Goal: Task Accomplishment & Management: Manage account settings

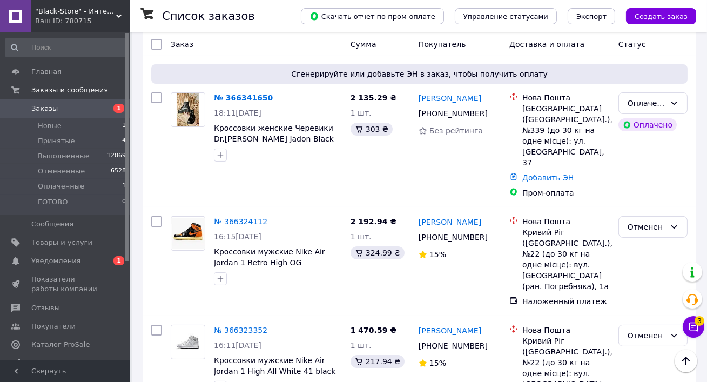
scroll to position [279, 0]
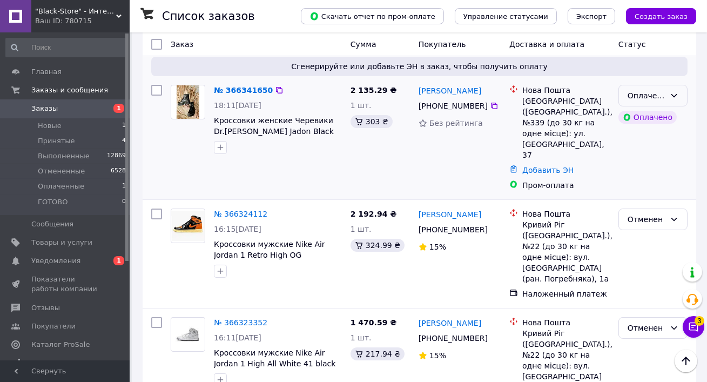
click at [653, 90] on div "Оплаченный" at bounding box center [647, 96] width 38 height 12
click at [649, 109] on li "Принят" at bounding box center [653, 107] width 68 height 19
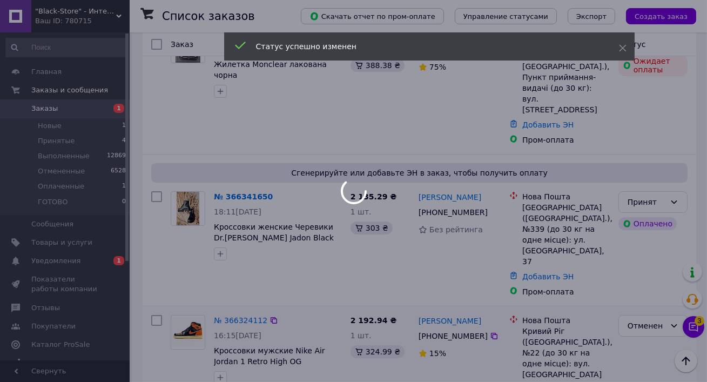
scroll to position [125, 0]
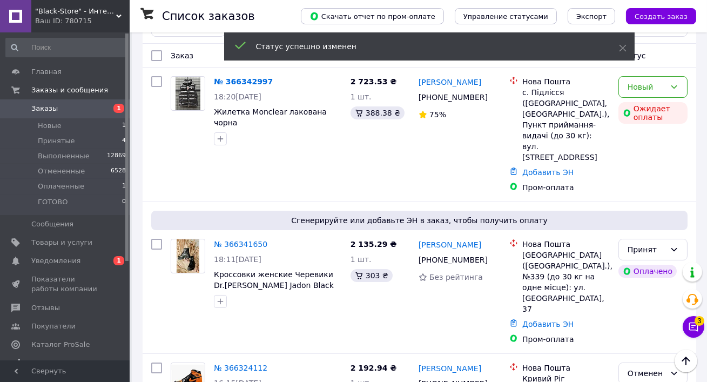
click at [652, 86] on div "Новый" at bounding box center [647, 87] width 38 height 12
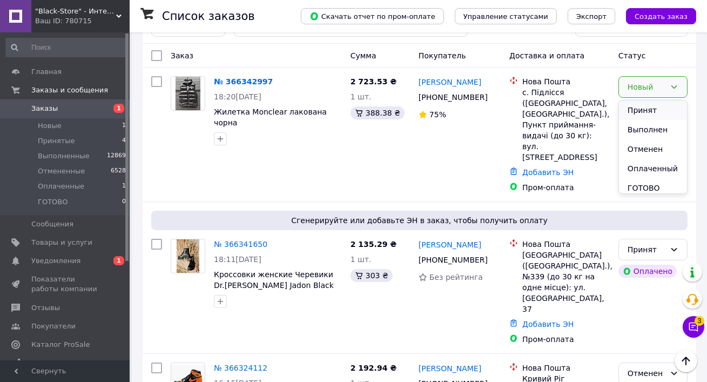
click at [652, 108] on li "Принят" at bounding box center [653, 110] width 68 height 19
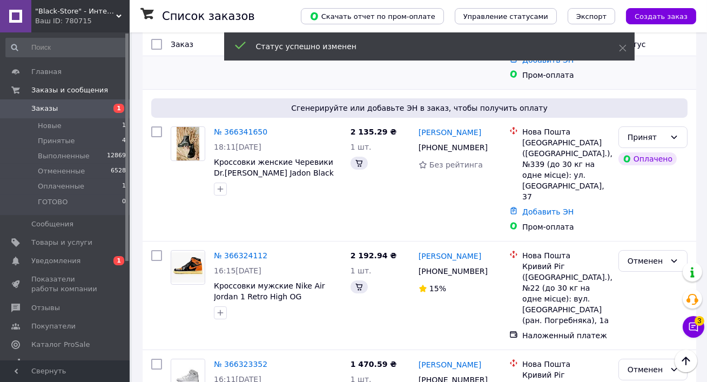
scroll to position [270, 0]
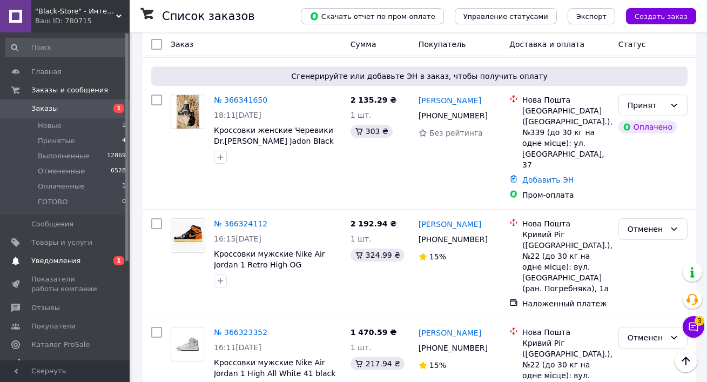
click at [55, 257] on span "Уведомления" at bounding box center [55, 261] width 49 height 10
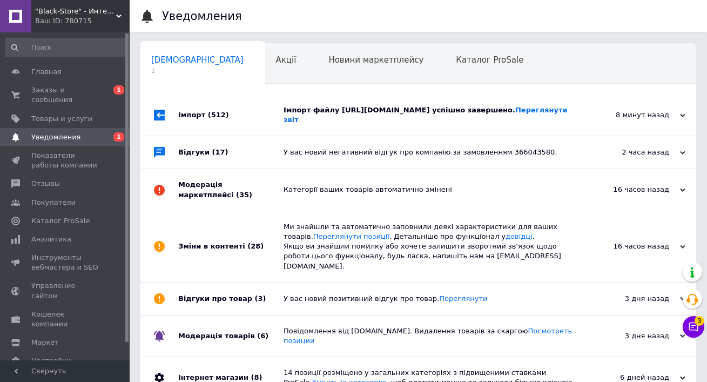
click at [332, 136] on div "Імпорт файлу https://drive.google.com/file/d/13mLDkXmi0GEZhXPPklNGzuhwrkG0MhJq/…" at bounding box center [431, 115] width 294 height 41
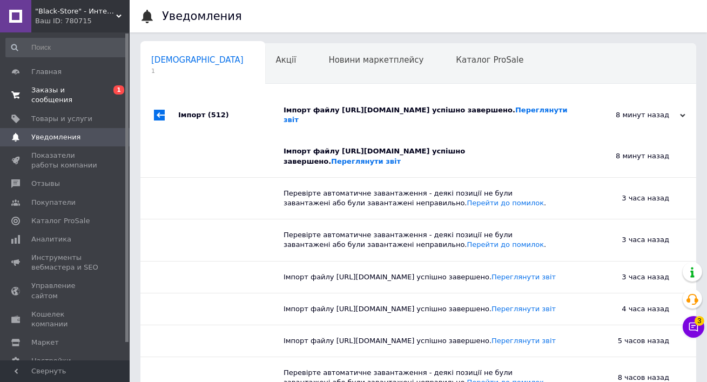
click at [78, 98] on span "Заказы и сообщения" at bounding box center [65, 94] width 69 height 19
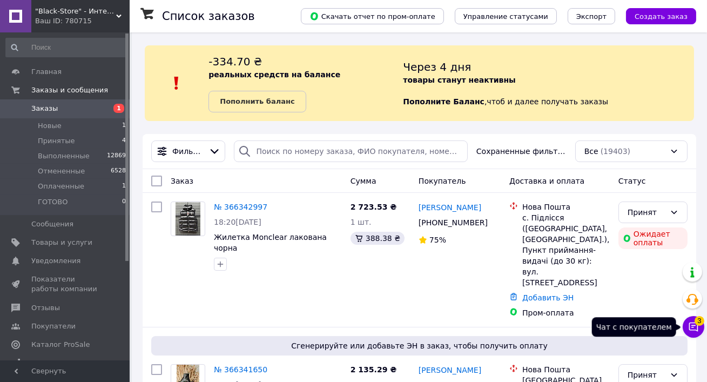
click at [694, 329] on icon at bounding box center [694, 327] width 11 height 11
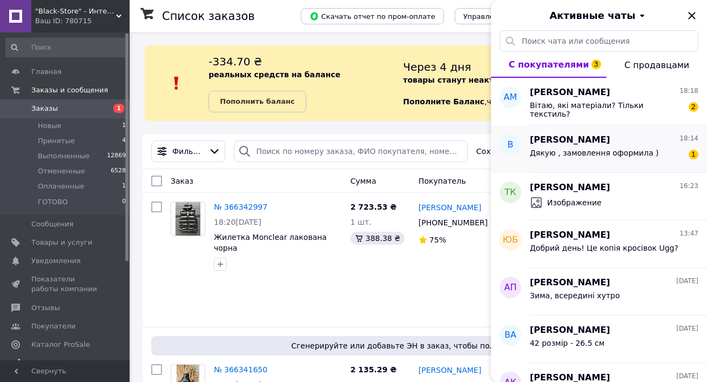
click at [609, 153] on span "Дякую , замовлення оформила )" at bounding box center [594, 153] width 129 height 9
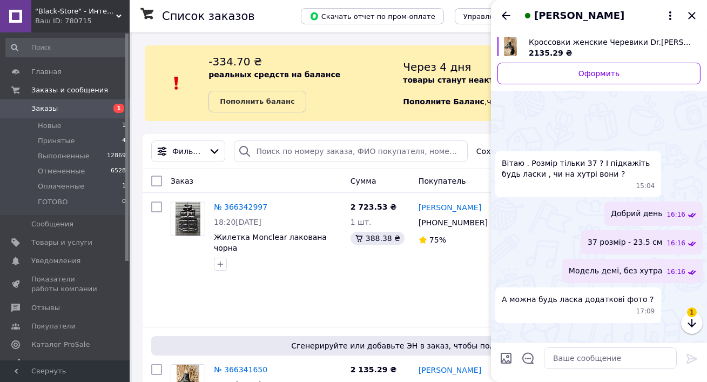
scroll to position [564, 0]
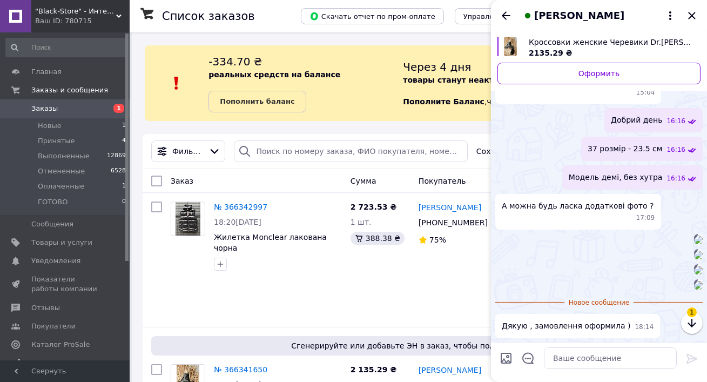
click at [692, 316] on span "1" at bounding box center [692, 313] width 10 height 10
click at [692, 328] on icon "button" at bounding box center [692, 323] width 13 height 13
click at [589, 366] on textarea at bounding box center [610, 358] width 133 height 22
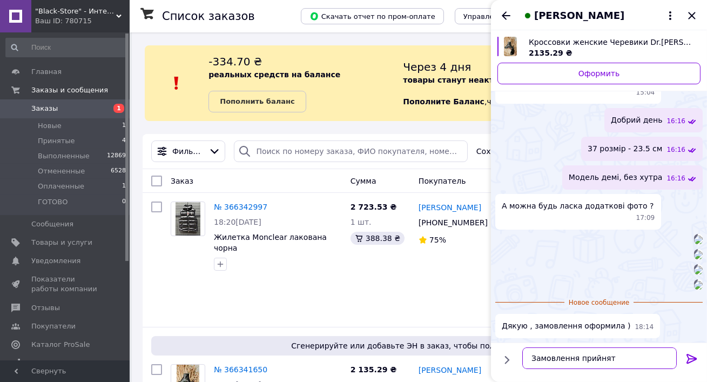
type textarea "Замовлення прийнято"
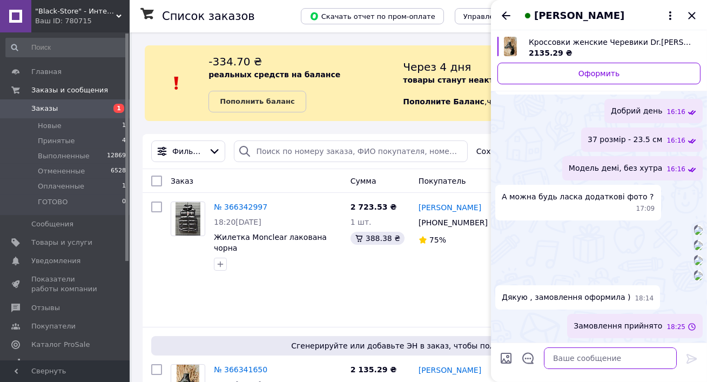
scroll to position [680, 0]
type textarea "Після відправки скинемо номер ттн"
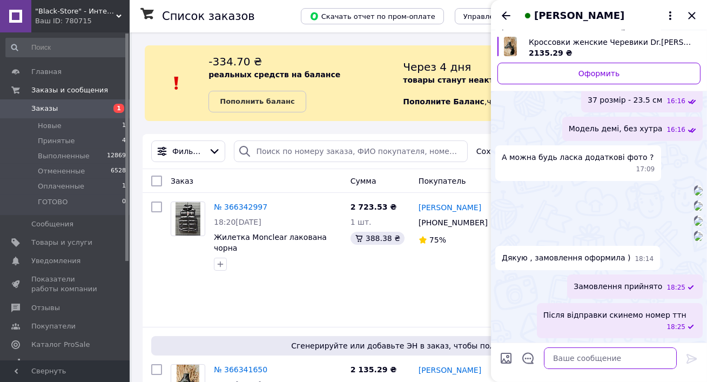
scroll to position [719, 0]
type textarea "Гарного вечора та мирного неба"
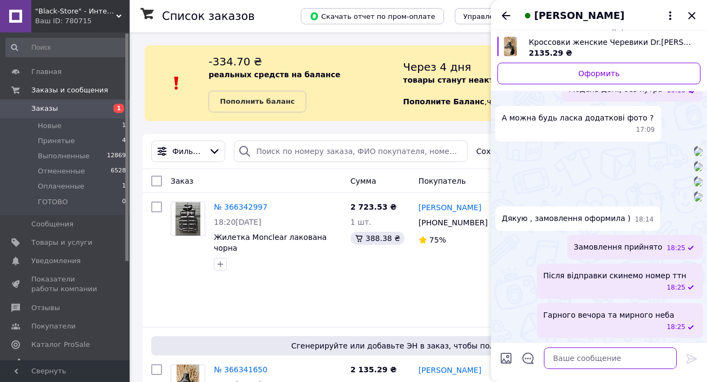
scroll to position [748, 0]
click at [507, 18] on icon "Назад" at bounding box center [506, 15] width 13 height 13
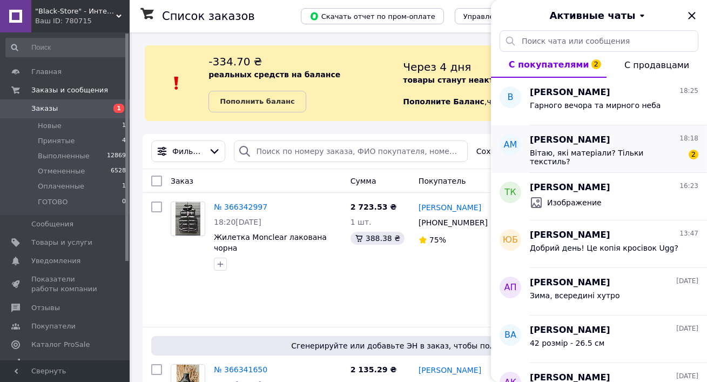
click at [603, 161] on div "Вітаю, які матеріали? Тільки текстиль?" at bounding box center [606, 157] width 153 height 17
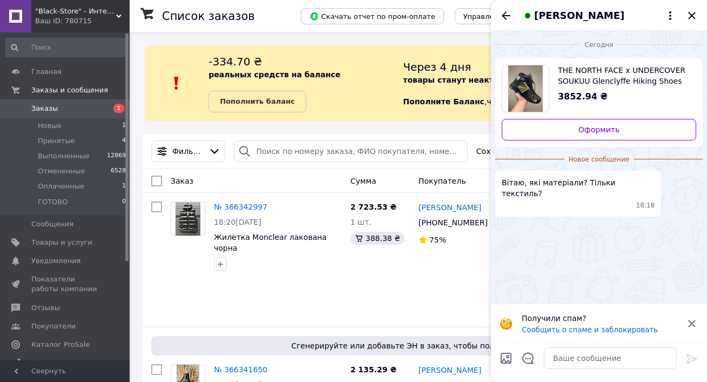
click at [583, 87] on div "THE NORTH FACE x UNDERCOVER SOUKUU Glenclyffe Hiking Shoes Black 41 3852.94 ₴" at bounding box center [623, 84] width 147 height 38
click at [600, 367] on textarea at bounding box center [610, 358] width 133 height 22
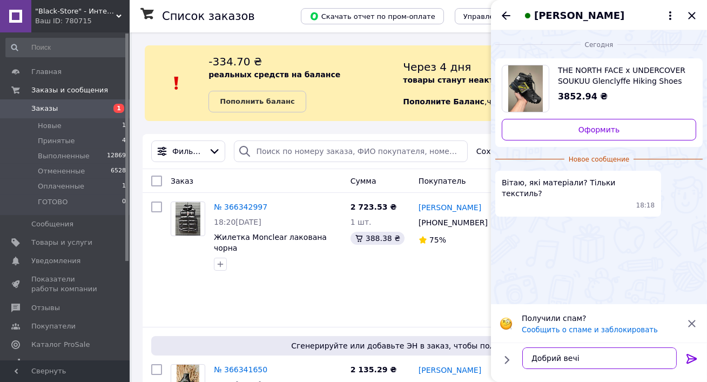
type textarea "Добрий вечір"
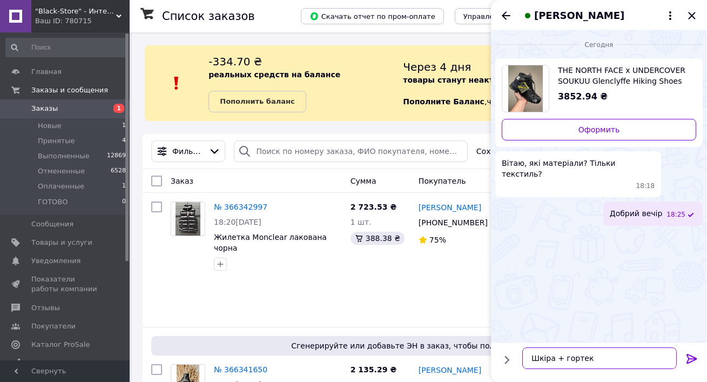
type textarea "Шкіра + гортекс"
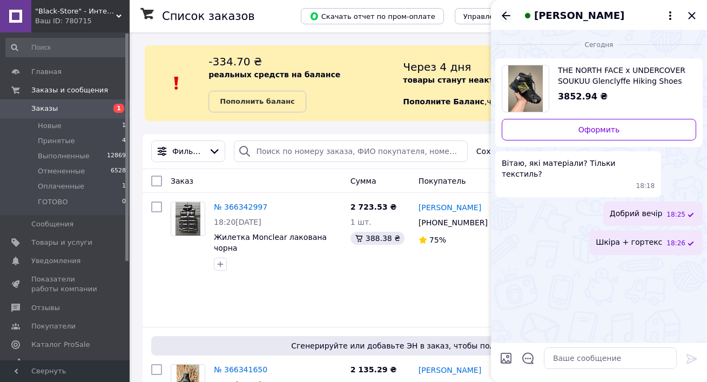
click at [507, 13] on icon "Назад" at bounding box center [506, 15] width 13 height 13
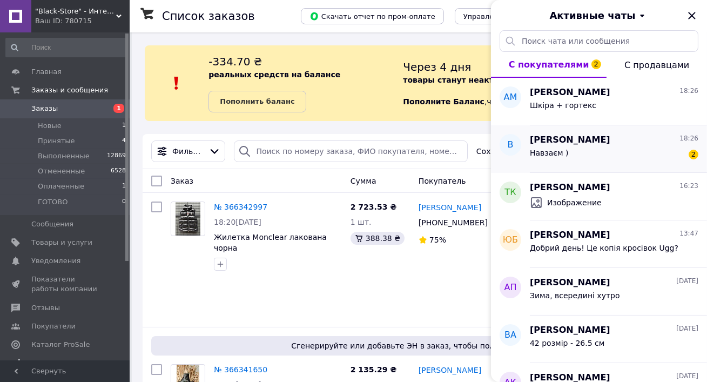
click at [613, 164] on div "Влада Сухина 18:26 Навзаєм ) 2" at bounding box center [618, 149] width 177 height 48
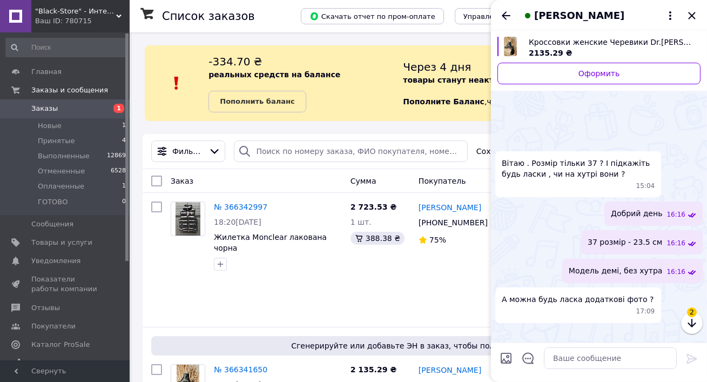
scroll to position [852, 0]
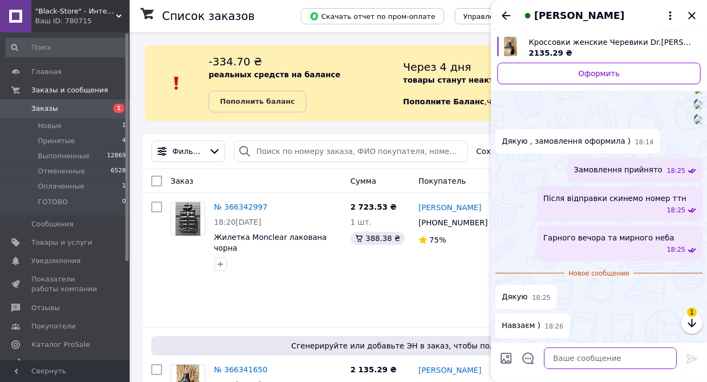
click at [590, 358] on textarea at bounding box center [610, 358] width 133 height 22
click at [699, 20] on div "Влада Сухина" at bounding box center [599, 15] width 216 height 30
click at [693, 16] on icon "Закрыть" at bounding box center [692, 15] width 7 height 7
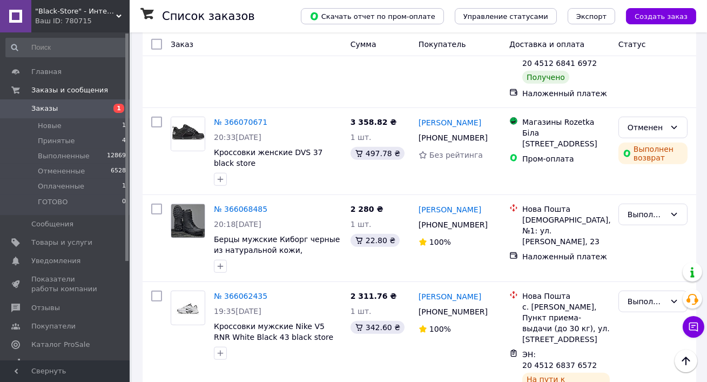
scroll to position [1978, 0]
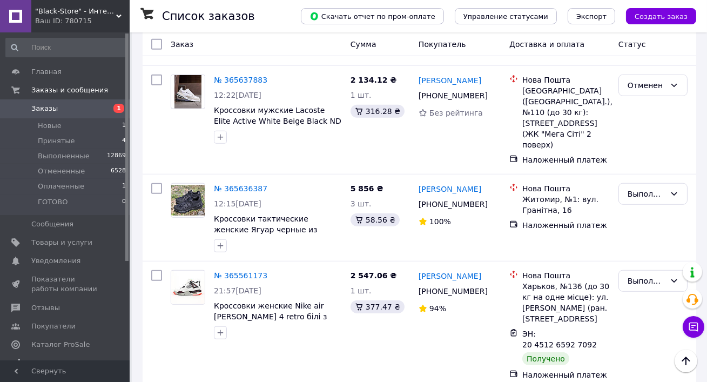
scroll to position [2051, 0]
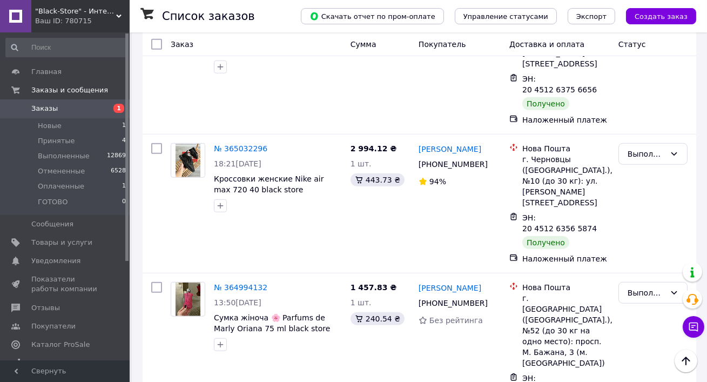
scroll to position [2071, 0]
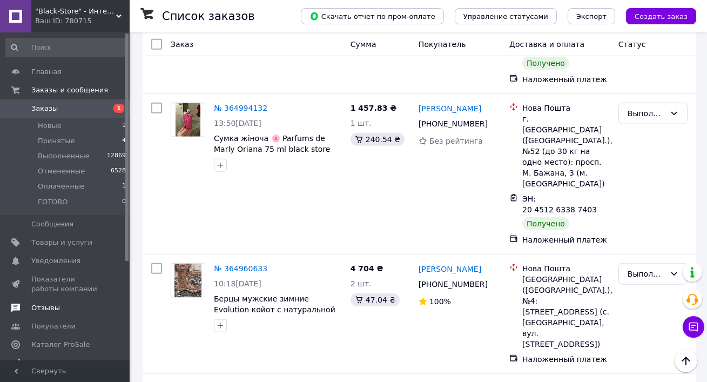
click at [36, 313] on link "Отзывы" at bounding box center [66, 308] width 132 height 18
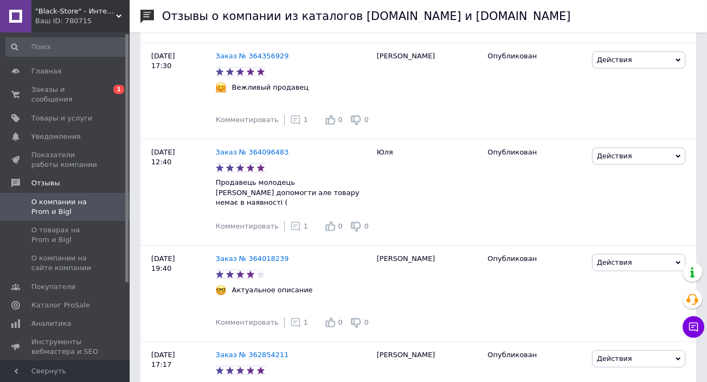
scroll to position [1165, 0]
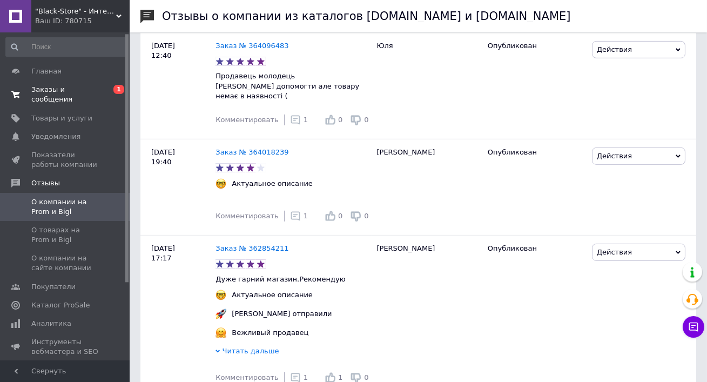
click at [67, 81] on link "Заказы и сообщения 0 1" at bounding box center [66, 95] width 132 height 28
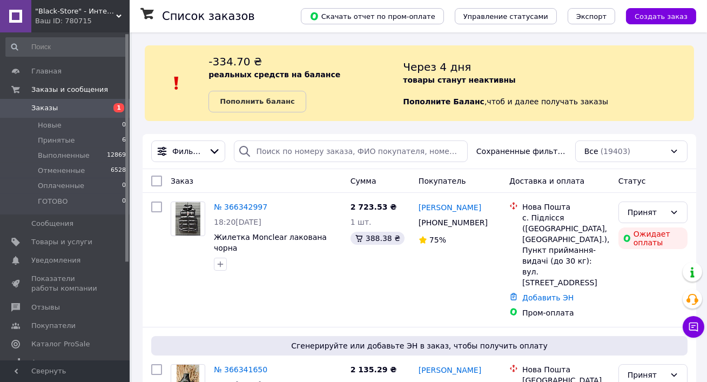
click at [48, 17] on div "Ваш ID: 780715" at bounding box center [82, 21] width 95 height 10
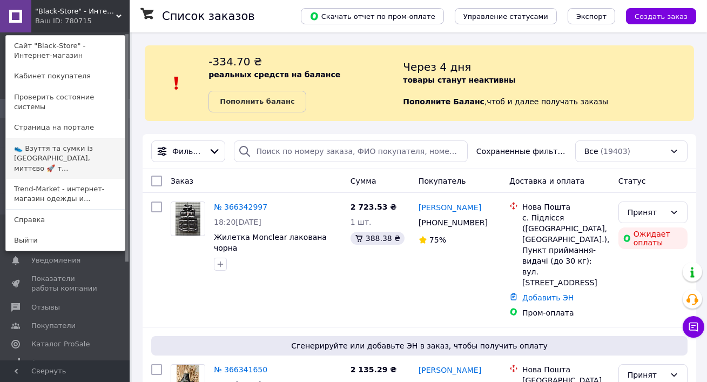
click at [43, 154] on link "👟 Взуття та сумки із [GEOGRAPHIC_DATA], миттєво 🚀 т..." at bounding box center [65, 158] width 119 height 41
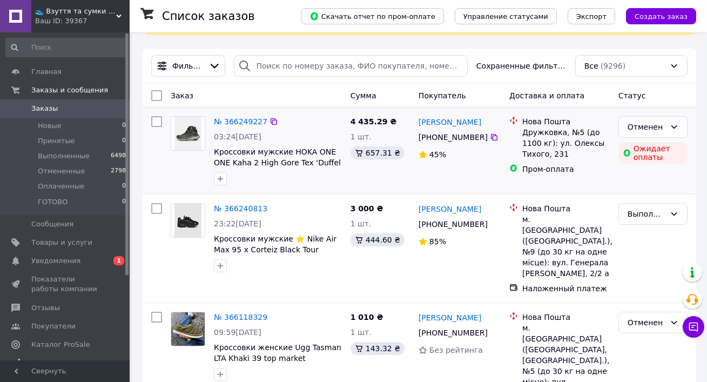
scroll to position [103, 0]
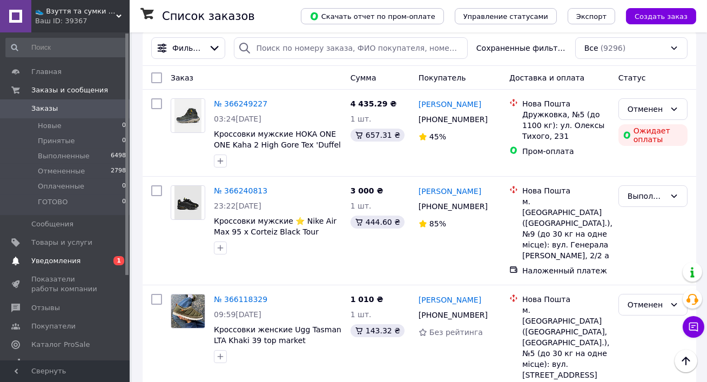
click at [96, 258] on span "Уведомления" at bounding box center [65, 261] width 69 height 10
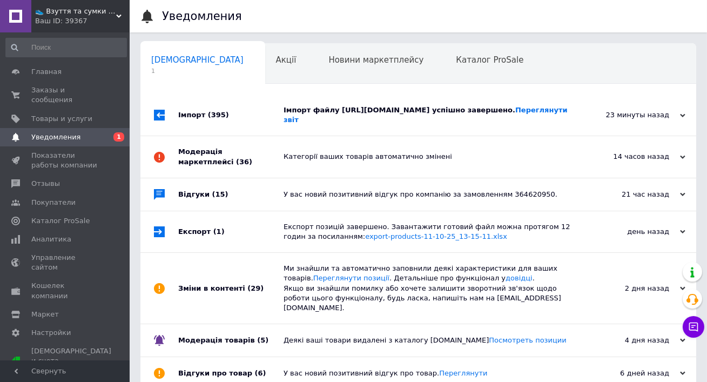
click at [384, 112] on div "Імпорт файлу https://drive.google.com/file/d/1uQDSCtas4yQowxTgM2n06CDfA3rDRnUN/…" at bounding box center [431, 114] width 294 height 19
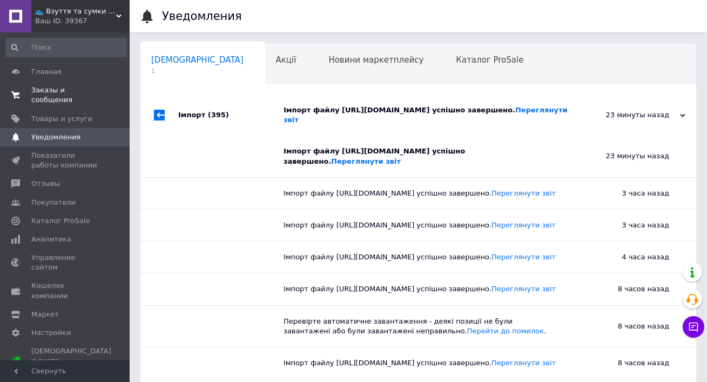
click at [58, 95] on span "Заказы и сообщения" at bounding box center [65, 94] width 69 height 19
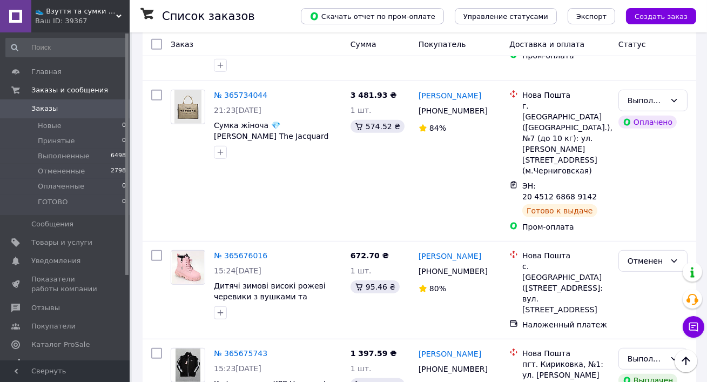
scroll to position [1746, 0]
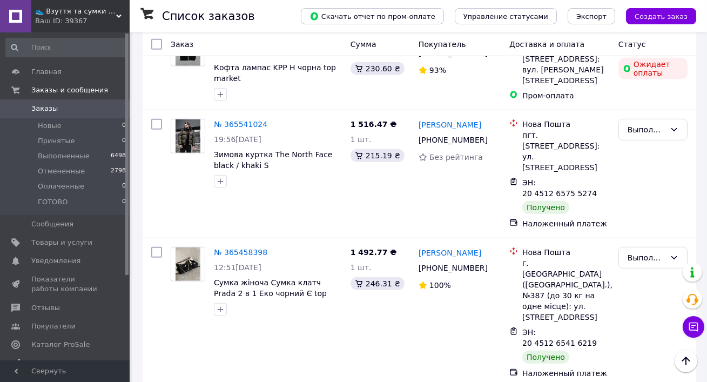
click at [67, 18] on div "Ваш ID: 39367" at bounding box center [82, 21] width 95 height 10
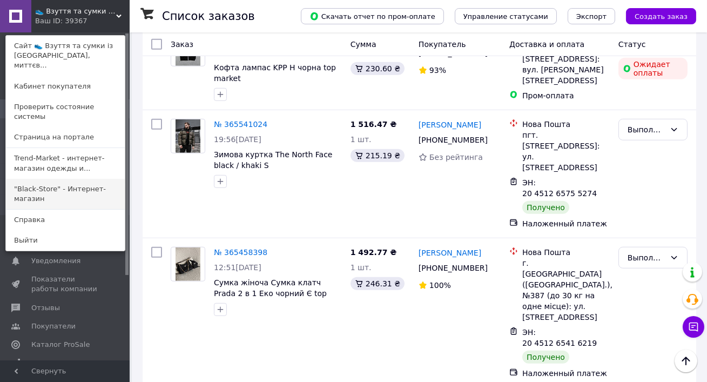
click at [44, 185] on link ""Black-Store" - Интернет-магазин" at bounding box center [65, 194] width 119 height 30
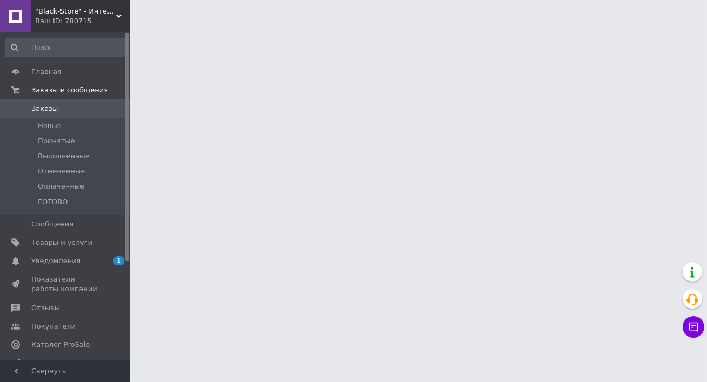
click at [88, 252] on link "Уведомления 1 0" at bounding box center [66, 261] width 132 height 18
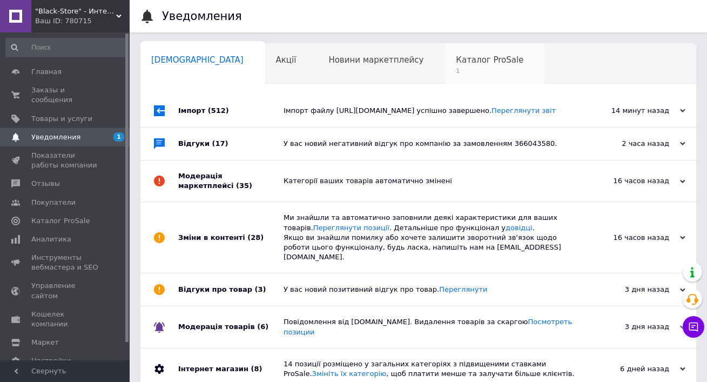
click at [456, 75] on span "1" at bounding box center [490, 71] width 68 height 8
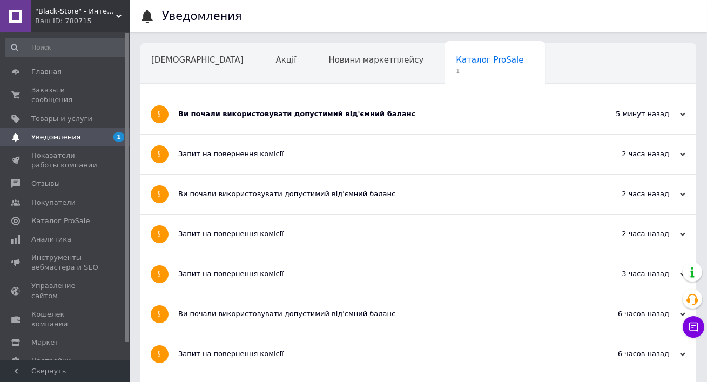
click at [391, 104] on div "Ви почали використовувати допустимий від'ємний баланс" at bounding box center [377, 114] width 399 height 39
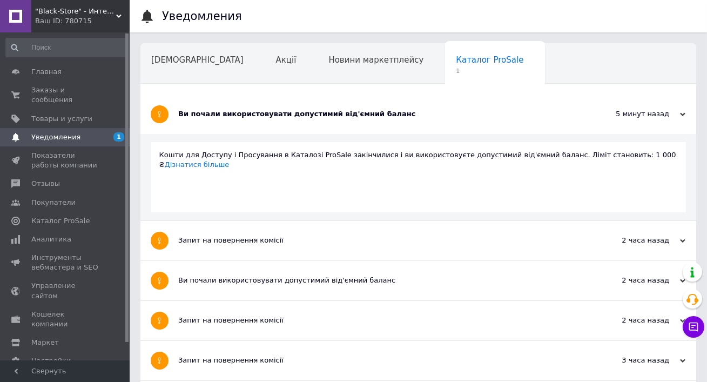
click at [312, 231] on div "Запит на повернення комісії" at bounding box center [377, 240] width 399 height 39
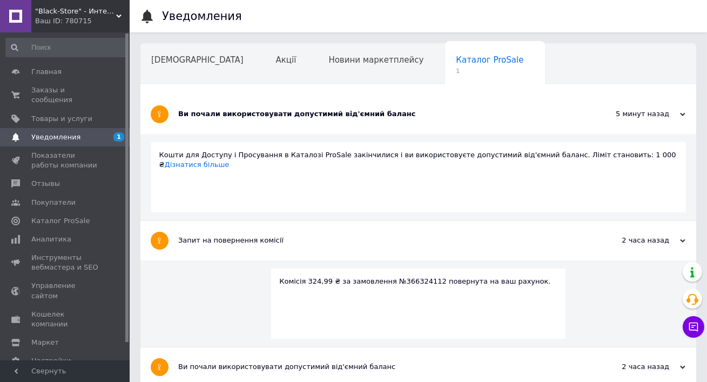
click at [275, 116] on div "Ви почали використовувати допустимий від'ємний баланс" at bounding box center [377, 114] width 399 height 10
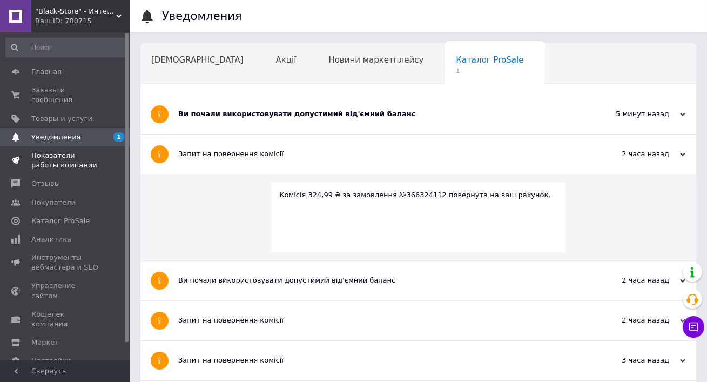
click at [92, 151] on span "Показатели работы компании" at bounding box center [65, 160] width 69 height 19
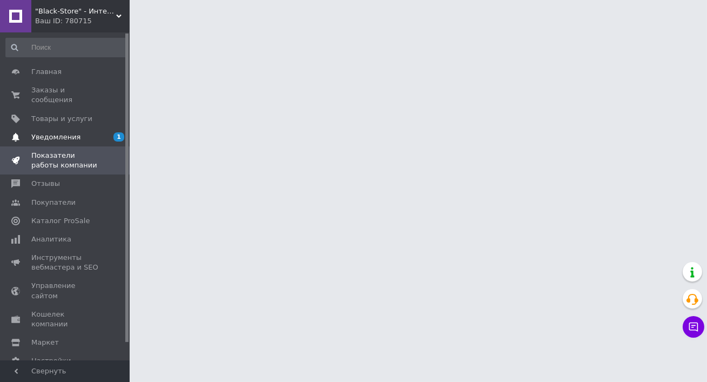
click at [91, 134] on span "Уведомления" at bounding box center [65, 137] width 69 height 10
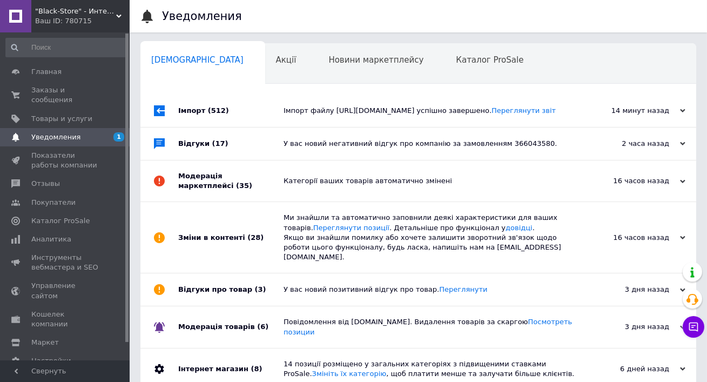
click at [306, 113] on div "Імпорт файлу https://drive.google.com/file/d/13mLDkXmi0GEZhXPPklNGzuhwrkG0MhJq/…" at bounding box center [431, 111] width 294 height 10
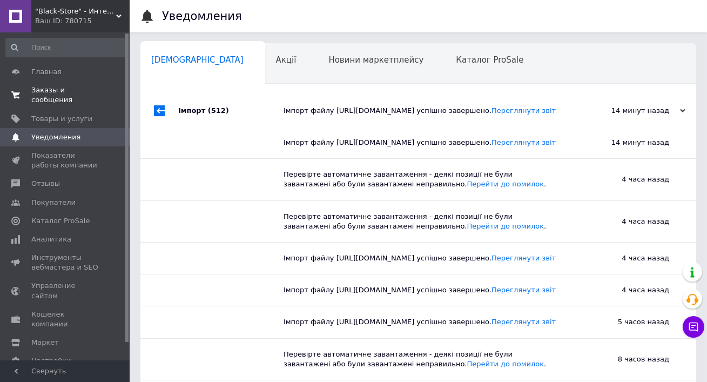
click at [52, 100] on span "Заказы и сообщения" at bounding box center [65, 94] width 69 height 19
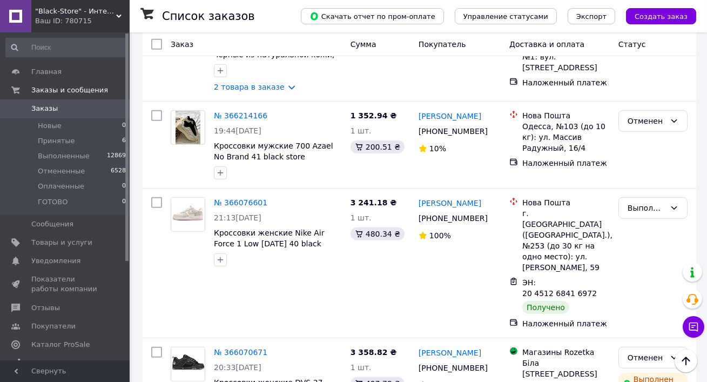
scroll to position [1978, 0]
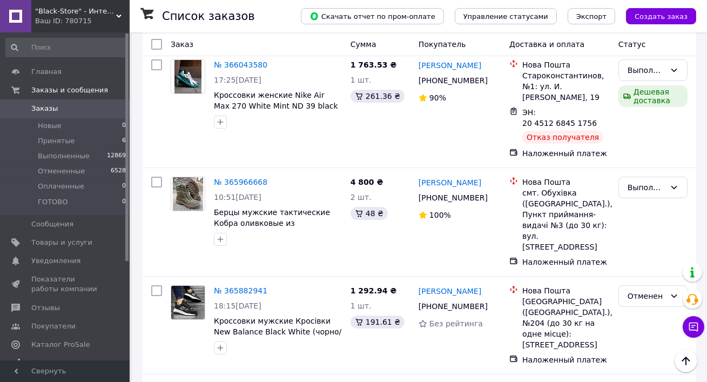
scroll to position [292, 0]
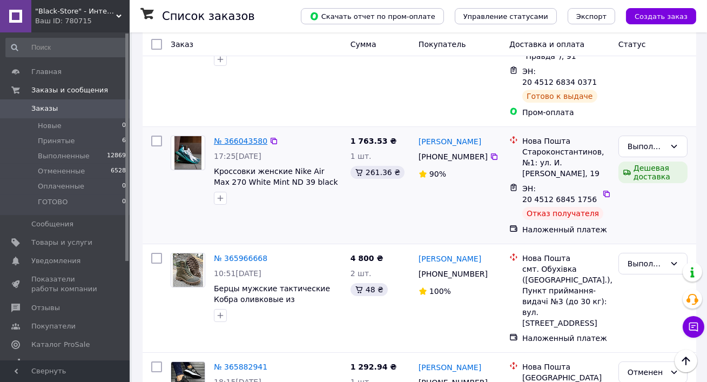
click at [228, 137] on link "№ 366043580" at bounding box center [241, 141] width 54 height 9
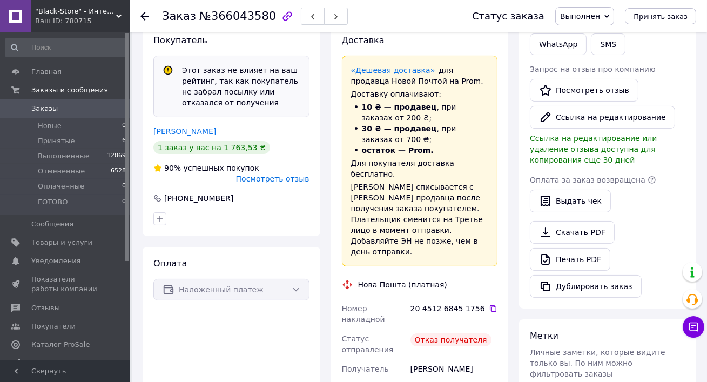
scroll to position [268, 0]
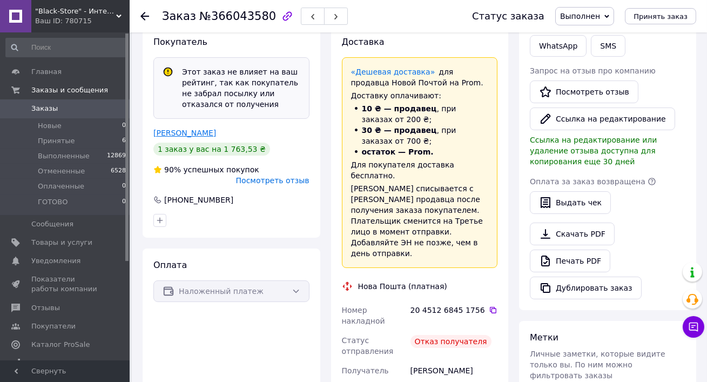
click at [190, 129] on link "Ліщук Володимир" at bounding box center [184, 133] width 63 height 9
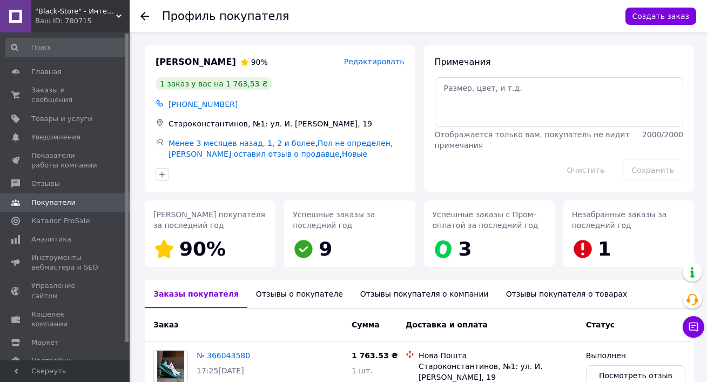
scroll to position [93, 0]
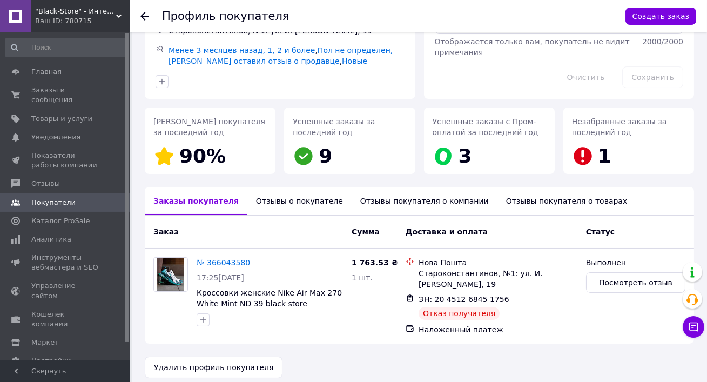
click at [275, 199] on div "Отзывы о покупателе" at bounding box center [300, 201] width 104 height 28
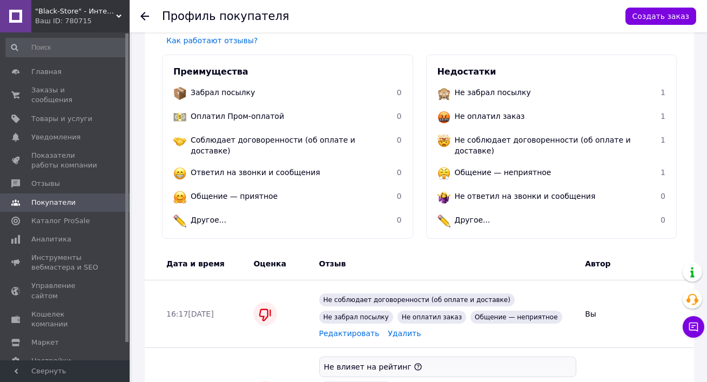
scroll to position [436, 0]
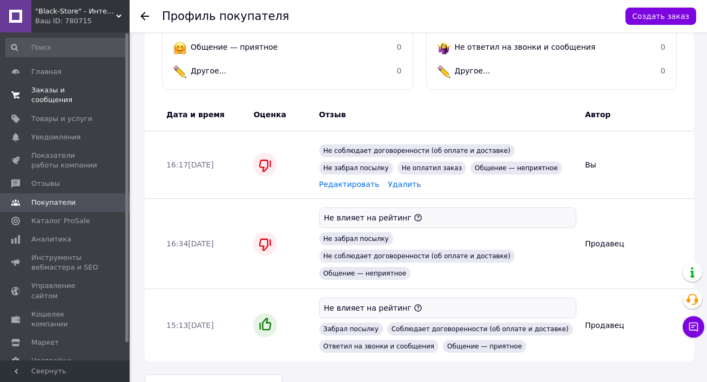
click at [51, 98] on span "Заказы и сообщения" at bounding box center [65, 94] width 69 height 19
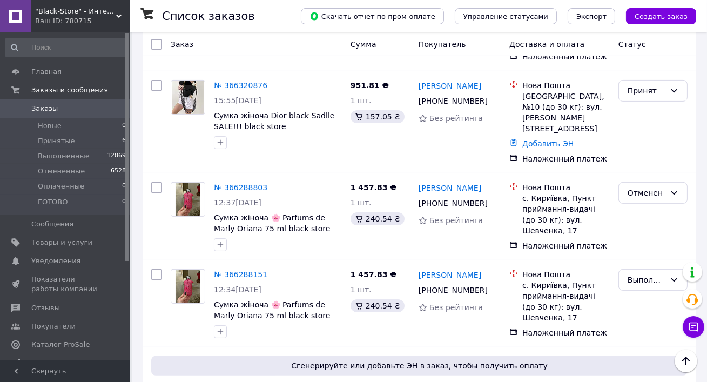
scroll to position [556, 0]
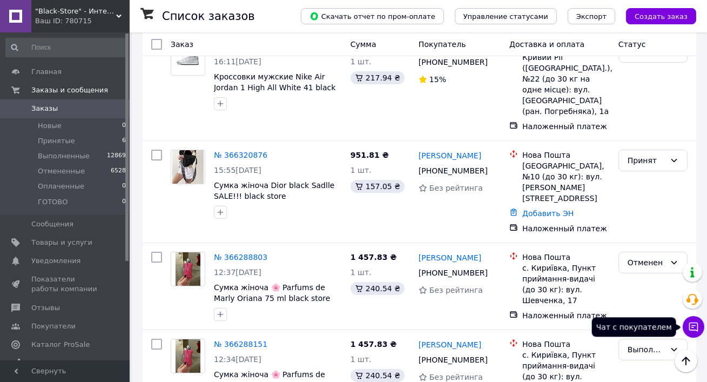
click at [689, 328] on icon at bounding box center [694, 327] width 11 height 11
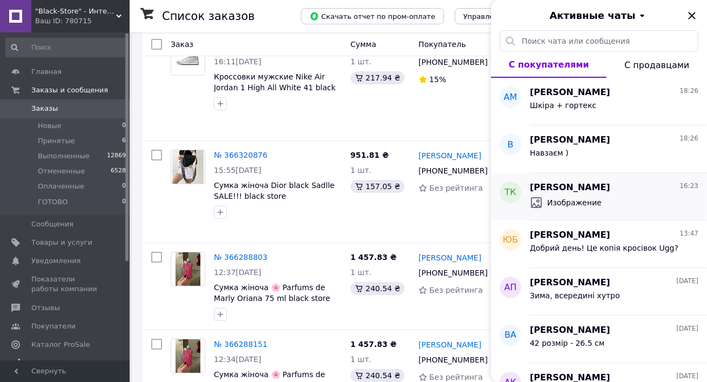
click at [552, 192] on span "[PERSON_NAME]" at bounding box center [570, 188] width 81 height 12
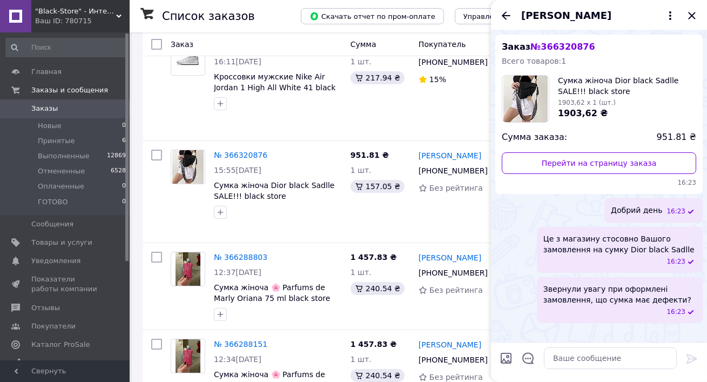
scroll to position [83, 0]
click at [692, 16] on icon "Закрыть" at bounding box center [692, 15] width 7 height 7
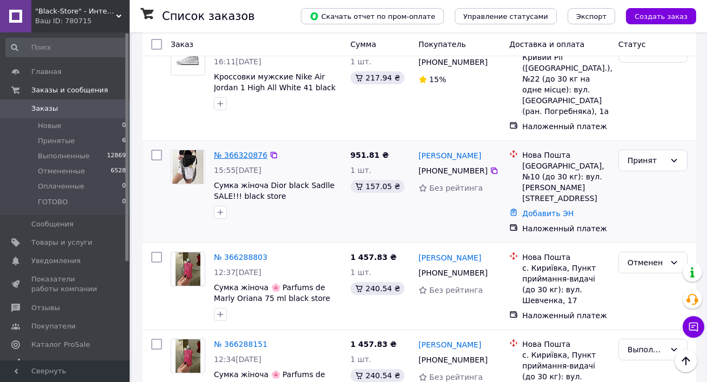
click at [226, 151] on link "№ 366320876" at bounding box center [241, 155] width 54 height 9
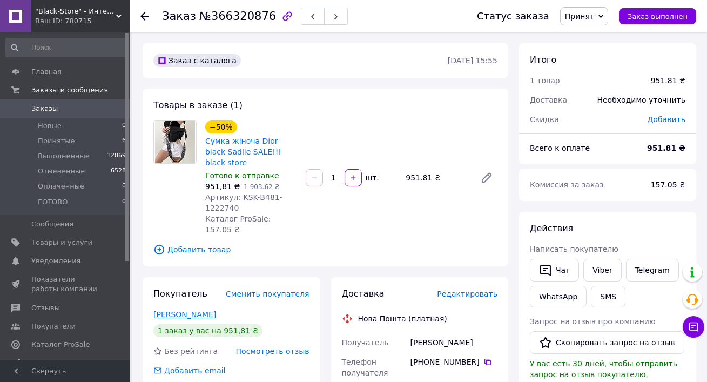
click at [184, 310] on link "Козак Тетяна" at bounding box center [184, 314] width 63 height 9
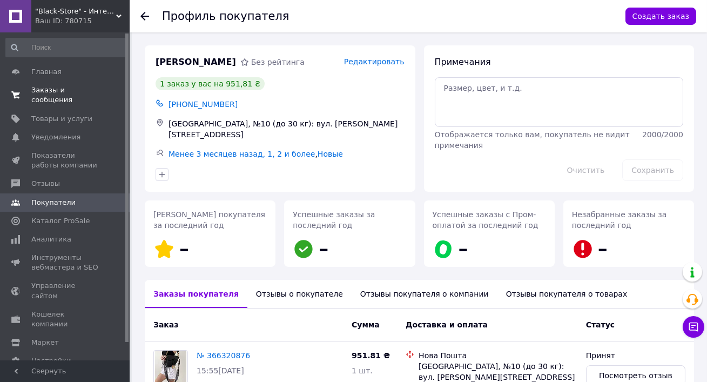
click at [48, 88] on span "Заказы и сообщения" at bounding box center [65, 94] width 69 height 19
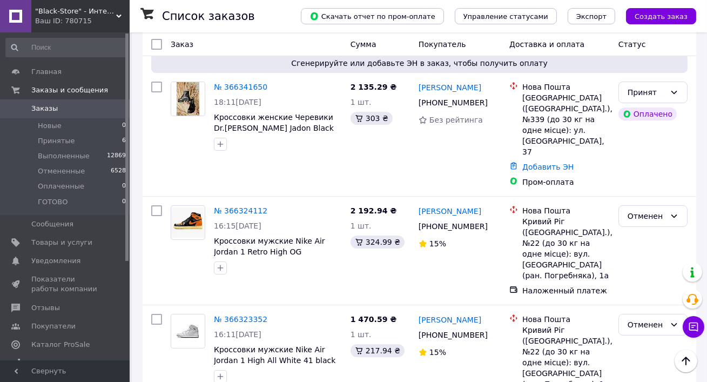
scroll to position [273, 0]
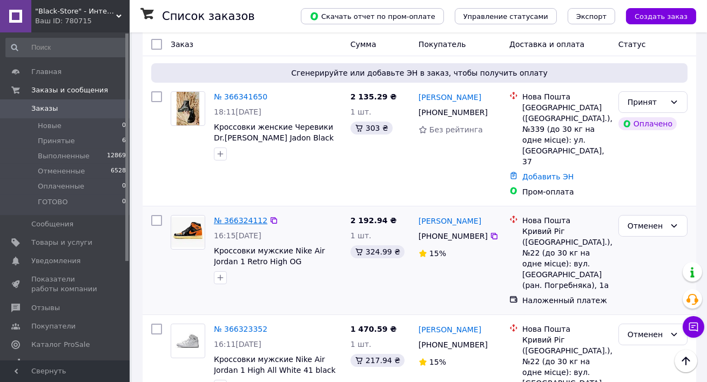
click at [222, 216] on link "№ 366324112" at bounding box center [241, 220] width 54 height 9
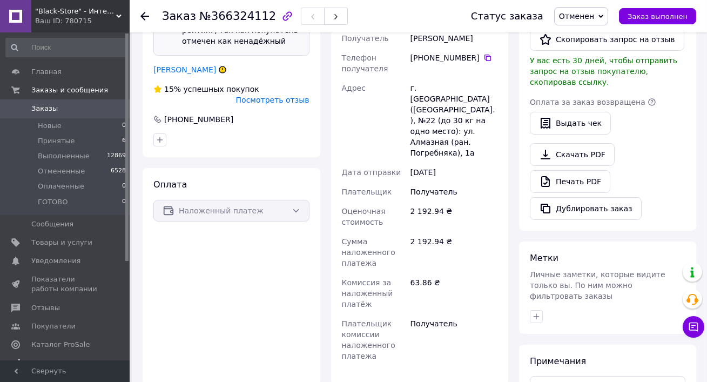
scroll to position [181, 0]
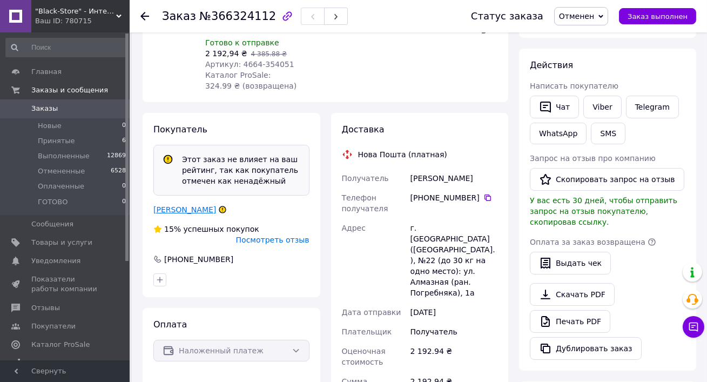
click at [182, 205] on link "Бойченко Мыкола" at bounding box center [184, 209] width 63 height 9
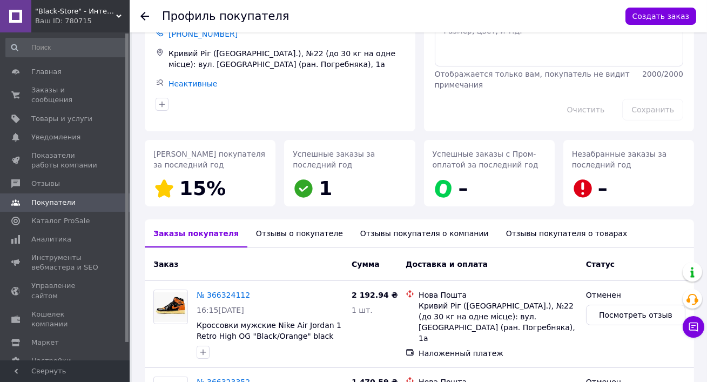
click at [273, 225] on div "Отзывы о покупателе" at bounding box center [300, 233] width 104 height 28
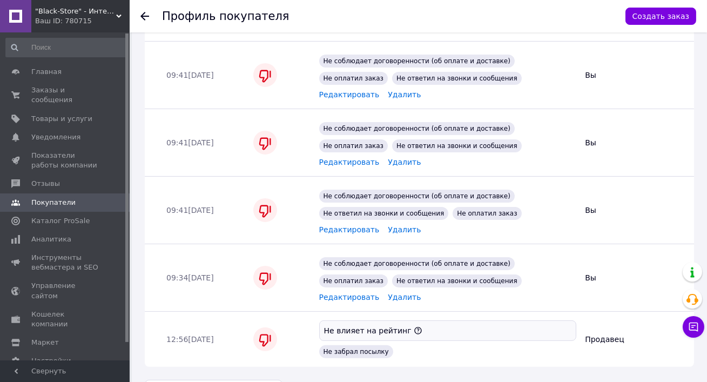
scroll to position [680, 0]
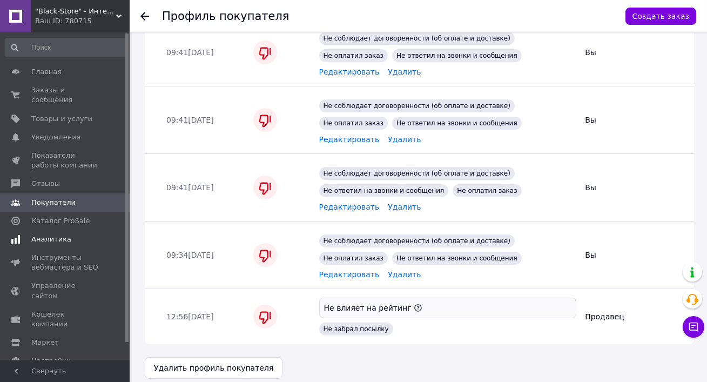
click at [56, 239] on span "Аналитика" at bounding box center [51, 240] width 40 height 10
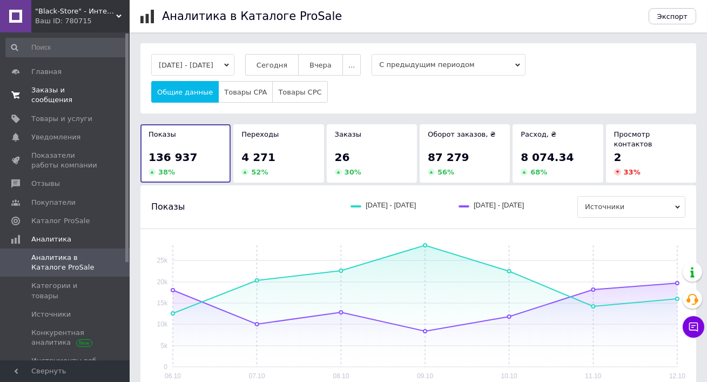
click at [37, 95] on span "Заказы и сообщения" at bounding box center [65, 94] width 69 height 19
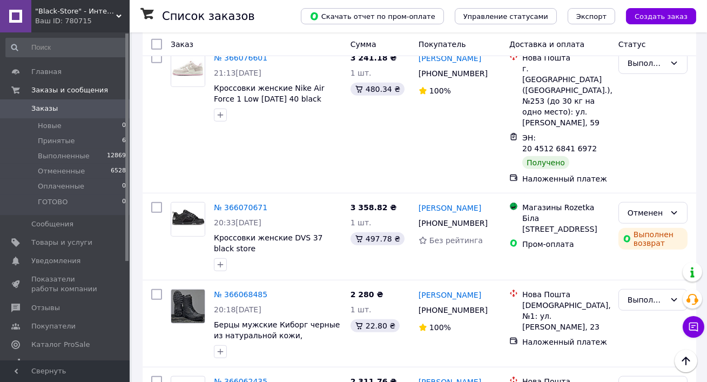
scroll to position [1978, 0]
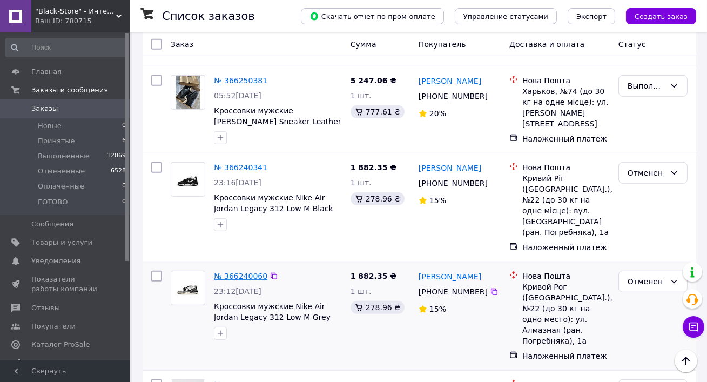
click at [243, 272] on link "№ 366240060" at bounding box center [241, 276] width 54 height 9
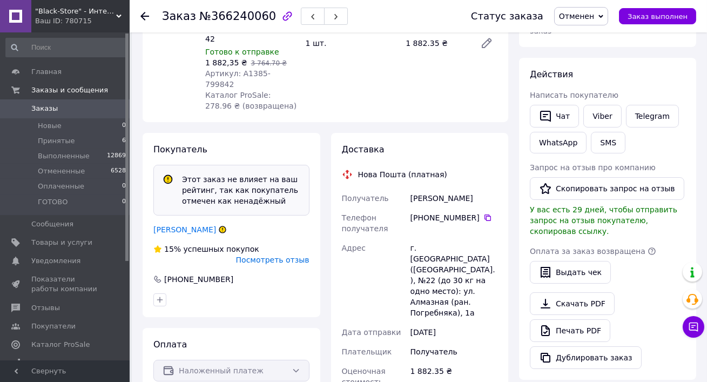
scroll to position [148, 0]
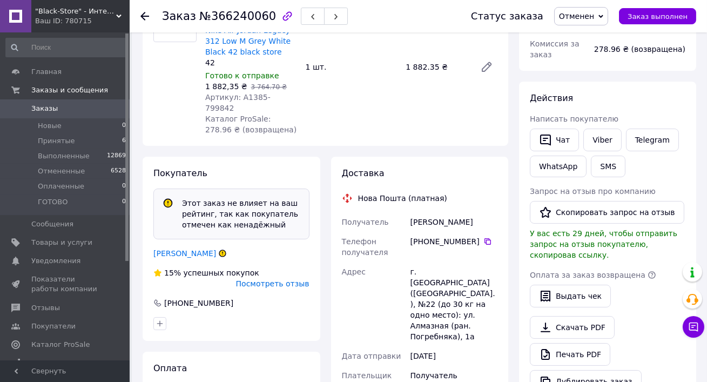
click at [196, 248] on div "Бойченко Микола" at bounding box center [184, 253] width 65 height 11
click at [188, 249] on link "Бойченко Микола" at bounding box center [184, 253] width 63 height 9
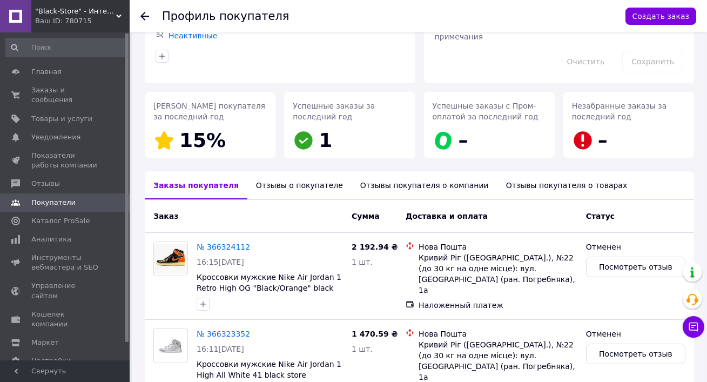
scroll to position [176, 0]
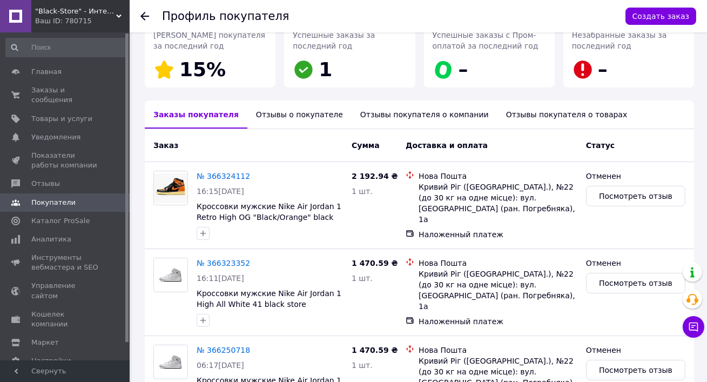
click at [266, 111] on div "Отзывы о покупателе" at bounding box center [300, 115] width 104 height 28
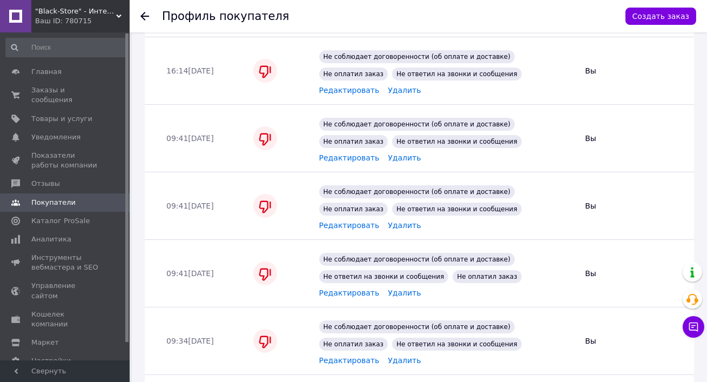
scroll to position [0, 0]
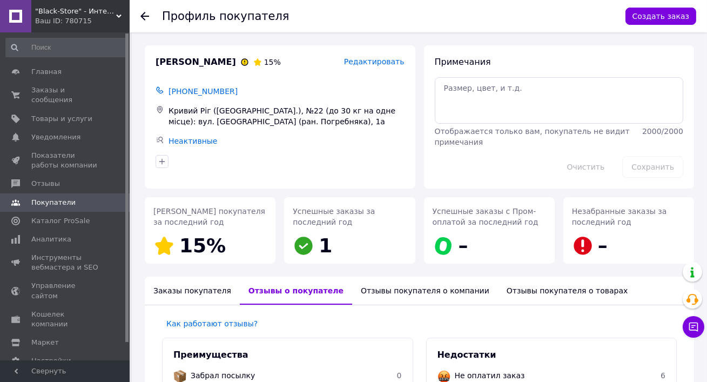
click at [169, 66] on span "Бойченко Микола" at bounding box center [196, 62] width 81 height 12
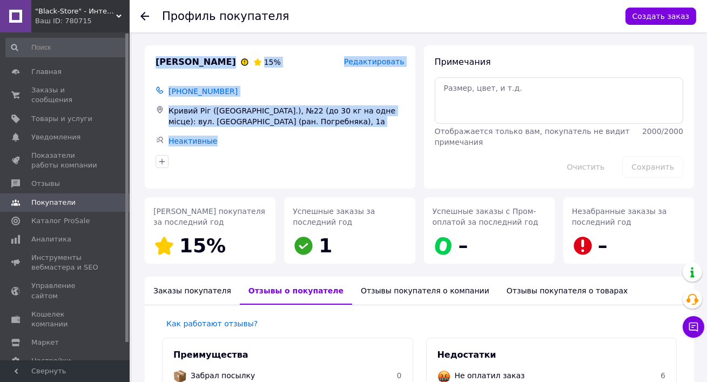
drag, startPoint x: 151, startPoint y: 52, endPoint x: 345, endPoint y: 136, distance: 210.8
click at [345, 136] on div "Бойченко Микола 15% Редактировать +380979170133 Кривий Ріг (Дніпропетровська об…" at bounding box center [280, 116] width 271 height 143
copy div "Бойченко Микола 15% Редактировать +380979170133 Кривий Ріг (Дніпропетровська об…"
click at [77, 94] on span "Заказы и сообщения" at bounding box center [65, 94] width 69 height 19
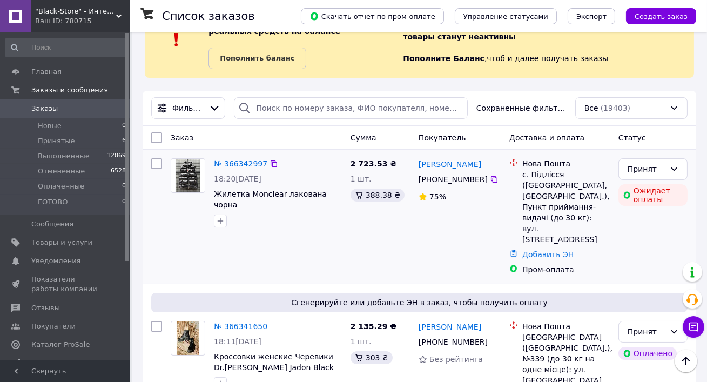
scroll to position [43, 0]
click at [231, 169] on div "№ 366342997" at bounding box center [241, 163] width 56 height 13
click at [228, 158] on div "№ 366342997" at bounding box center [241, 163] width 56 height 13
click at [229, 163] on link "№ 366342997" at bounding box center [241, 163] width 54 height 9
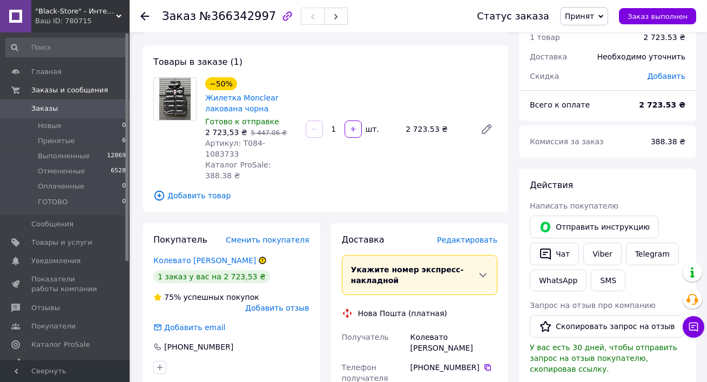
click at [248, 103] on link "Жилетка Monclear лакована чорна" at bounding box center [241, 102] width 73 height 19
click at [601, 250] on link "Viber" at bounding box center [603, 254] width 38 height 23
click at [648, 254] on link "Telegram" at bounding box center [652, 254] width 53 height 23
drag, startPoint x: 273, startPoint y: 109, endPoint x: 207, endPoint y: 92, distance: 68.2
click at [206, 92] on span "Жилетка Monclear лакована чорна" at bounding box center [251, 103] width 92 height 22
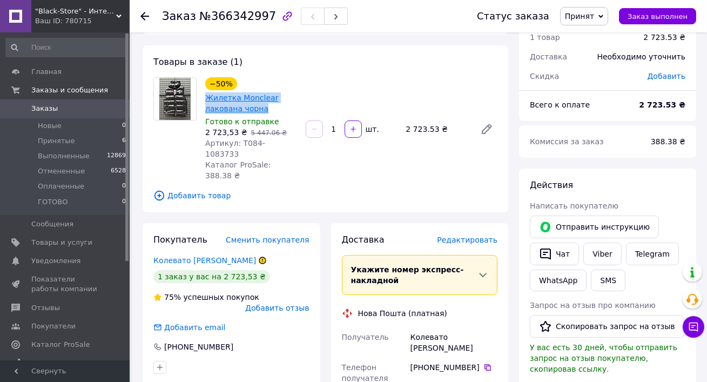
copy link "Жилетка Monclear лакована чорна"
click at [586, 10] on span "Принят" at bounding box center [584, 16] width 48 height 18
click at [586, 59] on li "Отменен" at bounding box center [589, 54] width 57 height 16
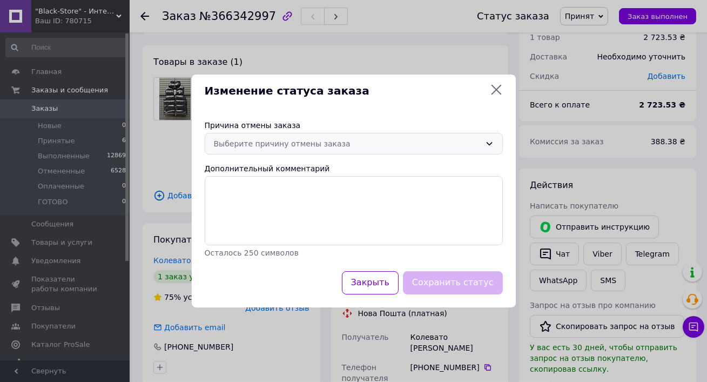
click at [260, 148] on div "Выберите причину отмены заказа" at bounding box center [347, 144] width 267 height 12
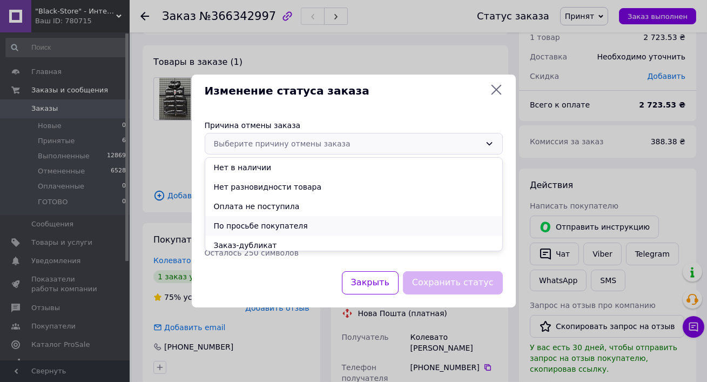
click at [258, 226] on li "По просьбе покупателя" at bounding box center [353, 225] width 297 height 19
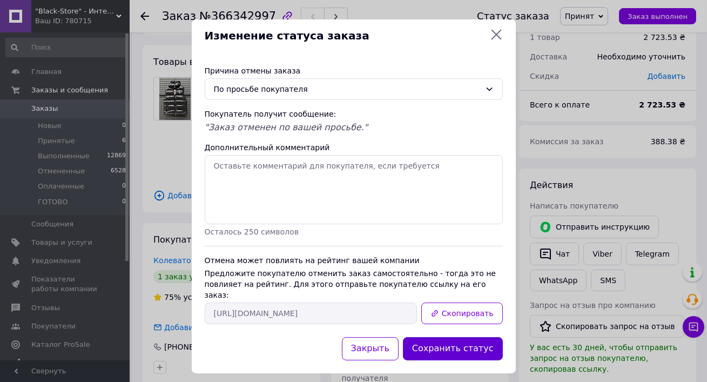
click at [452, 339] on button "Сохранить статус" at bounding box center [453, 348] width 100 height 23
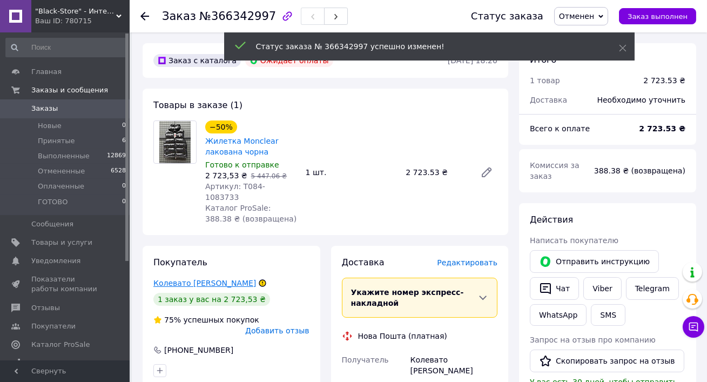
click at [179, 279] on link "Колевато Назар" at bounding box center [204, 283] width 103 height 9
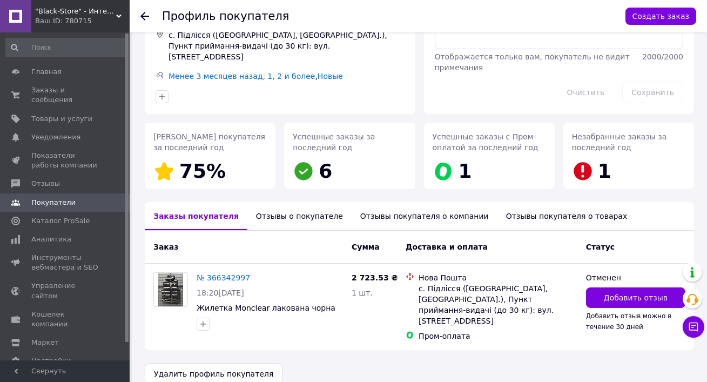
scroll to position [93, 0]
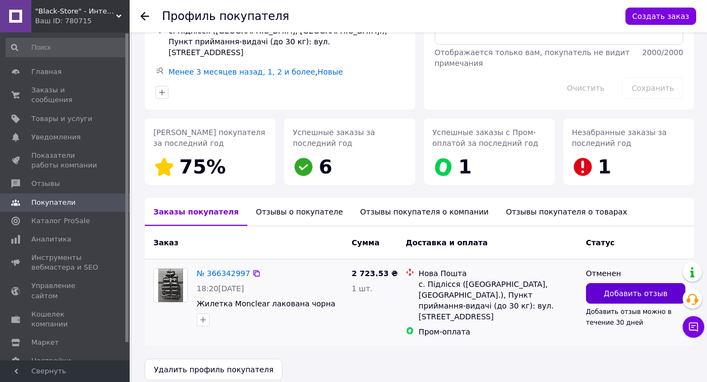
click at [624, 283] on button "Добавить отзыв" at bounding box center [635, 293] width 99 height 21
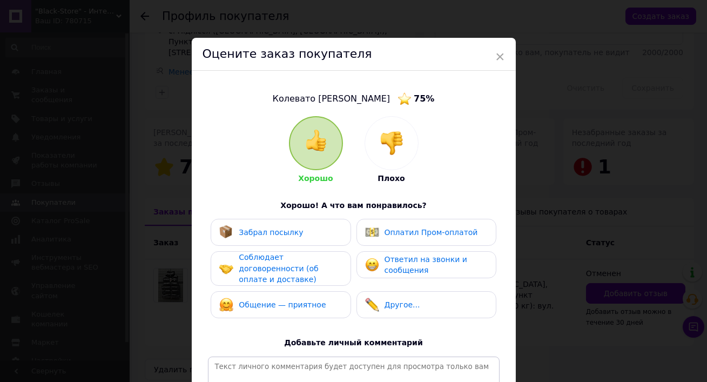
click at [398, 146] on img at bounding box center [392, 143] width 24 height 24
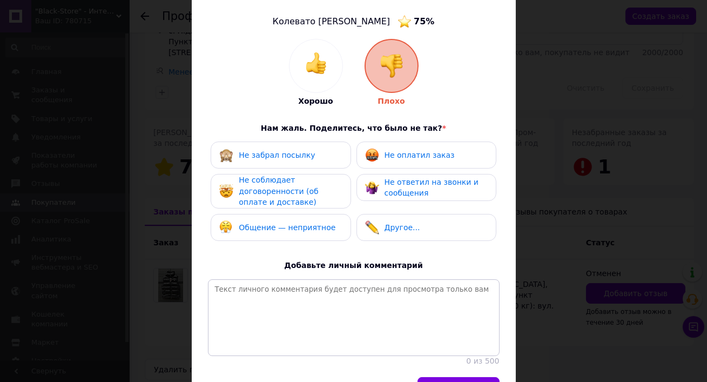
scroll to position [87, 0]
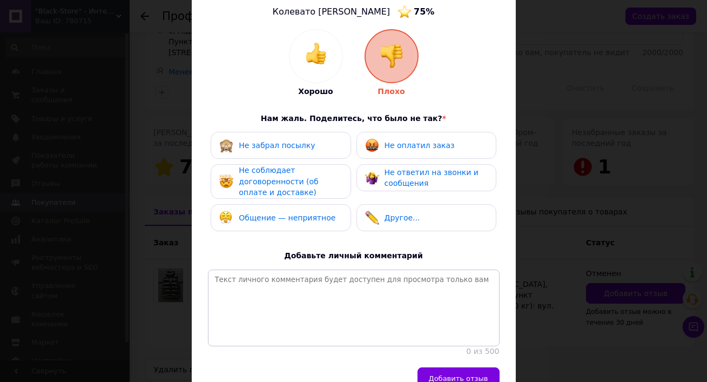
click at [243, 170] on span "Не соблюдает договоренности (об оплате и доставке)" at bounding box center [278, 181] width 79 height 31
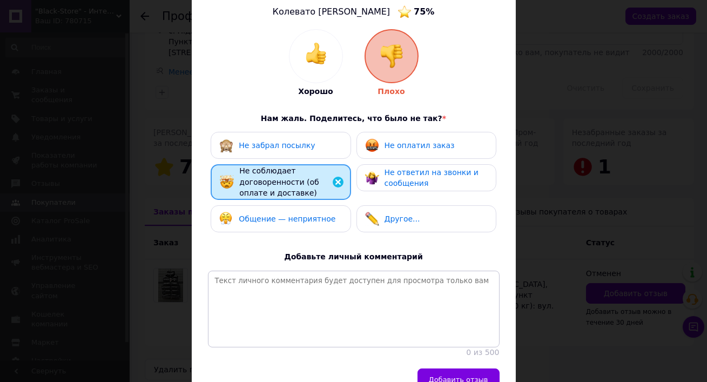
click at [249, 217] on span "Общение — неприятное" at bounding box center [287, 219] width 97 height 9
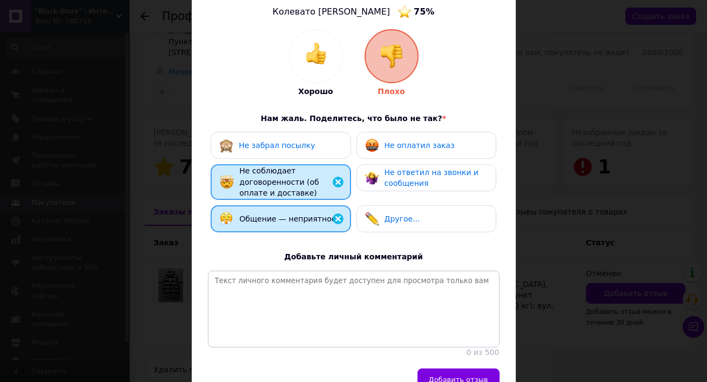
click at [405, 145] on span "Не оплатил заказ" at bounding box center [420, 145] width 70 height 9
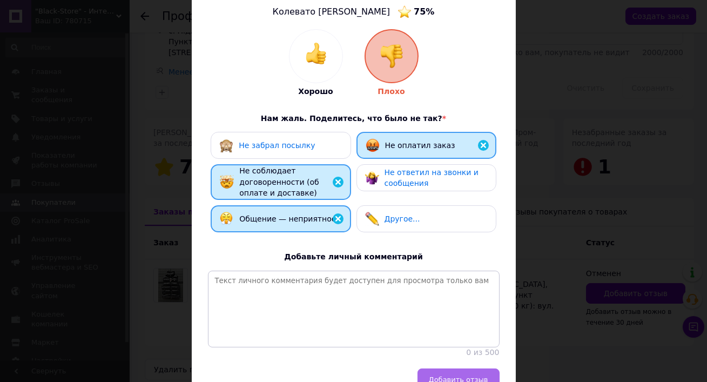
click at [451, 382] on span "Добавить отзыв" at bounding box center [458, 380] width 59 height 8
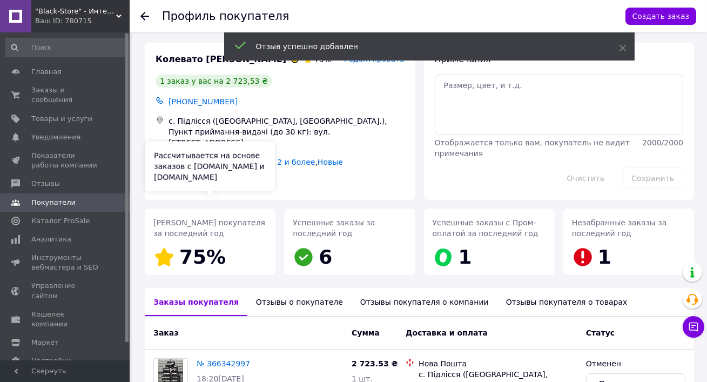
scroll to position [0, 0]
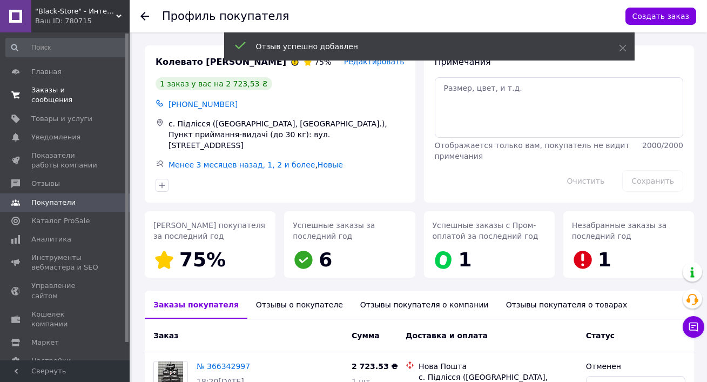
click at [35, 90] on span "Заказы и сообщения" at bounding box center [65, 94] width 69 height 19
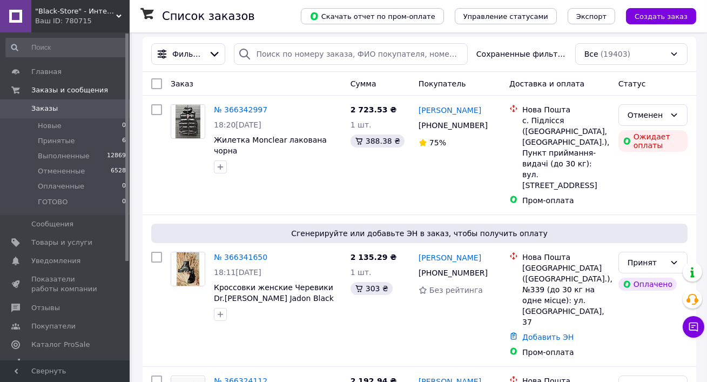
scroll to position [190, 0]
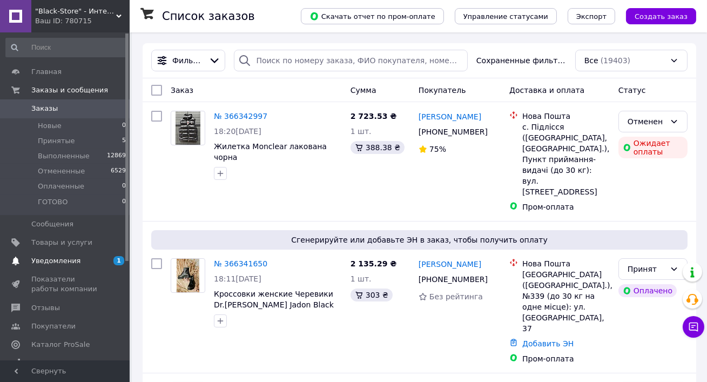
click at [97, 263] on span "Уведомления" at bounding box center [65, 261] width 69 height 10
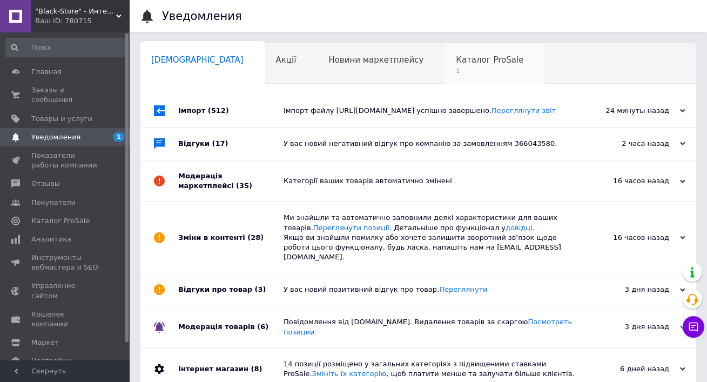
click at [445, 65] on div "Каталог ProSale 1" at bounding box center [495, 64] width 100 height 41
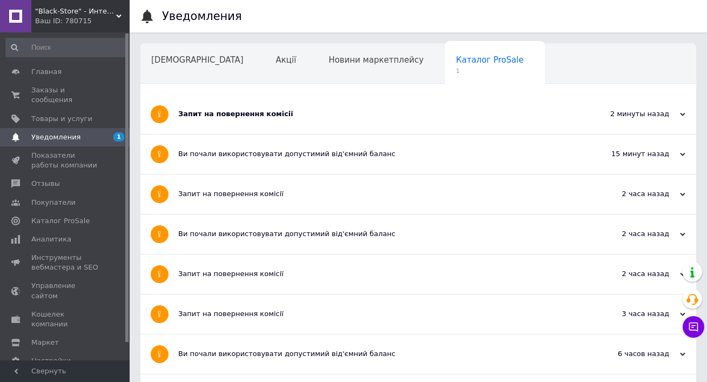
click at [285, 128] on div "Запит на повернення комісії" at bounding box center [377, 114] width 399 height 39
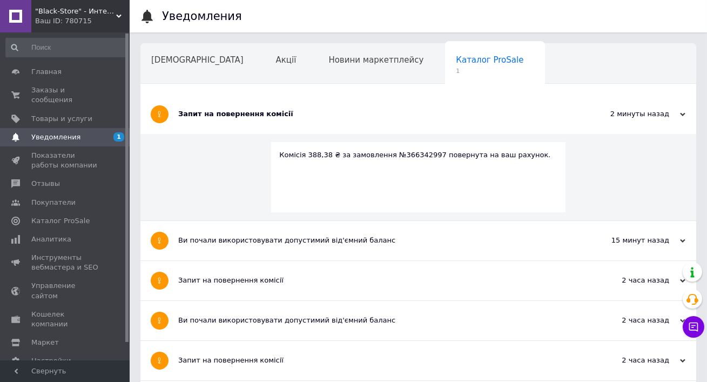
click at [285, 128] on div "Запит на повернення комісії" at bounding box center [377, 114] width 399 height 39
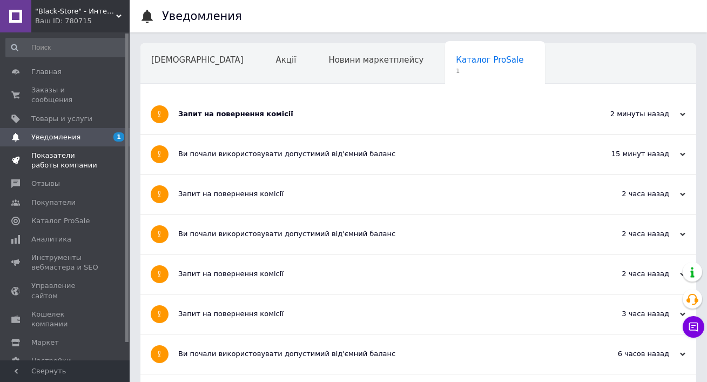
click at [51, 158] on span "Показатели работы компании" at bounding box center [65, 160] width 69 height 19
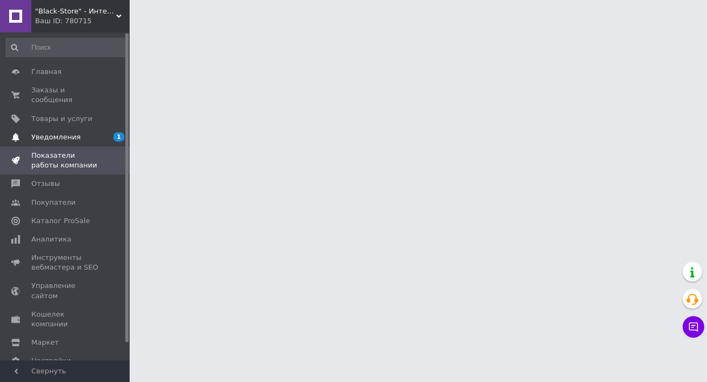
click at [50, 142] on link "Уведомления 1" at bounding box center [66, 137] width 132 height 18
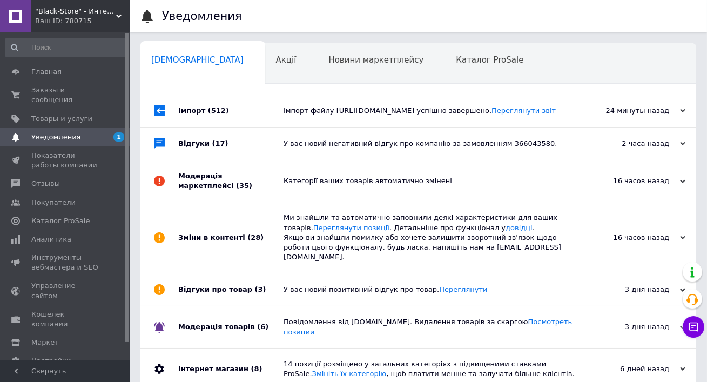
click at [324, 127] on div "Імпорт файлу [URL][DOMAIN_NAME] успішно завершено. Переглянути звіт" at bounding box center [431, 111] width 294 height 32
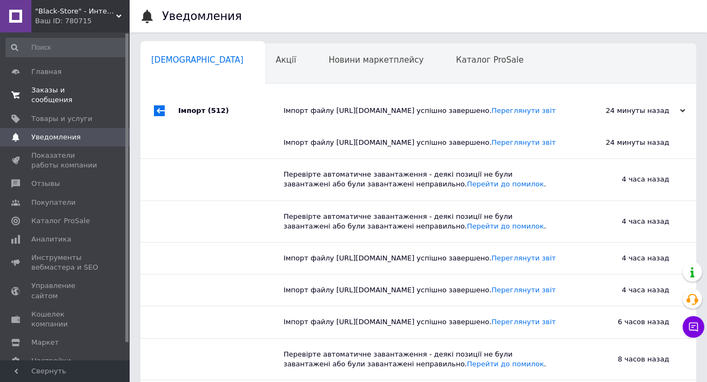
click at [42, 90] on span "Заказы и сообщения" at bounding box center [65, 94] width 69 height 19
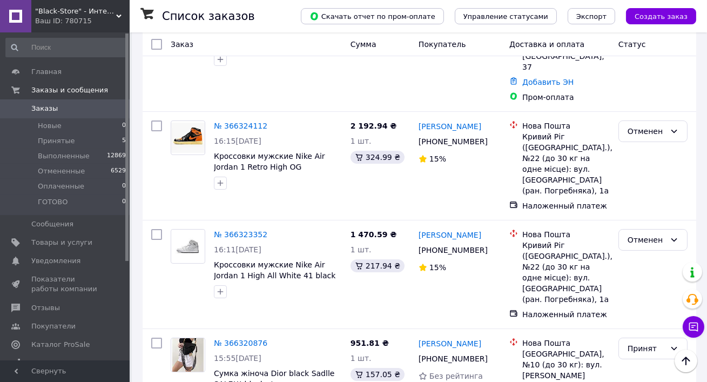
scroll to position [153, 0]
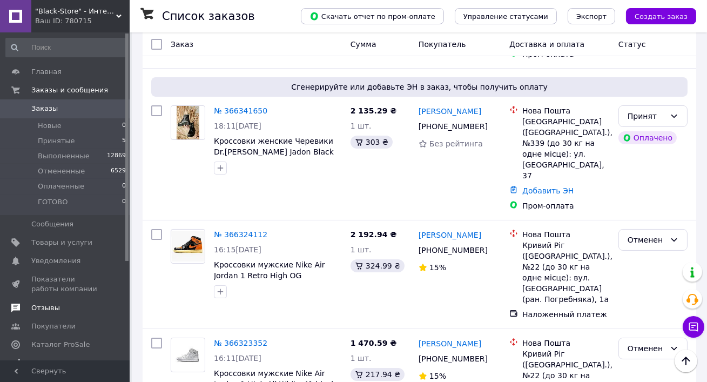
click at [58, 307] on span "Отзывы" at bounding box center [65, 308] width 69 height 10
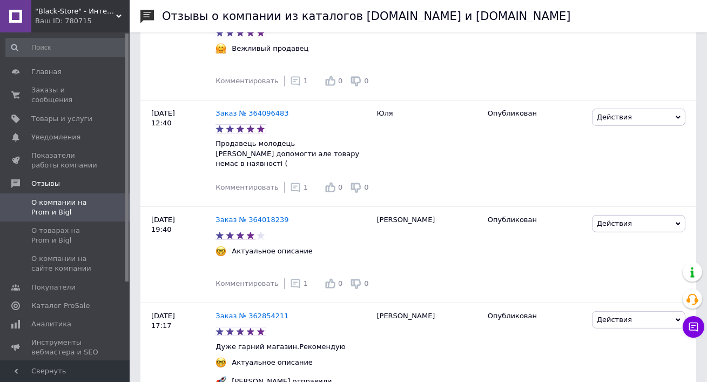
scroll to position [1262, 0]
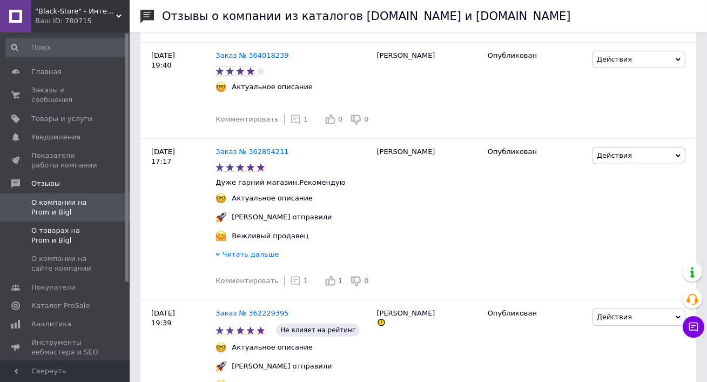
click at [61, 236] on span "О товарах на Prom и Bigl" at bounding box center [65, 235] width 69 height 19
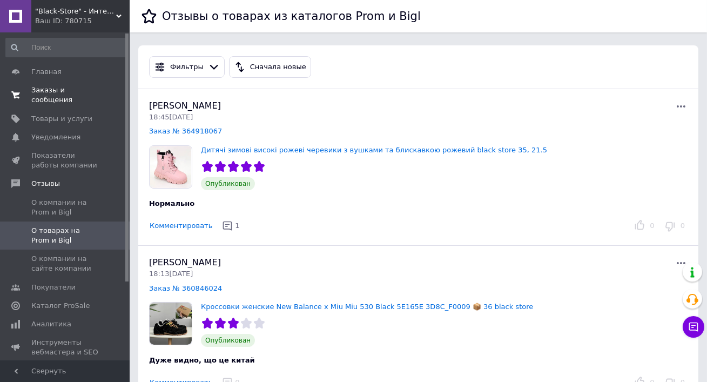
click at [45, 97] on span "Заказы и сообщения" at bounding box center [65, 94] width 69 height 19
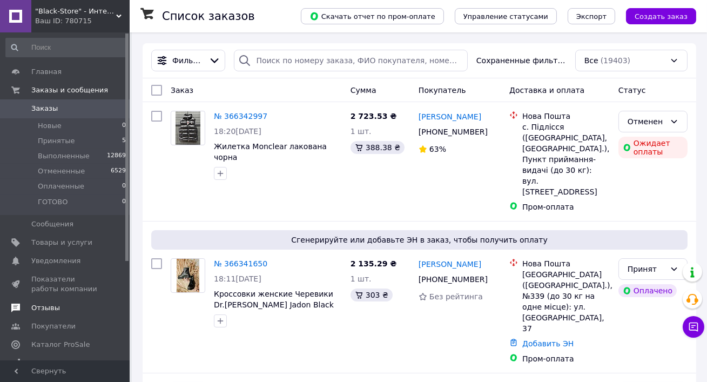
click at [63, 307] on span "Отзывы" at bounding box center [65, 308] width 69 height 10
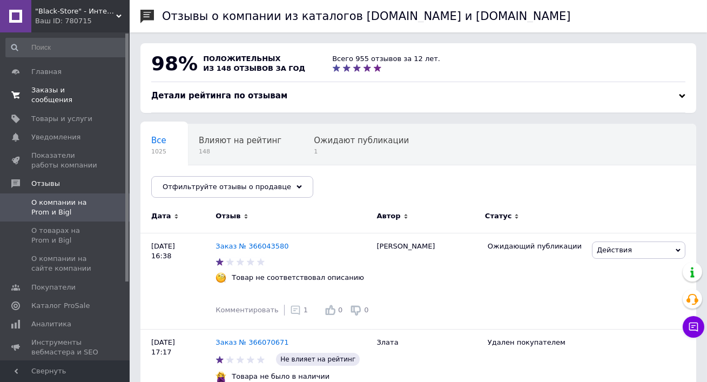
click at [26, 99] on span at bounding box center [15, 94] width 31 height 19
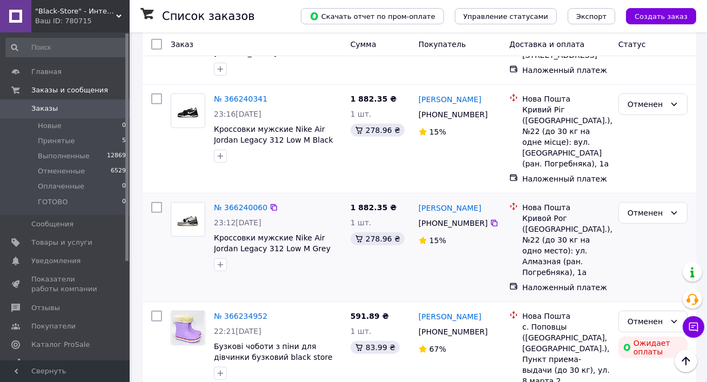
scroll to position [1221, 0]
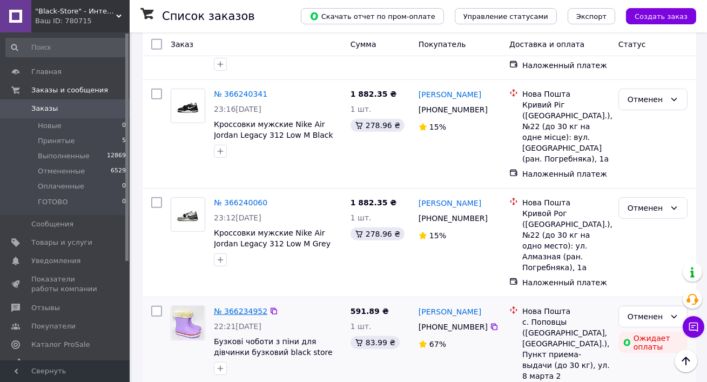
click at [230, 307] on link "№ 366234952" at bounding box center [241, 311] width 54 height 9
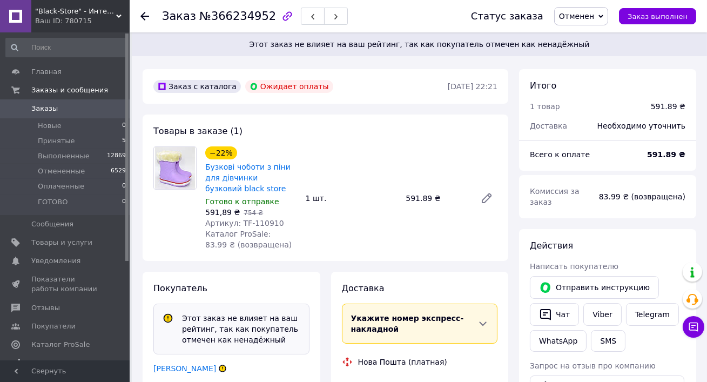
click at [56, 104] on span "Заказы" at bounding box center [65, 109] width 69 height 10
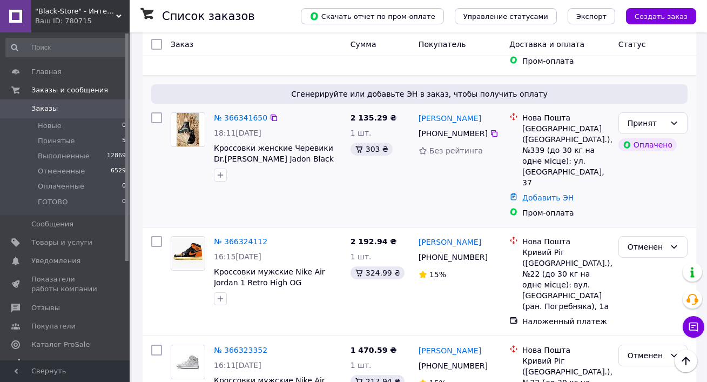
scroll to position [310, 0]
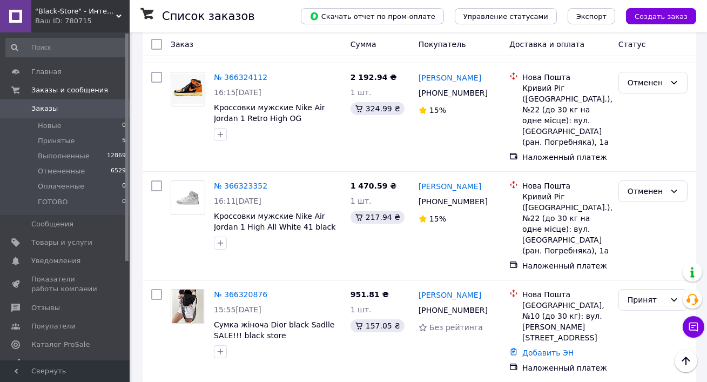
click at [81, 12] on span ""Black-Store" - Интернет-магазин" at bounding box center [75, 11] width 81 height 10
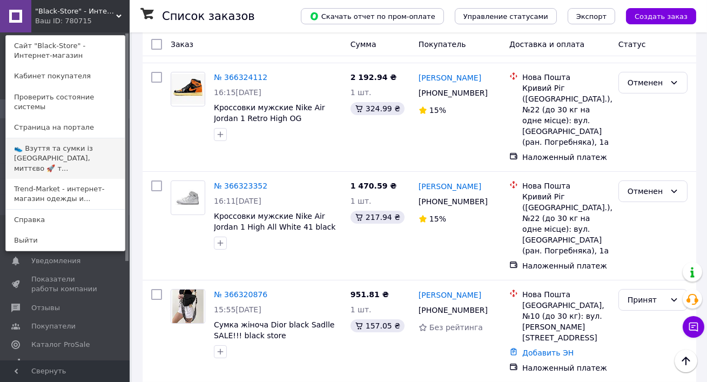
click at [66, 147] on link "👟 Взуття та сумки із [GEOGRAPHIC_DATA], миттєво 🚀 т..." at bounding box center [65, 158] width 119 height 41
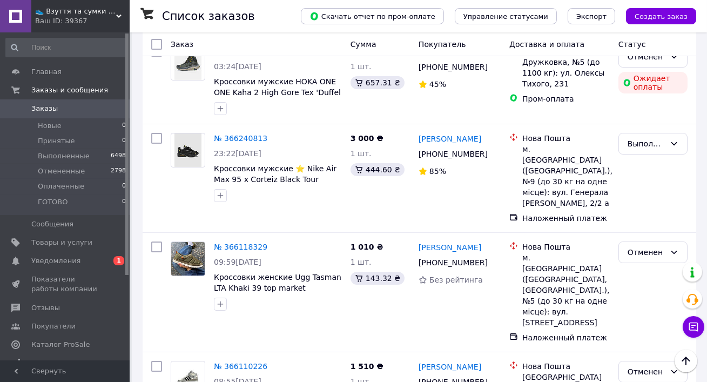
scroll to position [159, 0]
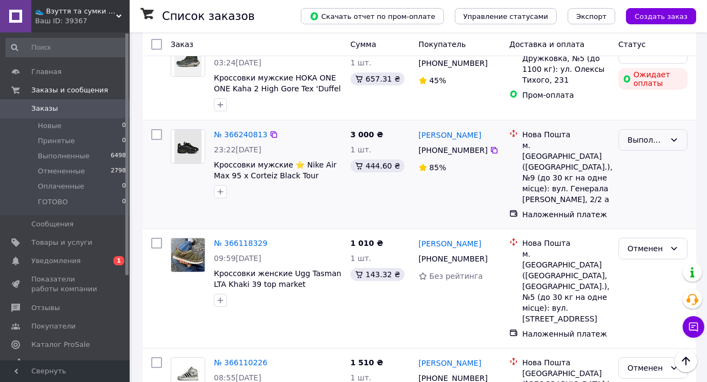
click at [648, 149] on div "Выполнен" at bounding box center [653, 140] width 69 height 22
click at [645, 168] on li "Принят" at bounding box center [653, 162] width 68 height 19
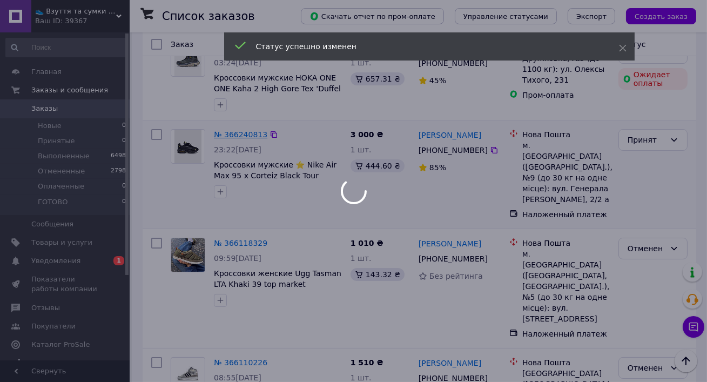
click at [243, 132] on div at bounding box center [353, 191] width 707 height 382
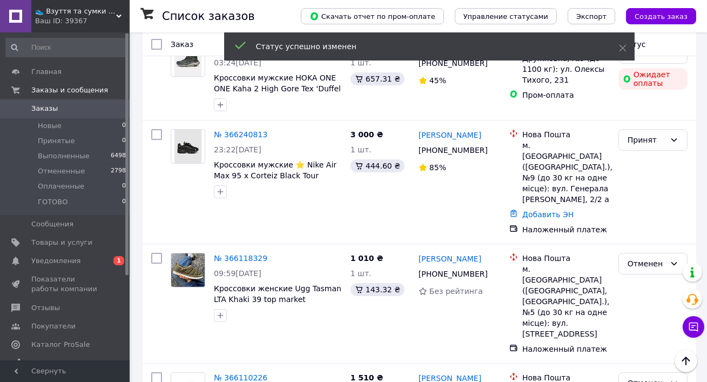
click at [243, 136] on link "№ 366240813" at bounding box center [241, 134] width 54 height 9
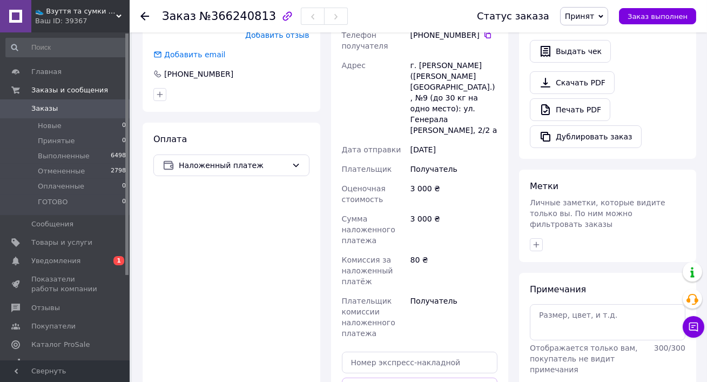
scroll to position [472, 0]
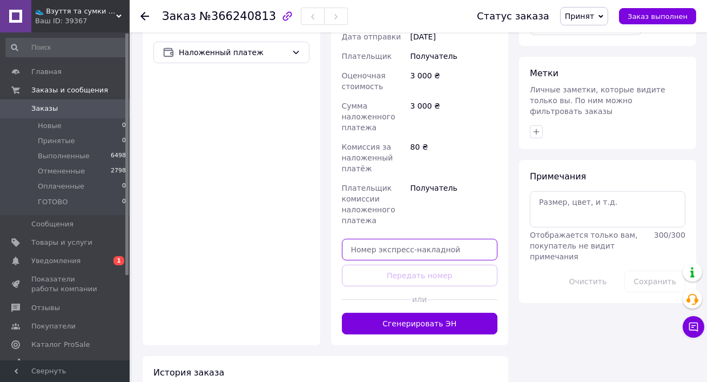
click at [400, 239] on input "text" at bounding box center [420, 250] width 156 height 22
paste input "20451269005923"
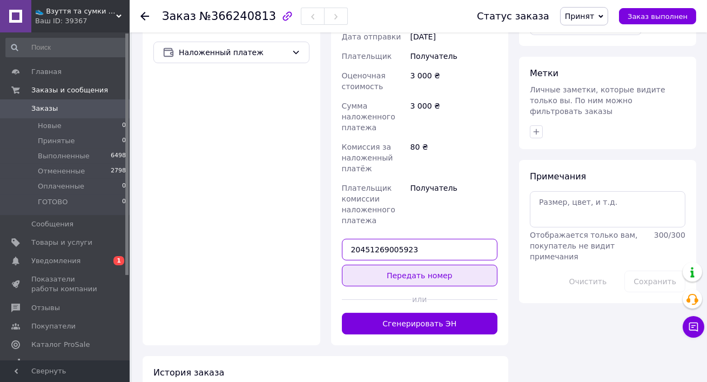
type input "20451269005923"
click at [409, 265] on button "Передать номер" at bounding box center [420, 276] width 156 height 22
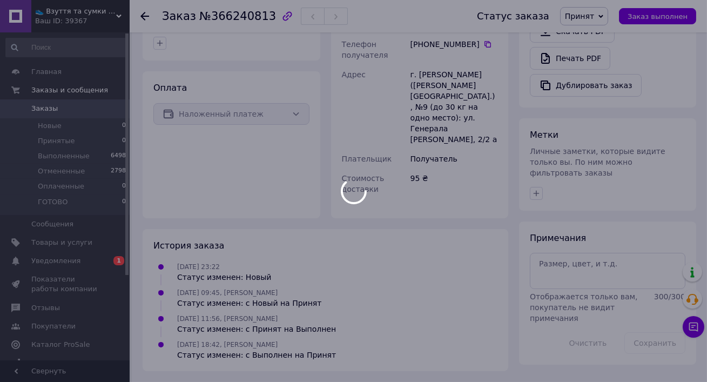
scroll to position [392, 0]
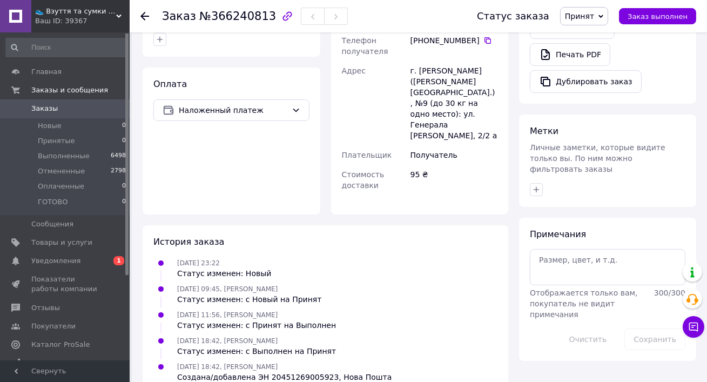
click at [594, 21] on span "Принят" at bounding box center [584, 16] width 48 height 18
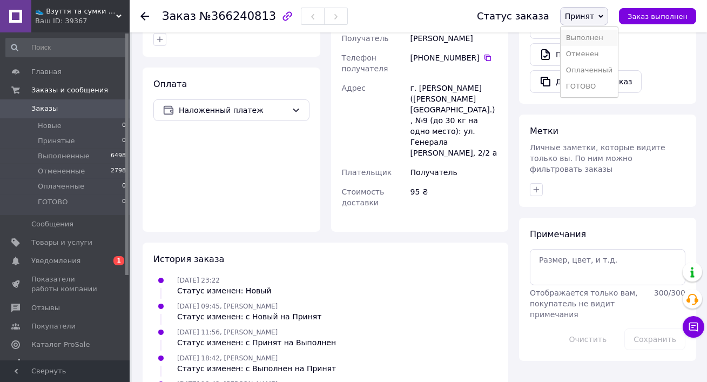
scroll to position [423, 0]
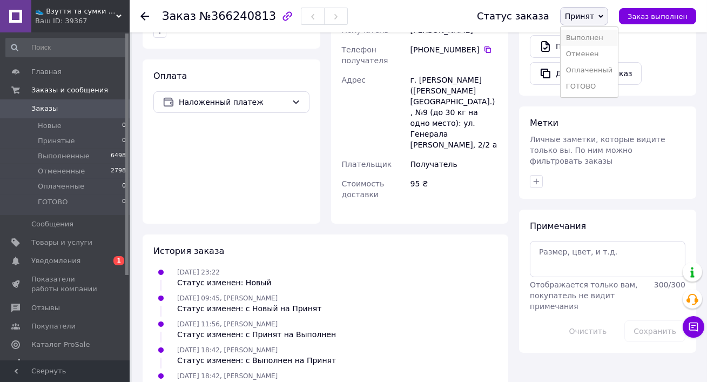
click at [590, 41] on li "Выполнен" at bounding box center [589, 38] width 57 height 16
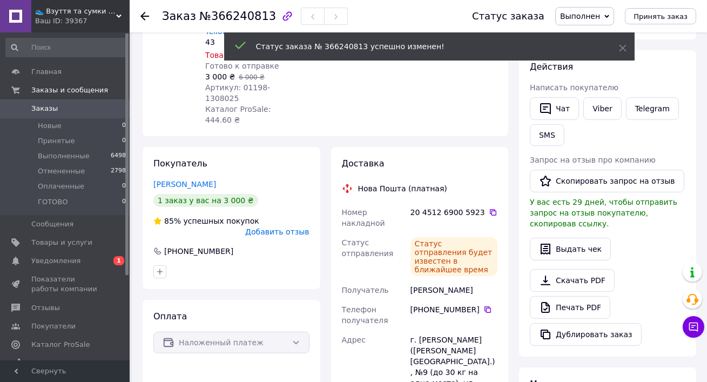
scroll to position [71, 0]
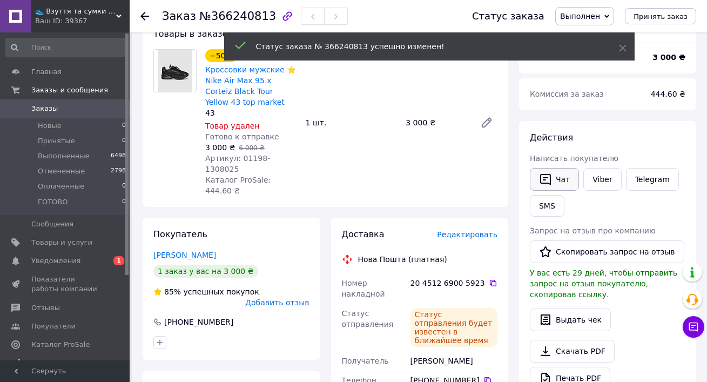
click at [556, 179] on button "Чат" at bounding box center [554, 179] width 49 height 23
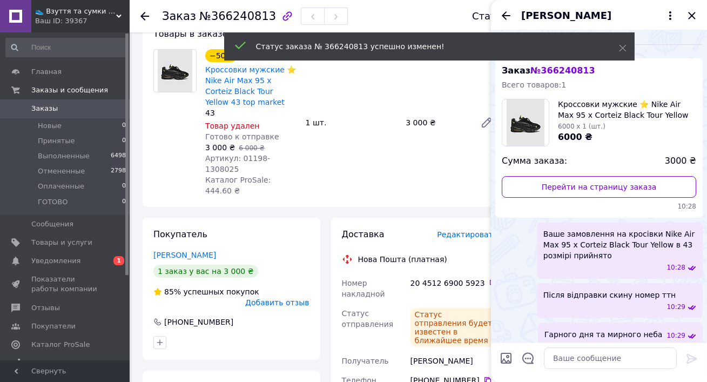
scroll to position [9, 0]
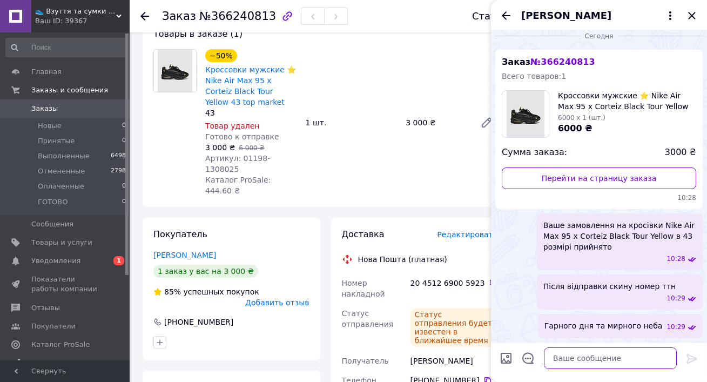
click at [627, 367] on textarea at bounding box center [610, 358] width 133 height 22
paste textarea "20451269005923"
type textarea "ттн 20451269005923"
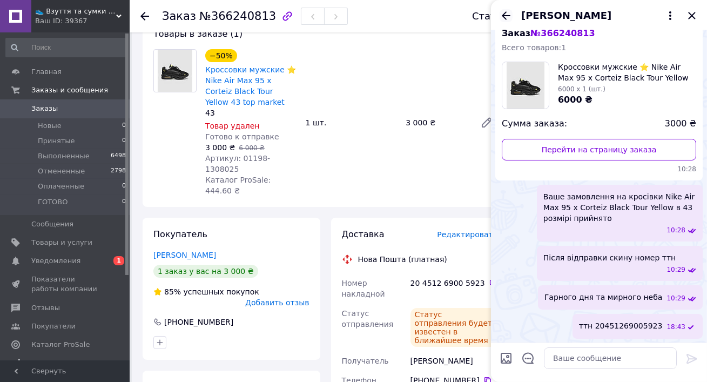
click at [500, 18] on icon "Назад" at bounding box center [506, 15] width 13 height 13
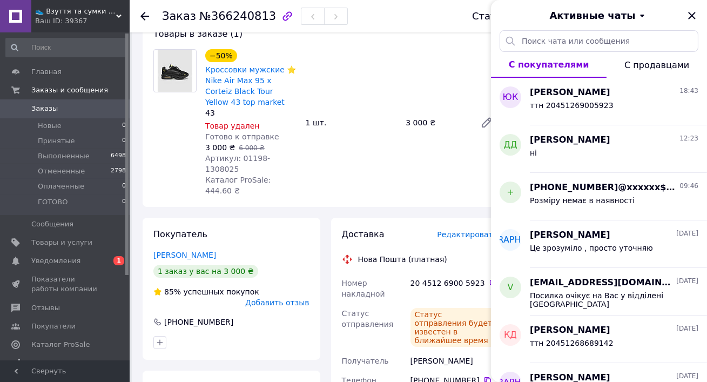
click at [685, 12] on div "Активные чаты" at bounding box center [599, 15] width 216 height 30
click at [696, 16] on icon "Закрыть" at bounding box center [692, 15] width 13 height 13
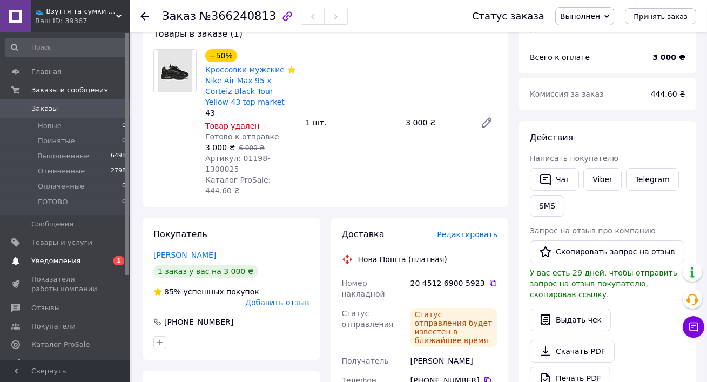
click at [78, 262] on span "Уведомления" at bounding box center [65, 261] width 69 height 10
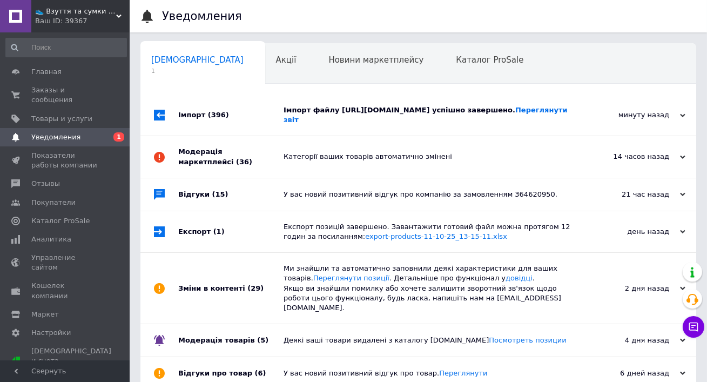
click at [336, 107] on div "Імпорт файлу https://drive.google.com/file/d/1cGOyGcXiSUCBiULrlsUifWXkFmNGe7kt/…" at bounding box center [431, 114] width 294 height 19
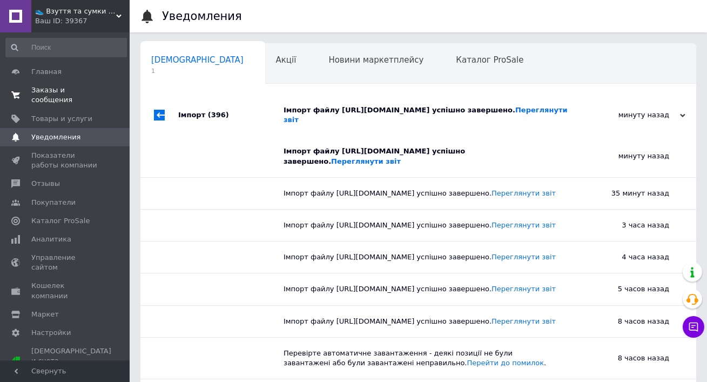
click at [65, 95] on span "Заказы и сообщения" at bounding box center [65, 94] width 69 height 19
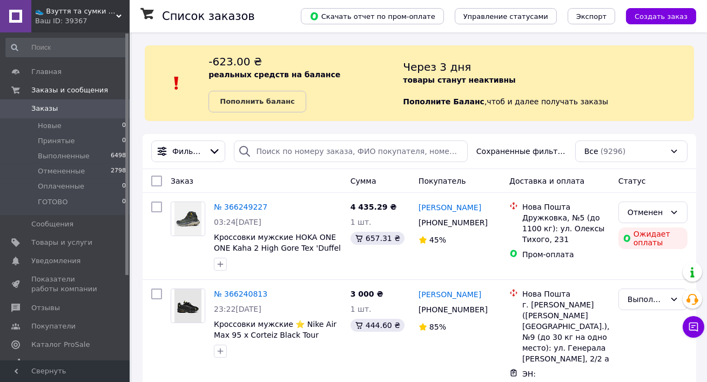
scroll to position [183, 0]
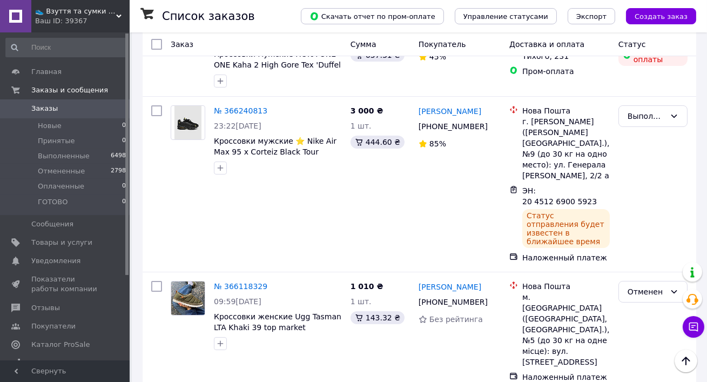
click at [78, 14] on span "👟 Взуття та сумки із Польщі, миттєво 🚀 та без предоплат" at bounding box center [75, 11] width 81 height 10
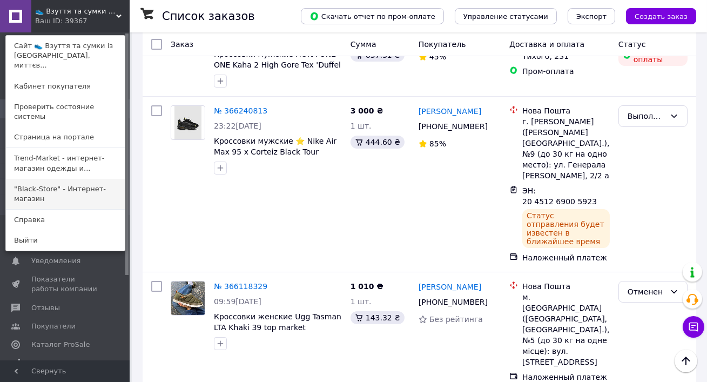
click at [44, 186] on link ""Black-Store" - Интернет-магазин" at bounding box center [65, 194] width 119 height 30
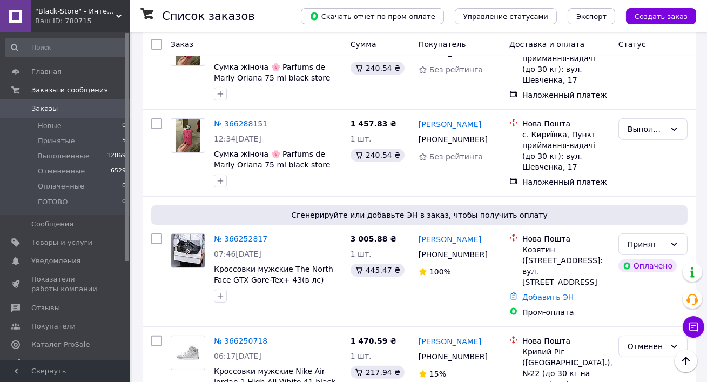
scroll to position [690, 0]
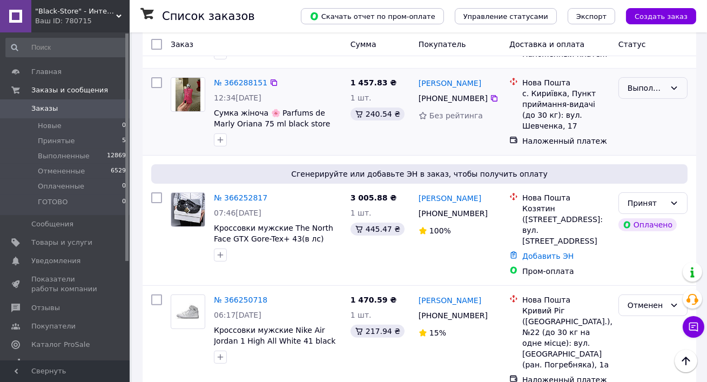
click at [643, 82] on div "Выполнен" at bounding box center [647, 88] width 38 height 12
click at [642, 93] on li "Принят" at bounding box center [653, 88] width 68 height 19
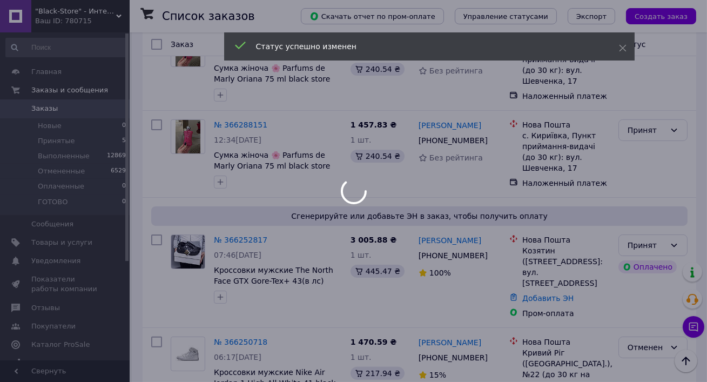
scroll to position [643, 0]
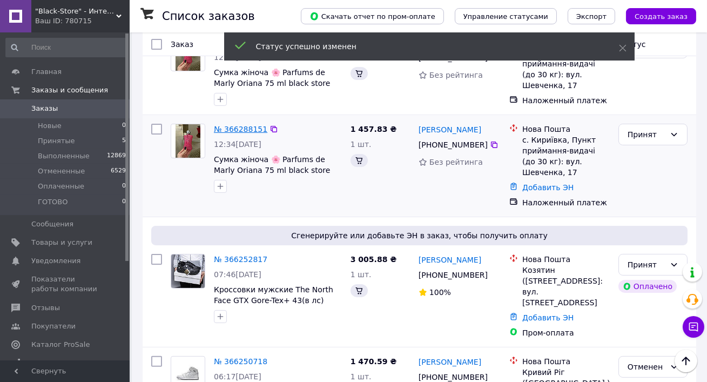
click at [230, 125] on link "№ 366288151" at bounding box center [241, 129] width 54 height 9
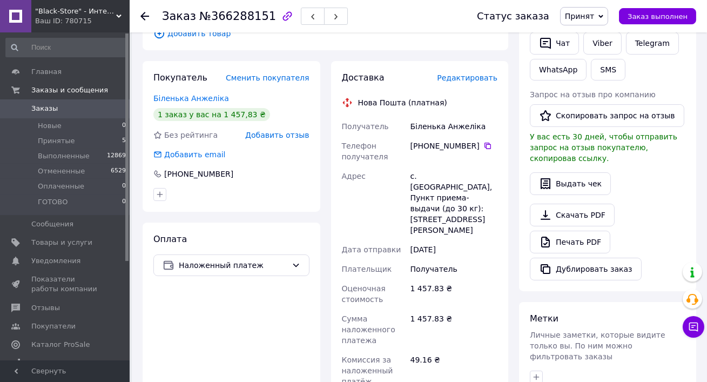
scroll to position [461, 0]
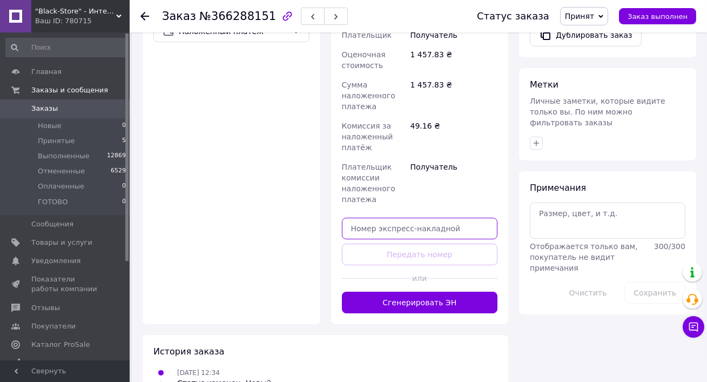
click at [373, 218] on input "text" at bounding box center [420, 229] width 156 height 22
paste input "20451269034105"
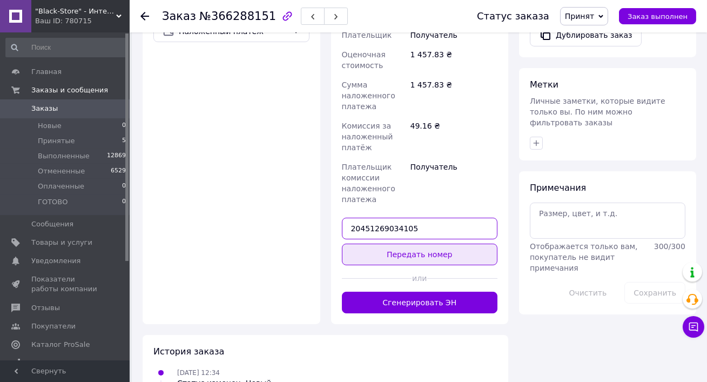
type input "20451269034105"
click at [403, 244] on button "Передать номер" at bounding box center [420, 255] width 156 height 22
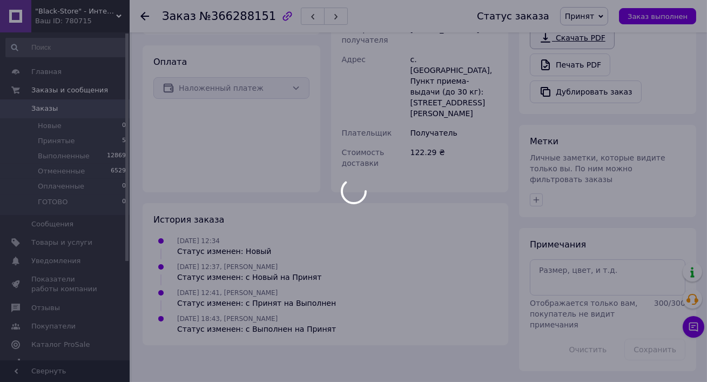
scroll to position [392, 0]
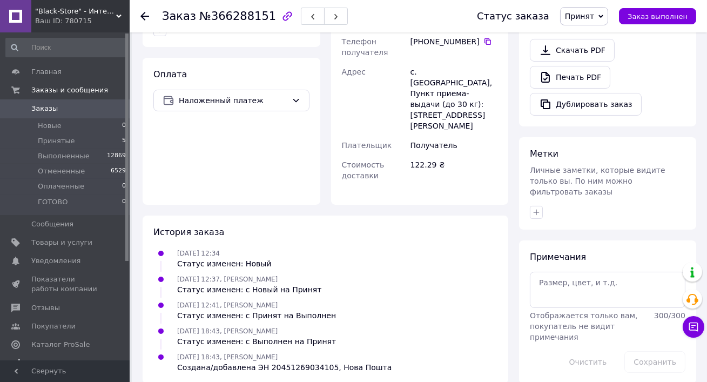
click at [586, 18] on span "Принят" at bounding box center [579, 16] width 29 height 9
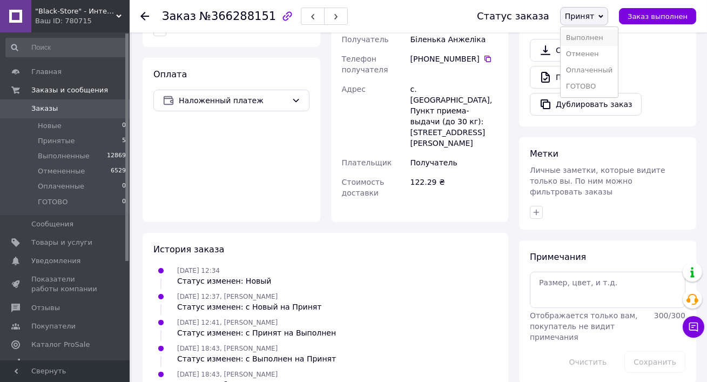
click at [586, 44] on li "Выполнен" at bounding box center [589, 38] width 57 height 16
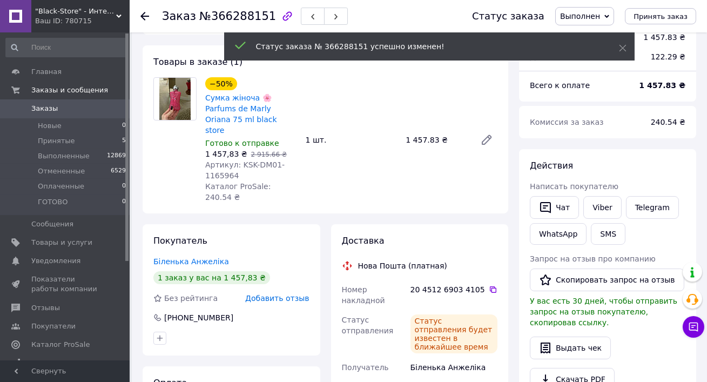
scroll to position [0, 0]
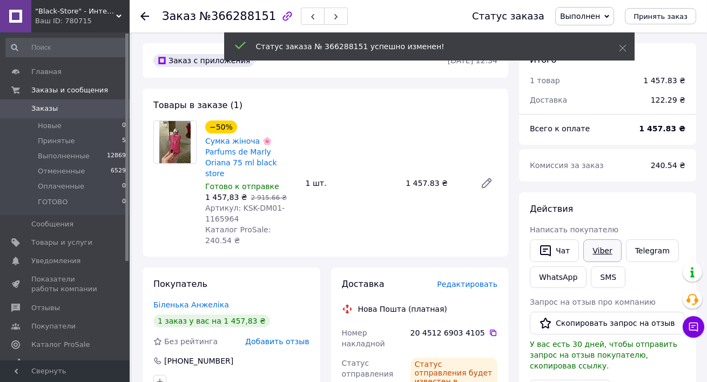
click at [587, 248] on link "Viber" at bounding box center [603, 250] width 38 height 23
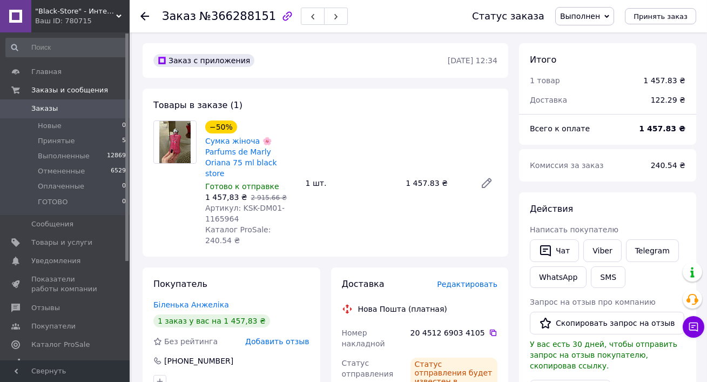
click at [73, 107] on span "Заказы" at bounding box center [65, 109] width 69 height 10
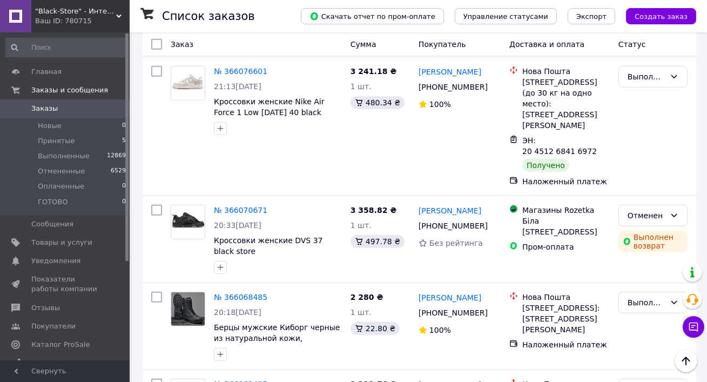
scroll to position [1920, 0]
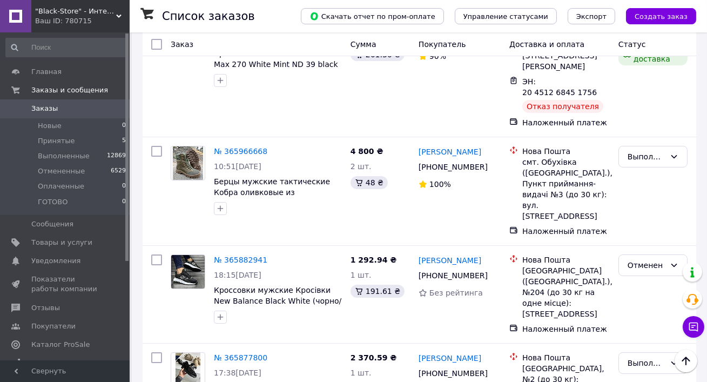
scroll to position [319, 0]
click at [237, 353] on link "№ 365877800" at bounding box center [241, 357] width 54 height 9
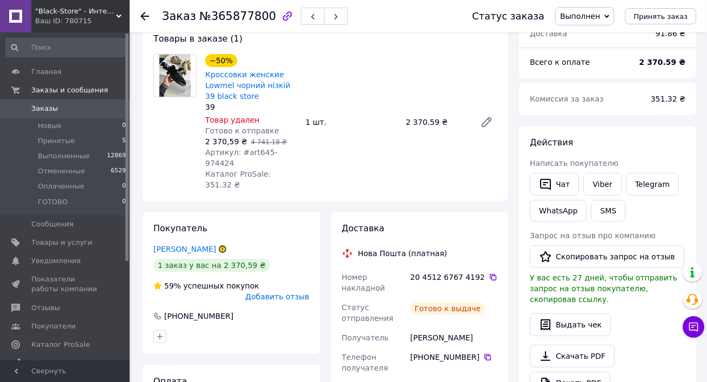
scroll to position [63, 0]
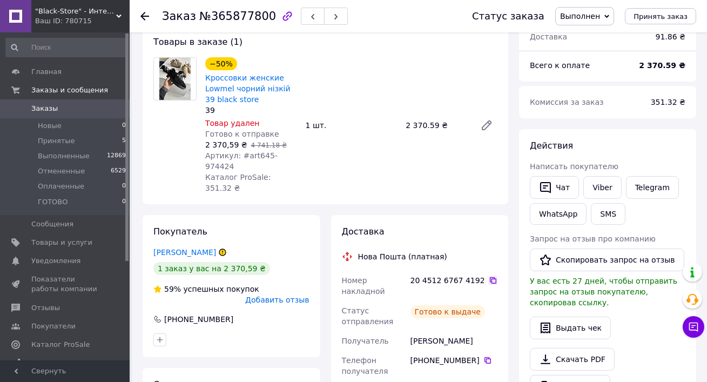
click at [489, 282] on icon at bounding box center [493, 280] width 9 height 9
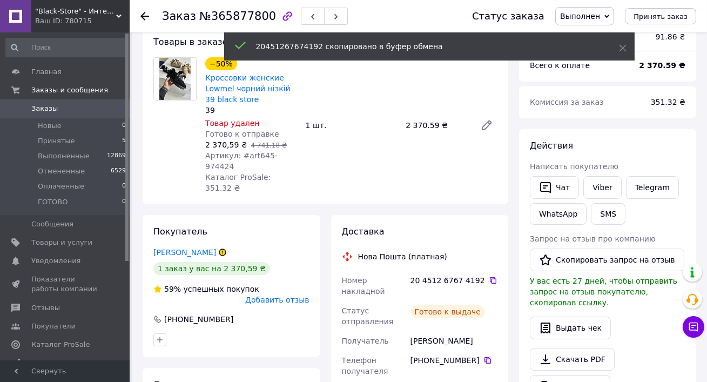
scroll to position [0, 0]
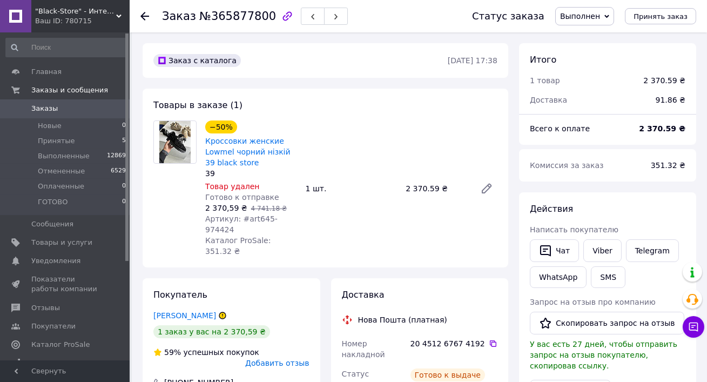
click at [65, 106] on span "Заказы" at bounding box center [65, 109] width 69 height 10
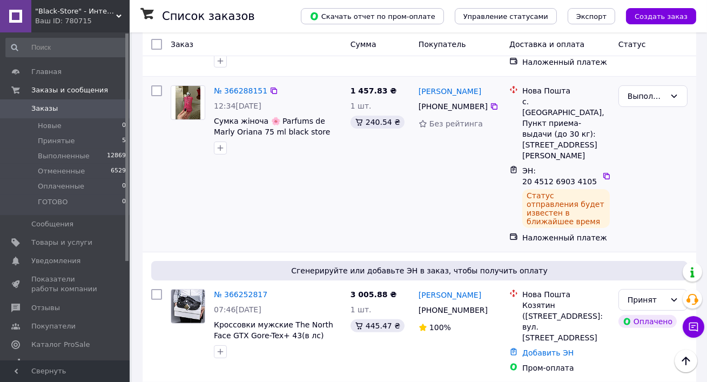
scroll to position [428, 0]
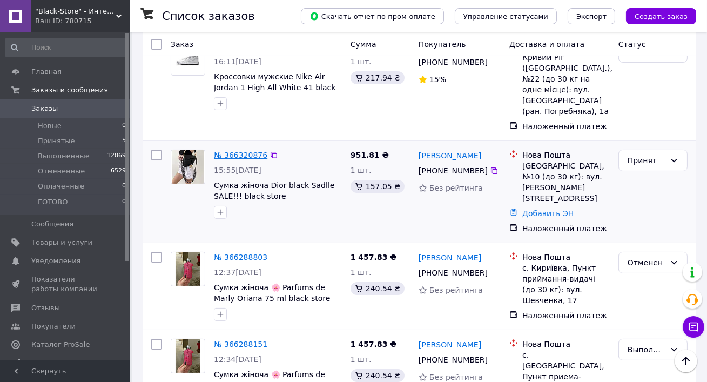
click at [239, 151] on link "№ 366320876" at bounding box center [241, 155] width 54 height 9
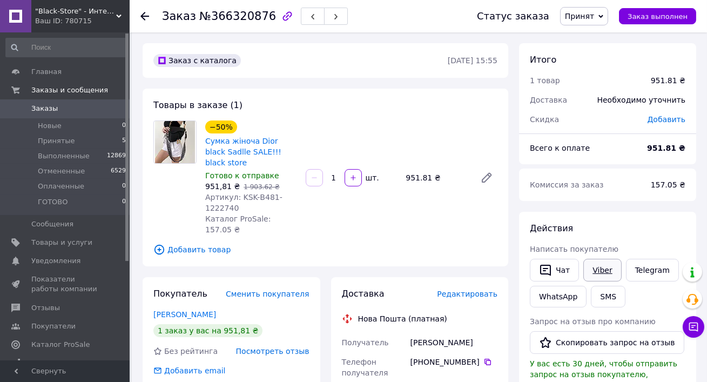
click at [590, 267] on link "Viber" at bounding box center [603, 270] width 38 height 23
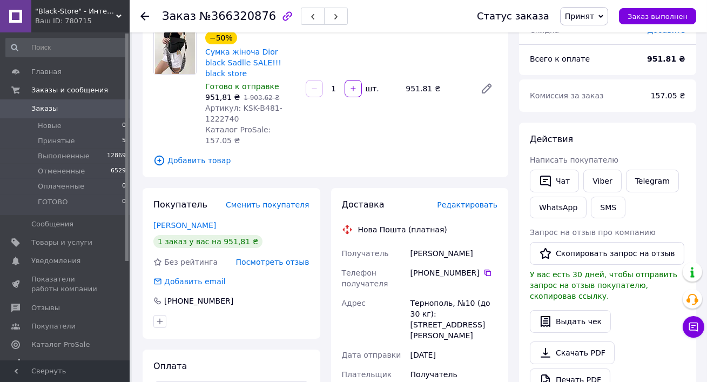
scroll to position [175, 0]
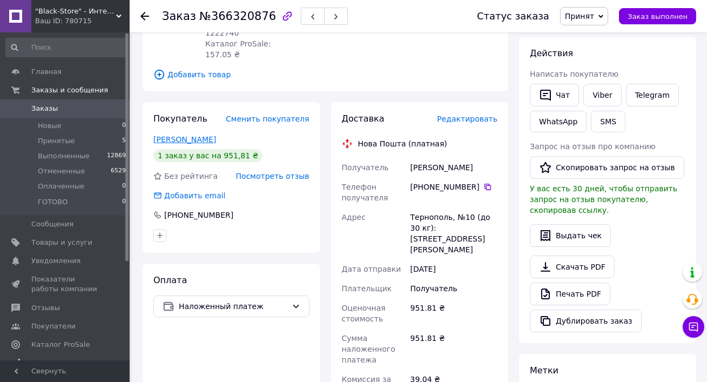
click at [170, 135] on link "Козак Тетяна" at bounding box center [184, 139] width 63 height 9
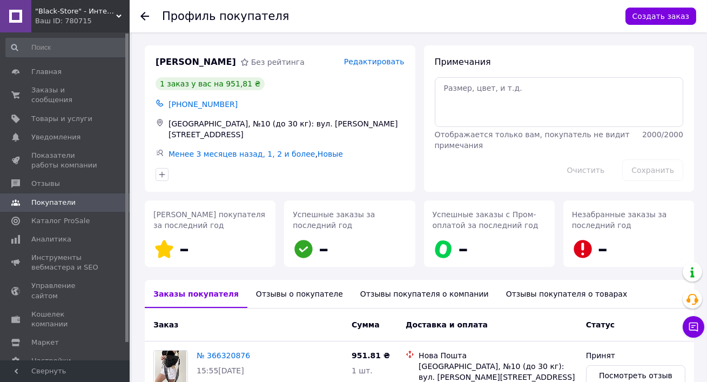
scroll to position [90, 0]
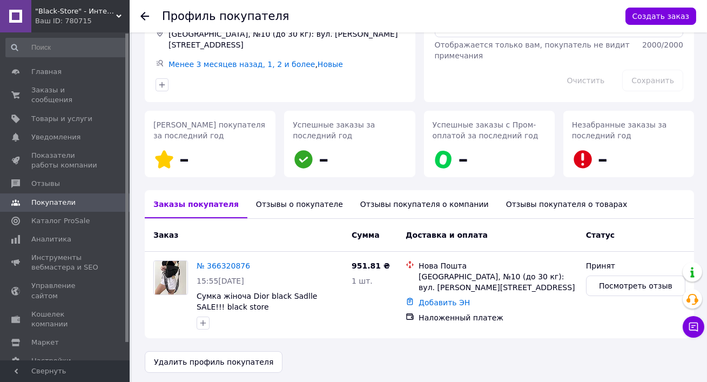
click at [297, 206] on div "Отзывы о покупателе" at bounding box center [300, 204] width 104 height 28
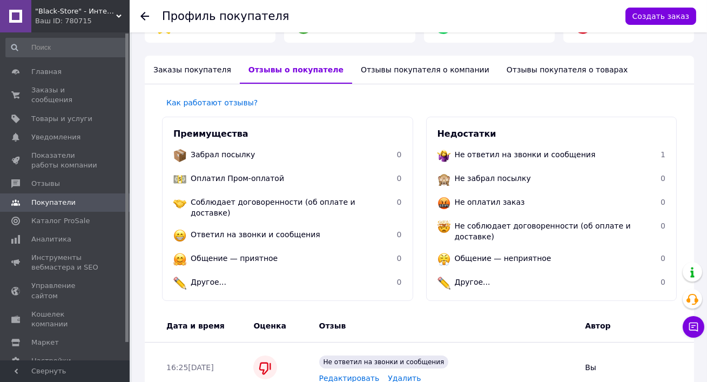
scroll to position [270, 0]
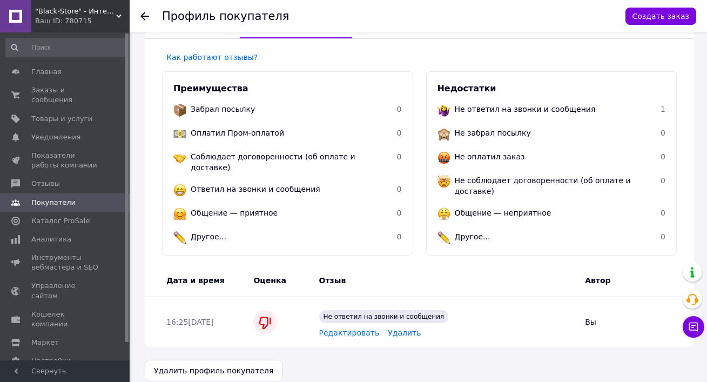
click at [347, 329] on span "Редактировать" at bounding box center [349, 333] width 61 height 9
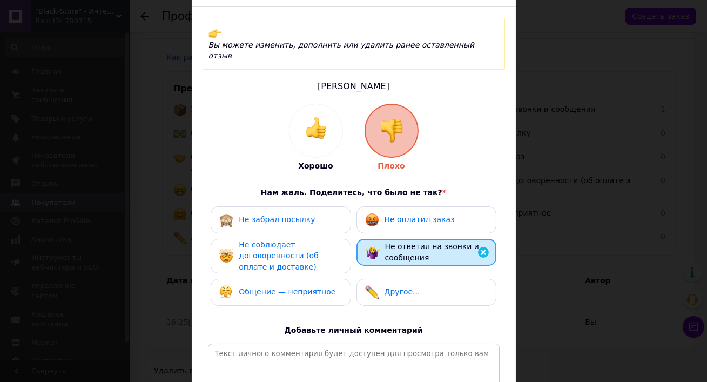
scroll to position [71, 0]
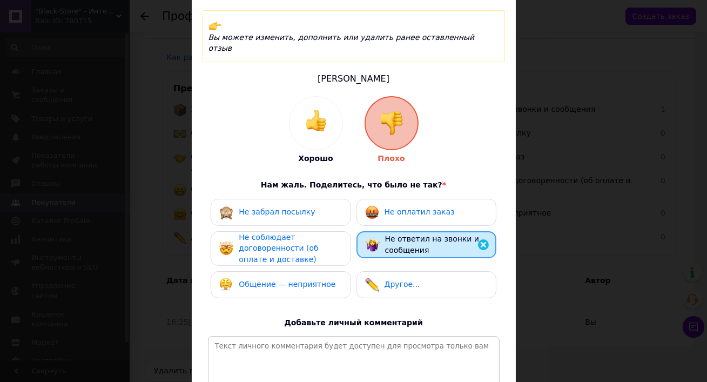
click at [306, 232] on div "Не соблюдает договоренности (об оплате и доставке)" at bounding box center [290, 249] width 103 height 34
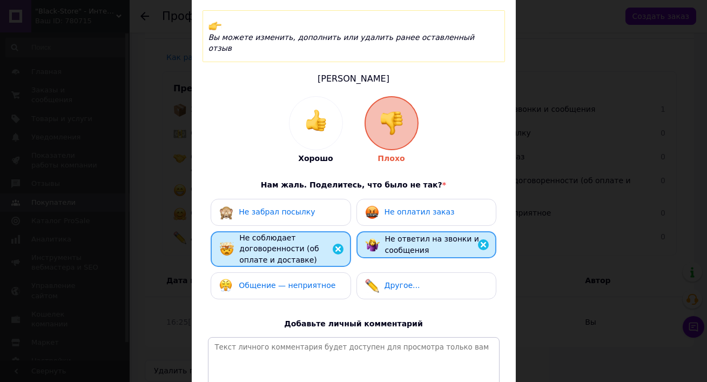
click at [399, 208] on span "Не оплатил заказ" at bounding box center [420, 212] width 70 height 9
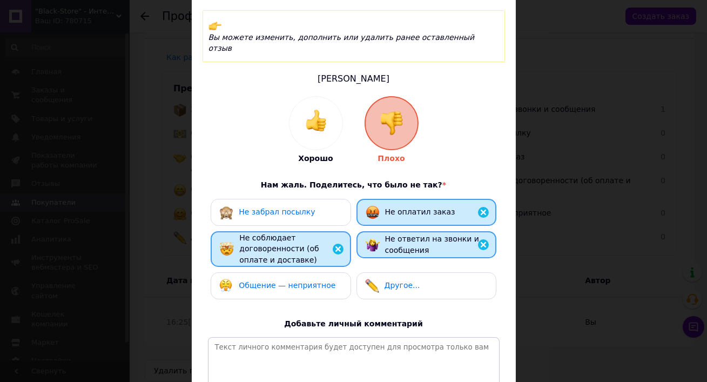
scroll to position [175, 0]
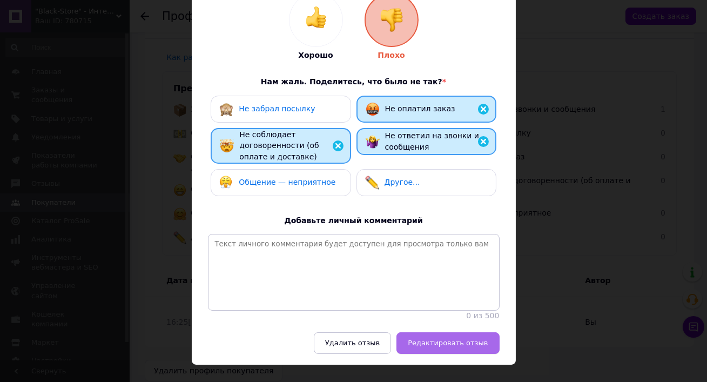
click at [443, 339] on span "Редактировать отзыв" at bounding box center [448, 343] width 80 height 8
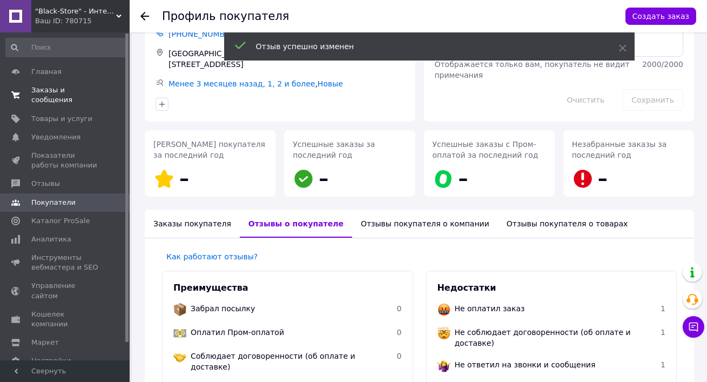
scroll to position [0, 0]
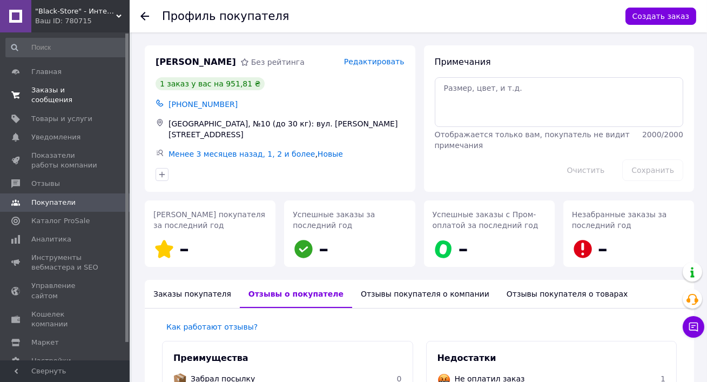
click at [25, 89] on span at bounding box center [15, 94] width 31 height 19
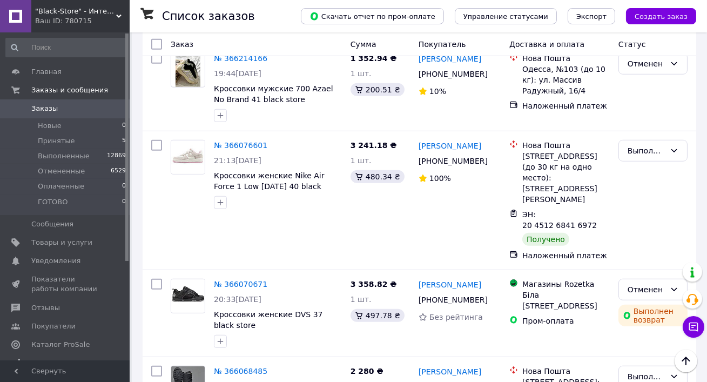
scroll to position [1920, 0]
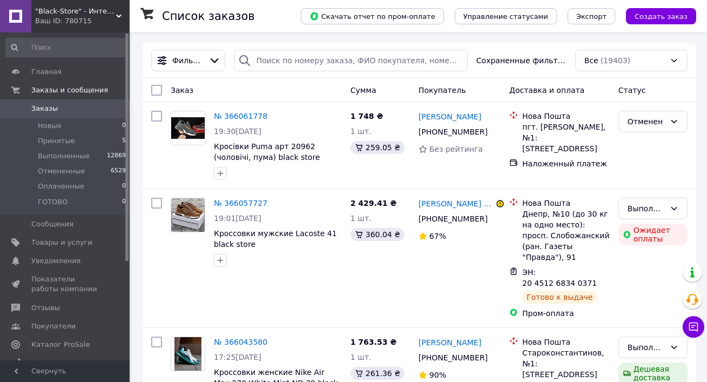
scroll to position [36, 0]
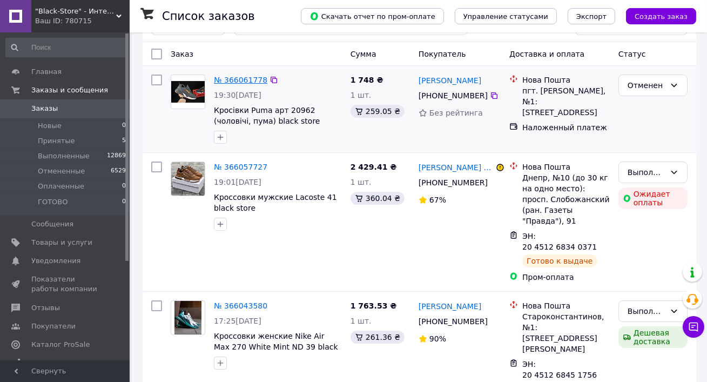
click at [242, 82] on link "№ 366061778" at bounding box center [241, 80] width 54 height 9
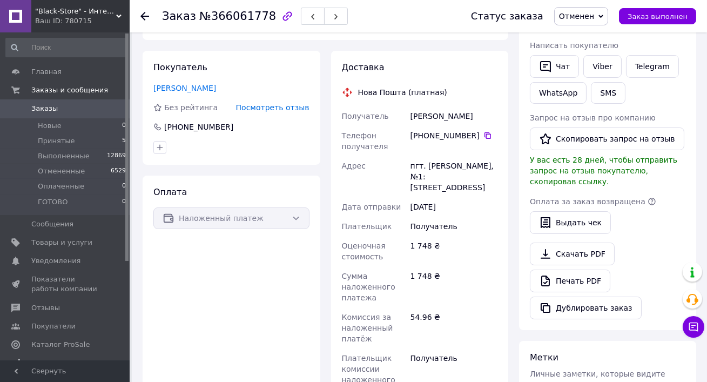
scroll to position [400, 0]
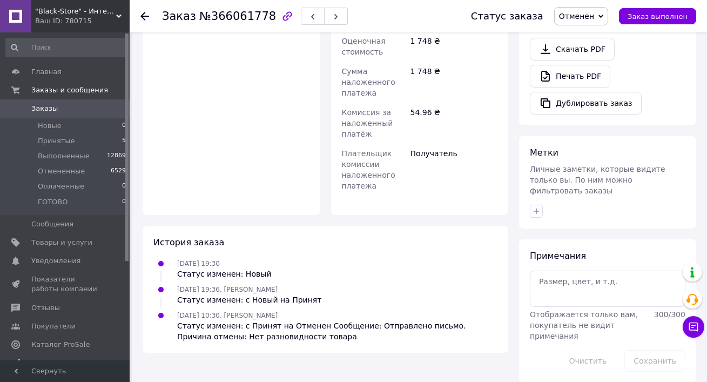
click at [52, 105] on span "Заказы" at bounding box center [44, 109] width 26 height 10
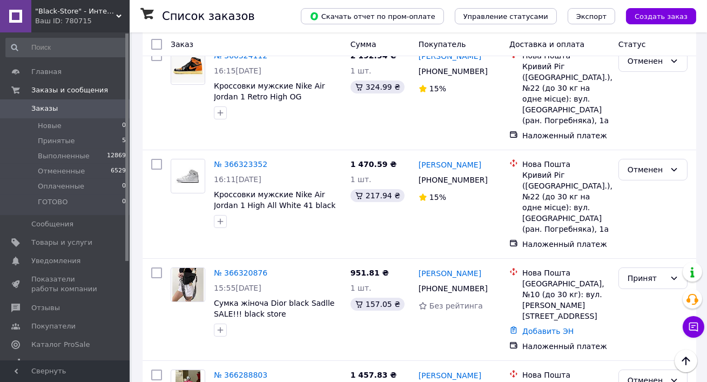
scroll to position [427, 0]
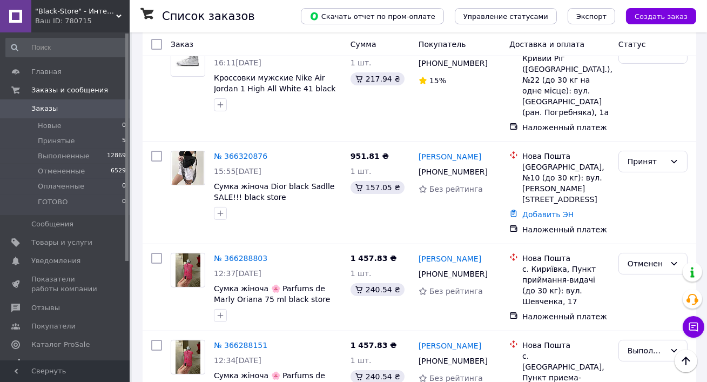
click at [69, 17] on div "Ваш ID: 780715" at bounding box center [82, 21] width 95 height 10
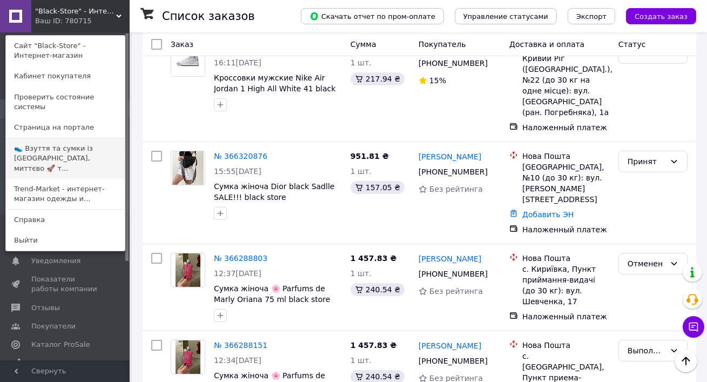
click at [69, 139] on link "👟 Взуття та сумки із [GEOGRAPHIC_DATA], миттєво 🚀 т..." at bounding box center [65, 158] width 119 height 41
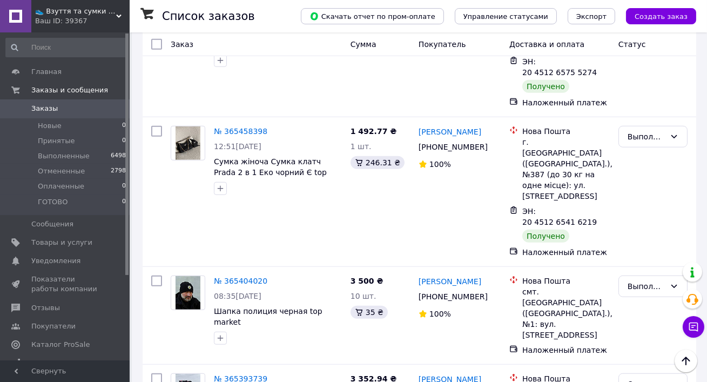
scroll to position [2038, 0]
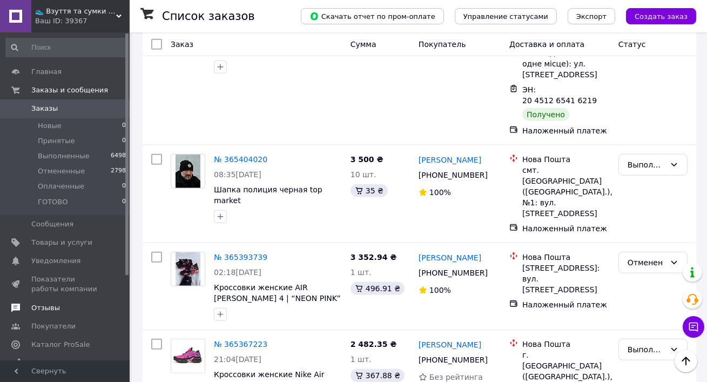
click at [53, 299] on link "Отзывы" at bounding box center [66, 308] width 132 height 18
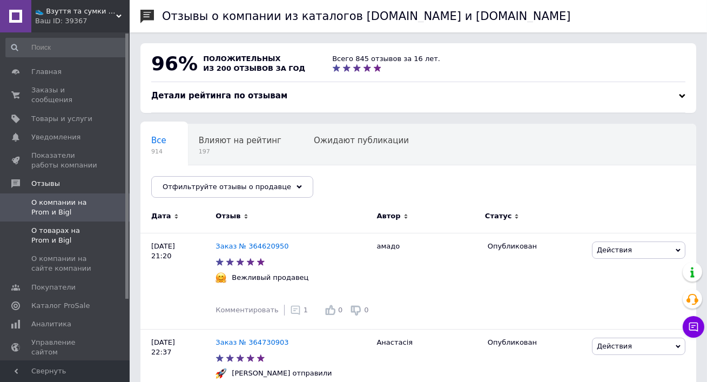
click at [80, 233] on span "О товарах на Prom и Bigl" at bounding box center [65, 235] width 69 height 19
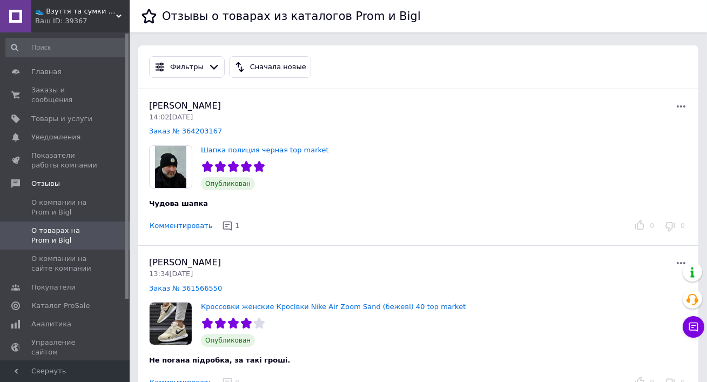
click at [61, 10] on span "👟 Взуття та сумки із Польщі, миттєво 🚀 та без предоплат" at bounding box center [75, 11] width 81 height 10
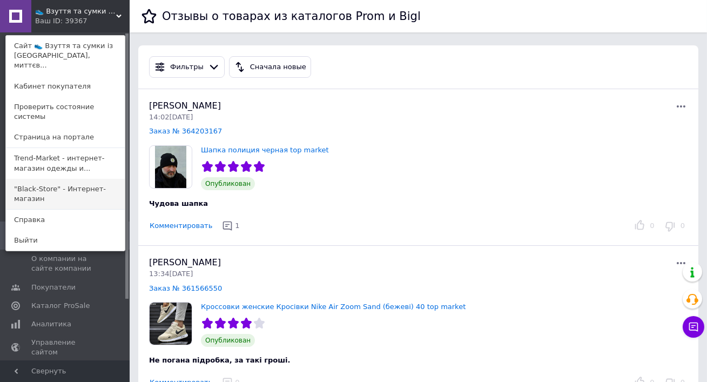
click at [36, 186] on link ""Black-Store" - Интернет-магазин" at bounding box center [65, 194] width 119 height 30
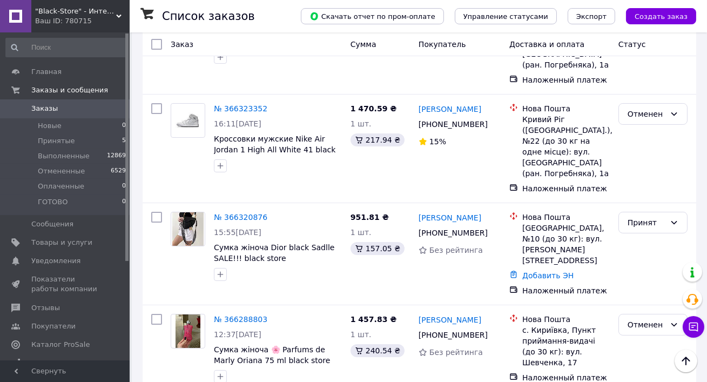
scroll to position [389, 0]
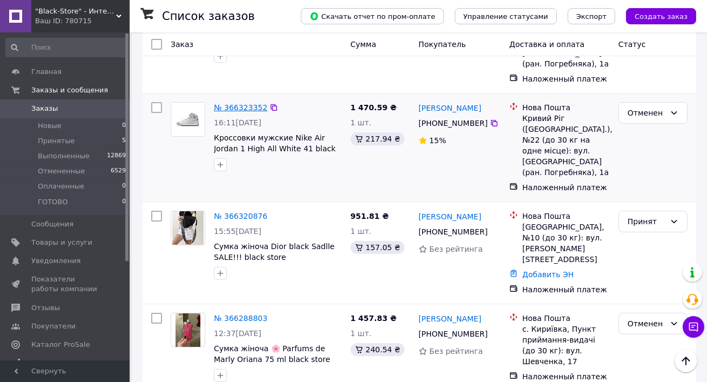
click at [253, 103] on link "№ 366323352" at bounding box center [241, 107] width 54 height 9
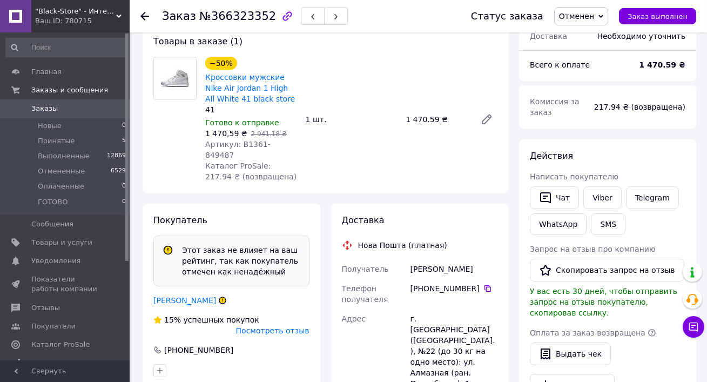
scroll to position [172, 0]
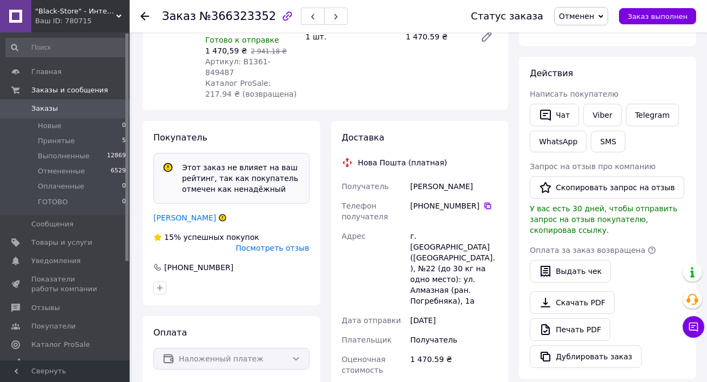
click at [485, 203] on icon at bounding box center [488, 206] width 6 height 6
click at [41, 111] on span "Заказы" at bounding box center [44, 109] width 26 height 10
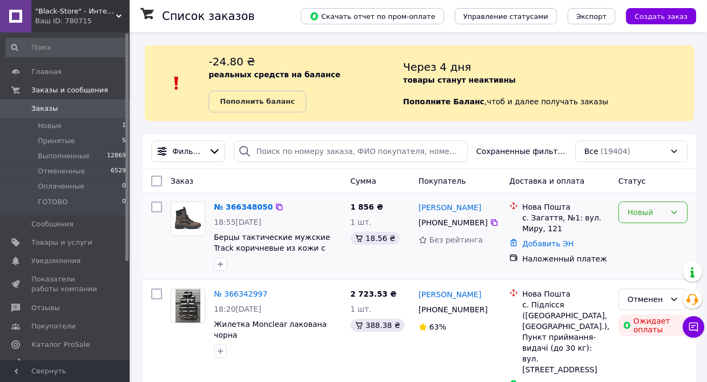
click at [659, 210] on div "Новый" at bounding box center [647, 212] width 38 height 12
click at [650, 233] on li "Принят" at bounding box center [653, 235] width 68 height 19
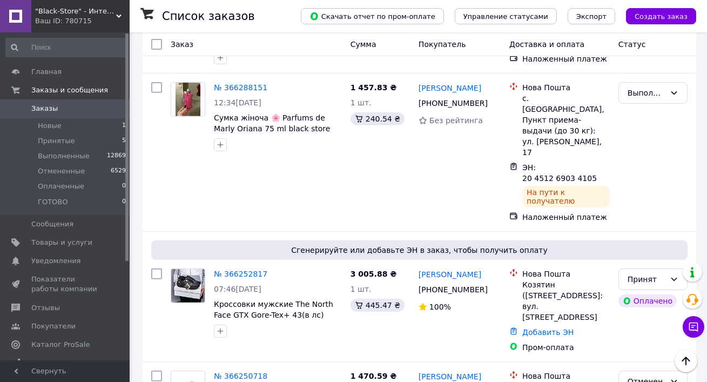
scroll to position [1043, 0]
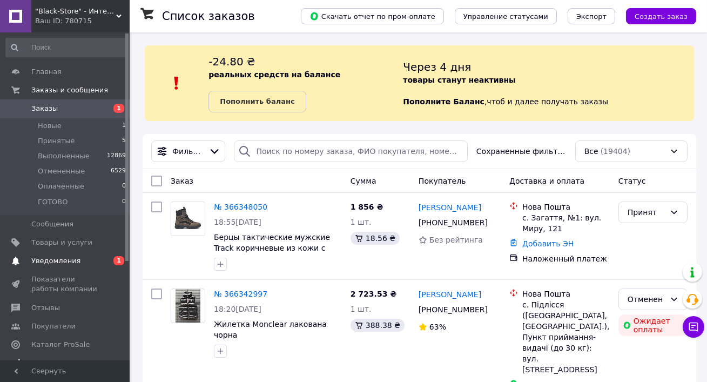
click at [96, 252] on link "Уведомления 0 1" at bounding box center [66, 261] width 132 height 18
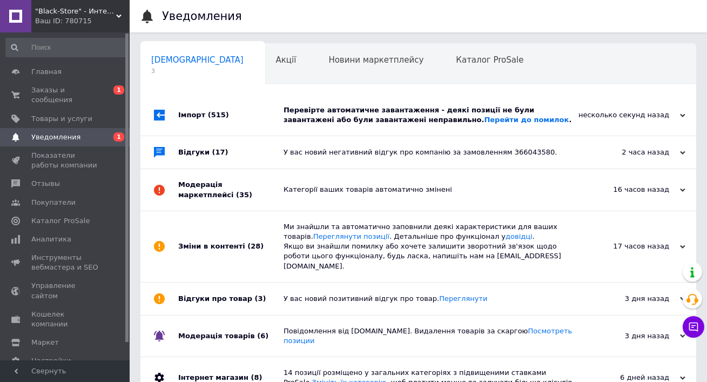
click at [362, 103] on div "Перевірте автоматичне завантаження - деякі позиції не були завантажені або були…" at bounding box center [431, 115] width 294 height 41
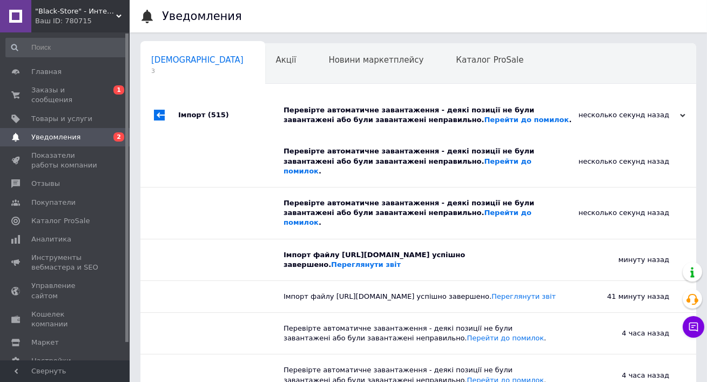
click at [362, 103] on div "Перевірте автоматичне завантаження - деякі позиції не були завантажені або були…" at bounding box center [431, 115] width 294 height 41
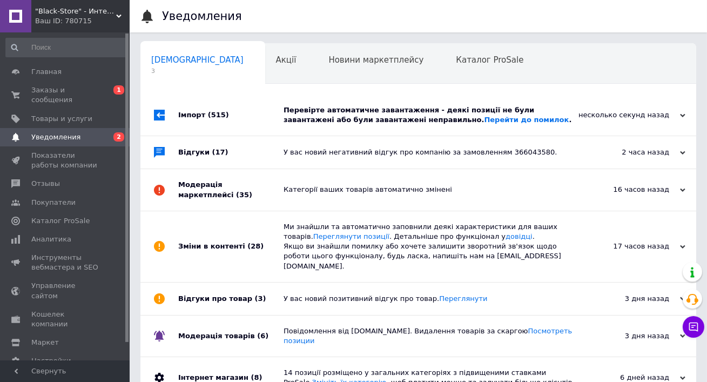
click at [336, 150] on div "У вас новий негативний відгук про компанію за замовленням 366043580." at bounding box center [431, 153] width 294 height 10
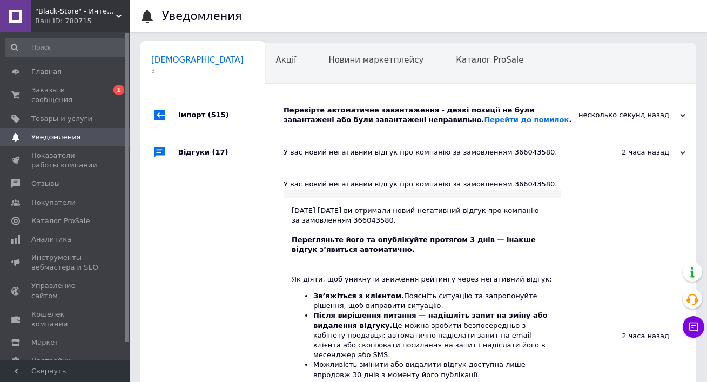
click at [332, 104] on div "Перевірте автоматичне завантаження - деякі позиції не були завантажені або були…" at bounding box center [431, 115] width 294 height 41
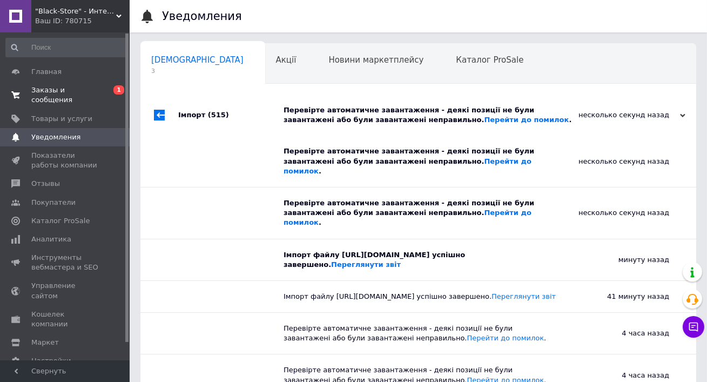
click at [83, 92] on span "Заказы и сообщения" at bounding box center [65, 94] width 69 height 19
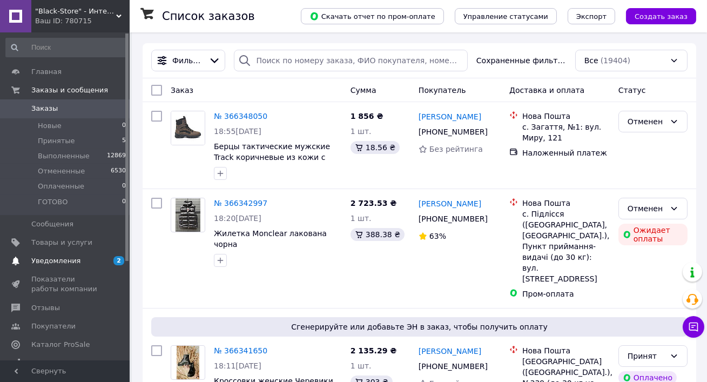
click at [112, 257] on span "2 0" at bounding box center [115, 261] width 30 height 10
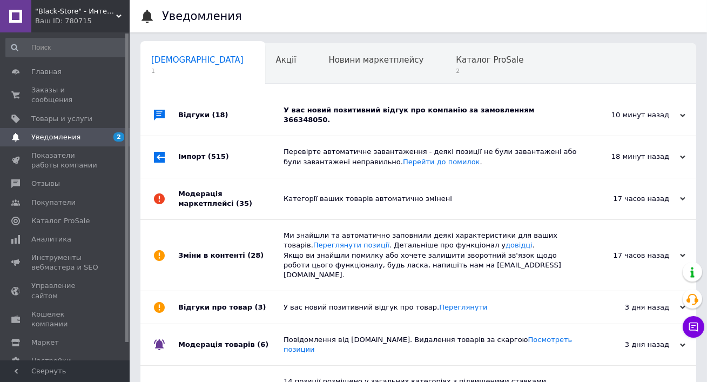
click at [364, 108] on div "У вас новий позитивний відгук про компанію за замовленням 366348050." at bounding box center [431, 114] width 294 height 19
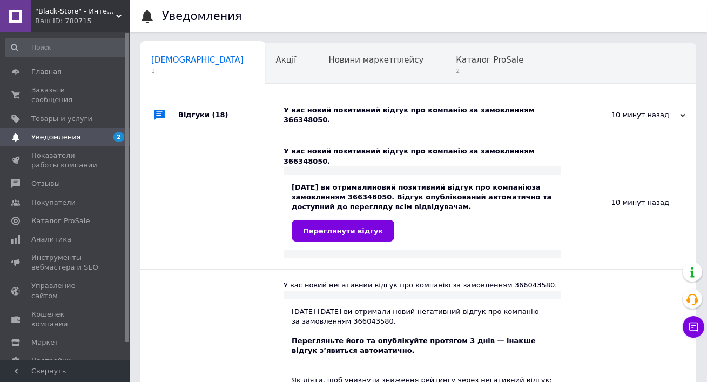
click at [364, 108] on div "У вас новий позитивний відгук про компанію за замовленням 366348050." at bounding box center [431, 114] width 294 height 19
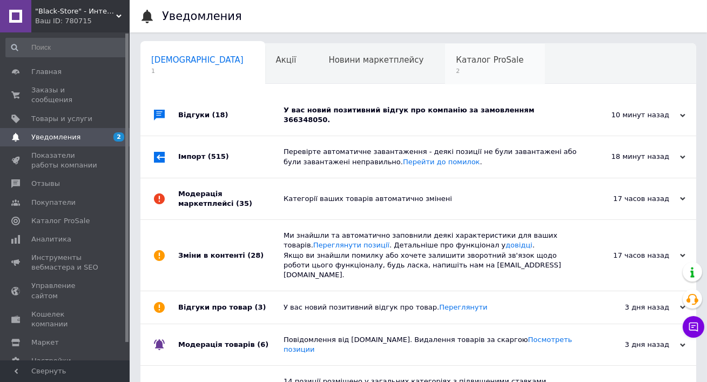
click at [445, 70] on div "Каталог ProSale 2" at bounding box center [495, 64] width 100 height 41
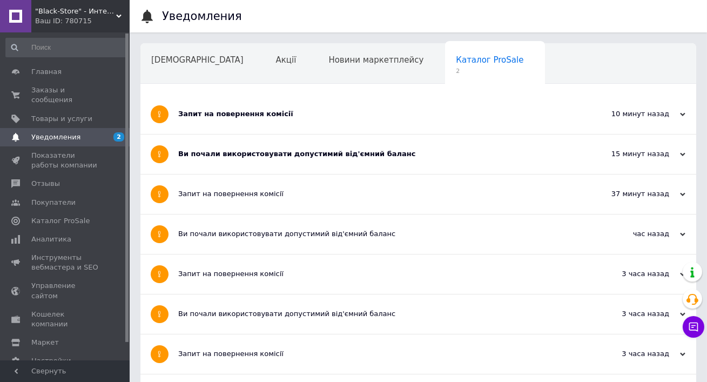
click at [239, 112] on div "Запит на повернення комісії" at bounding box center [377, 114] width 399 height 10
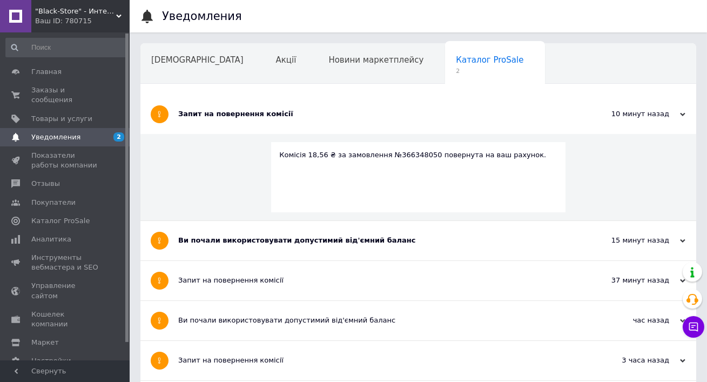
click at [409, 151] on div "Комісія 18,56 ₴ за замовлення №366348050 повернута на ваш рахунок." at bounding box center [418, 155] width 278 height 10
copy div "366348050"
click at [43, 153] on span "Показатели работы компании" at bounding box center [65, 160] width 69 height 19
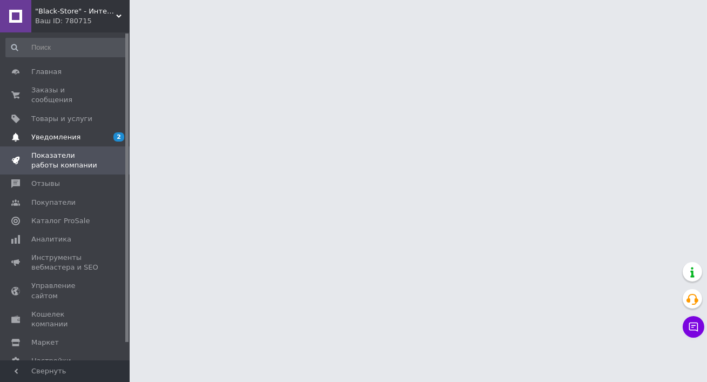
click at [42, 139] on span "Уведомления" at bounding box center [55, 137] width 49 height 10
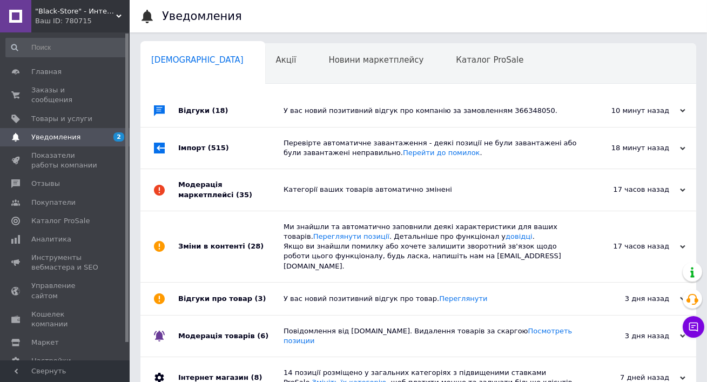
click at [322, 135] on div "Перевірте автоматичне завантаження - деякі позиції не були завантажені або були…" at bounding box center [431, 148] width 294 height 41
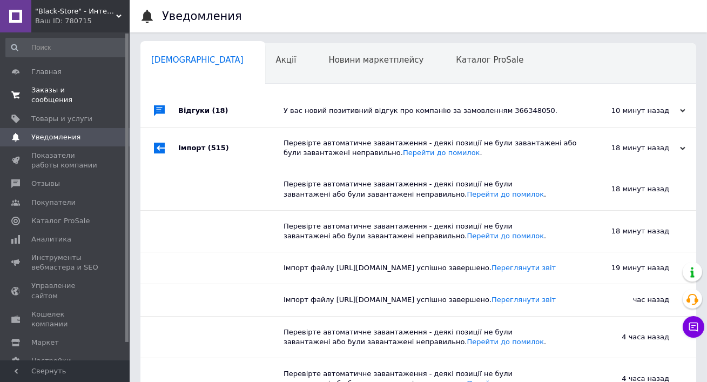
click at [78, 88] on span "Заказы и сообщения" at bounding box center [65, 94] width 69 height 19
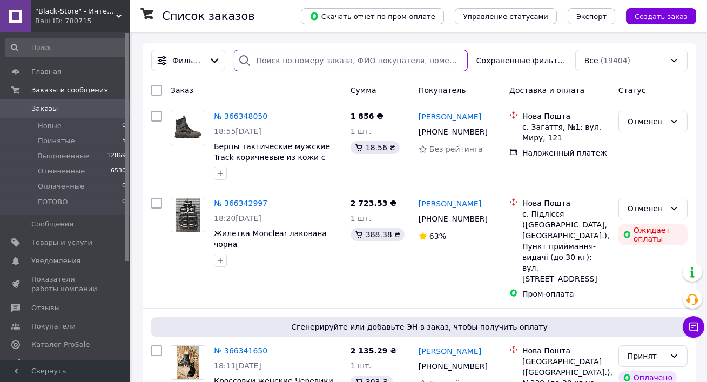
click at [287, 59] on input "search" at bounding box center [350, 61] width 233 height 22
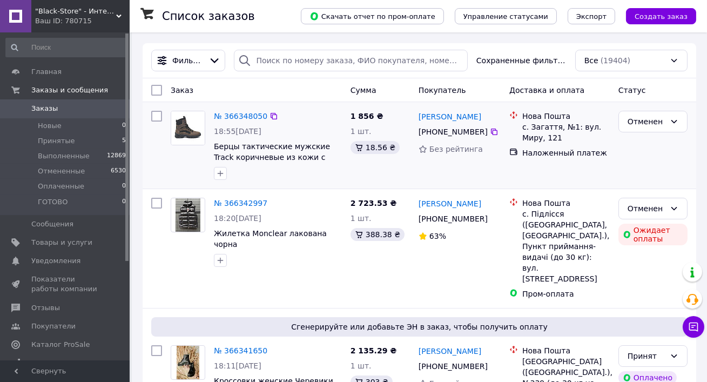
click at [235, 111] on div "№ 366348050" at bounding box center [241, 116] width 56 height 13
click at [220, 114] on link "№ 366348050" at bounding box center [241, 116] width 54 height 9
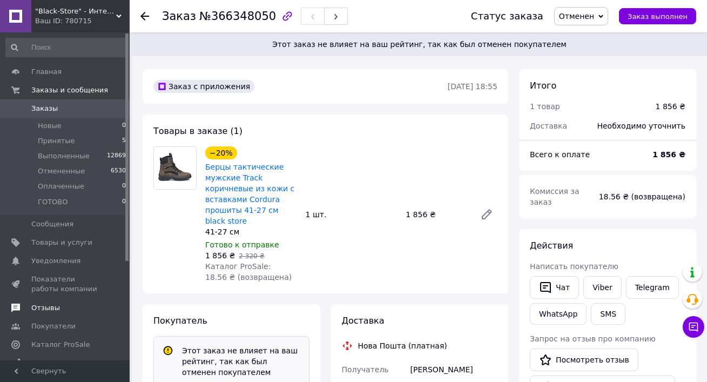
click at [37, 303] on span "Отзывы" at bounding box center [45, 308] width 29 height 10
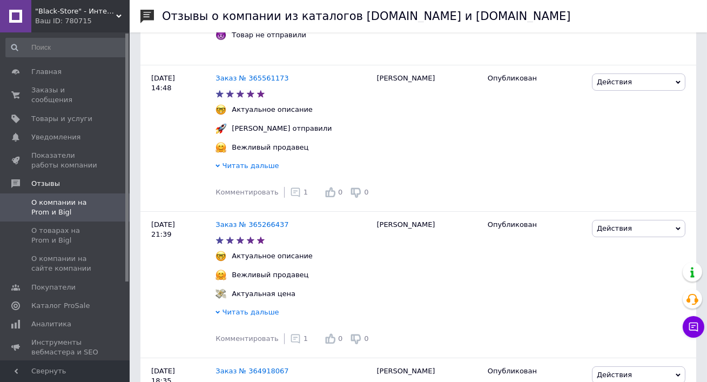
scroll to position [446, 0]
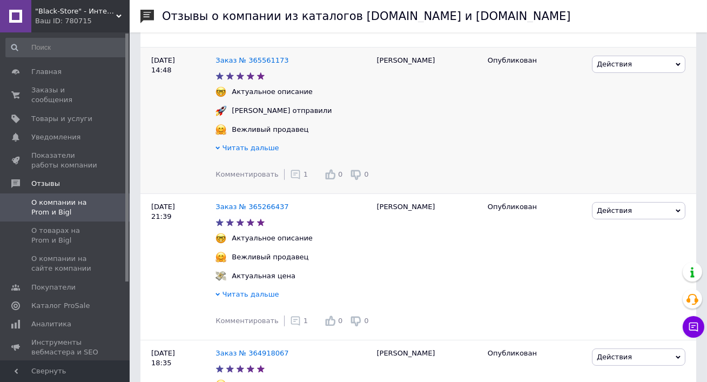
click at [293, 180] on div "Комментировать 1" at bounding box center [262, 175] width 92 height 22
click at [293, 176] on icon at bounding box center [295, 174] width 11 height 11
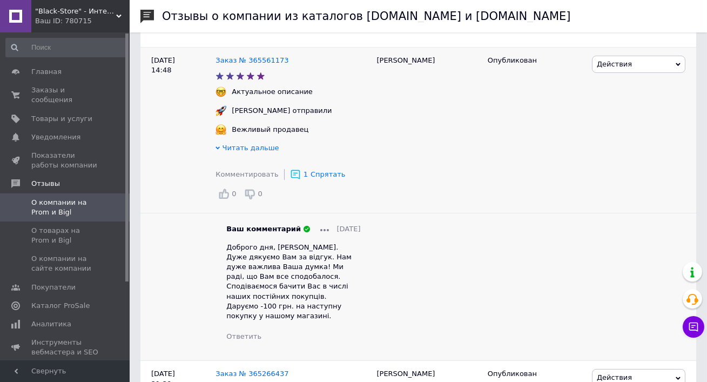
click at [293, 176] on icon at bounding box center [295, 174] width 11 height 11
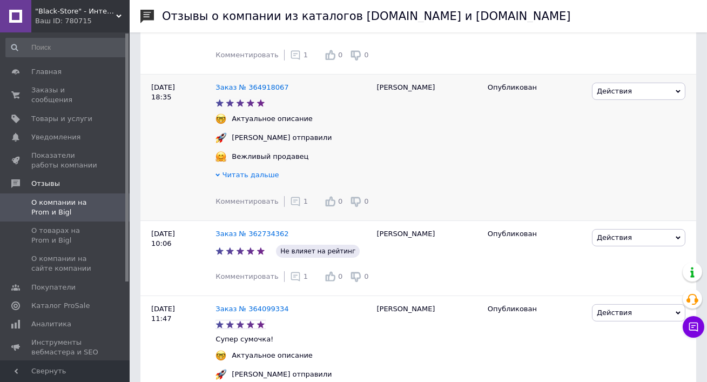
scroll to position [726, 0]
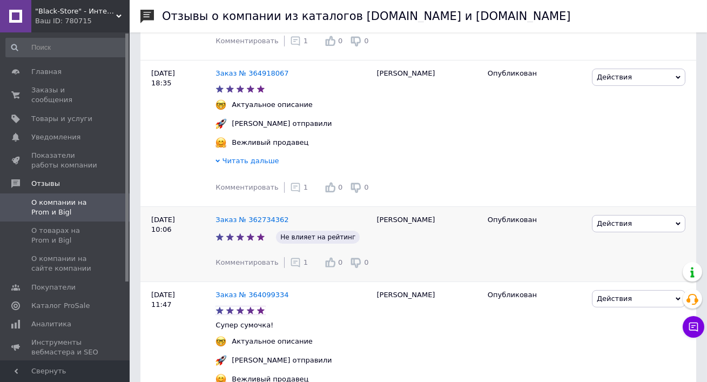
click at [291, 265] on icon at bounding box center [295, 262] width 11 height 11
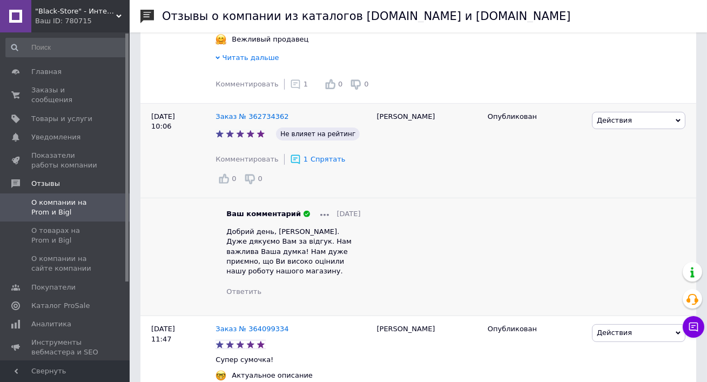
scroll to position [840, 0]
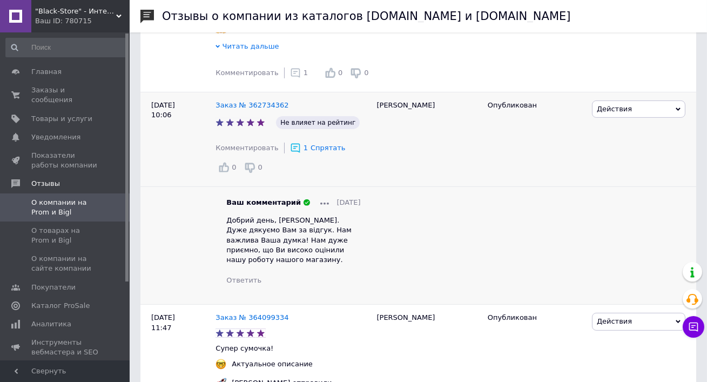
click at [269, 210] on div "Ваш комментарий 06.10.2025 Добрий день, Мирослава. Дуже дякуємо Вам за відгук. …" at bounding box center [293, 242] width 134 height 88
click at [271, 228] on span "Добрий день, Мирослава. Дуже дякуємо Вам за відгук. Нам важлива Ваша думка! Нам…" at bounding box center [288, 240] width 125 height 48
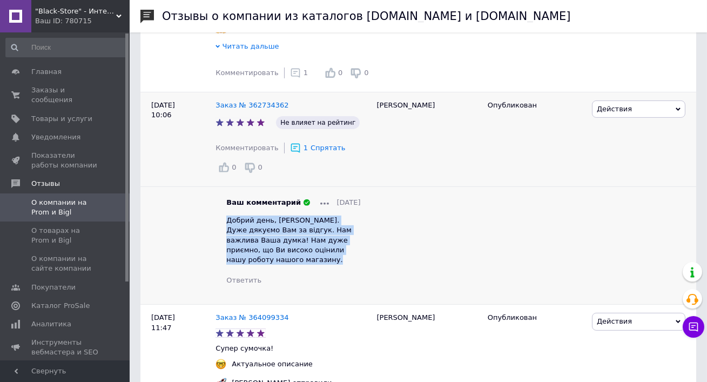
copy span "Добрий день, Мирослава. Дуже дякуємо Вам за відгук. Нам важлива Ваша думка! Нам…"
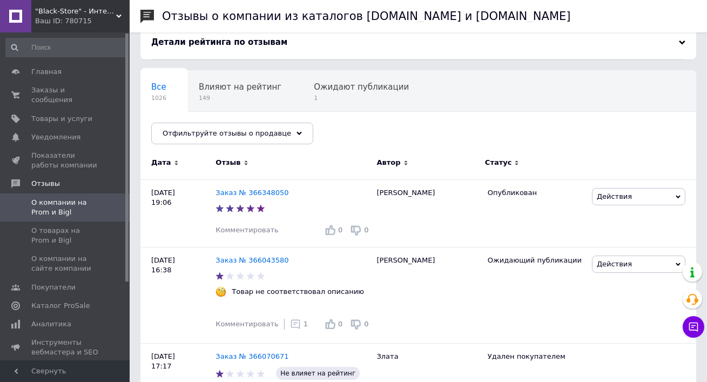
scroll to position [61, 0]
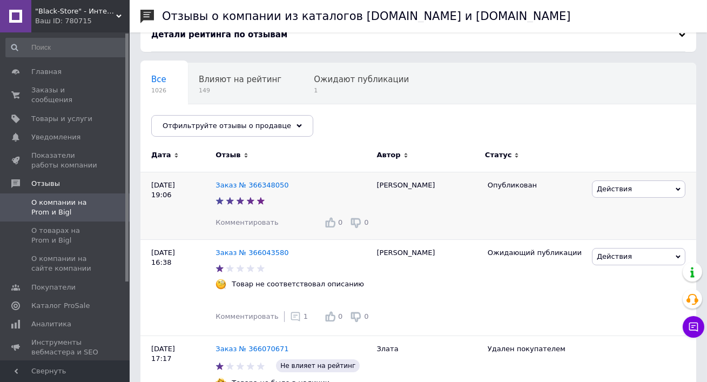
click at [242, 222] on span "Комментировать" at bounding box center [247, 222] width 63 height 8
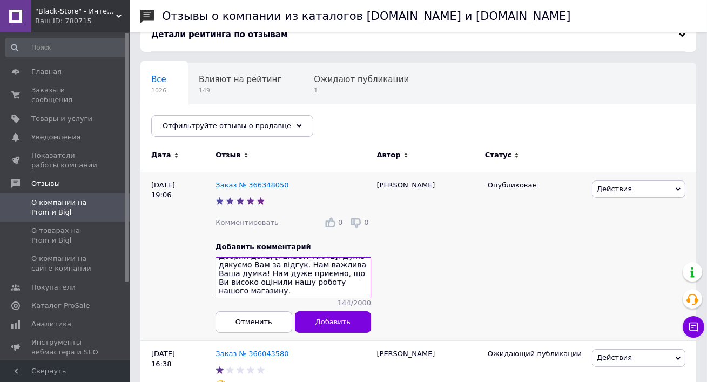
scroll to position [0, 0]
drag, startPoint x: 270, startPoint y: 263, endPoint x: 311, endPoint y: 263, distance: 40.5
click at [311, 263] on textarea "Добрий день, Мирослава. Дуже дякуємо Вам за відгук. Нам важлива Ваша думка! Нам…" at bounding box center [294, 277] width 156 height 41
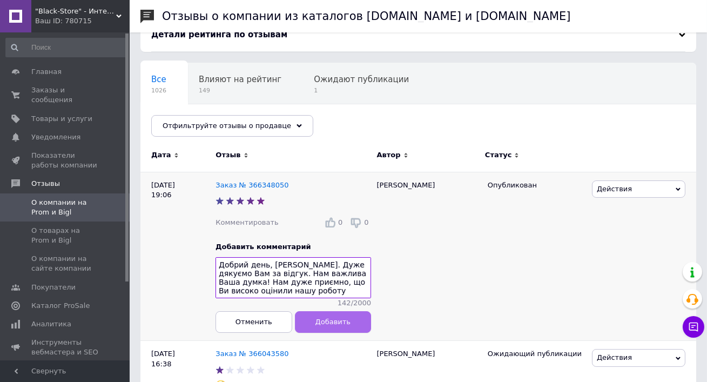
type textarea "Добрий день, Віталій. Дуже дякуємо Вам за відгук. Нам важлива Ваша думка! Нам д…"
click at [342, 326] on button "Добавить" at bounding box center [333, 322] width 77 height 22
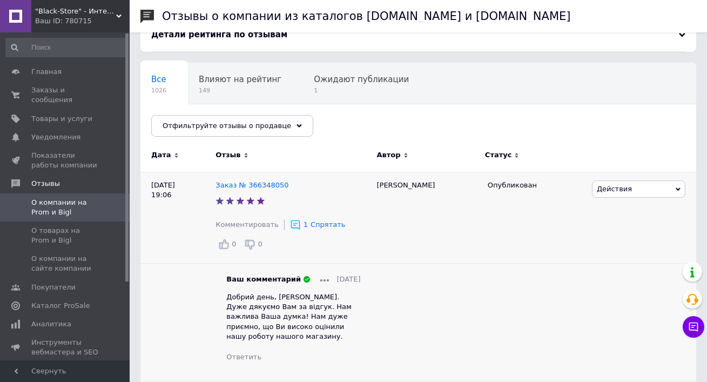
click at [73, 85] on link "Заказы и сообщения 0 0" at bounding box center [66, 95] width 132 height 28
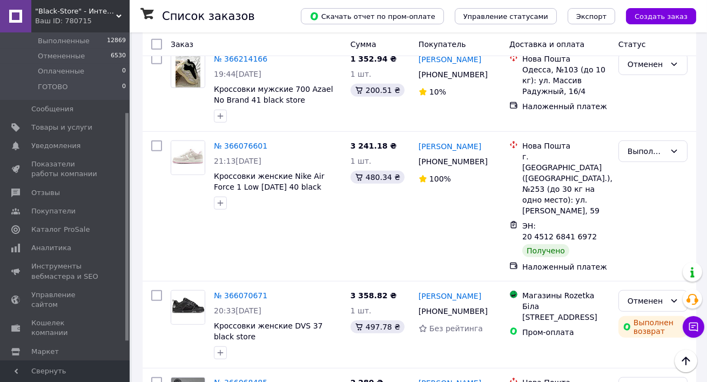
scroll to position [1862, 0]
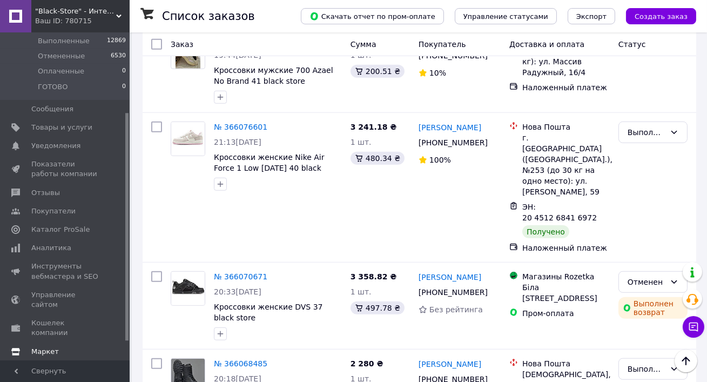
click at [48, 347] on span "Маркет" at bounding box center [45, 352] width 28 height 10
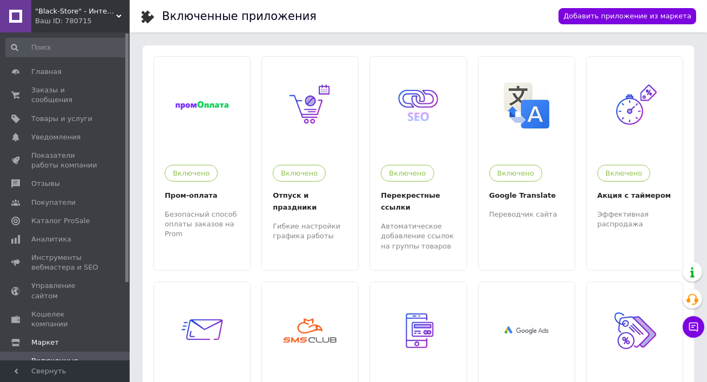
click at [57, 12] on span ""Black-Store" - Интернет-магазин" at bounding box center [75, 11] width 81 height 10
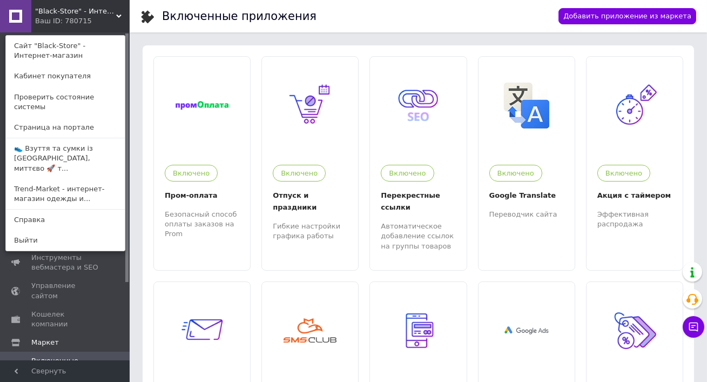
click at [57, 12] on span ""Black-Store" - Интернет-магазин" at bounding box center [75, 11] width 81 height 10
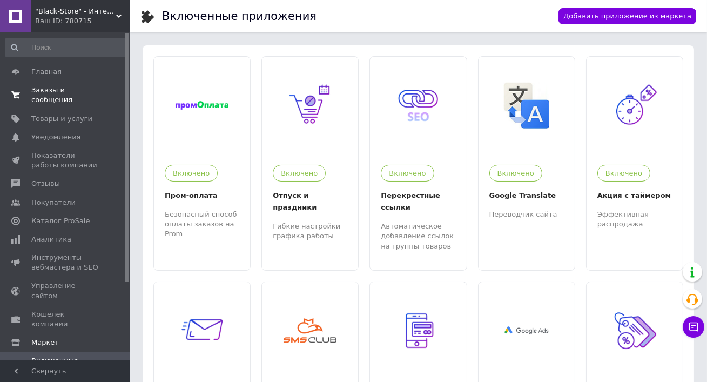
click at [52, 97] on span "Заказы и сообщения" at bounding box center [65, 94] width 69 height 19
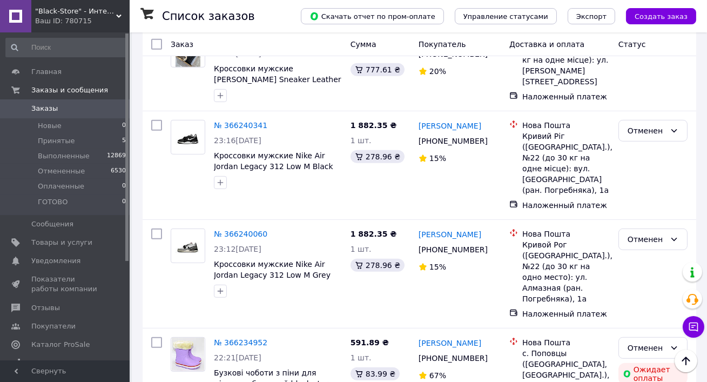
scroll to position [1338, 0]
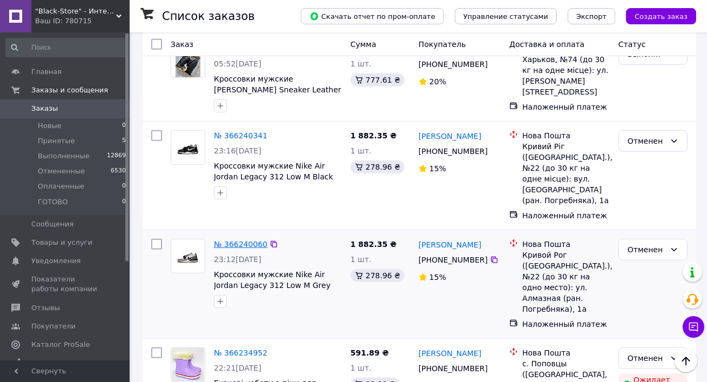
click at [250, 240] on link "№ 366240060" at bounding box center [241, 244] width 54 height 9
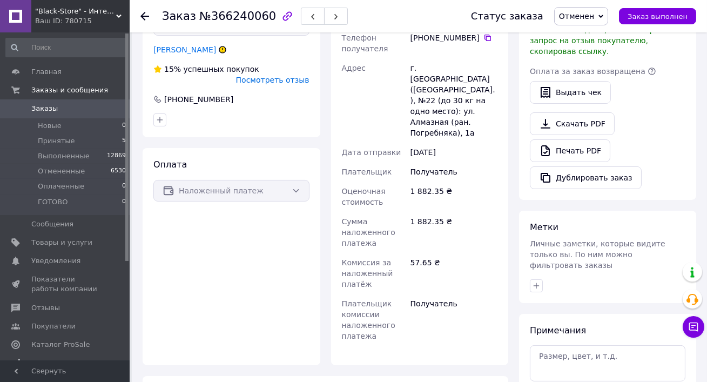
scroll to position [330, 0]
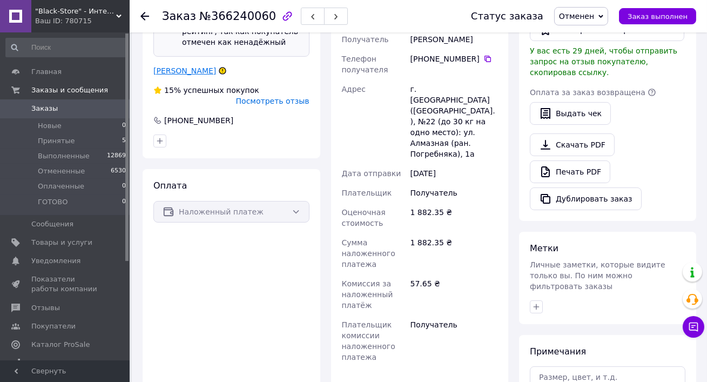
click at [182, 66] on link "Бойченко Микола" at bounding box center [184, 70] width 63 height 9
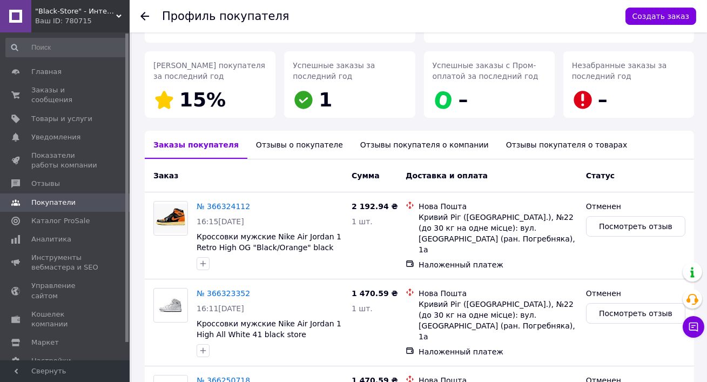
scroll to position [169, 0]
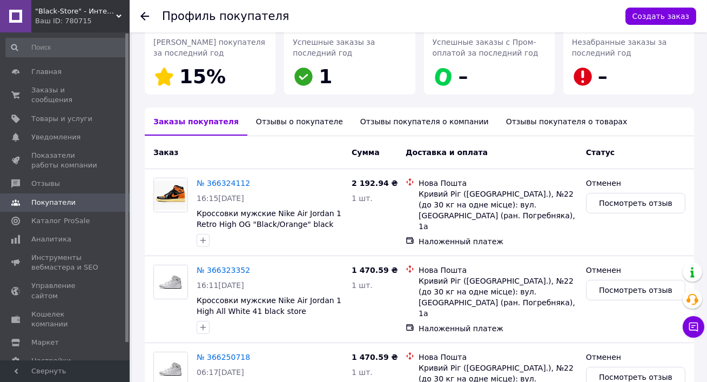
click at [275, 122] on div "Отзывы о покупателе" at bounding box center [300, 122] width 104 height 28
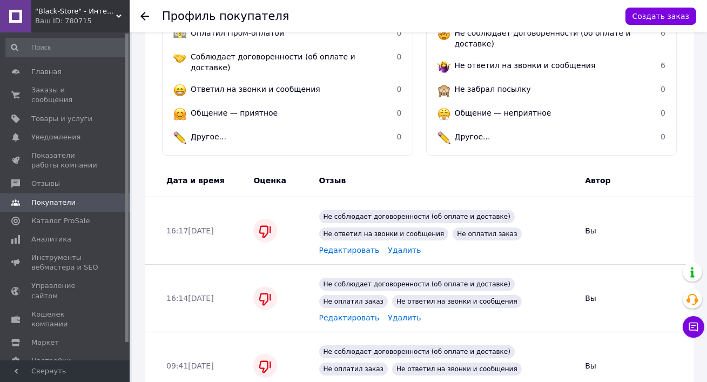
scroll to position [369, 0]
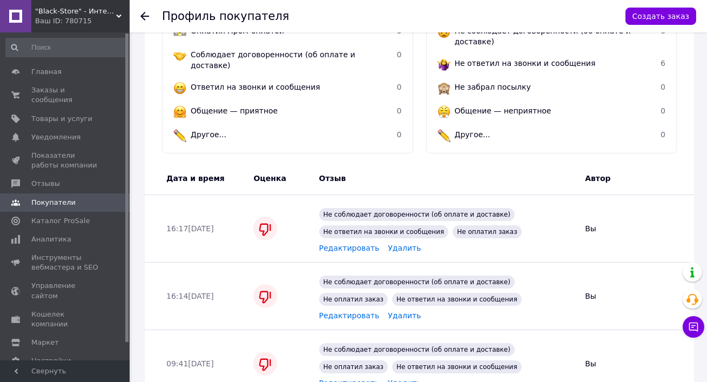
click at [343, 244] on span "Редактировать" at bounding box center [349, 248] width 61 height 9
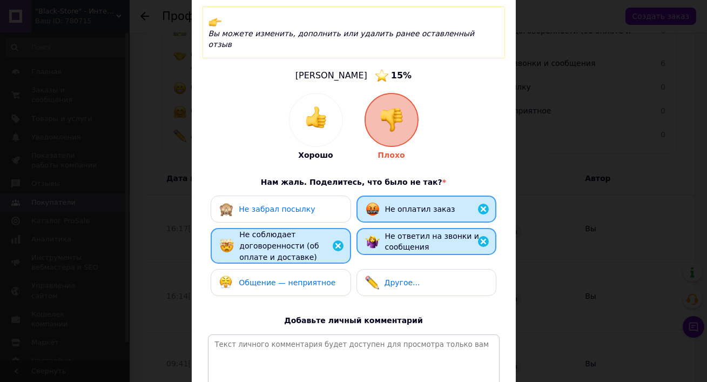
scroll to position [76, 0]
click at [380, 230] on div "Не ответил на звонки и сообщения" at bounding box center [427, 241] width 122 height 22
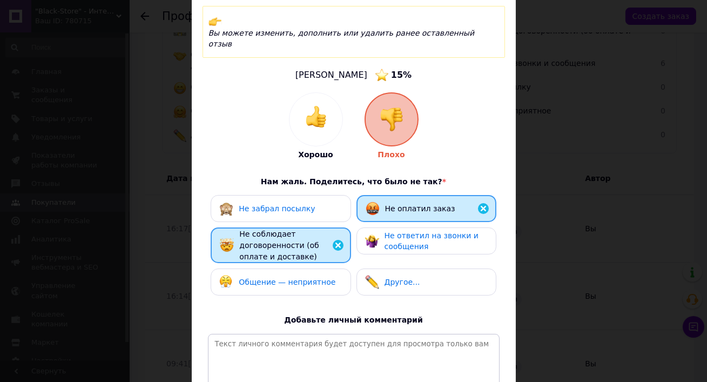
click at [276, 278] on span "Общение — неприятное" at bounding box center [287, 282] width 97 height 9
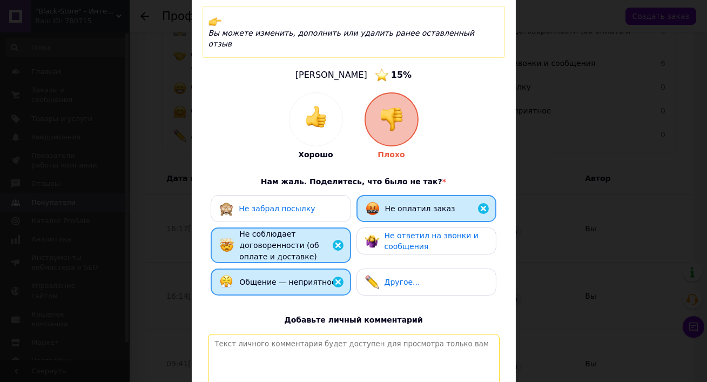
click at [273, 340] on textarea at bounding box center [354, 372] width 292 height 77
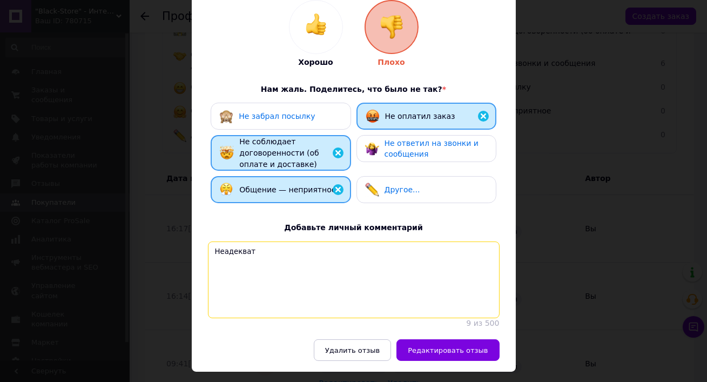
scroll to position [170, 0]
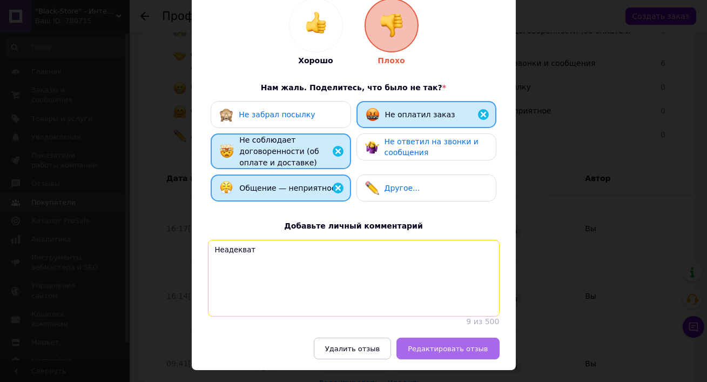
type textarea "Неадекват"
click at [446, 345] on span "Редактировать отзыв" at bounding box center [448, 349] width 80 height 8
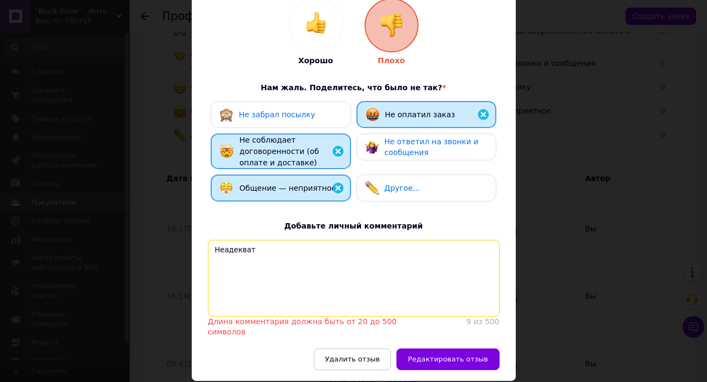
click at [324, 240] on textarea "Неадекват" at bounding box center [354, 278] width 292 height 77
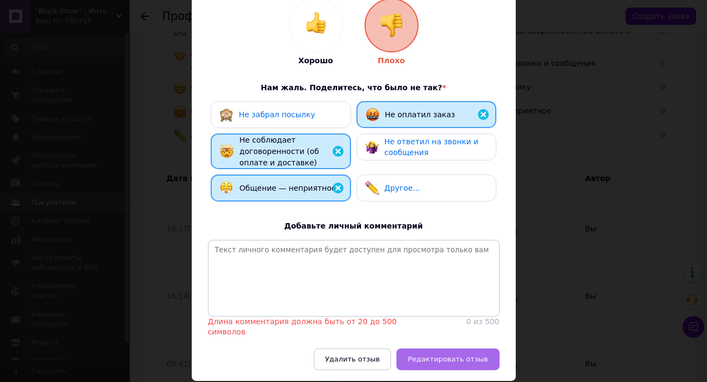
click at [437, 355] on span "Редактировать отзыв" at bounding box center [448, 359] width 80 height 8
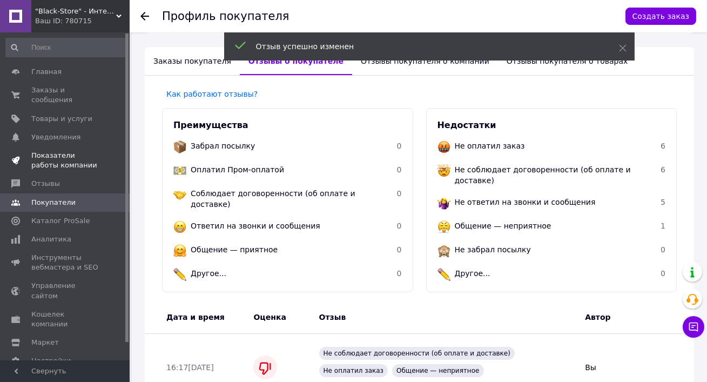
scroll to position [224, 0]
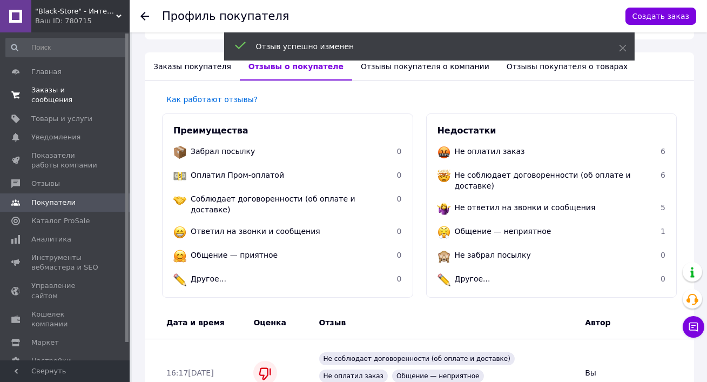
click at [46, 91] on span "Заказы и сообщения" at bounding box center [65, 94] width 69 height 19
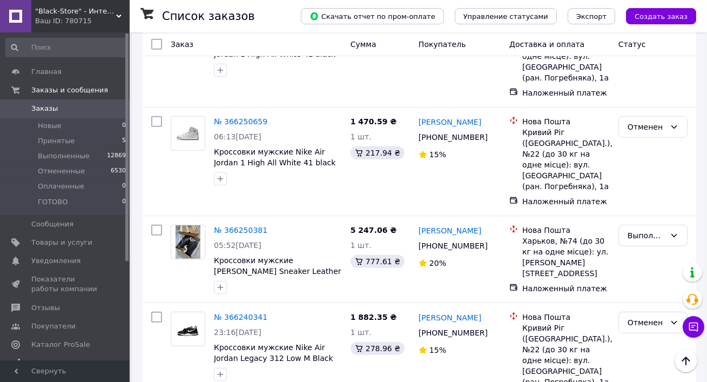
scroll to position [1633, 0]
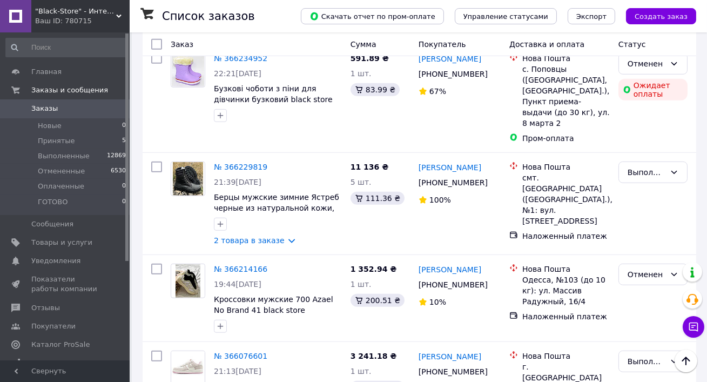
click at [60, 17] on div "Ваш ID: 780715" at bounding box center [82, 21] width 95 height 10
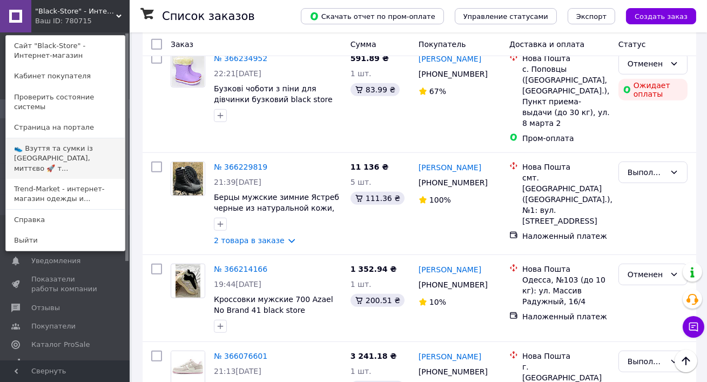
click at [58, 138] on link "👟 Взуття та сумки із [GEOGRAPHIC_DATA], миттєво 🚀 т..." at bounding box center [65, 158] width 119 height 41
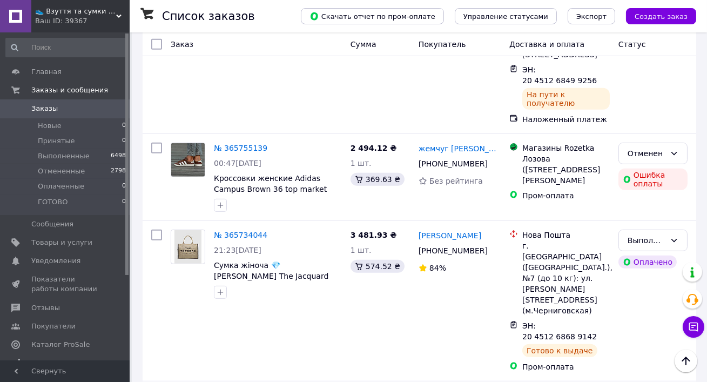
scroll to position [1281, 0]
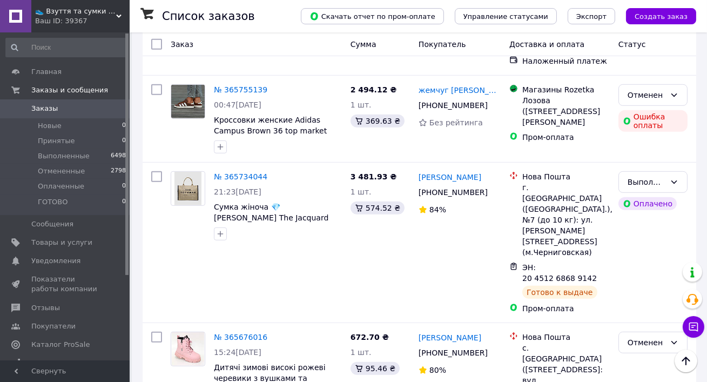
click at [52, 24] on div "Ваш ID: 39367" at bounding box center [82, 21] width 95 height 10
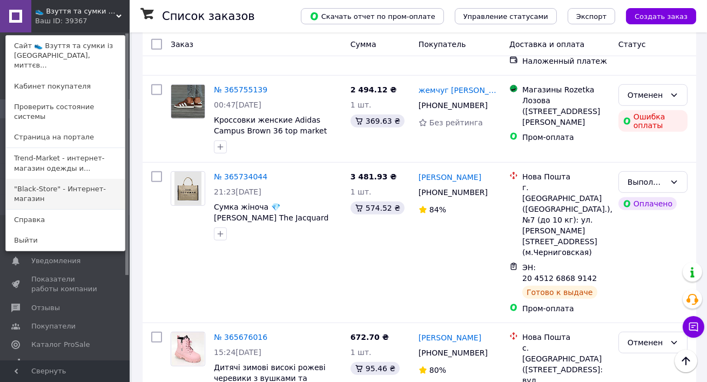
click at [38, 180] on link ""Black-Store" - Интернет-магазин" at bounding box center [65, 194] width 119 height 30
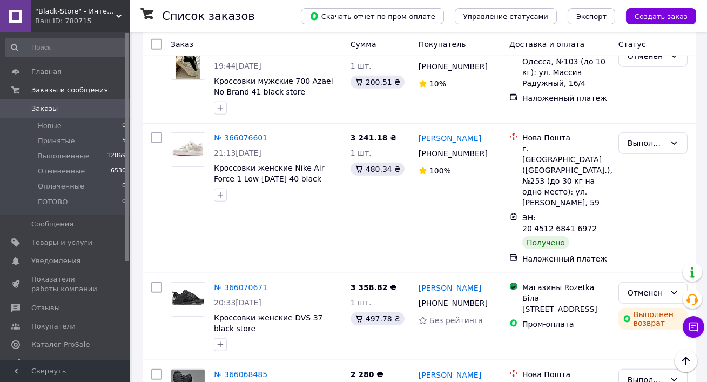
scroll to position [1862, 0]
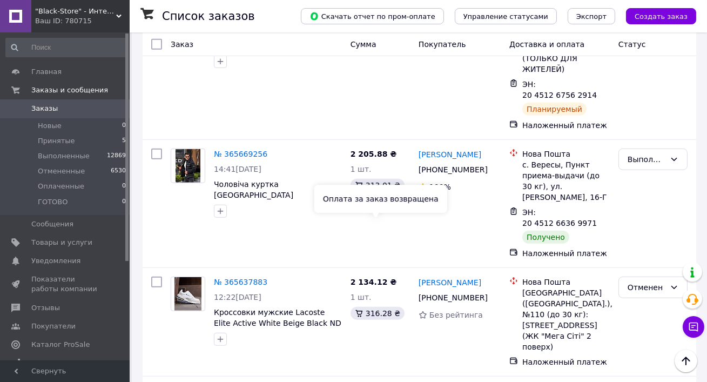
scroll to position [1982, 0]
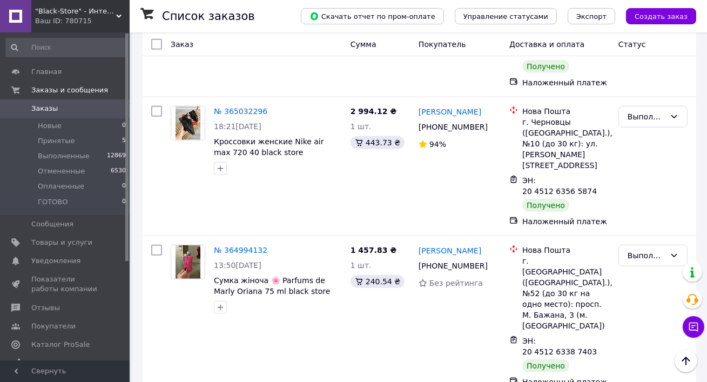
scroll to position [1978, 0]
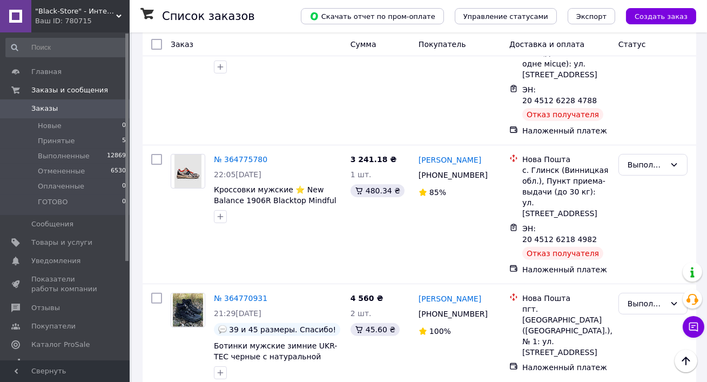
scroll to position [866, 0]
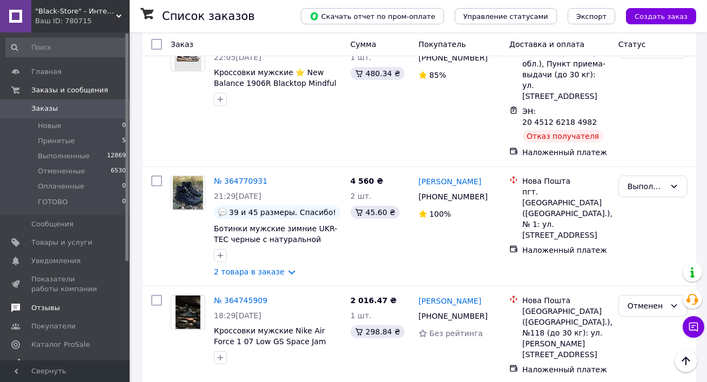
click at [56, 305] on span "Отзывы" at bounding box center [45, 308] width 29 height 10
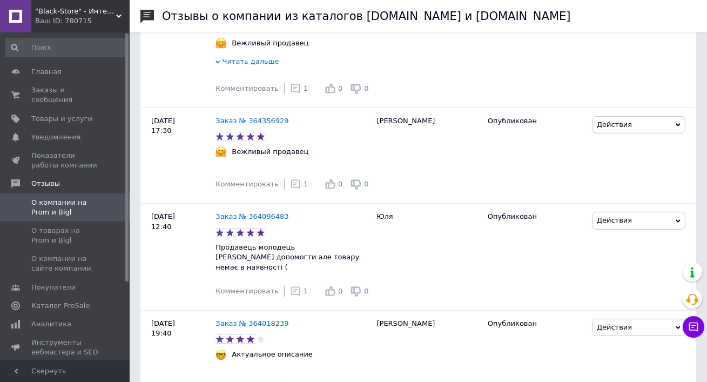
scroll to position [1174, 0]
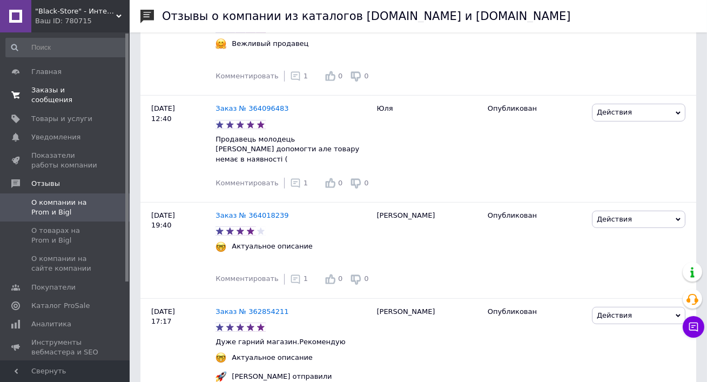
click at [52, 85] on span "Заказы и сообщения" at bounding box center [65, 94] width 69 height 19
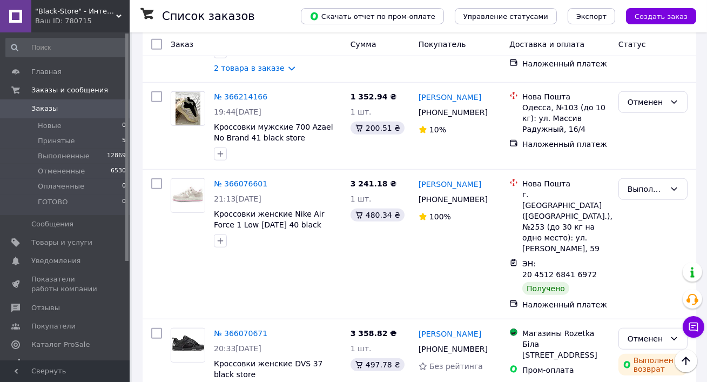
scroll to position [1862, 0]
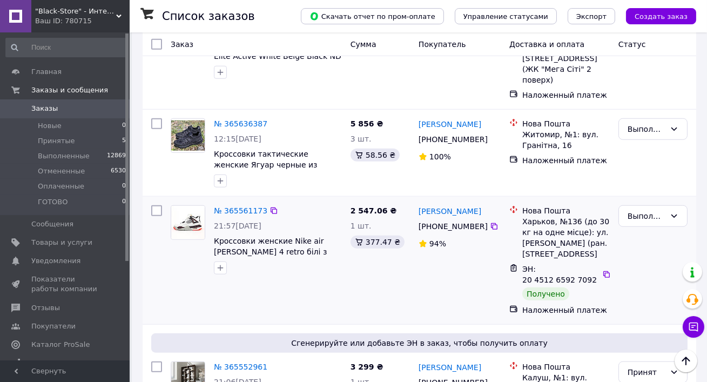
scroll to position [1982, 0]
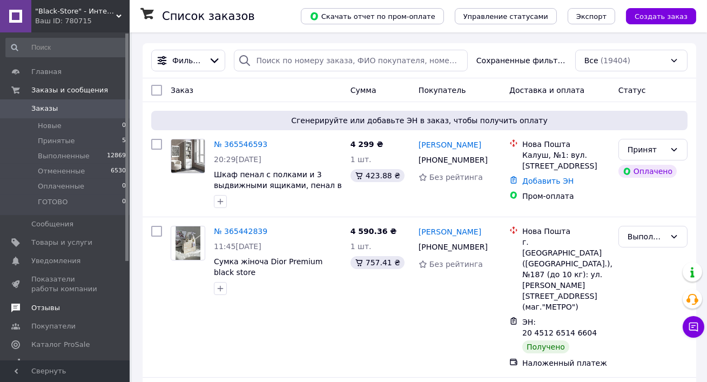
click at [70, 308] on span "Отзывы" at bounding box center [65, 308] width 69 height 10
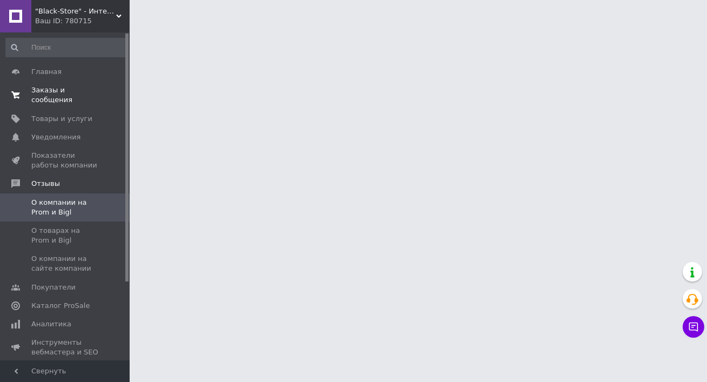
click at [70, 96] on span "Заказы и сообщения" at bounding box center [65, 94] width 69 height 19
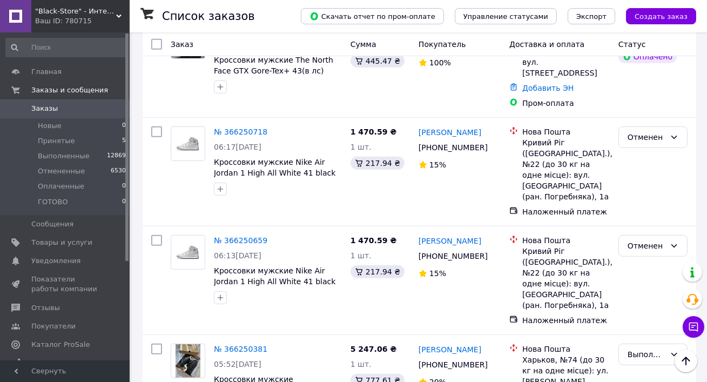
scroll to position [1246, 0]
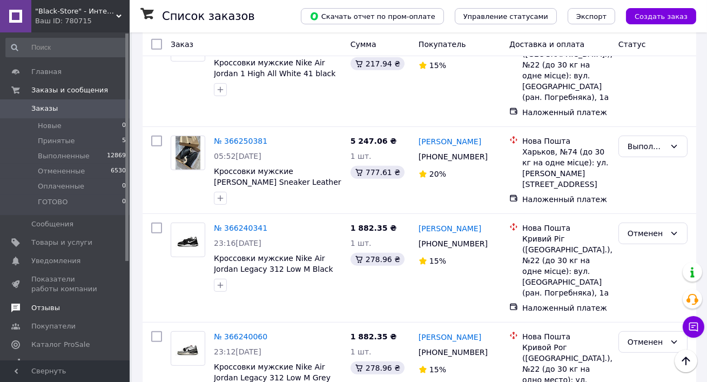
click at [57, 308] on span "Отзывы" at bounding box center [45, 308] width 29 height 10
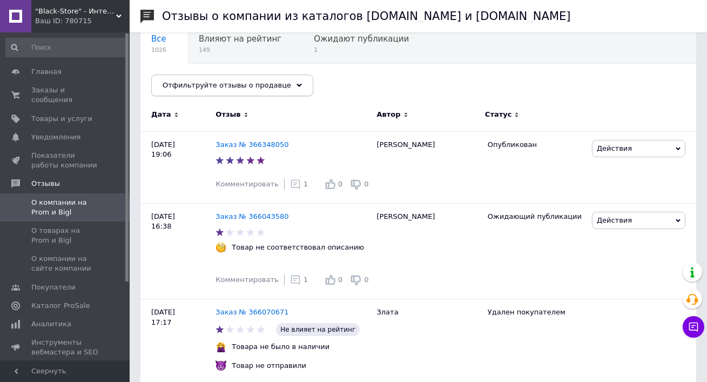
scroll to position [236, 0]
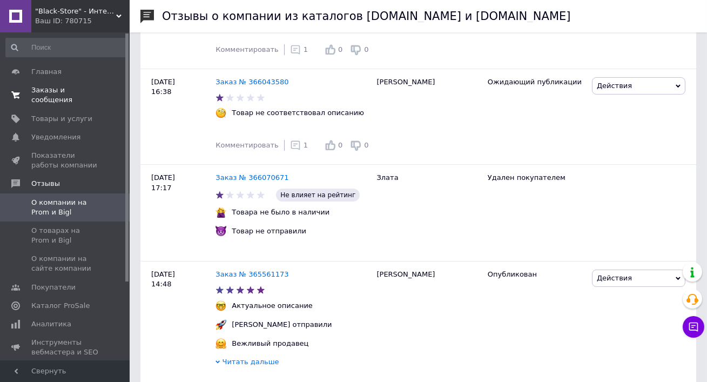
click at [51, 99] on span "Заказы и сообщения" at bounding box center [65, 94] width 69 height 19
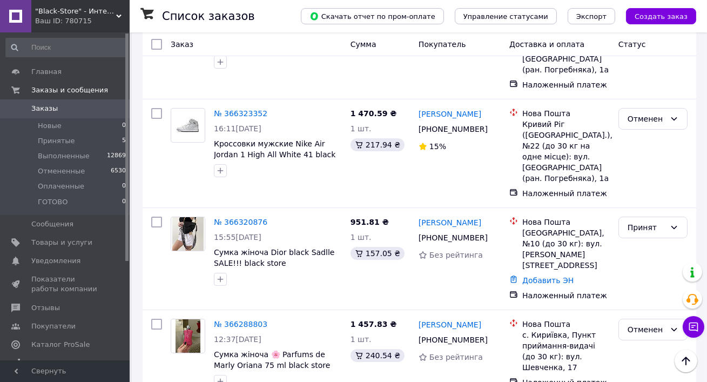
scroll to position [900, 0]
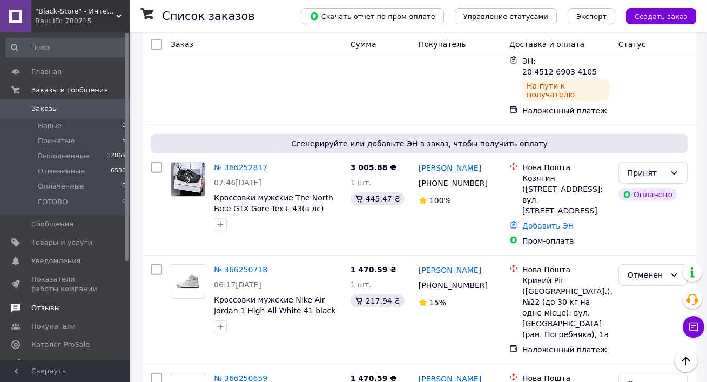
click at [50, 309] on span "Отзывы" at bounding box center [45, 308] width 29 height 10
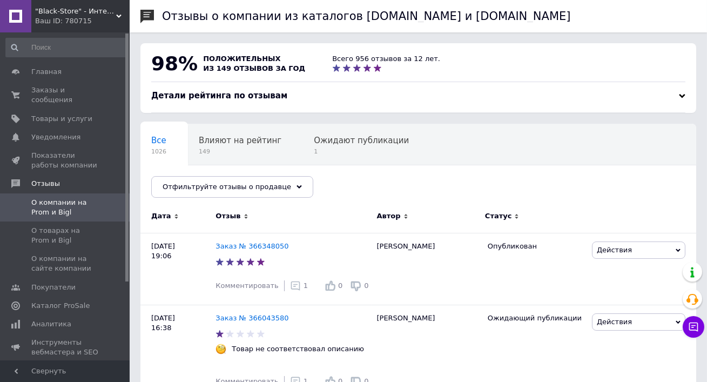
scroll to position [85, 0]
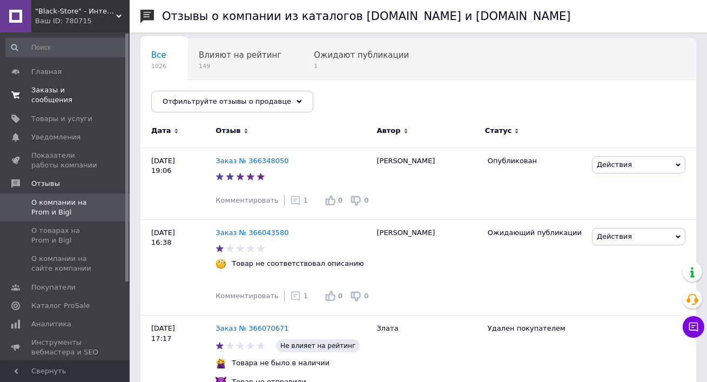
click at [48, 98] on span "Заказы и сообщения" at bounding box center [65, 94] width 69 height 19
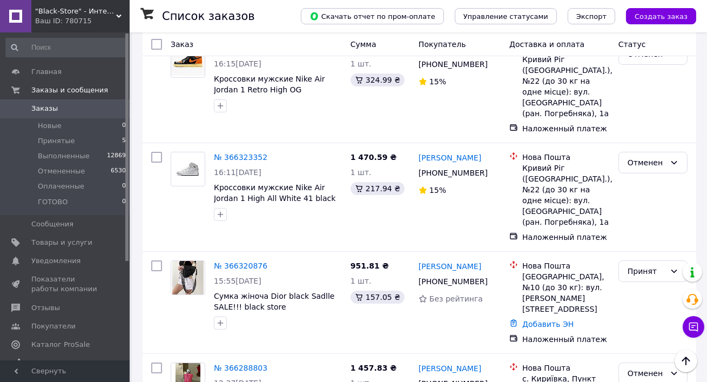
scroll to position [122, 0]
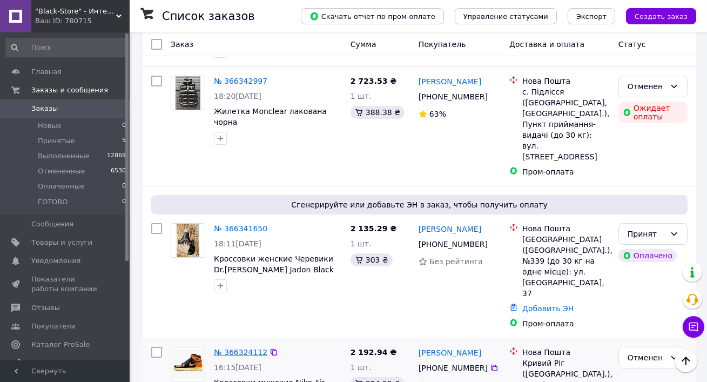
click at [238, 348] on link "№ 366324112" at bounding box center [241, 352] width 54 height 9
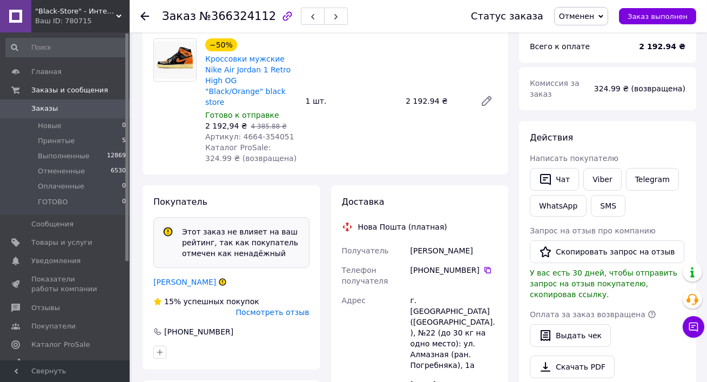
scroll to position [109, 0]
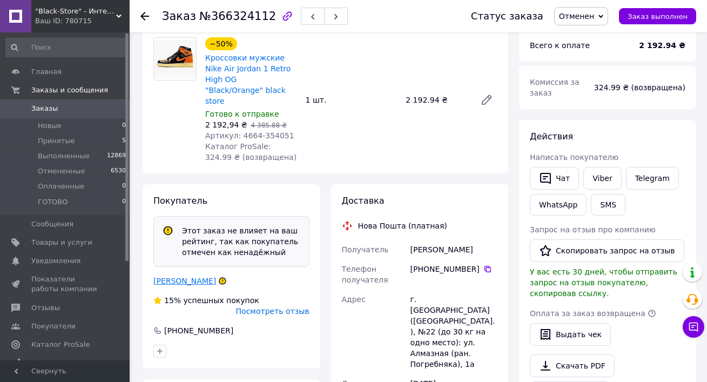
click at [198, 277] on link "[PERSON_NAME]" at bounding box center [184, 281] width 63 height 9
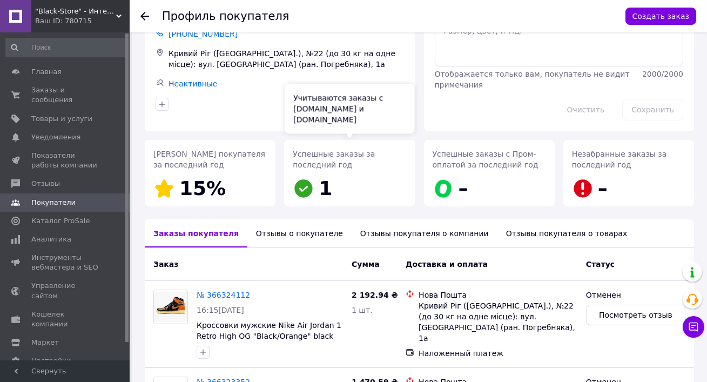
scroll to position [65, 0]
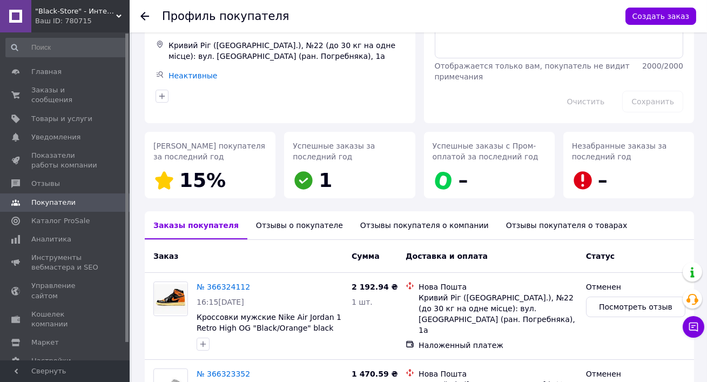
click at [287, 235] on div "Отзывы о покупателе" at bounding box center [300, 225] width 104 height 28
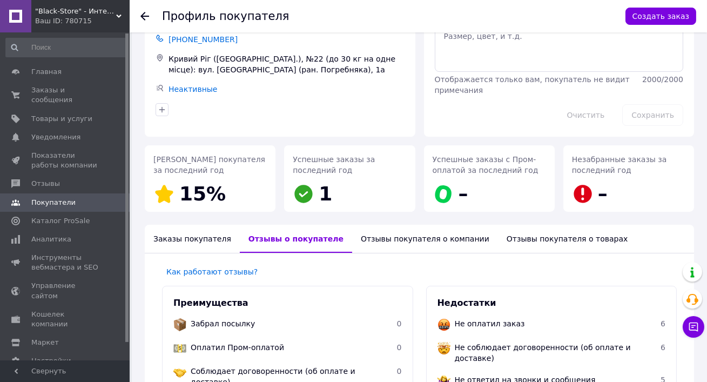
scroll to position [50, 0]
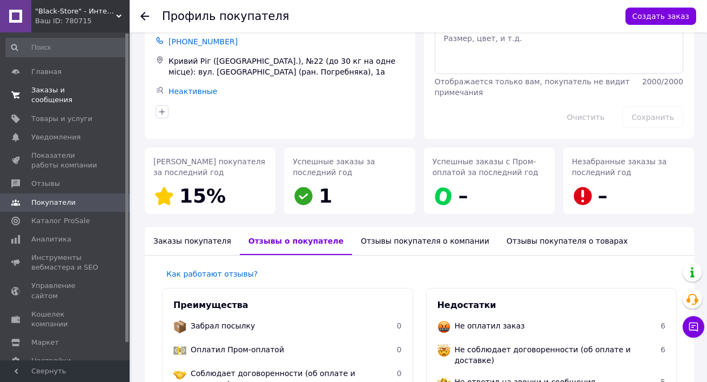
click at [49, 92] on span "Заказы и сообщения" at bounding box center [65, 94] width 69 height 19
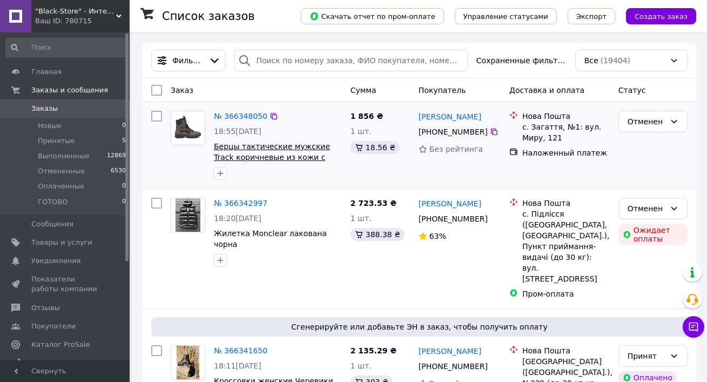
scroll to position [362, 0]
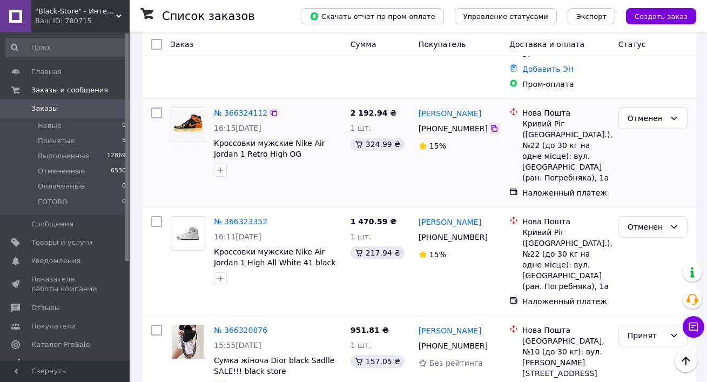
click at [492, 124] on icon at bounding box center [494, 128] width 9 height 9
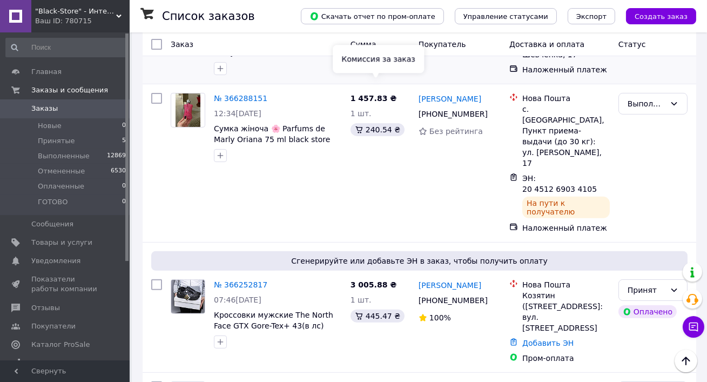
scroll to position [928, 0]
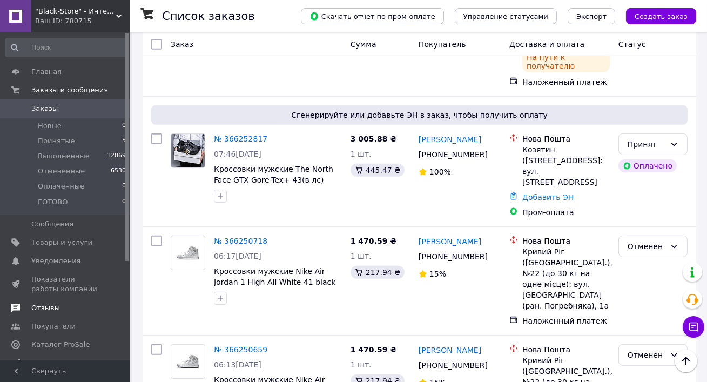
click at [76, 308] on span "Отзывы" at bounding box center [65, 308] width 69 height 10
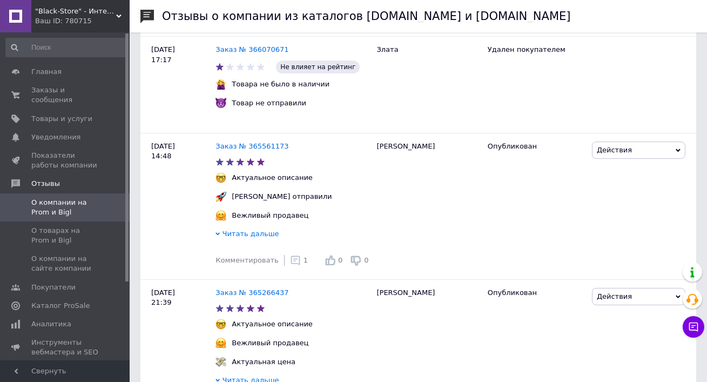
scroll to position [389, 0]
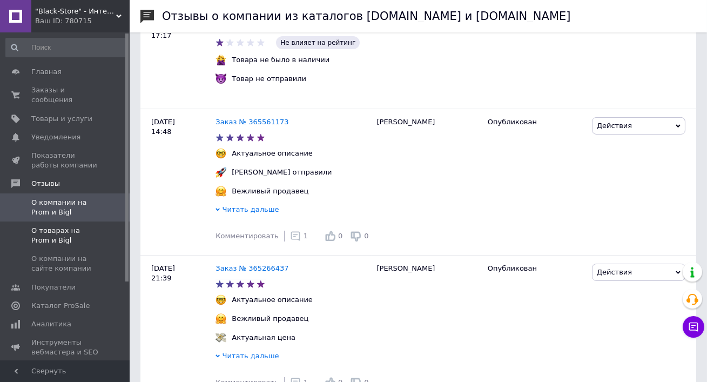
click at [108, 240] on span at bounding box center [115, 235] width 30 height 19
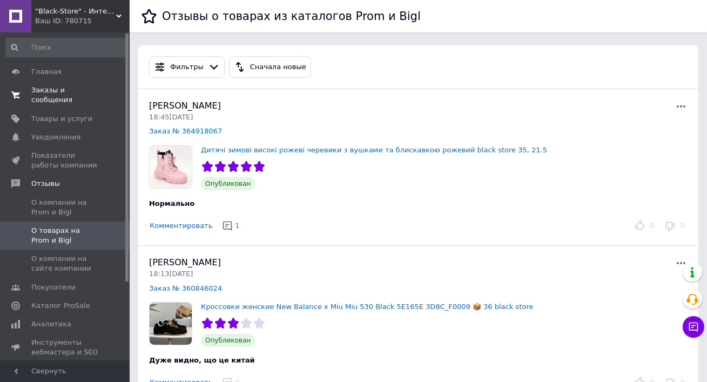
click at [62, 98] on span "Заказы и сообщения" at bounding box center [65, 94] width 69 height 19
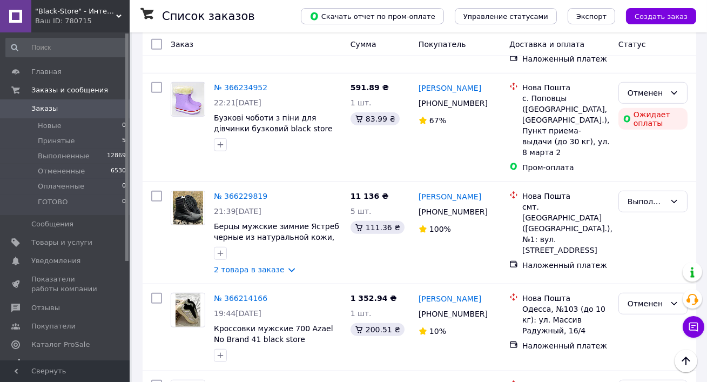
scroll to position [1862, 0]
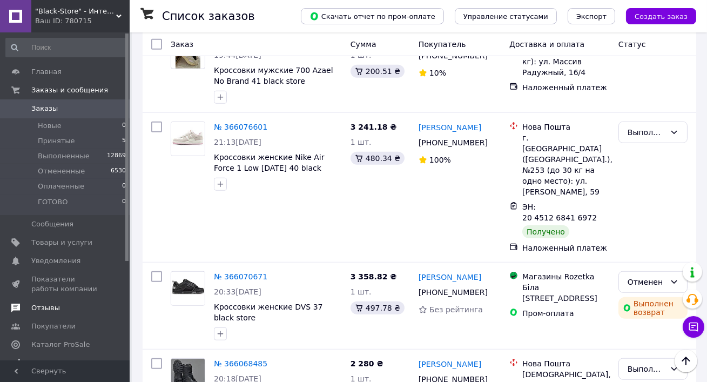
click at [35, 304] on span "Отзывы" at bounding box center [45, 308] width 29 height 10
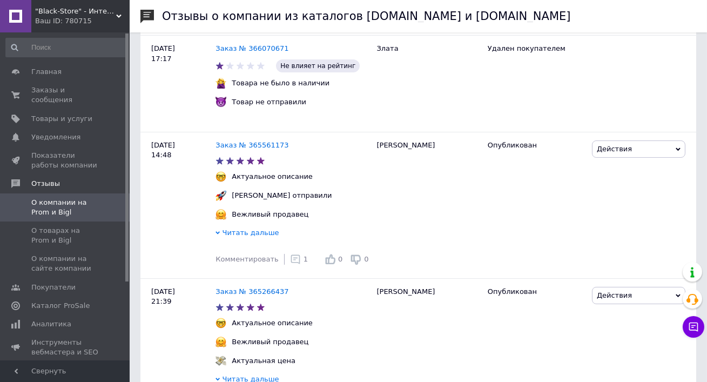
scroll to position [630, 0]
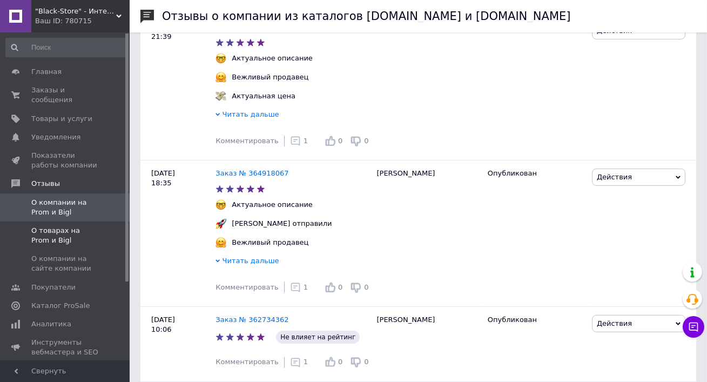
click at [37, 229] on span "О товарах на Prom и Bigl" at bounding box center [65, 235] width 69 height 19
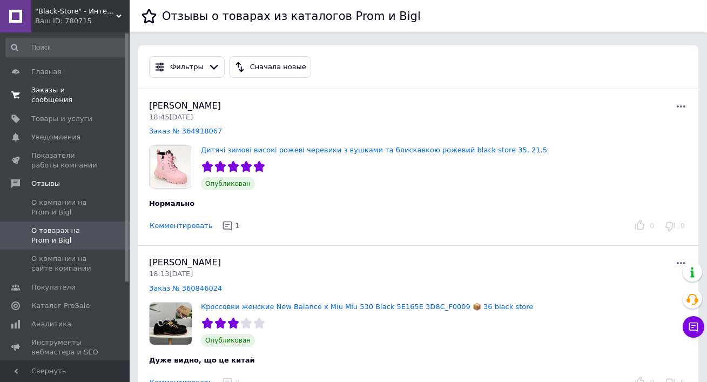
click at [55, 91] on span "Заказы и сообщения" at bounding box center [65, 94] width 69 height 19
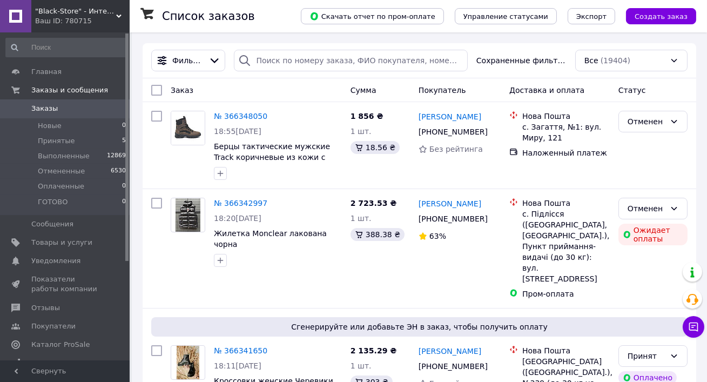
click at [64, 9] on span ""Black-Store" - Интернет-магазин" at bounding box center [75, 11] width 81 height 10
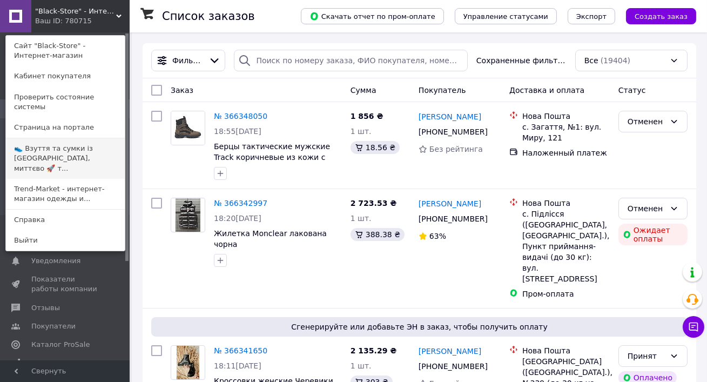
click at [36, 152] on link "👟 Взуття та сумки із Польщі, миттєво 🚀 т..." at bounding box center [65, 158] width 119 height 41
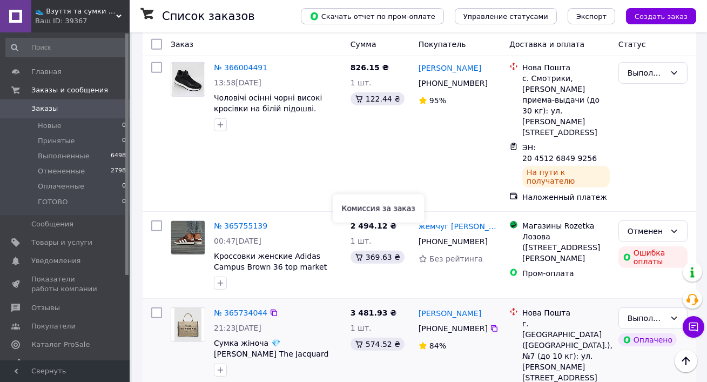
scroll to position [1121, 0]
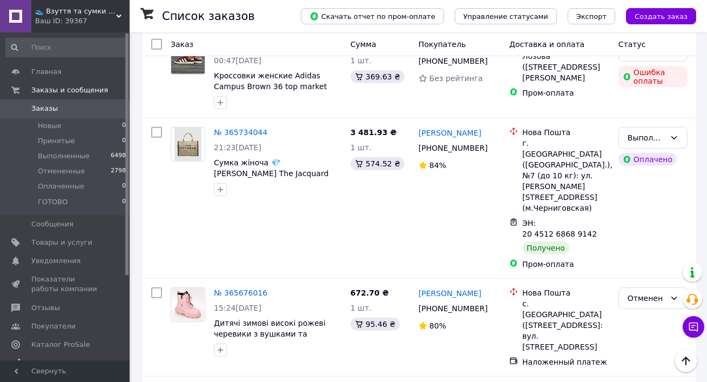
scroll to position [1255, 0]
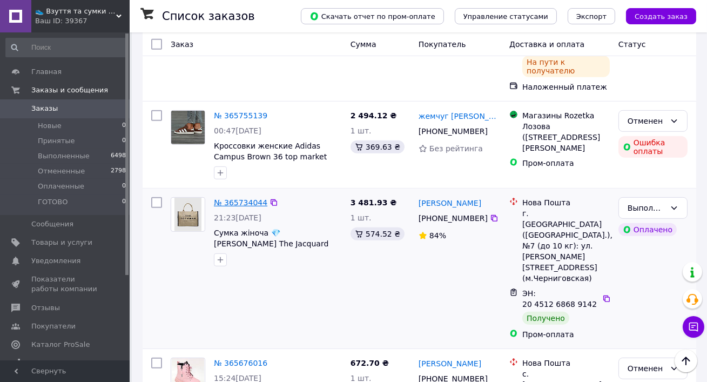
click at [229, 198] on link "№ 365734044" at bounding box center [241, 202] width 54 height 9
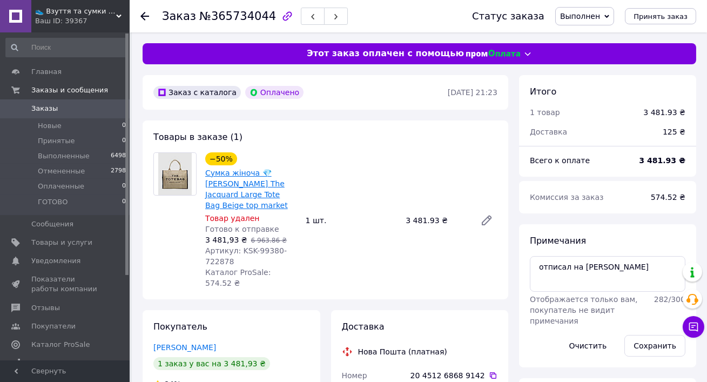
click at [226, 183] on link "Сумка жіноча 💎 Marc Jacobs The Jacquard Large Tote Bag Beige top market" at bounding box center [246, 189] width 83 height 41
click at [262, 248] on span "Артикул: KSK-99380-722878" at bounding box center [246, 255] width 82 height 19
copy span "99380"
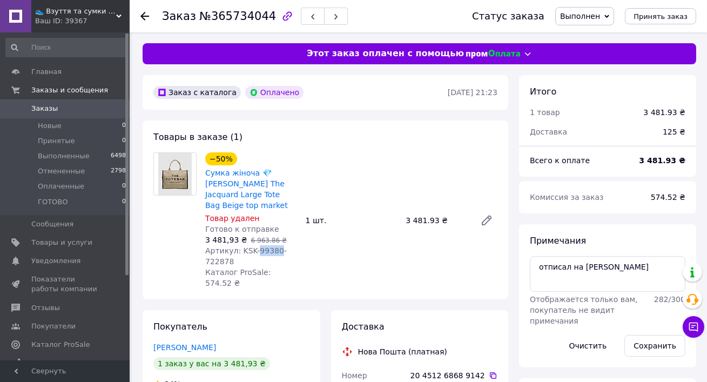
click at [78, 103] on link "Заказы 0" at bounding box center [66, 108] width 132 height 18
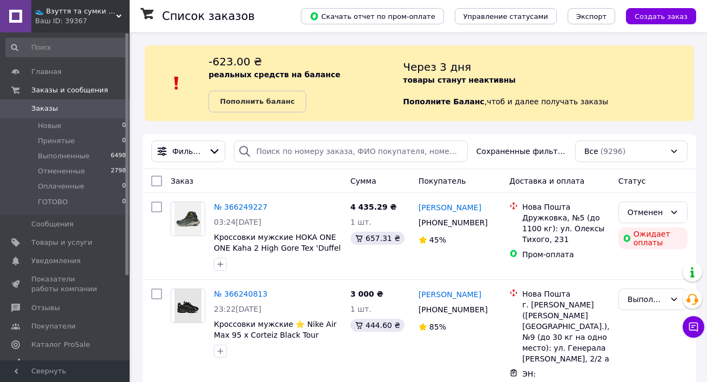
click at [64, 10] on span "👟 Взуття та сумки із Польщі, миттєво 🚀 та без предоплат" at bounding box center [75, 11] width 81 height 10
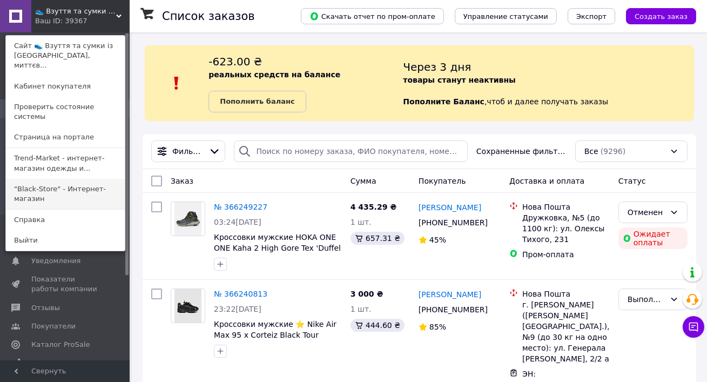
click at [34, 184] on link ""Black-Store" - Интернет-магазин" at bounding box center [65, 194] width 119 height 30
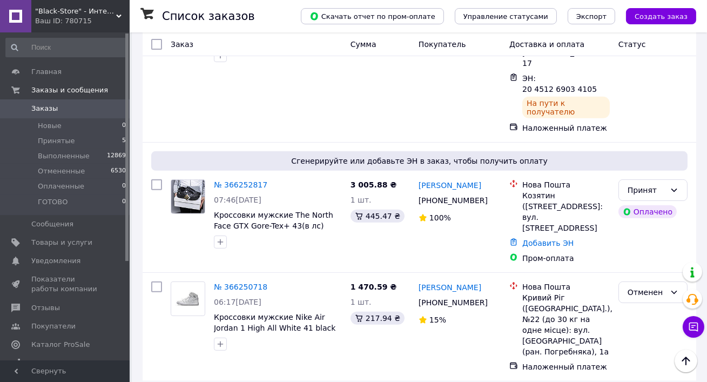
scroll to position [883, 0]
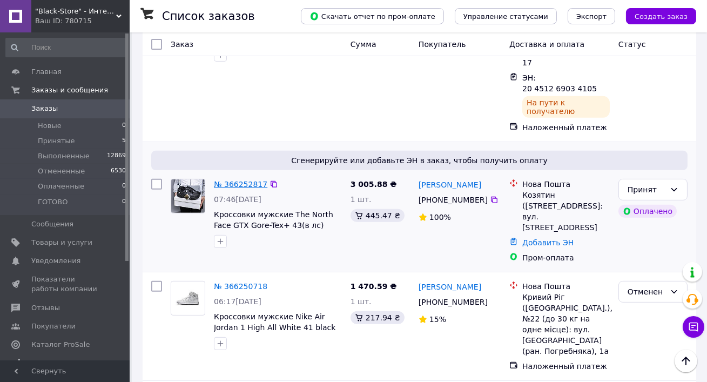
click at [236, 180] on link "№ 366252817" at bounding box center [241, 184] width 54 height 9
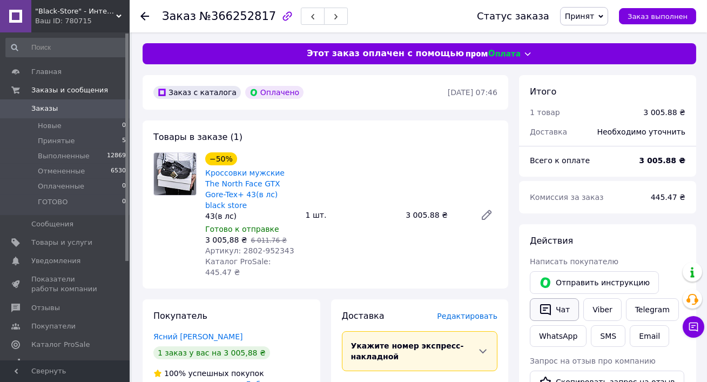
click at [563, 318] on button "Чат" at bounding box center [554, 309] width 49 height 23
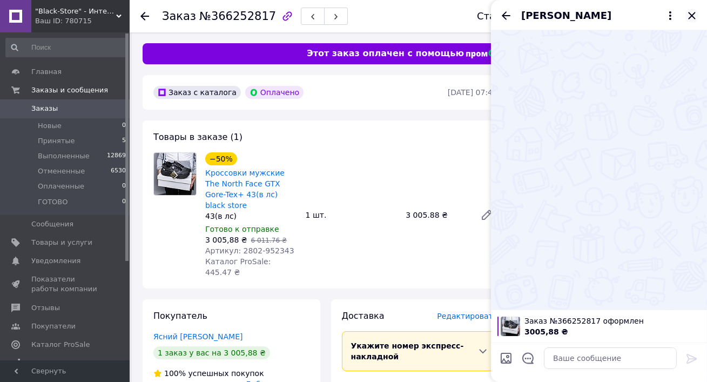
click at [692, 15] on icon "Закрыть" at bounding box center [692, 15] width 7 height 7
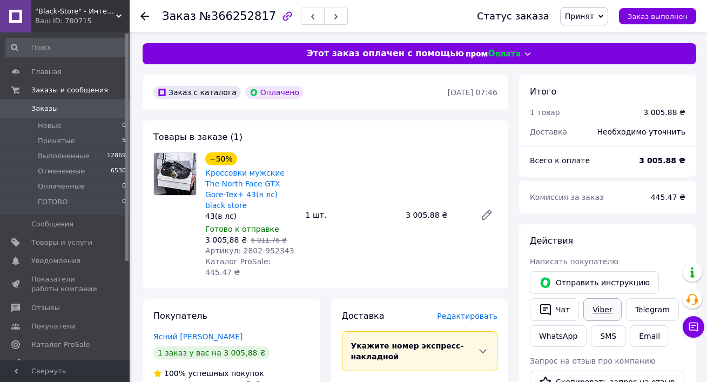
click at [610, 319] on link "Viber" at bounding box center [603, 309] width 38 height 23
click at [641, 314] on link "Telegram" at bounding box center [652, 309] width 53 height 23
click at [245, 245] on div "−50% Кроссовки мужские The North Face GTX Gore-Tex+ 43(в лс) black store 43(в л…" at bounding box center [251, 215] width 101 height 130
click at [330, 260] on div "−50% Кроссовки мужские The North Face GTX Gore-Tex+ 43(в лс) black store 43(в л…" at bounding box center [351, 215] width 301 height 130
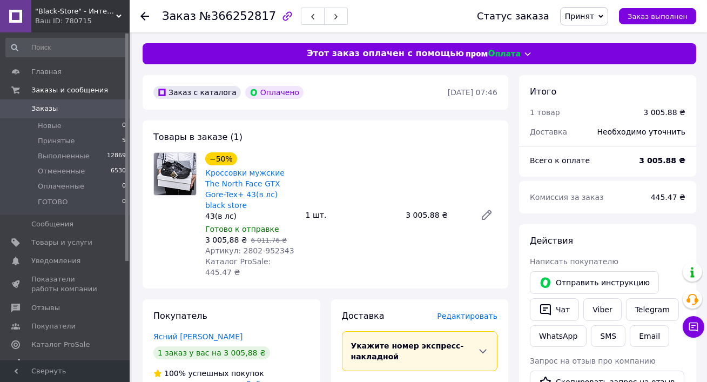
click at [244, 246] on span "Артикул: 2802-952343" at bounding box center [249, 250] width 89 height 9
copy span "2802"
click at [76, 105] on span "Заказы" at bounding box center [65, 109] width 69 height 10
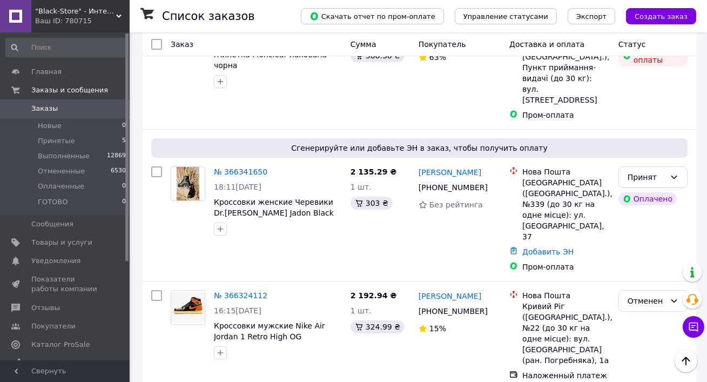
scroll to position [324, 0]
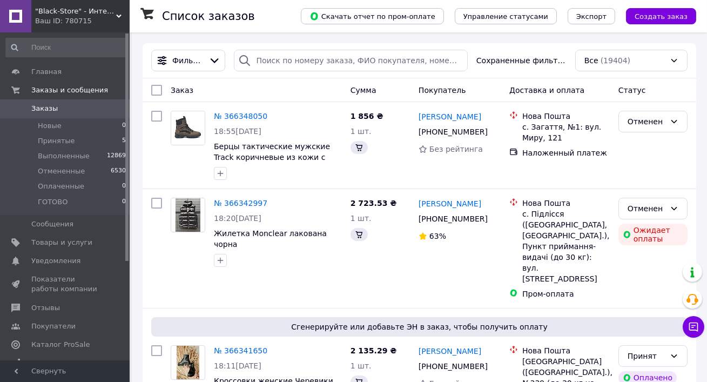
scroll to position [324, 0]
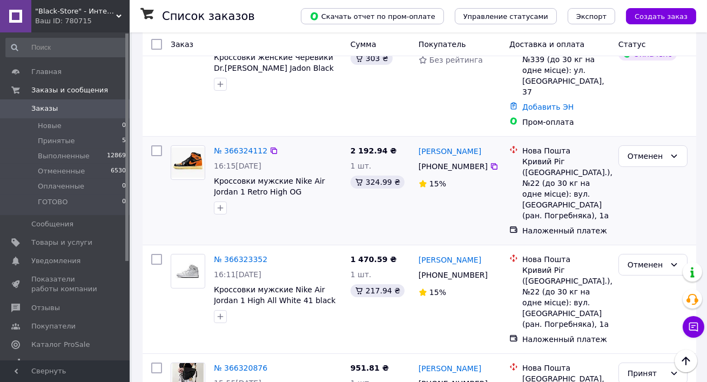
click at [232, 144] on div "№ 366324112" at bounding box center [241, 150] width 56 height 13
click at [232, 146] on link "№ 366324112" at bounding box center [241, 150] width 54 height 9
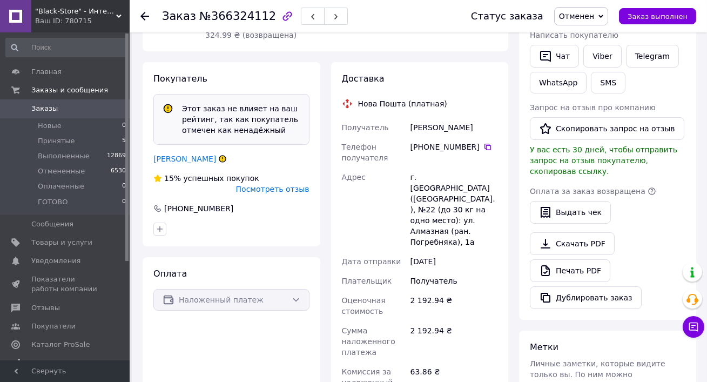
scroll to position [218, 0]
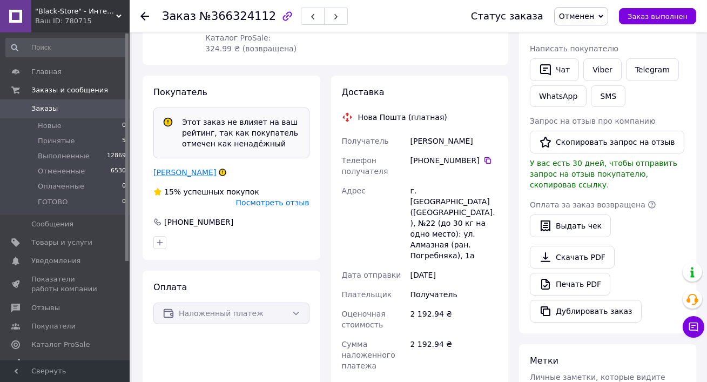
click at [196, 168] on link "Бойченко Мыкола" at bounding box center [184, 172] width 63 height 9
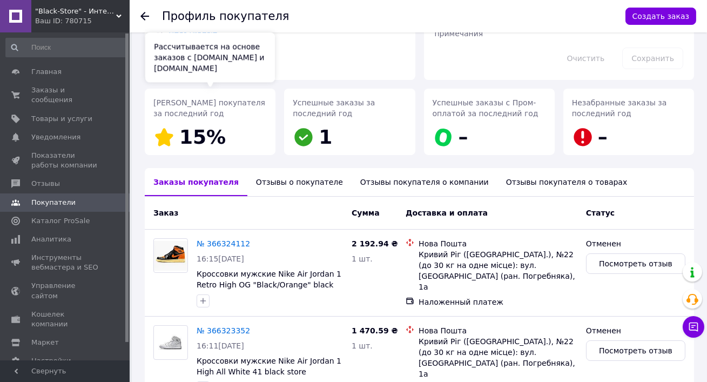
scroll to position [123, 0]
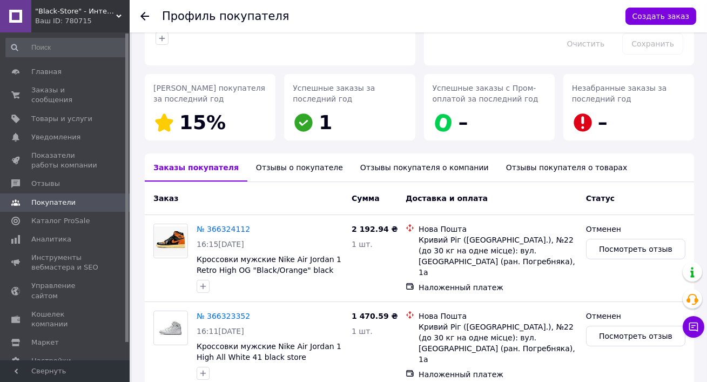
click at [263, 171] on div "Отзывы о покупателе" at bounding box center [300, 167] width 104 height 28
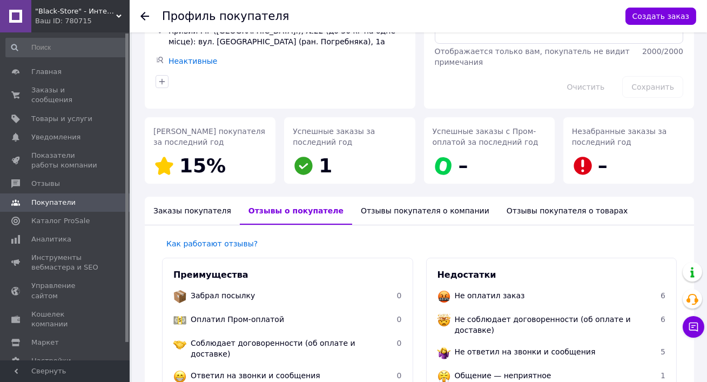
scroll to position [72, 0]
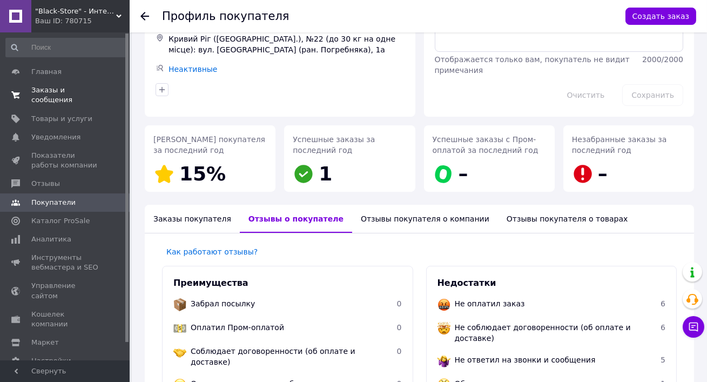
click at [97, 101] on span "Заказы и сообщения" at bounding box center [65, 94] width 69 height 19
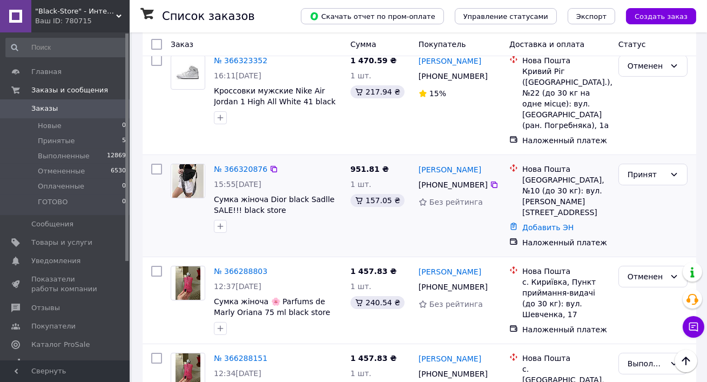
scroll to position [356, 0]
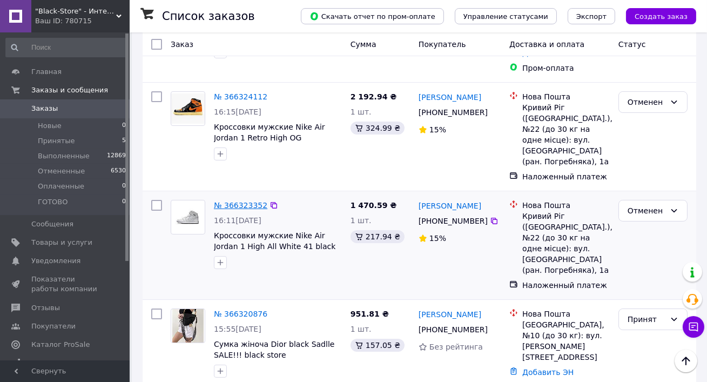
click at [243, 201] on link "№ 366323352" at bounding box center [241, 205] width 54 height 9
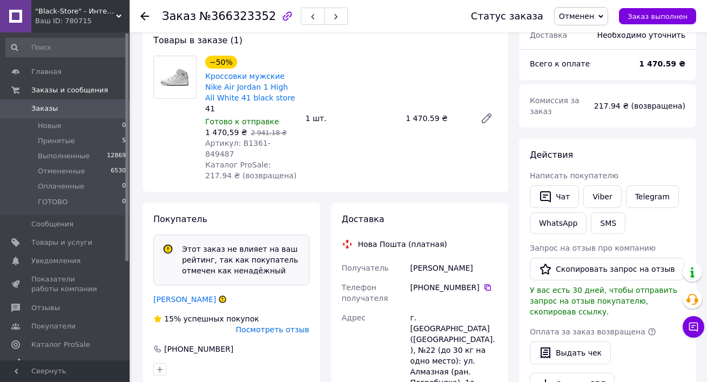
scroll to position [96, 0]
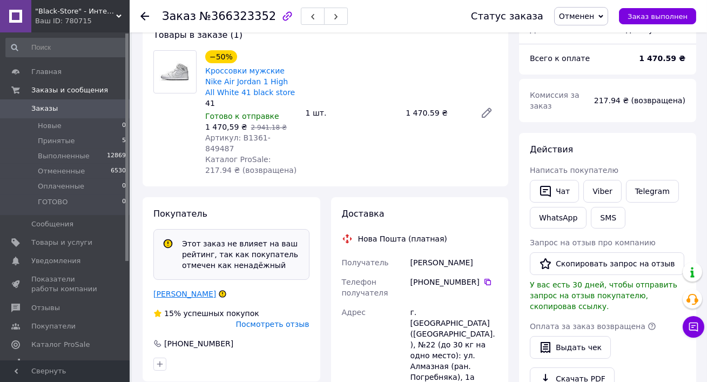
click at [185, 290] on link "Бойченко Мыкола" at bounding box center [184, 294] width 63 height 9
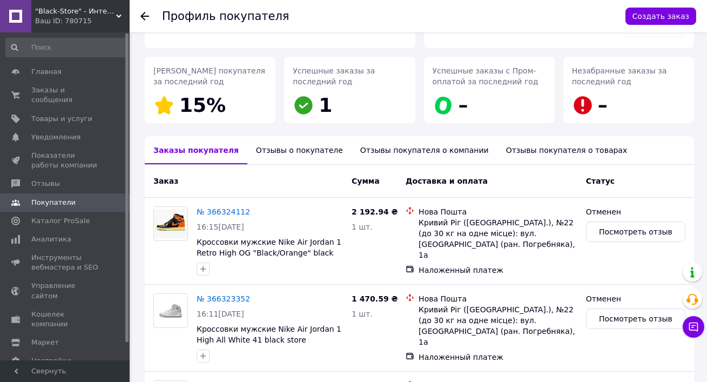
scroll to position [109, 0]
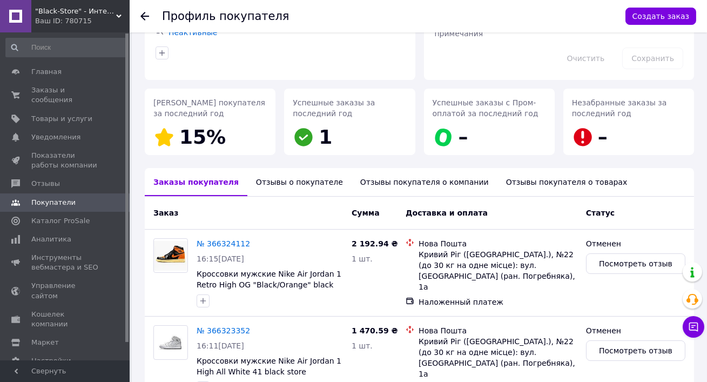
click at [268, 172] on div "Отзывы о покупателе" at bounding box center [300, 182] width 104 height 28
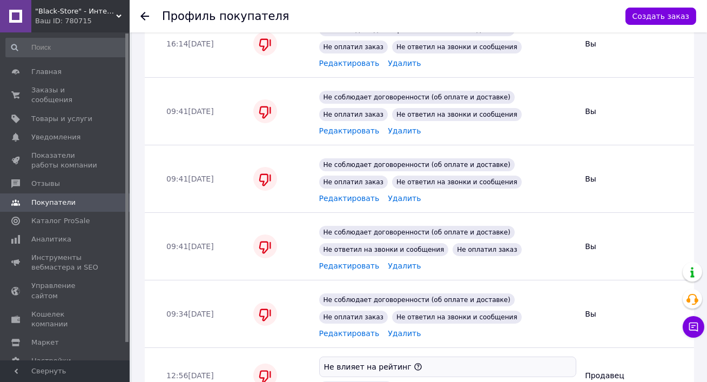
scroll to position [680, 0]
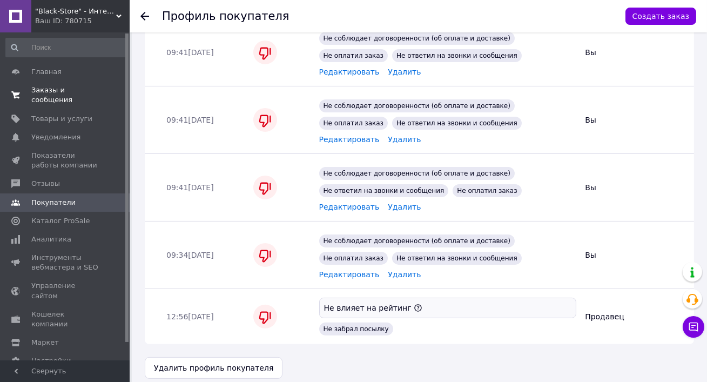
click at [65, 99] on span "Заказы и сообщения" at bounding box center [65, 94] width 69 height 19
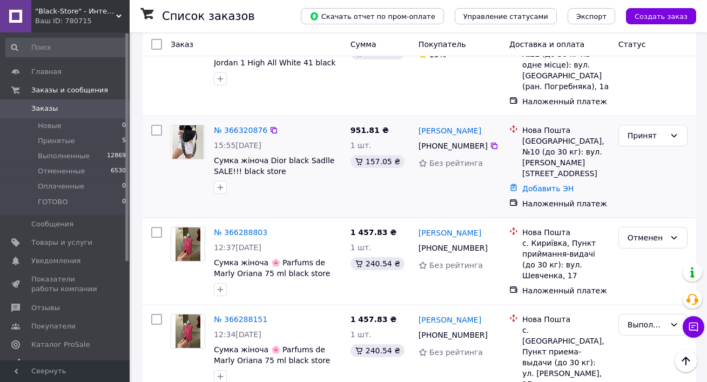
scroll to position [550, 0]
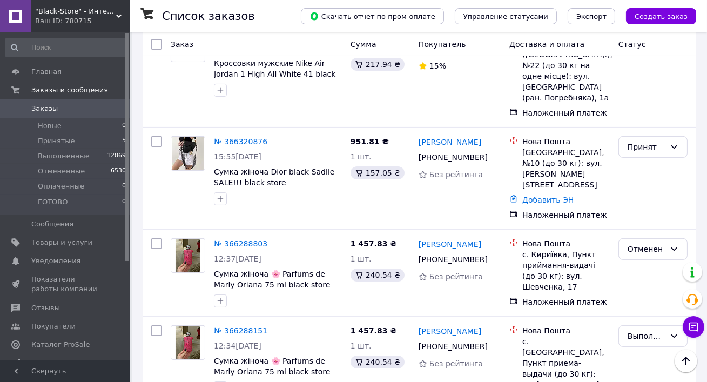
click at [105, 19] on div "Ваш ID: 780715" at bounding box center [82, 21] width 95 height 10
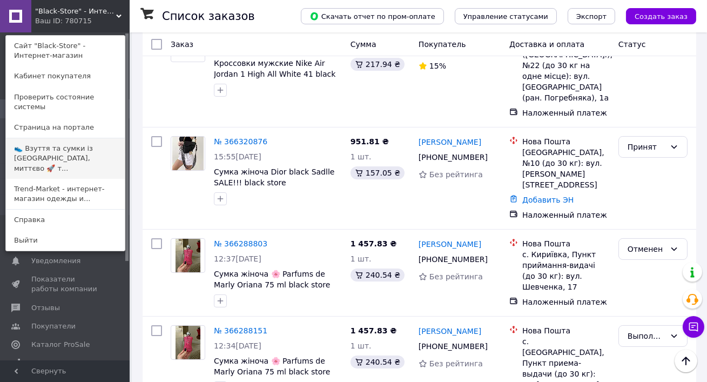
click at [78, 153] on link "👟 Взуття та сумки із [GEOGRAPHIC_DATA], миттєво 🚀 т..." at bounding box center [65, 158] width 119 height 41
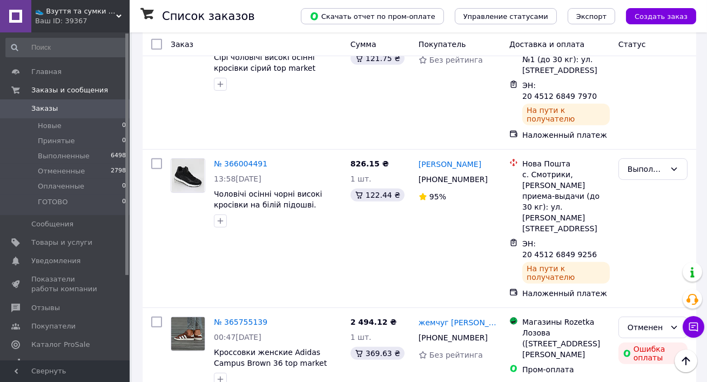
scroll to position [1167, 0]
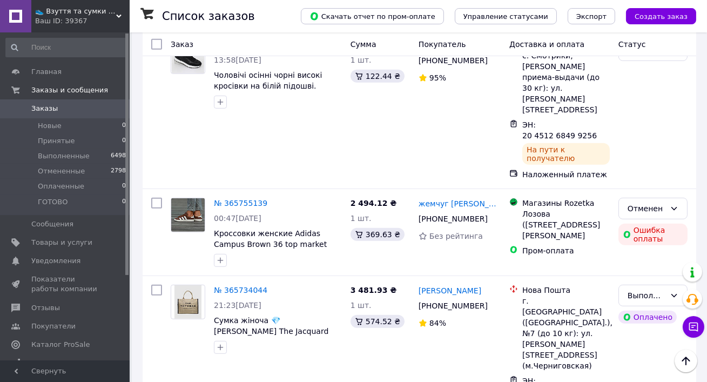
click at [81, 2] on div "👟 Взуття та сумки із [GEOGRAPHIC_DATA], миттєво 🚀 та без предоплат Ваш ID: 39367" at bounding box center [80, 16] width 98 height 32
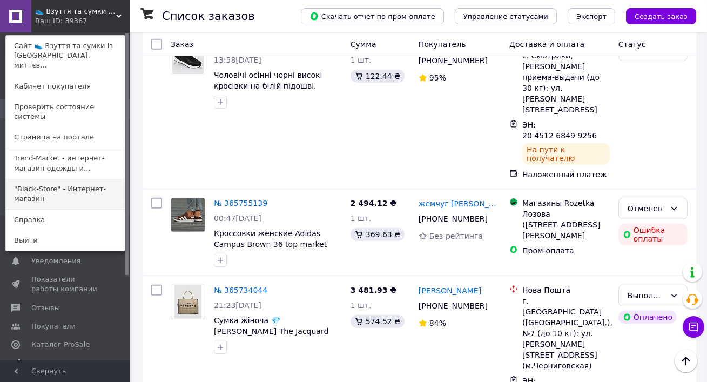
click at [55, 179] on link ""Black-Store" - Интернет-магазин" at bounding box center [65, 194] width 119 height 30
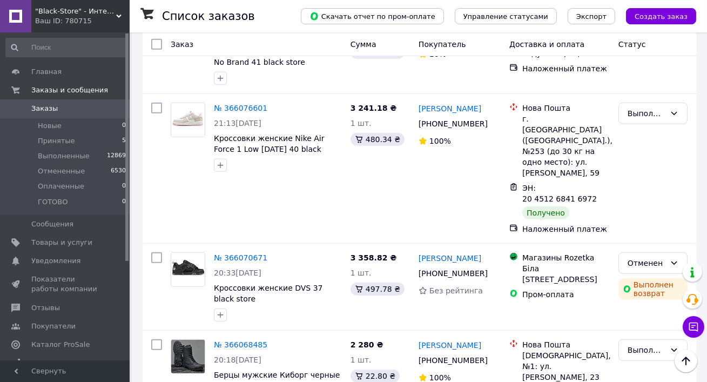
scroll to position [1881, 0]
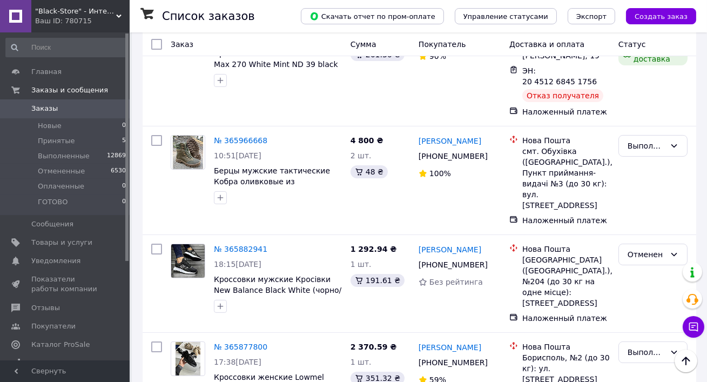
scroll to position [372, 0]
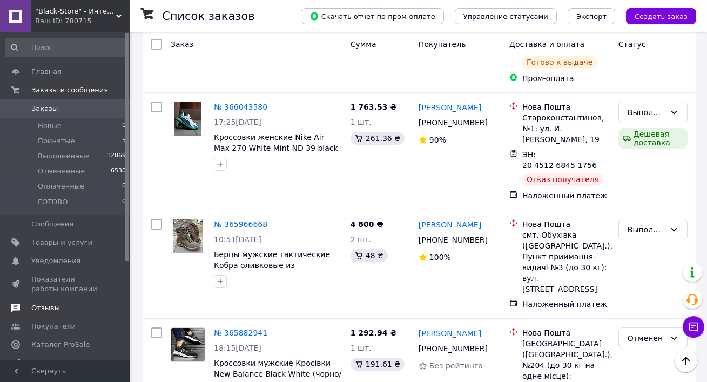
click at [50, 309] on span "Отзывы" at bounding box center [45, 308] width 29 height 10
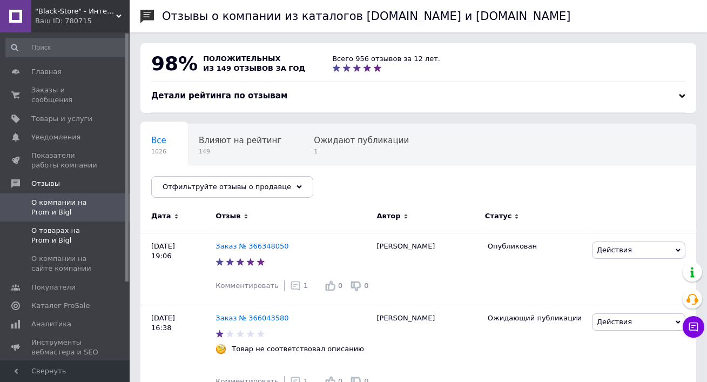
click at [72, 231] on span "О товарах на Prom и Bigl" at bounding box center [65, 235] width 69 height 19
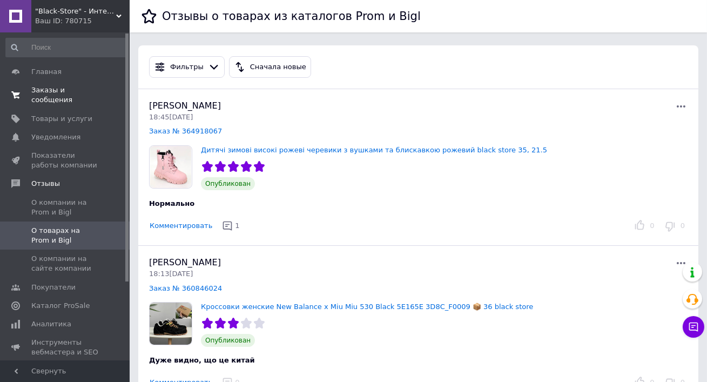
click at [77, 98] on span "Заказы и сообщения" at bounding box center [65, 94] width 69 height 19
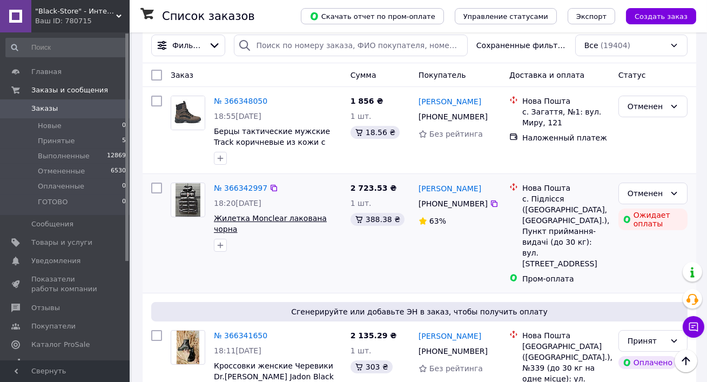
scroll to position [14, 0]
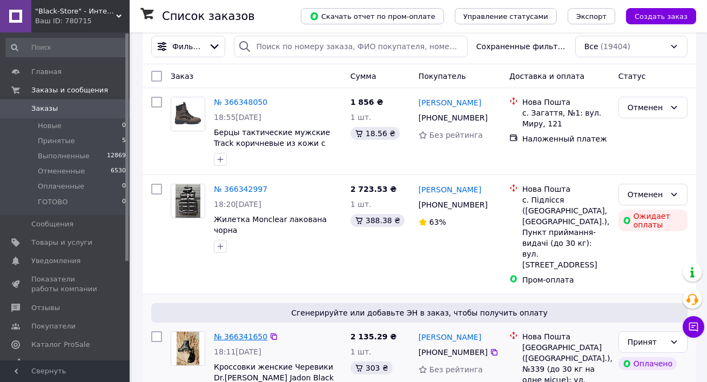
click at [233, 332] on link "№ 366341650" at bounding box center [241, 336] width 54 height 9
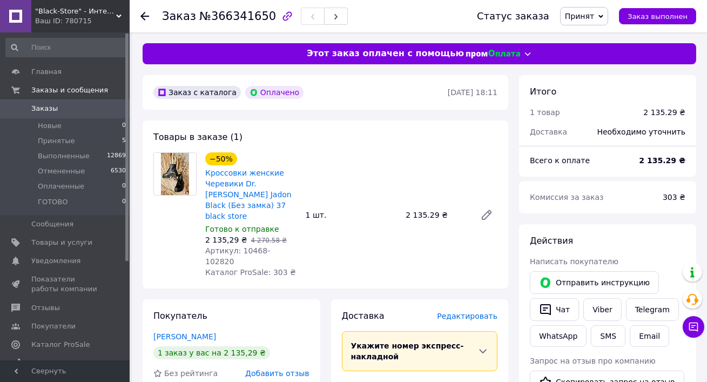
scroll to position [90, 0]
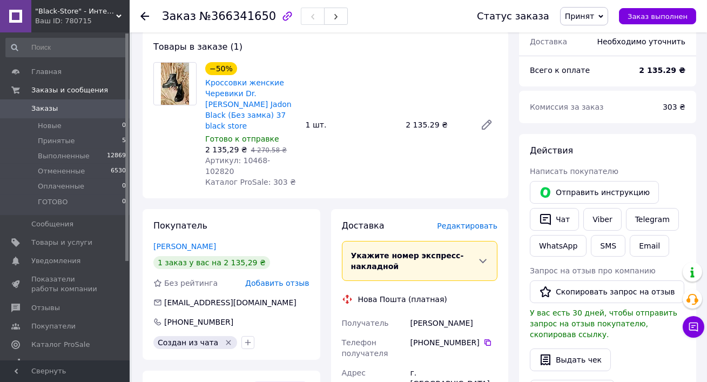
click at [251, 156] on span "Артикул: 10468-102820" at bounding box center [237, 165] width 65 height 19
copy span "10468"
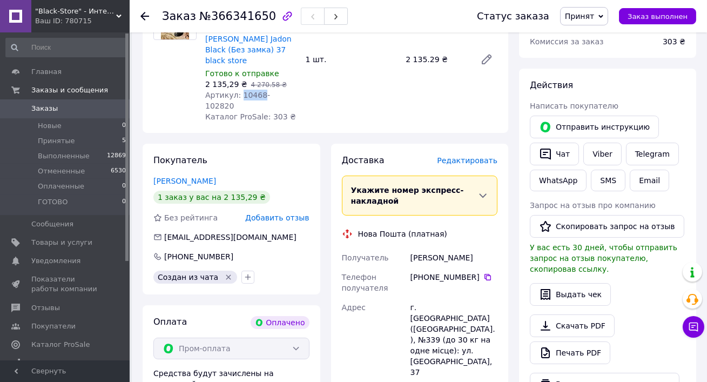
scroll to position [156, 0]
click at [423, 248] on div "[PERSON_NAME]" at bounding box center [454, 257] width 91 height 19
copy div "[PERSON_NAME]"
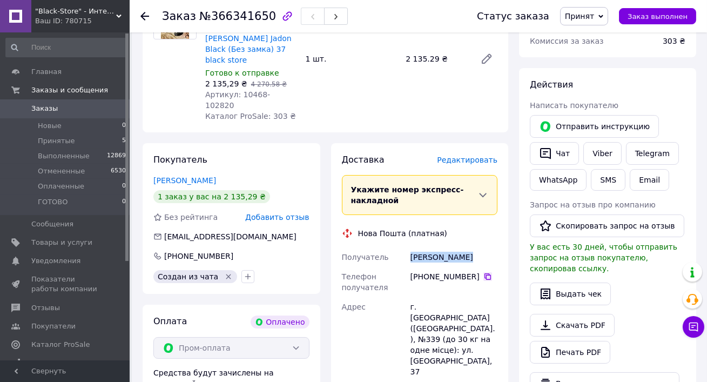
click at [487, 272] on icon at bounding box center [488, 276] width 9 height 9
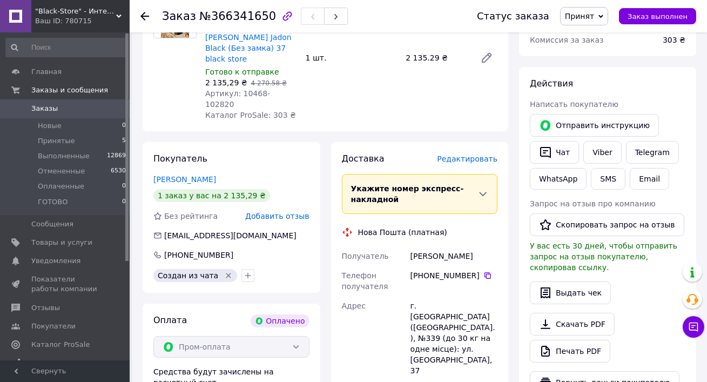
scroll to position [161, 0]
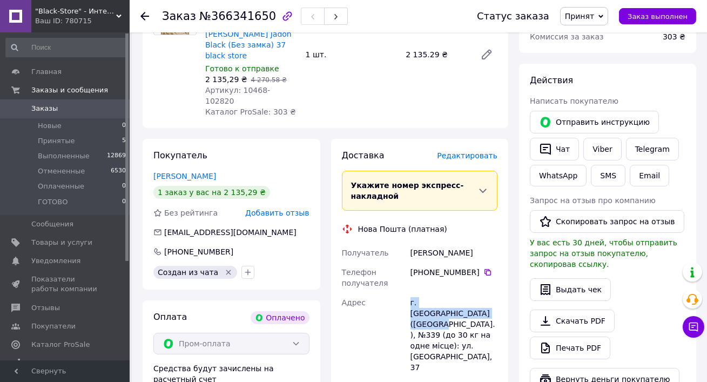
drag, startPoint x: 409, startPoint y: 279, endPoint x: 432, endPoint y: 288, distance: 24.3
click at [432, 293] on div "г. [GEOGRAPHIC_DATA] ([GEOGRAPHIC_DATA].), №339 (до 30 кг на одне місце): ул. […" at bounding box center [454, 335] width 91 height 84
copy div "г. [GEOGRAPHIC_DATA] ([GEOGRAPHIC_DATA].), №339"
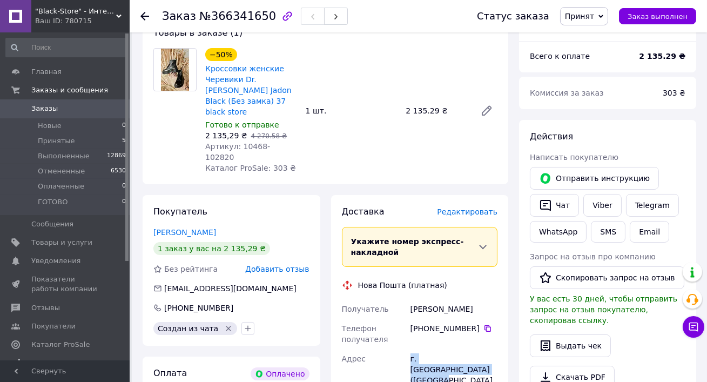
scroll to position [0, 0]
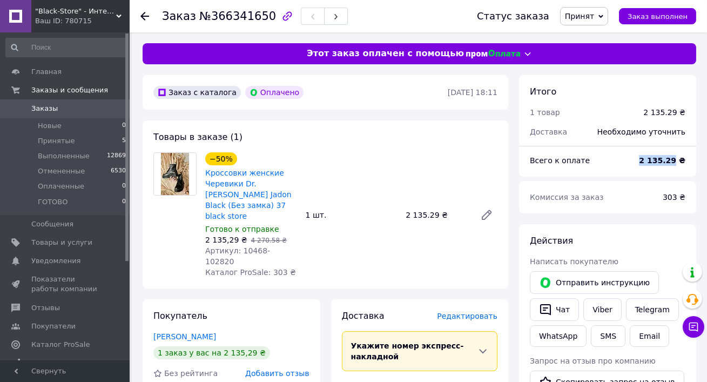
drag, startPoint x: 642, startPoint y: 161, endPoint x: 679, endPoint y: 160, distance: 36.8
click at [679, 160] on div "2 135.29 ₴" at bounding box center [662, 161] width 59 height 24
copy b "2 135.29"
drag, startPoint x: 663, startPoint y: 194, endPoint x: 679, endPoint y: 194, distance: 16.8
click at [679, 194] on div "303 ₴" at bounding box center [675, 197] width 36 height 24
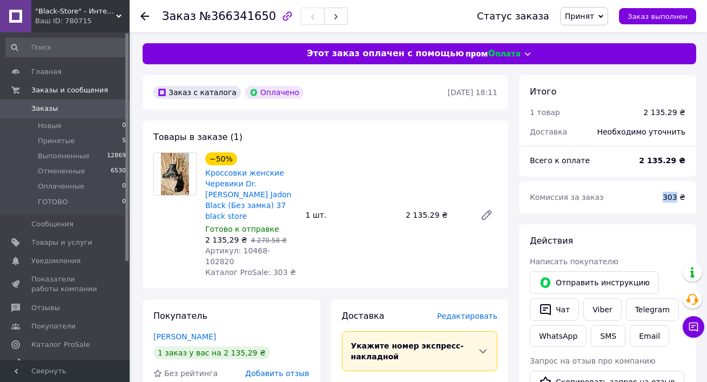
copy span "303"
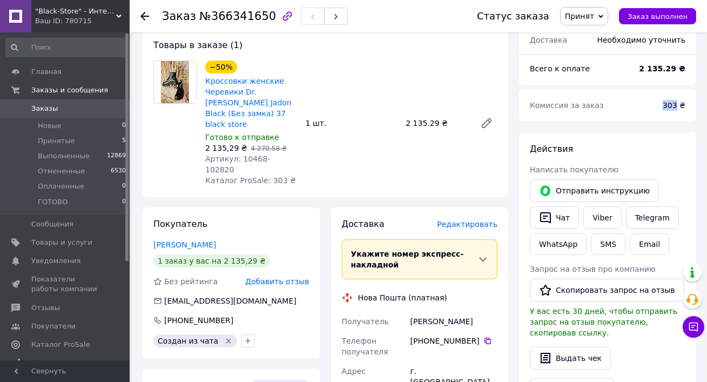
scroll to position [240, 0]
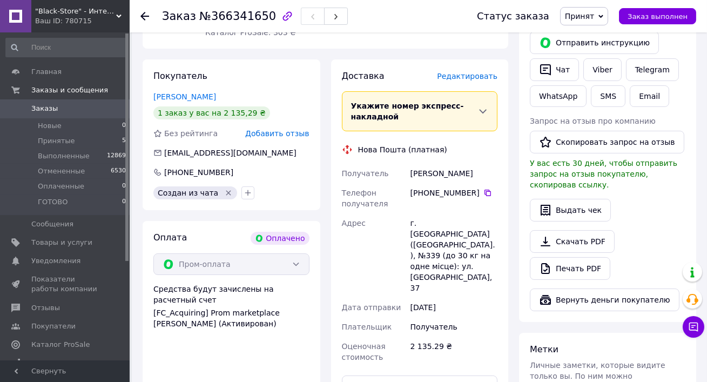
click at [431, 164] on div "[PERSON_NAME]" at bounding box center [454, 173] width 91 height 19
copy div "[PERSON_NAME]"
click at [490, 189] on icon at bounding box center [488, 193] width 9 height 9
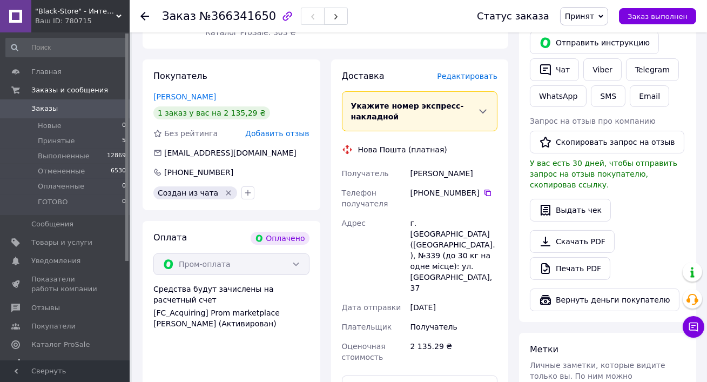
click at [424, 213] on div "г. [GEOGRAPHIC_DATA] ([GEOGRAPHIC_DATA].), №339 (до 30 кг на одне місце): ул. […" at bounding box center [454, 255] width 91 height 84
copy div "339"
click at [480, 144] on div "Нова Пошта (платная)" at bounding box center [420, 149] width 162 height 11
click at [46, 113] on span "Заказы" at bounding box center [44, 109] width 26 height 10
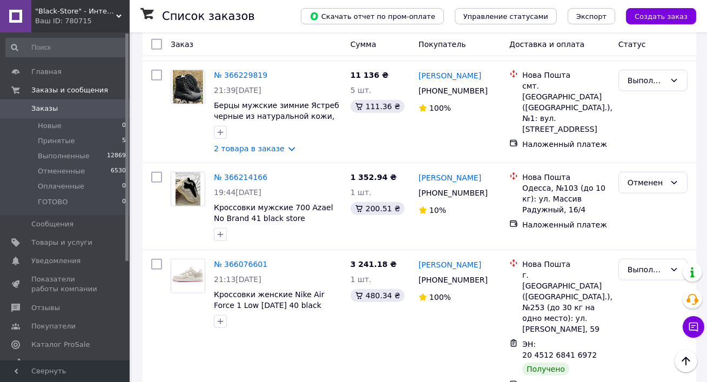
scroll to position [1881, 0]
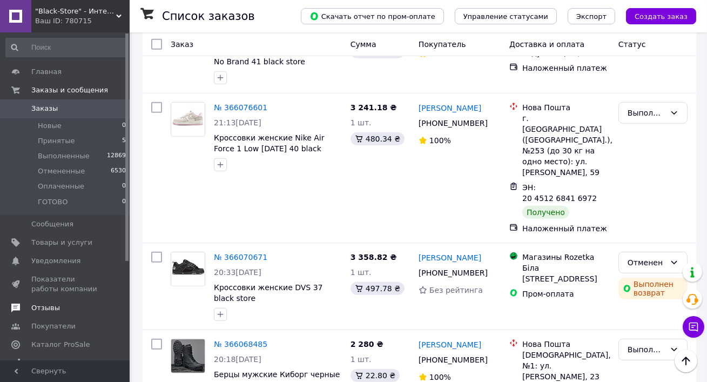
click at [60, 310] on span "Отзывы" at bounding box center [65, 308] width 69 height 10
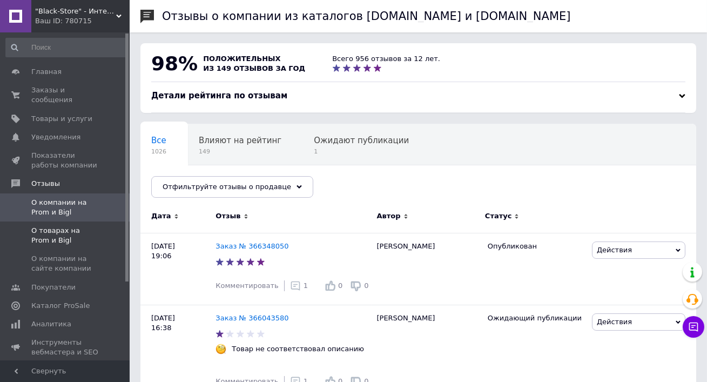
click at [83, 239] on span "О товарах на Prom и Bigl" at bounding box center [65, 235] width 69 height 19
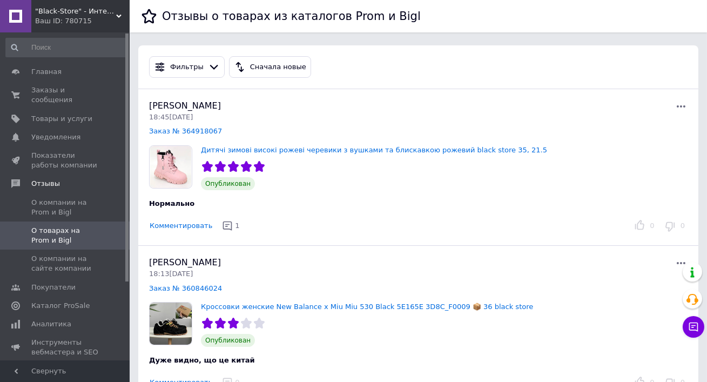
click at [64, 17] on div "Ваш ID: 780715" at bounding box center [82, 21] width 95 height 10
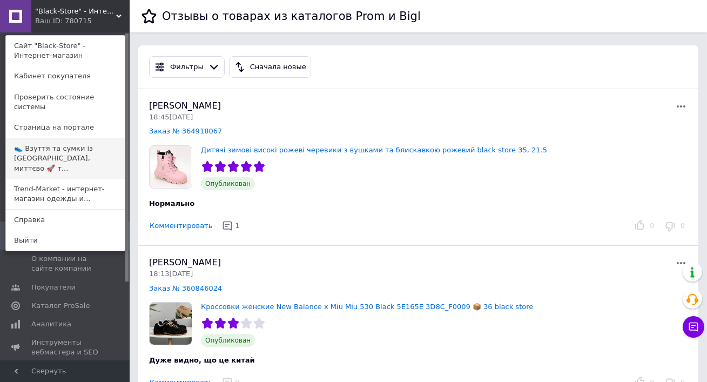
click at [46, 138] on link "👟 Взуття та сумки із [GEOGRAPHIC_DATA], миттєво 🚀 т..." at bounding box center [65, 158] width 119 height 41
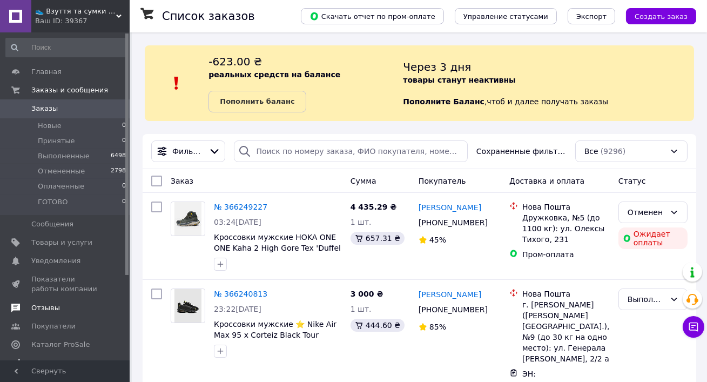
click at [56, 311] on span "Отзывы" at bounding box center [45, 308] width 29 height 10
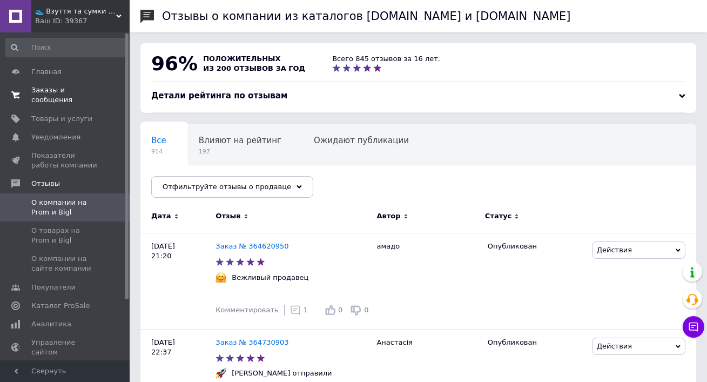
click at [72, 91] on span "Заказы и сообщения" at bounding box center [65, 94] width 69 height 19
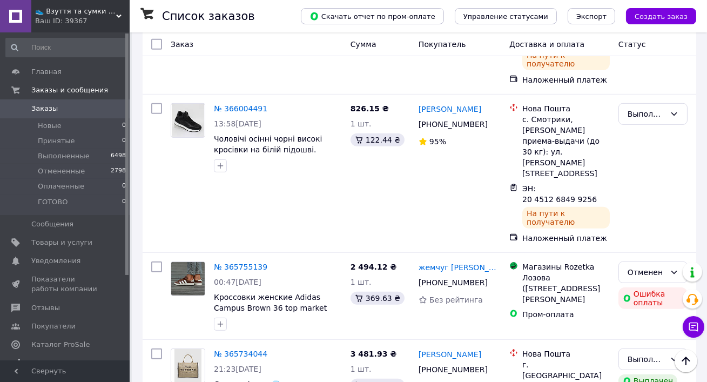
scroll to position [1103, 0]
click at [62, 16] on div "Ваш ID: 39367" at bounding box center [82, 21] width 95 height 10
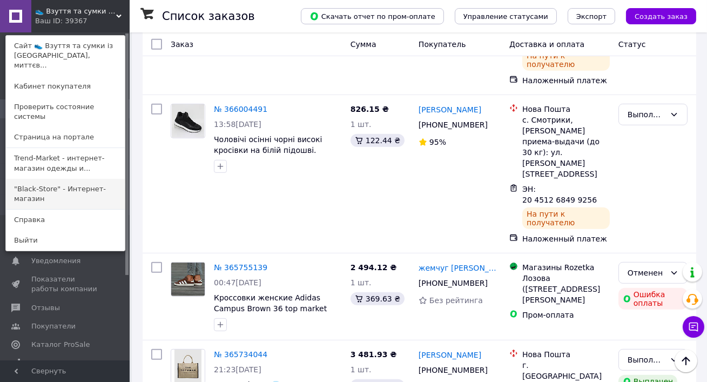
click at [70, 179] on link ""Black-Store" - Интернет-магазин" at bounding box center [65, 194] width 119 height 30
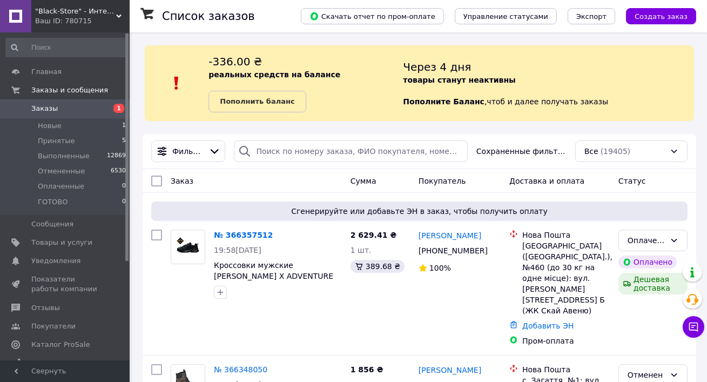
scroll to position [40, 0]
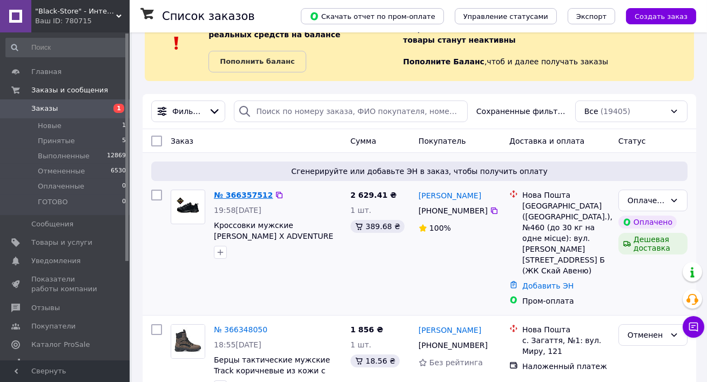
click at [247, 196] on link "№ 366357512" at bounding box center [243, 195] width 59 height 9
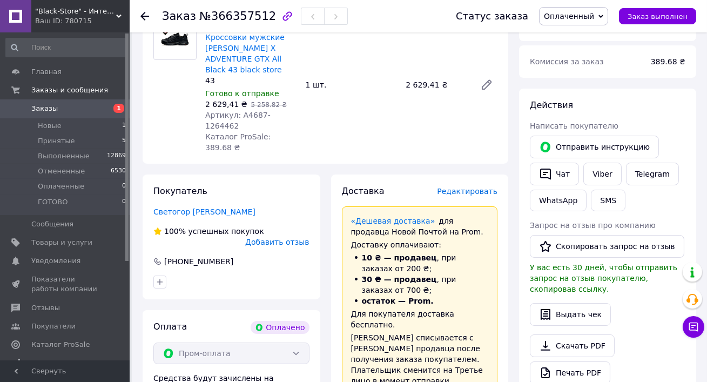
scroll to position [349, 0]
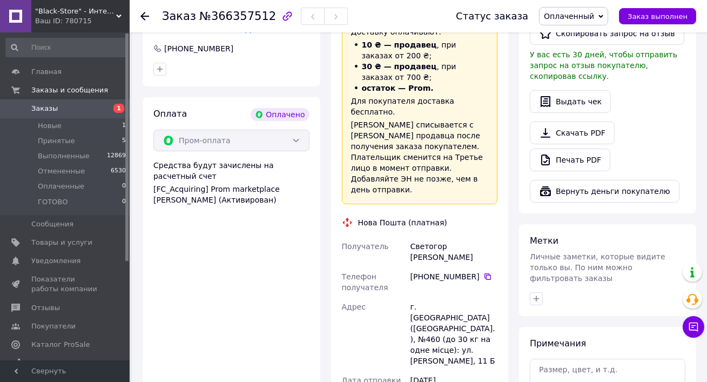
click at [66, 109] on span "Заказы" at bounding box center [65, 109] width 69 height 10
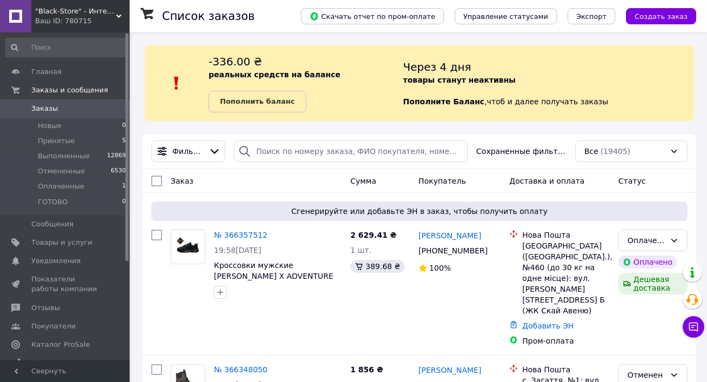
click at [52, 116] on link "Заказы 0" at bounding box center [66, 108] width 132 height 18
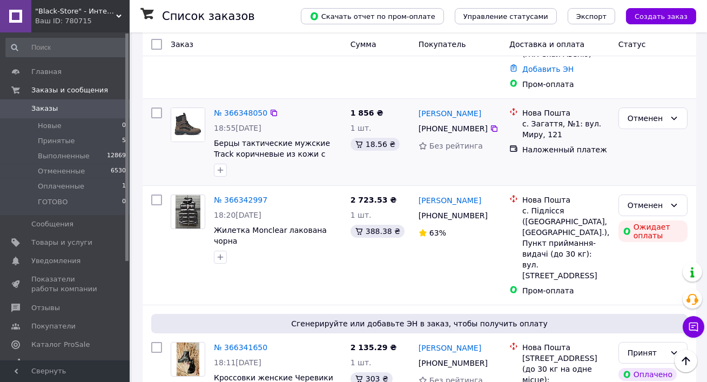
scroll to position [286, 0]
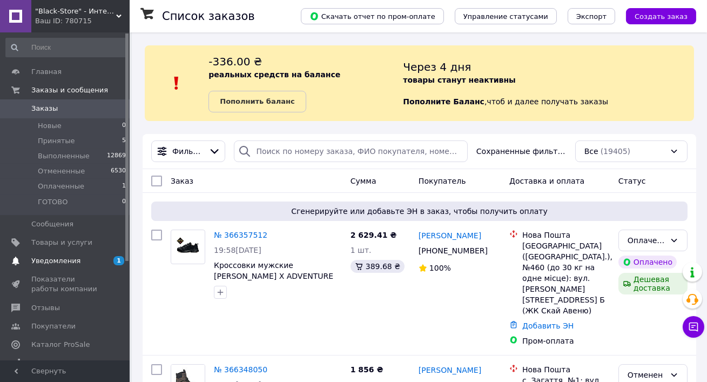
click at [84, 252] on link "Уведомления 1 0" at bounding box center [66, 261] width 132 height 18
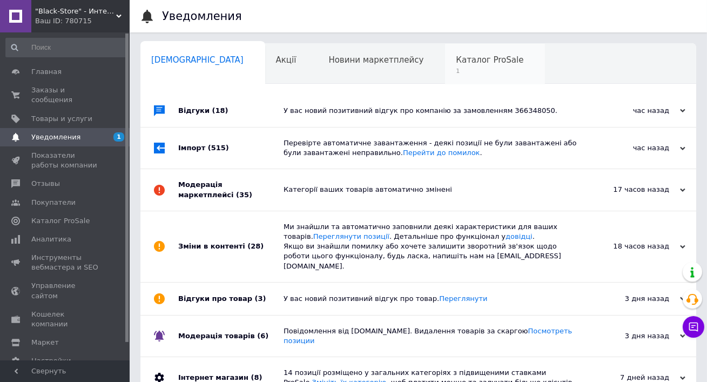
click at [456, 71] on span "1" at bounding box center [490, 71] width 68 height 8
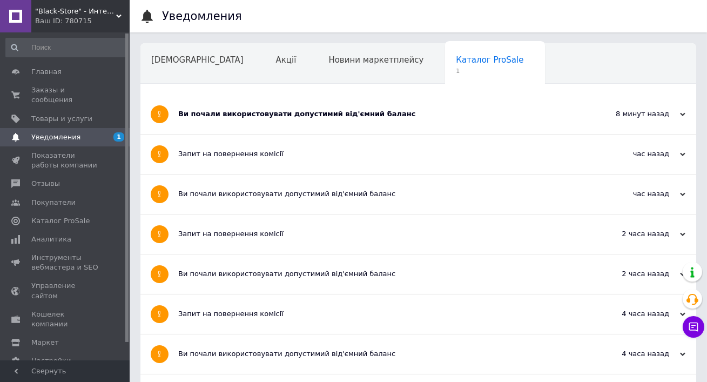
click at [355, 103] on div "Ви почали використовувати допустимий від'ємний баланс" at bounding box center [377, 114] width 399 height 39
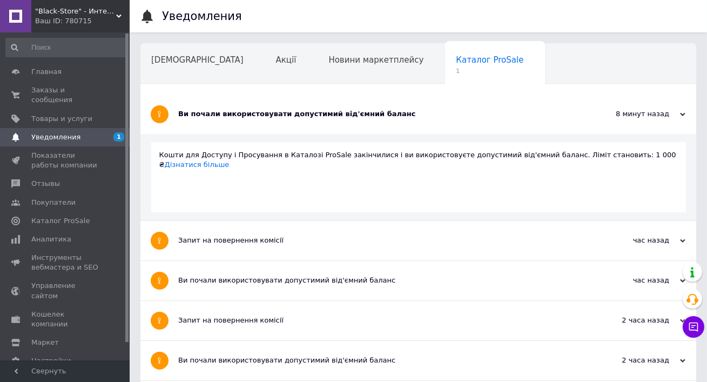
click at [355, 103] on div "Ви почали використовувати допустимий від'ємний баланс" at bounding box center [377, 114] width 399 height 39
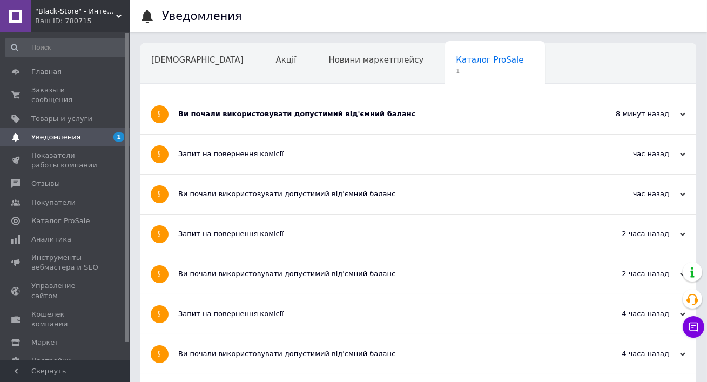
click at [336, 145] on div "Запит на повернення комісії" at bounding box center [377, 154] width 399 height 39
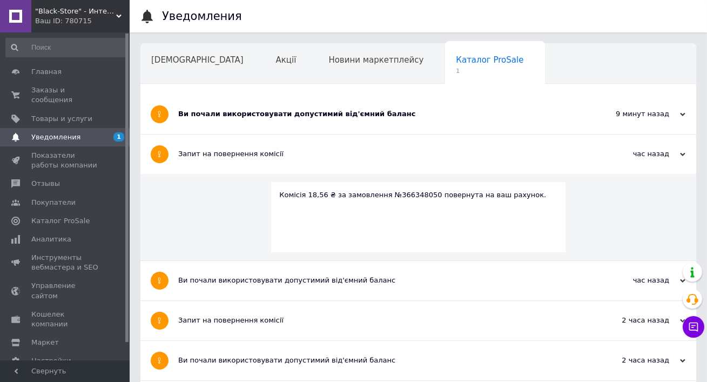
click at [336, 145] on div "Запит на повернення комісії" at bounding box center [377, 154] width 399 height 39
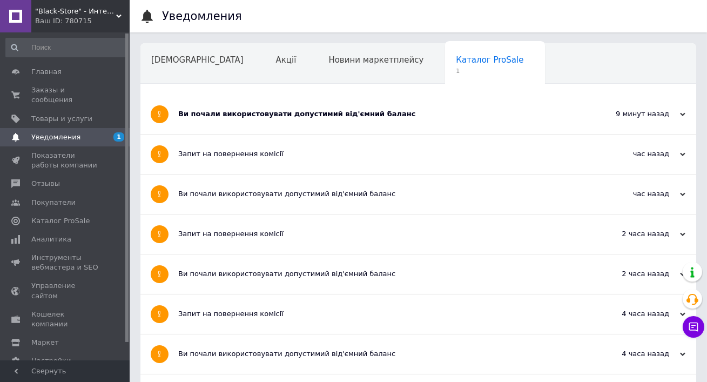
click at [318, 117] on div "Ви почали використовувати допустимий від'ємний баланс" at bounding box center [377, 114] width 399 height 10
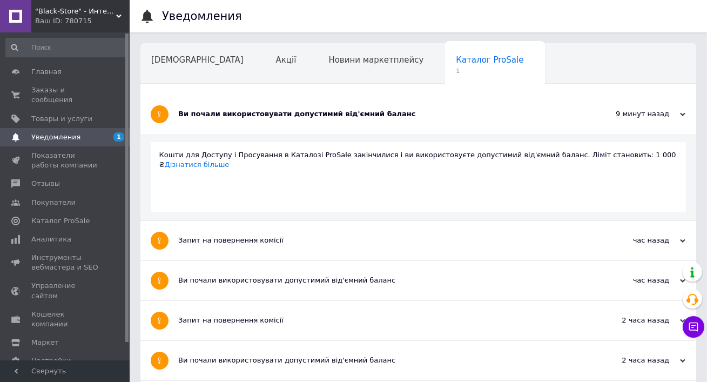
click at [280, 293] on div "Ви почали використовувати допустимий від'ємний баланс" at bounding box center [377, 280] width 399 height 39
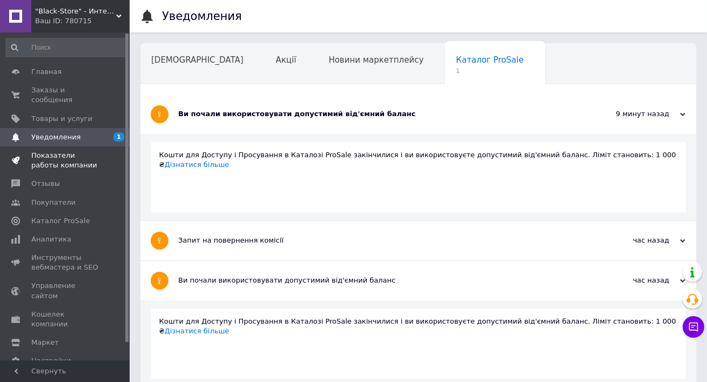
click at [76, 155] on span "Показатели работы компании" at bounding box center [65, 160] width 69 height 19
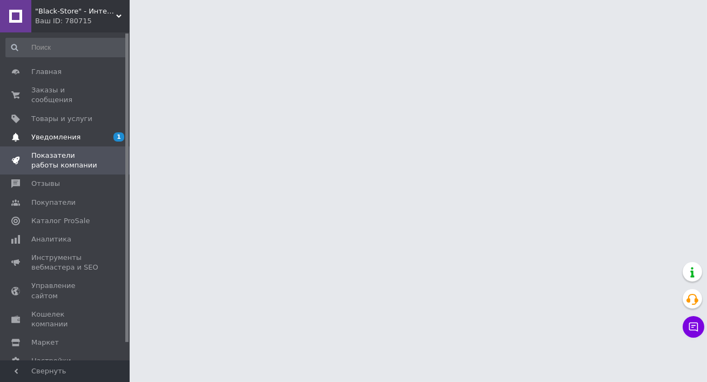
click at [78, 135] on span "Уведомления" at bounding box center [65, 137] width 69 height 10
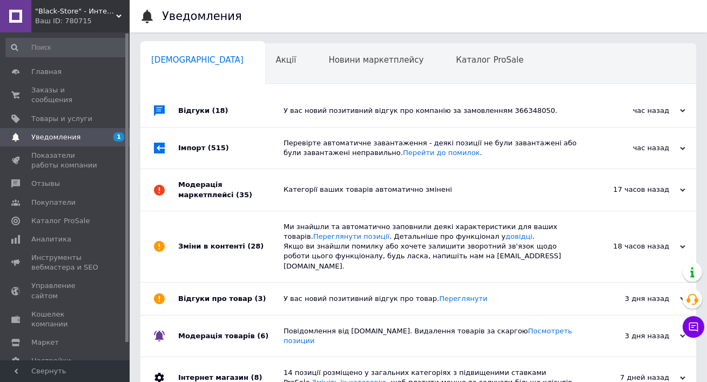
click at [347, 117] on div "У вас новий позитивний відгук про компанію за замовленням 366348050." at bounding box center [431, 111] width 294 height 32
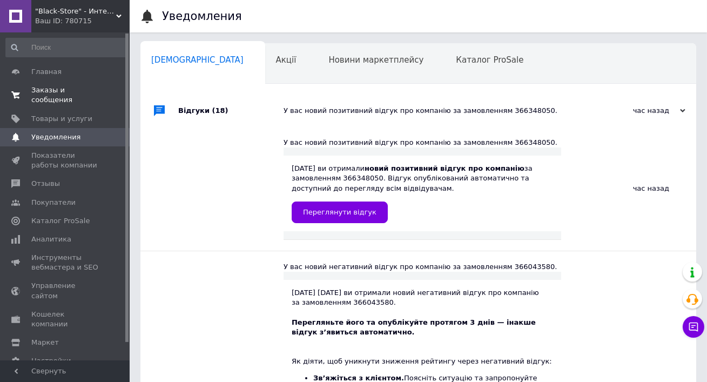
click at [76, 98] on span "Заказы и сообщения" at bounding box center [65, 94] width 69 height 19
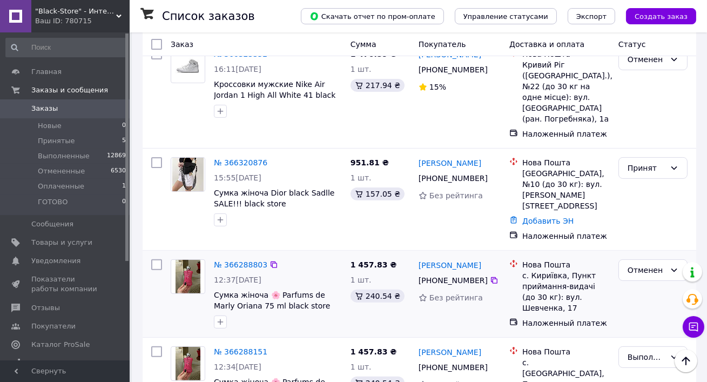
scroll to position [778, 0]
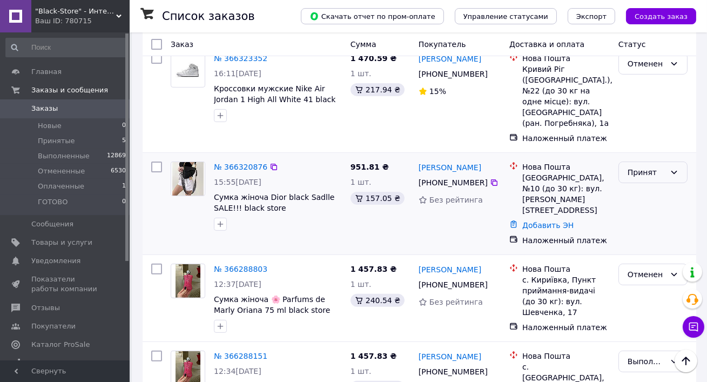
click at [644, 166] on div "Принят" at bounding box center [647, 172] width 38 height 12
click at [637, 158] on li "Отменен" at bounding box center [653, 160] width 68 height 19
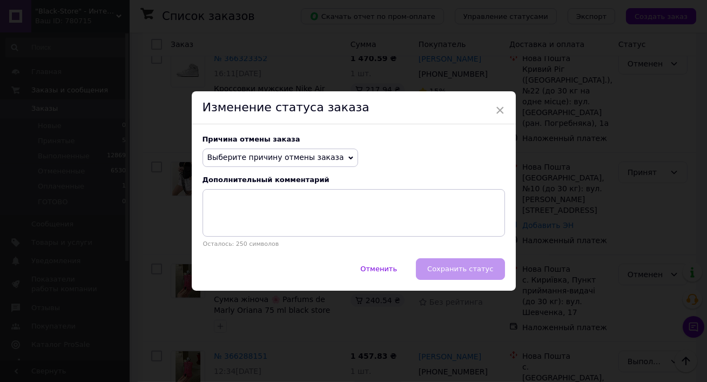
click at [266, 158] on span "Выберите причину отмены заказа" at bounding box center [276, 157] width 137 height 9
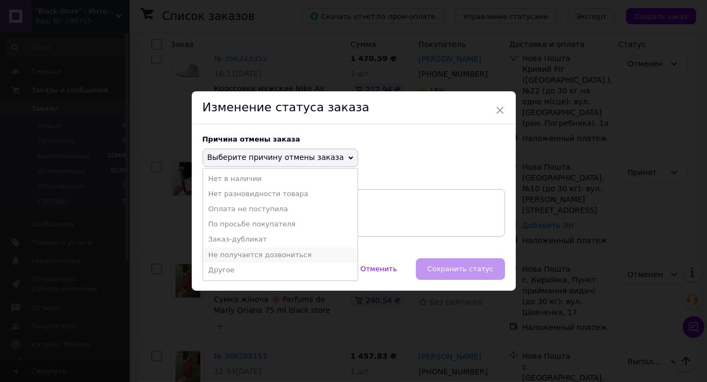
click at [253, 255] on li "Не получается дозвониться" at bounding box center [280, 255] width 155 height 15
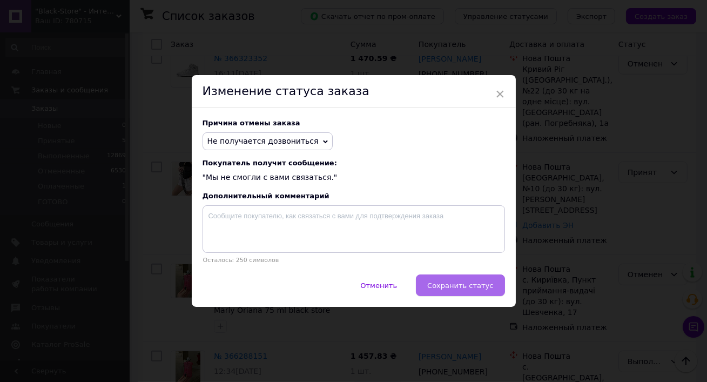
click at [431, 286] on button "Сохранить статус" at bounding box center [460, 286] width 89 height 22
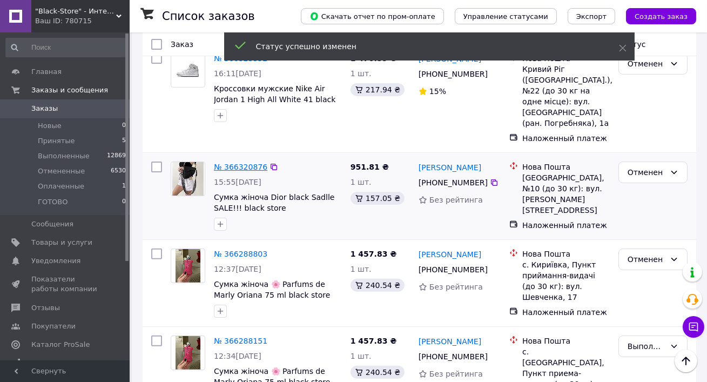
click at [232, 163] on link "№ 366320876" at bounding box center [241, 167] width 54 height 9
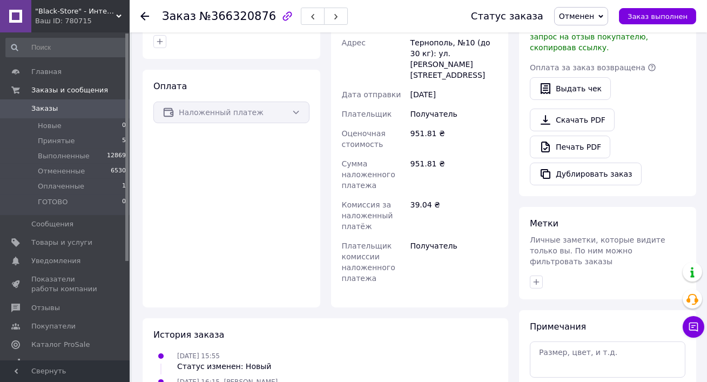
scroll to position [177, 0]
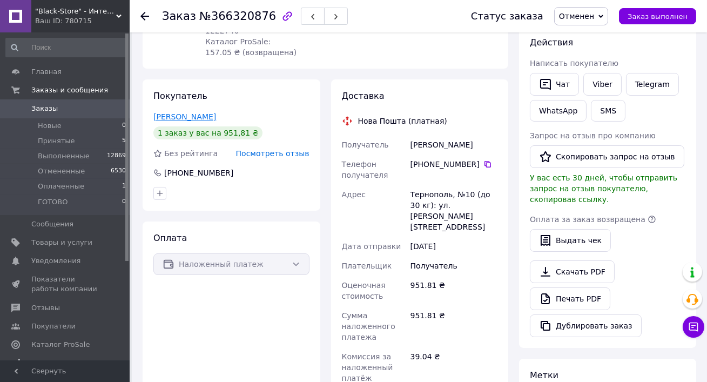
click at [180, 112] on link "Козак Тетяна" at bounding box center [184, 116] width 63 height 9
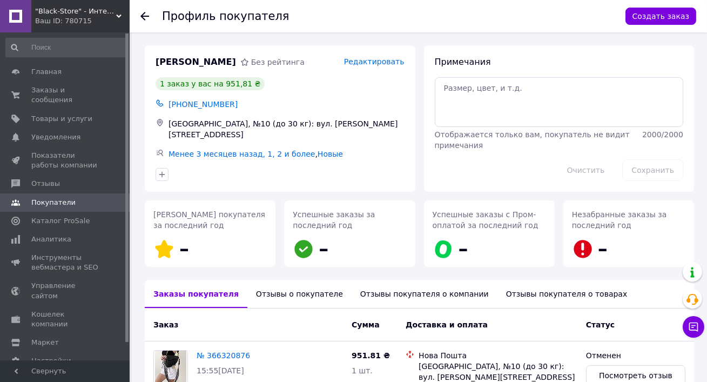
scroll to position [90, 0]
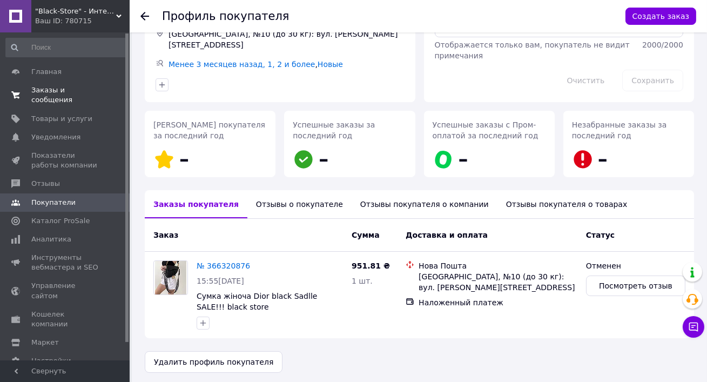
click at [69, 100] on span "Заказы и сообщения" at bounding box center [65, 94] width 69 height 19
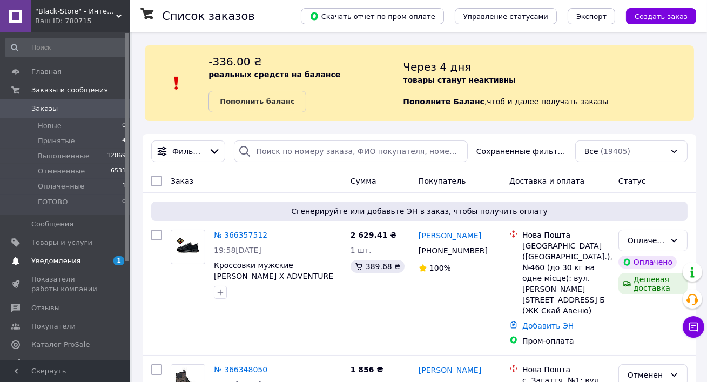
click at [72, 264] on span "Уведомления" at bounding box center [55, 261] width 49 height 10
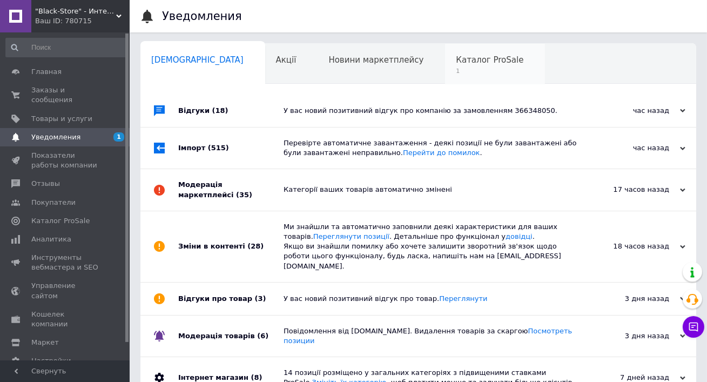
click at [456, 69] on span "1" at bounding box center [490, 71] width 68 height 8
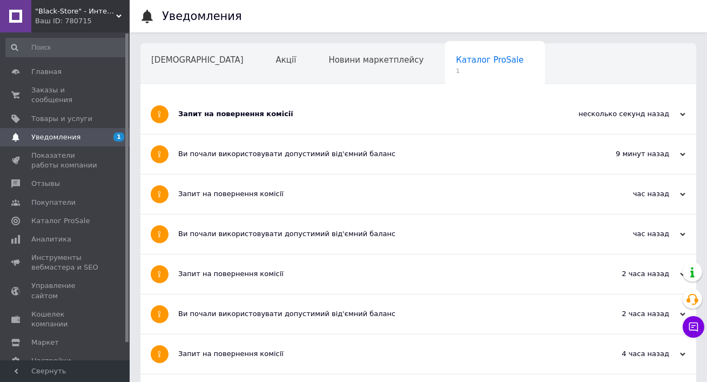
click at [306, 113] on div "Запит на повернення комісії" at bounding box center [377, 114] width 399 height 10
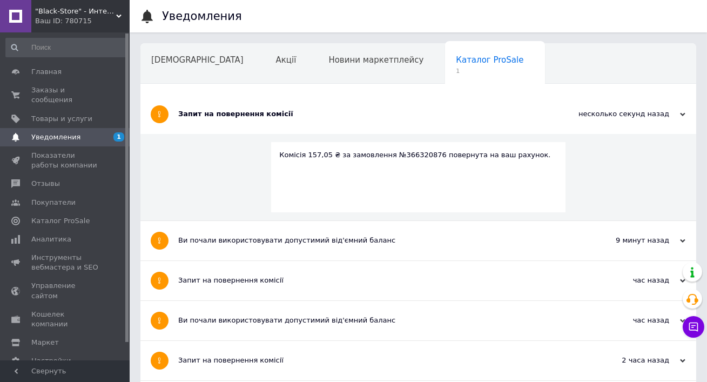
click at [405, 161] on div "Комісія 157,05 ₴ за замовлення №366320876 повернута на ваш рахунок." at bounding box center [418, 177] width 295 height 70
click at [405, 157] on div "Комісія 157,05 ₴ за замовлення №366320876 повернута на ваш рахунок." at bounding box center [418, 155] width 278 height 10
copy div "366320876"
click at [87, 171] on link "Показатели работы компании" at bounding box center [66, 160] width 132 height 28
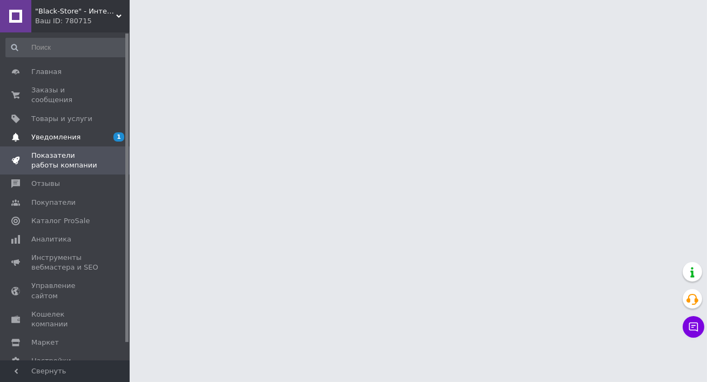
click at [79, 132] on span "Уведомления" at bounding box center [65, 137] width 69 height 10
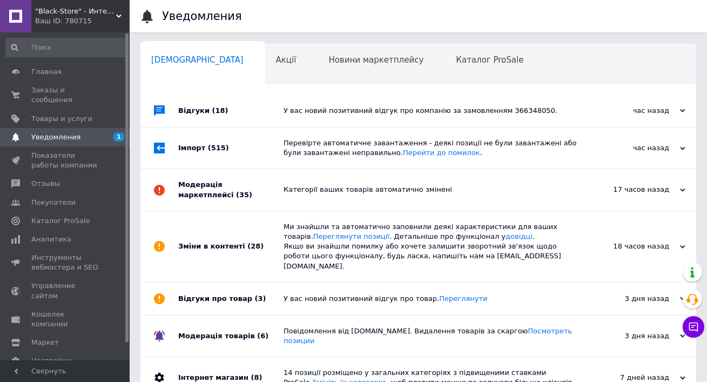
click at [288, 110] on div "У вас новий позитивний відгук про компанію за замовленням 366348050." at bounding box center [431, 111] width 294 height 10
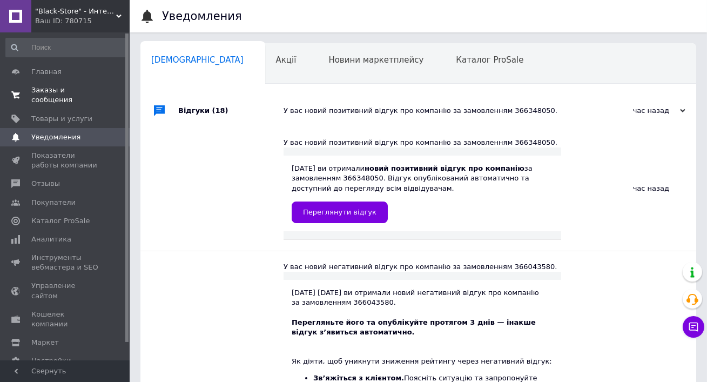
click at [56, 86] on span "Заказы и сообщения" at bounding box center [65, 94] width 69 height 19
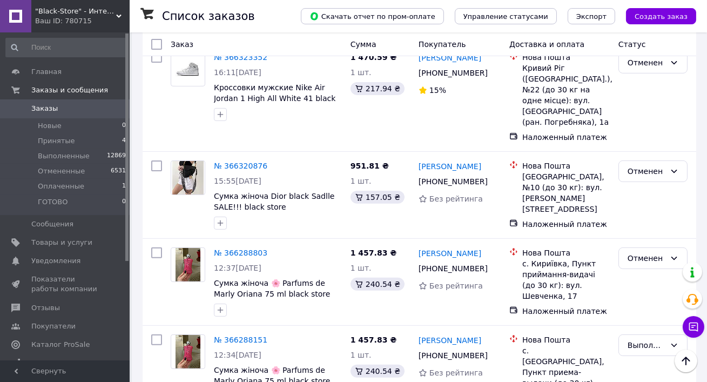
scroll to position [780, 0]
click at [231, 161] on link "№ 366320876" at bounding box center [241, 165] width 54 height 9
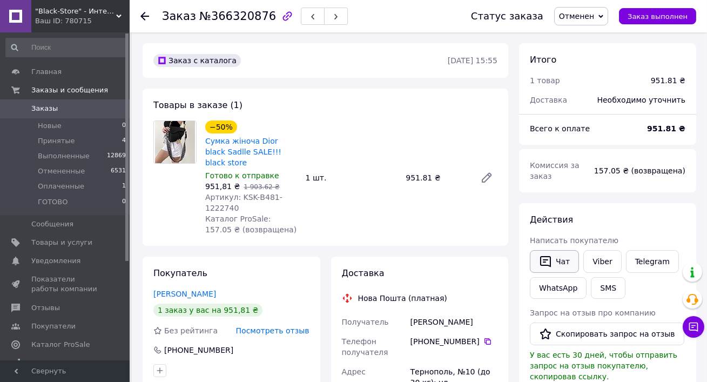
click at [549, 262] on icon "button" at bounding box center [545, 261] width 13 height 13
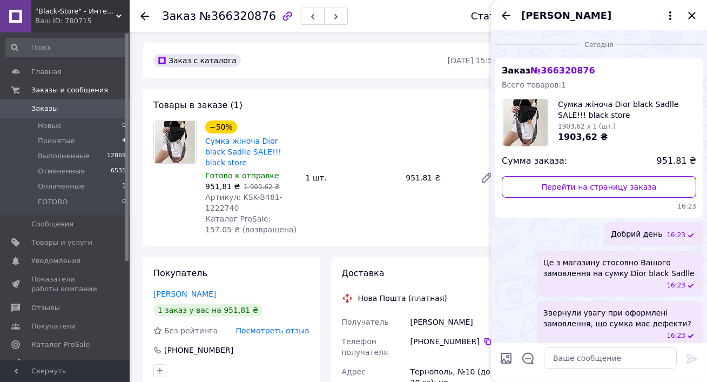
scroll to position [83, 0]
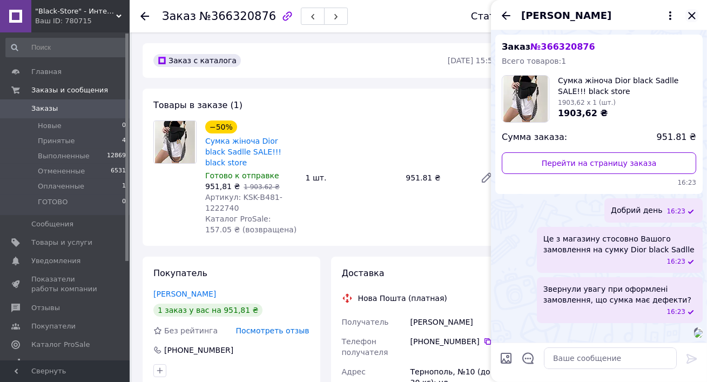
click at [698, 12] on icon "Закрыть" at bounding box center [692, 15] width 13 height 13
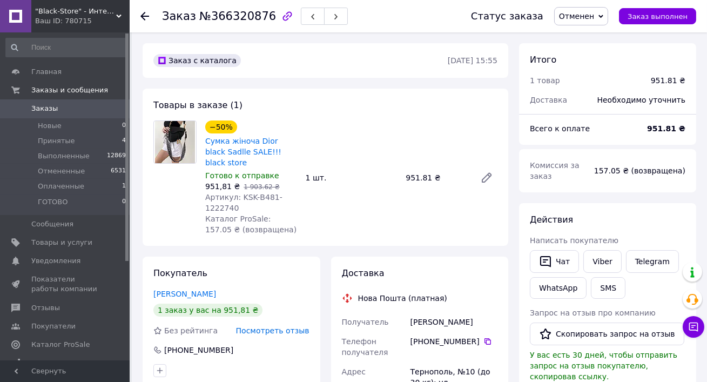
click at [76, 111] on span "Заказы" at bounding box center [65, 109] width 69 height 10
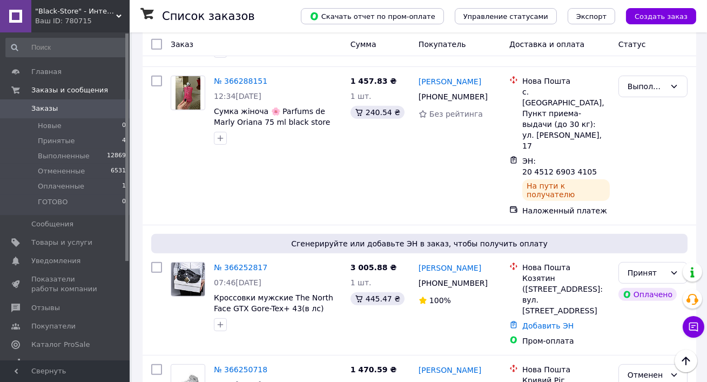
scroll to position [1065, 0]
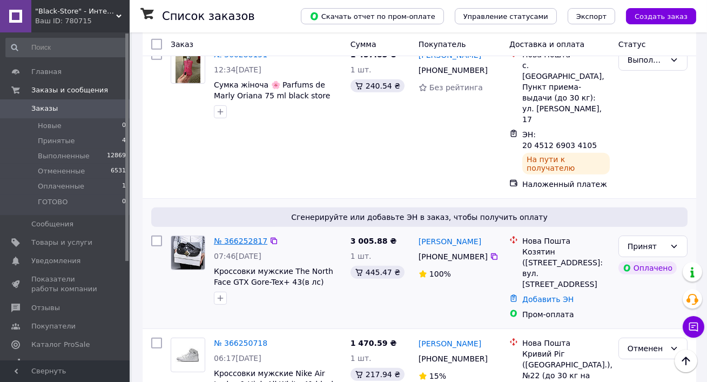
click at [230, 237] on link "№ 366252817" at bounding box center [241, 241] width 54 height 9
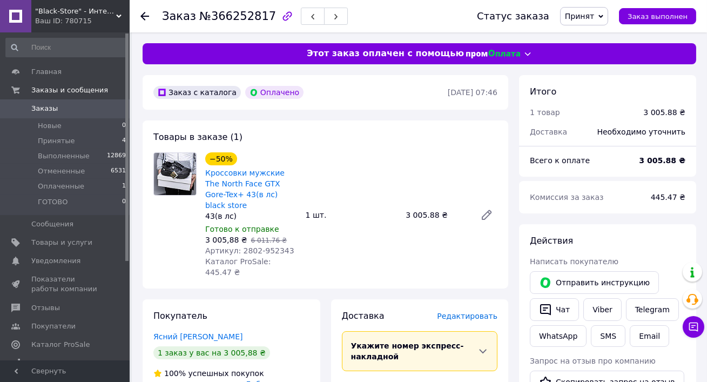
click at [247, 245] on div "Артикул: 2802-952343" at bounding box center [251, 250] width 92 height 11
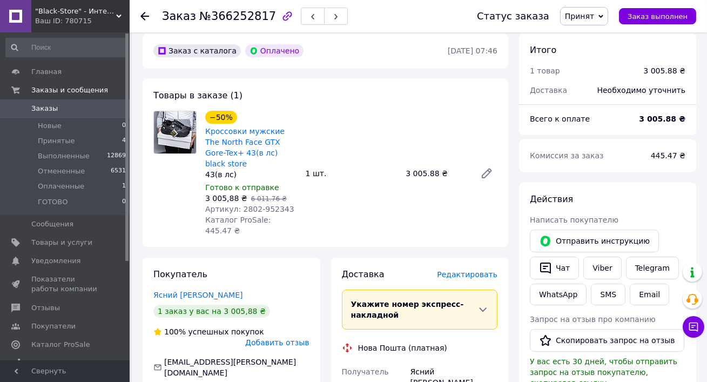
scroll to position [49, 0]
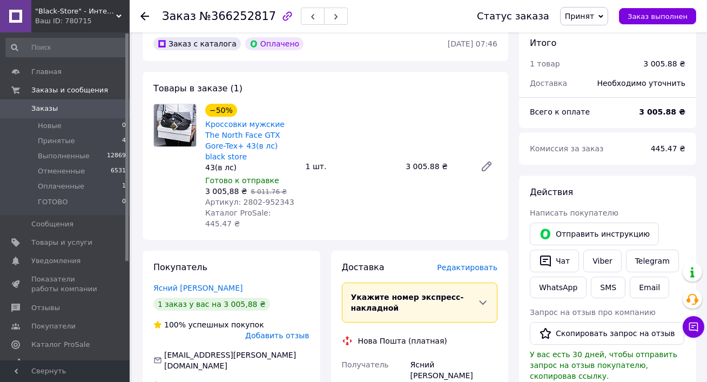
click at [242, 198] on span "Артикул: 2802-952343" at bounding box center [249, 202] width 89 height 9
copy span "2802"
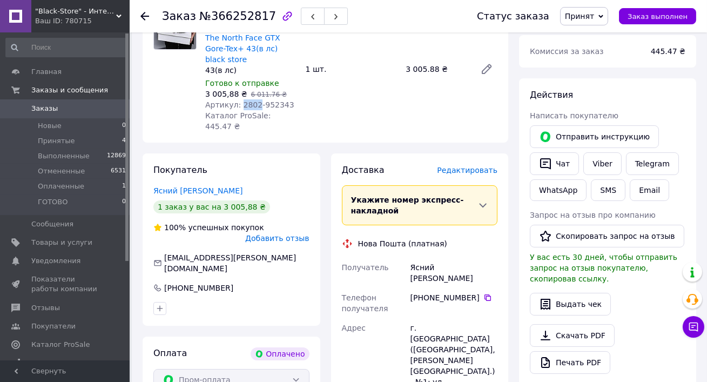
scroll to position [161, 0]
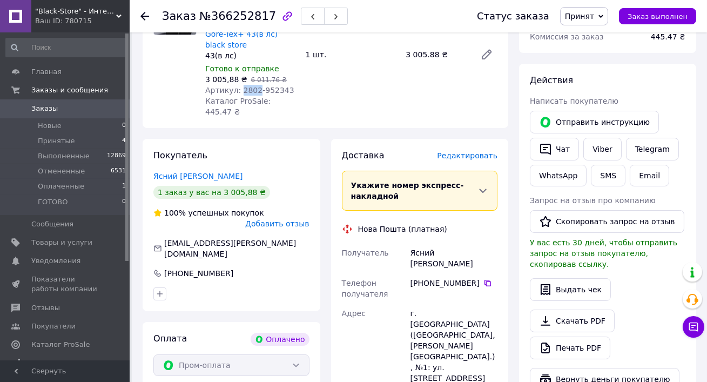
click at [427, 243] on div "Ясний Владислав" at bounding box center [454, 258] width 91 height 30
copy div "Ясний Владислав"
click at [487, 273] on div "[PHONE_NUMBER]" at bounding box center [454, 288] width 91 height 30
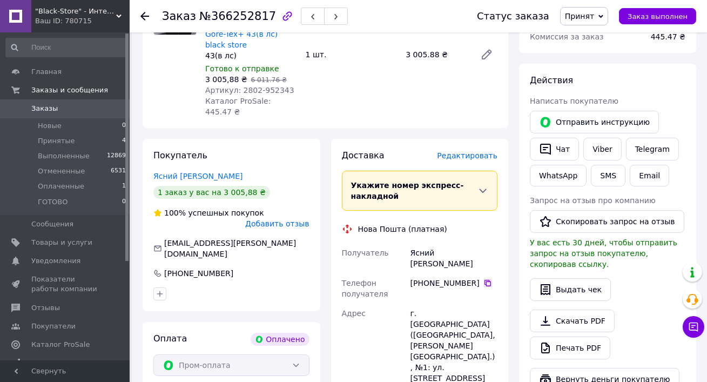
click at [486, 279] on icon at bounding box center [488, 283] width 9 height 9
drag, startPoint x: 409, startPoint y: 290, endPoint x: 435, endPoint y: 312, distance: 34.1
click at [435, 312] on div "г. Казатин (Винницкая обл., Хмельницкий р-н.), №1: ул. Винниченка, 19 а" at bounding box center [454, 346] width 91 height 84
copy div "г. Казатин (Винницкая обл., Хмельницкий р-н.), №1"
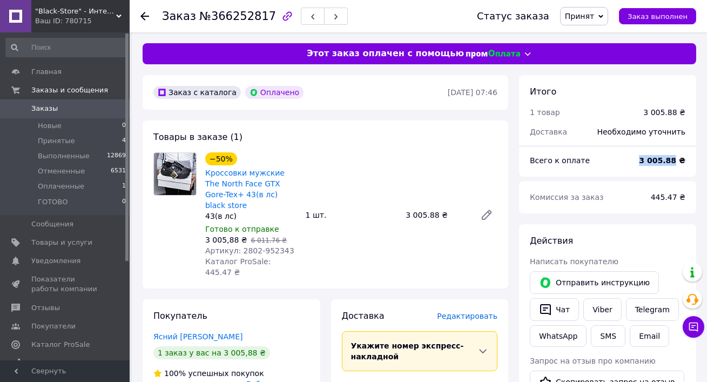
drag, startPoint x: 643, startPoint y: 158, endPoint x: 679, endPoint y: 157, distance: 35.7
click at [679, 157] on div "3 005.88 ₴" at bounding box center [662, 161] width 59 height 24
copy b "3 005.88"
drag, startPoint x: 653, startPoint y: 198, endPoint x: 678, endPoint y: 196, distance: 24.5
click at [678, 196] on div "445.47 ₴" at bounding box center [669, 197] width 48 height 24
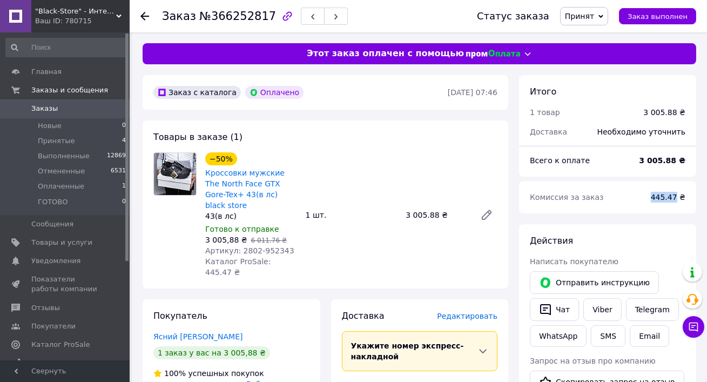
copy span "445.47"
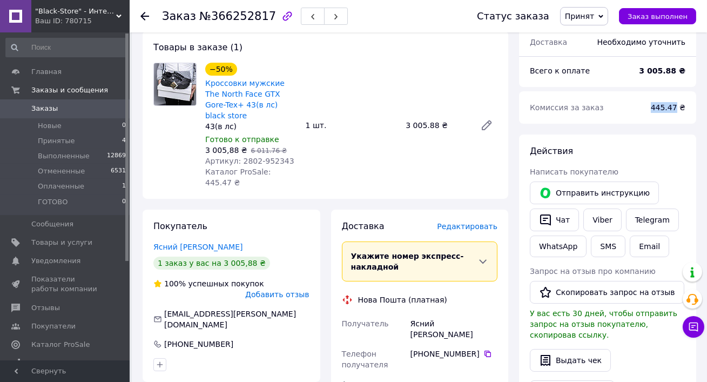
scroll to position [237, 0]
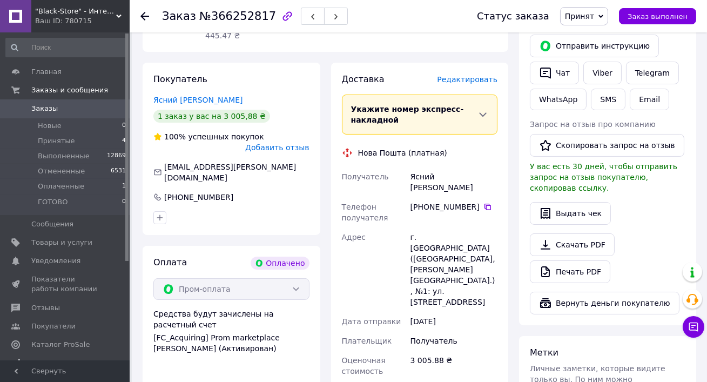
click at [436, 167] on div "Ясний Владислав" at bounding box center [454, 182] width 91 height 30
click at [438, 167] on div "Ясний Владислав" at bounding box center [454, 182] width 91 height 30
copy div "Ясний Владислав"
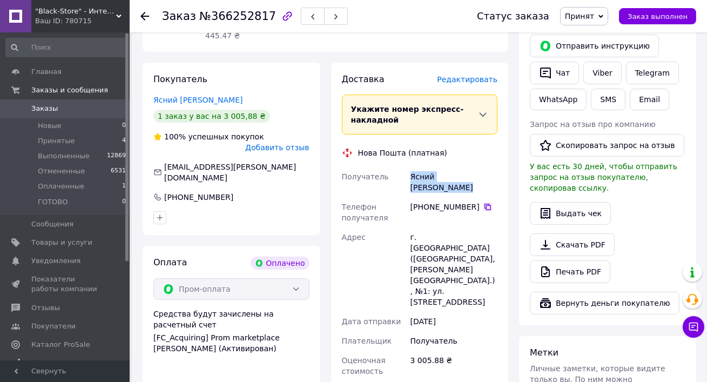
click at [488, 203] on icon at bounding box center [488, 207] width 9 height 9
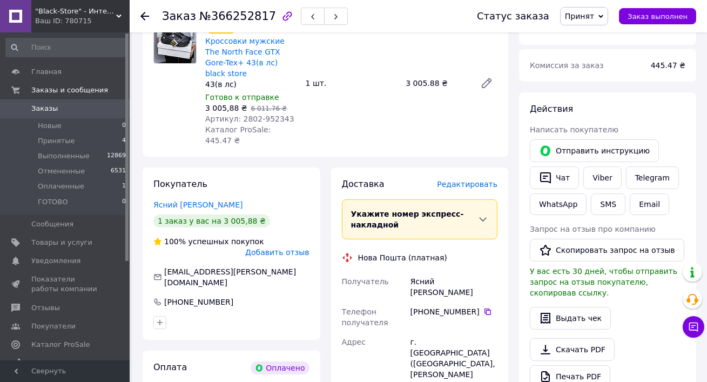
scroll to position [98, 0]
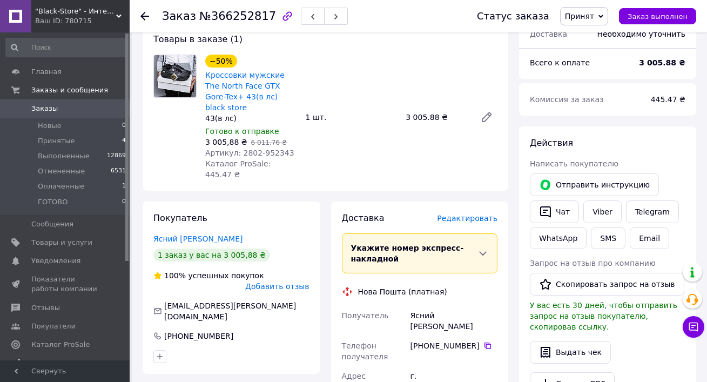
click at [81, 110] on span "Заказы" at bounding box center [65, 109] width 69 height 10
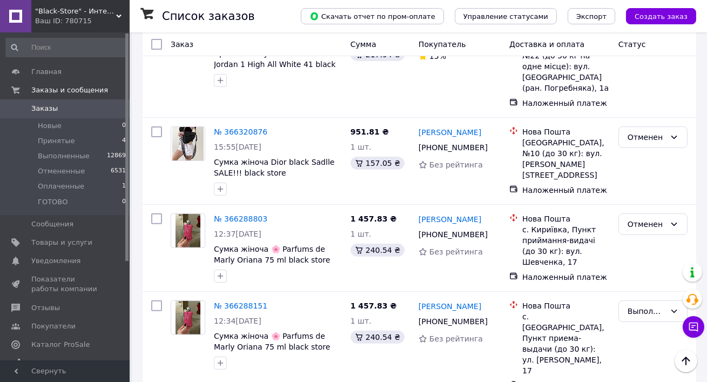
scroll to position [724, 0]
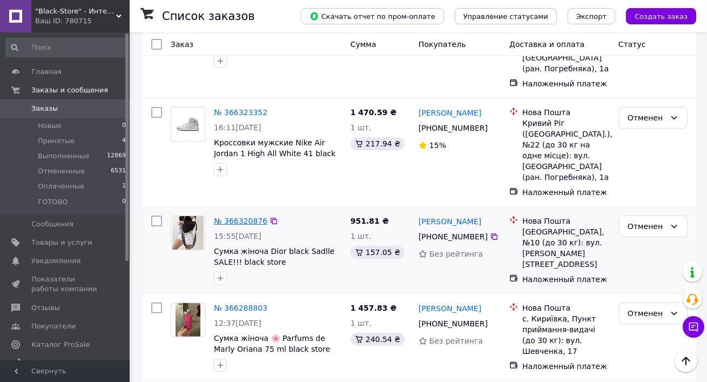
click at [240, 217] on link "№ 366320876" at bounding box center [241, 221] width 54 height 9
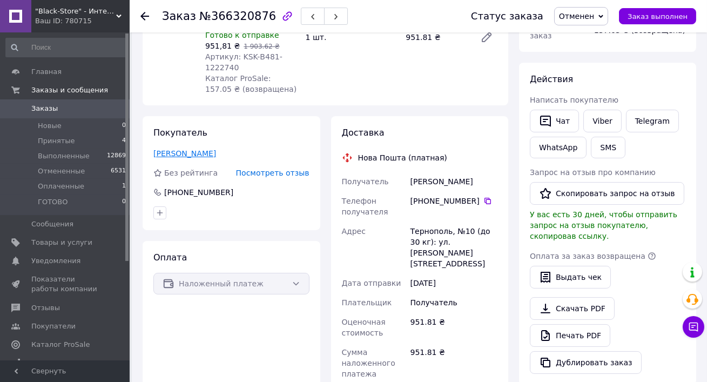
scroll to position [133, 0]
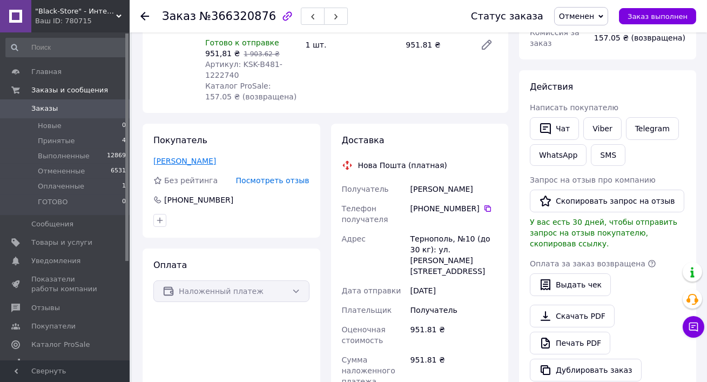
click at [183, 157] on link "Козак Тетяна" at bounding box center [184, 161] width 63 height 9
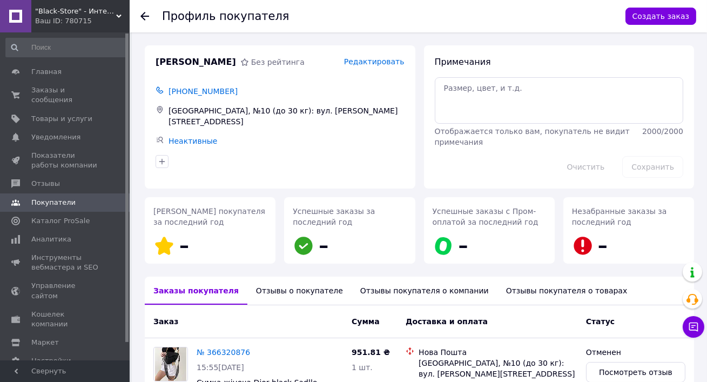
click at [276, 292] on div "Отзывы о покупателе" at bounding box center [300, 291] width 104 height 28
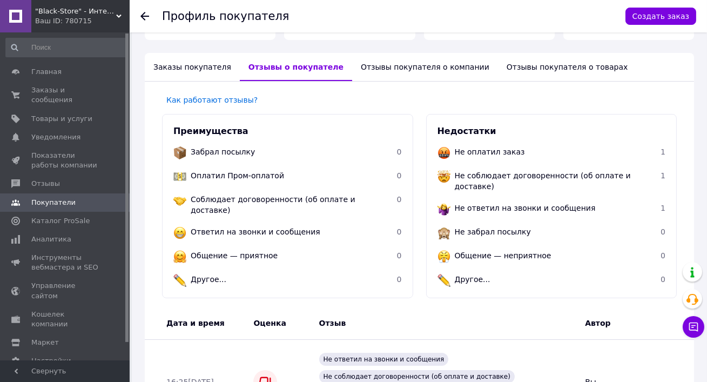
scroll to position [286, 0]
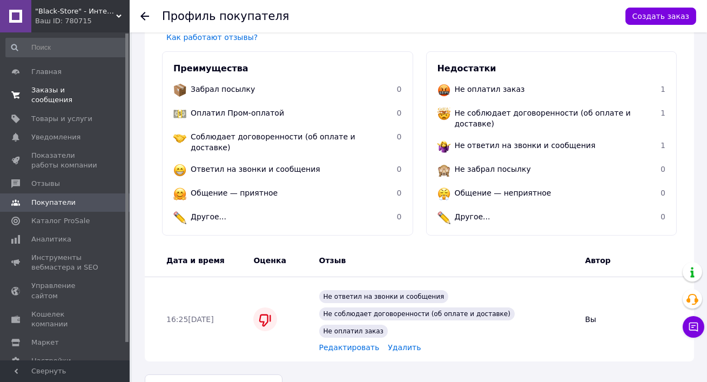
click at [69, 106] on link "Заказы и сообщения 0 0" at bounding box center [66, 95] width 132 height 28
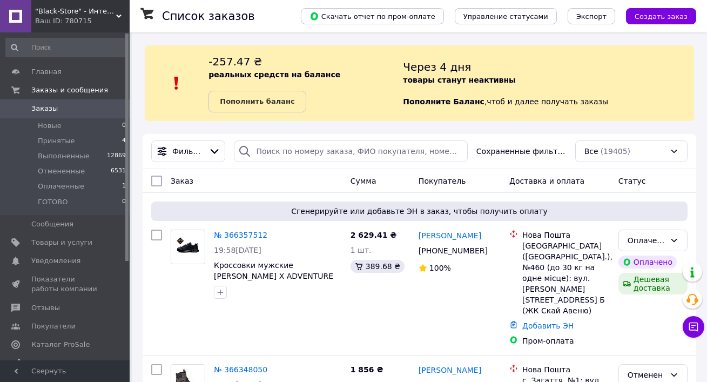
click at [86, 13] on span ""Black-Store" - Интернет-магазин" at bounding box center [75, 11] width 81 height 10
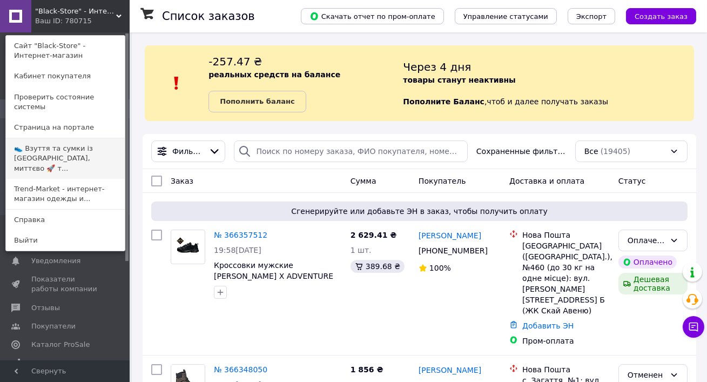
click at [63, 150] on link "👟 Взуття та сумки із [GEOGRAPHIC_DATA], миттєво 🚀 т..." at bounding box center [65, 158] width 119 height 41
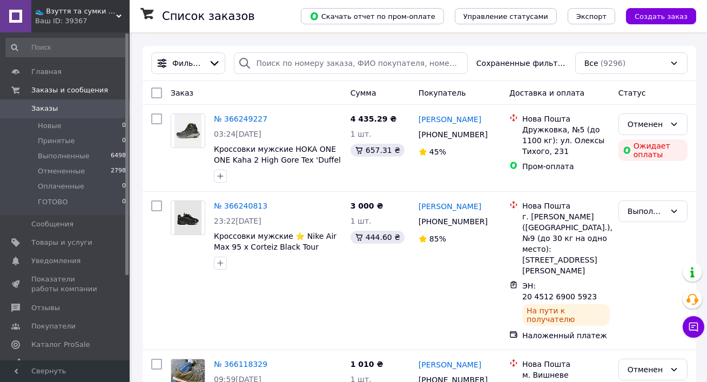
scroll to position [90, 0]
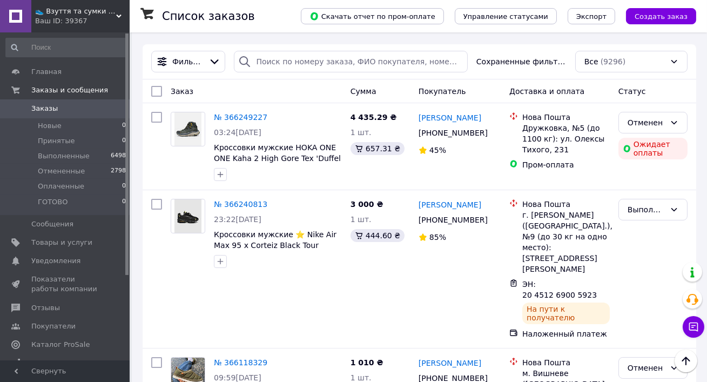
click at [73, 22] on div "Ваш ID: 39367" at bounding box center [82, 21] width 95 height 10
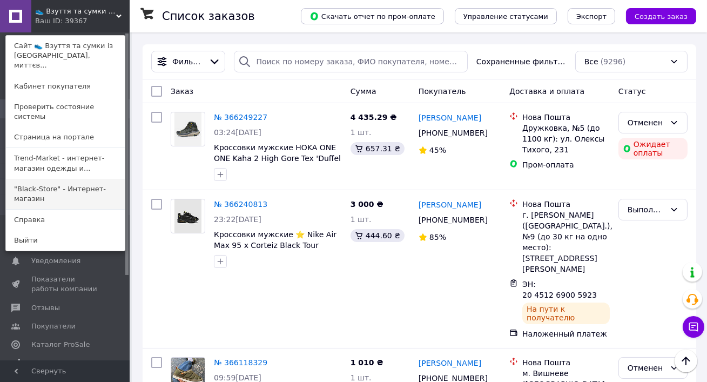
click at [63, 179] on link ""Black-Store" - Интернет-магазин" at bounding box center [65, 194] width 119 height 30
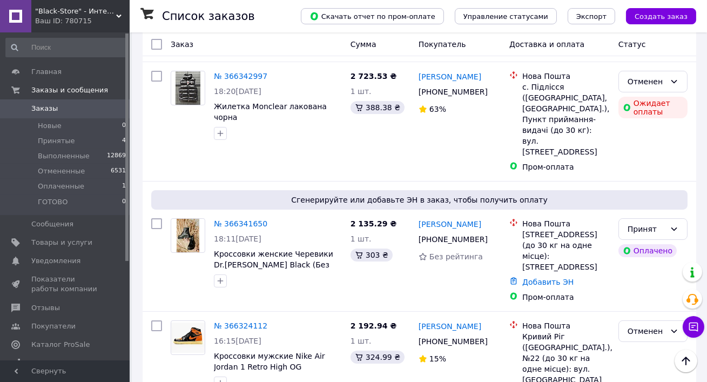
scroll to position [324, 0]
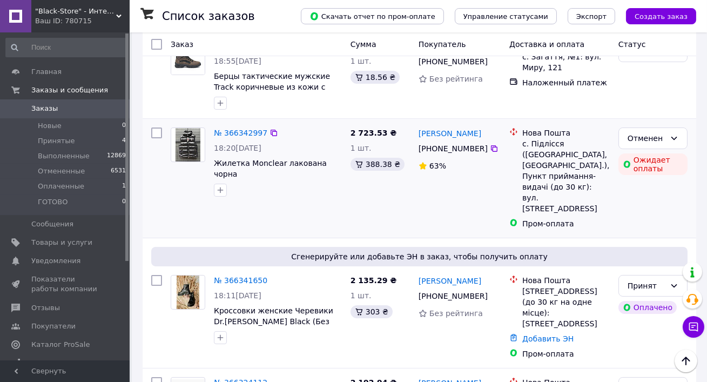
click at [358, 174] on div "2 723.53 ₴ 1 шт. 388.38 ₴" at bounding box center [380, 178] width 68 height 110
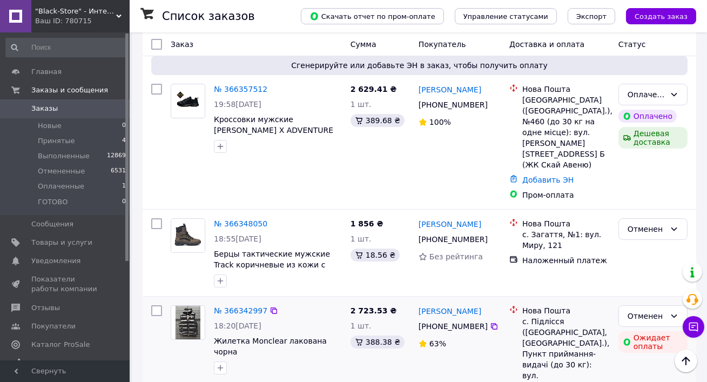
scroll to position [131, 0]
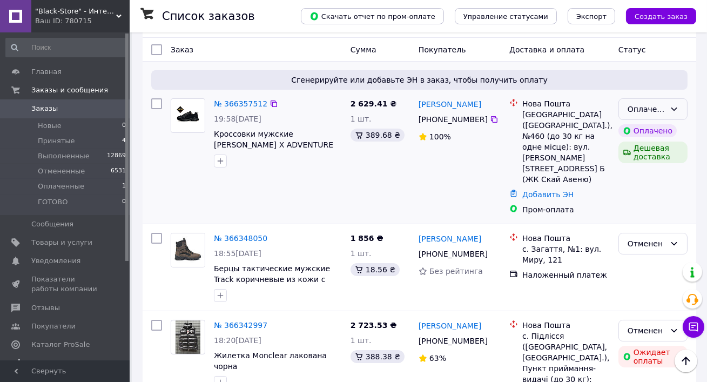
click at [667, 108] on div "Оплаченный" at bounding box center [653, 109] width 69 height 22
click at [667, 124] on li "Принят" at bounding box center [653, 132] width 68 height 19
click at [232, 99] on link "№ 366357512" at bounding box center [241, 103] width 54 height 9
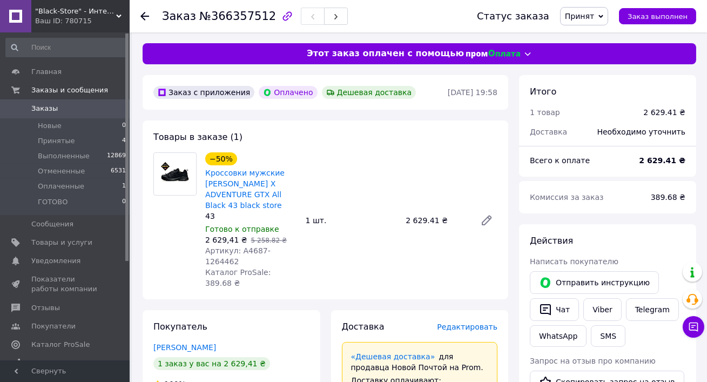
click at [251, 251] on span "Артикул: А4687-1264462" at bounding box center [237, 255] width 65 height 19
copy span "А4687"
click at [51, 105] on span "Заказы" at bounding box center [44, 109] width 26 height 10
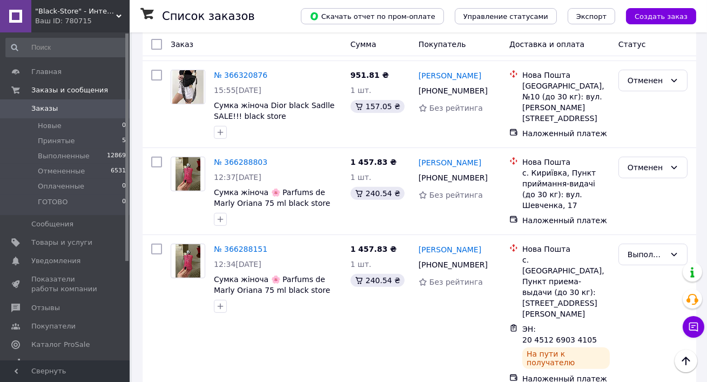
scroll to position [785, 0]
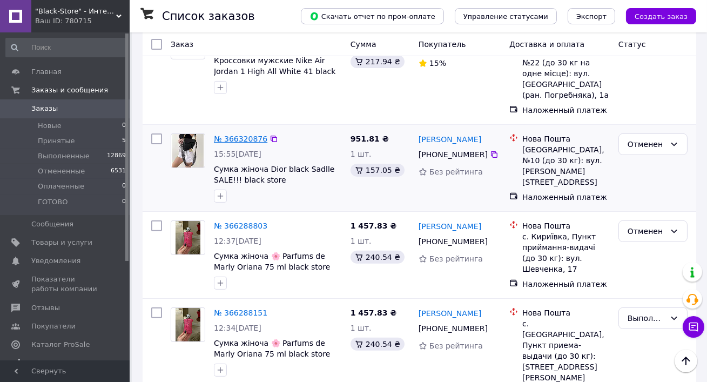
click at [225, 135] on link "№ 366320876" at bounding box center [241, 139] width 54 height 9
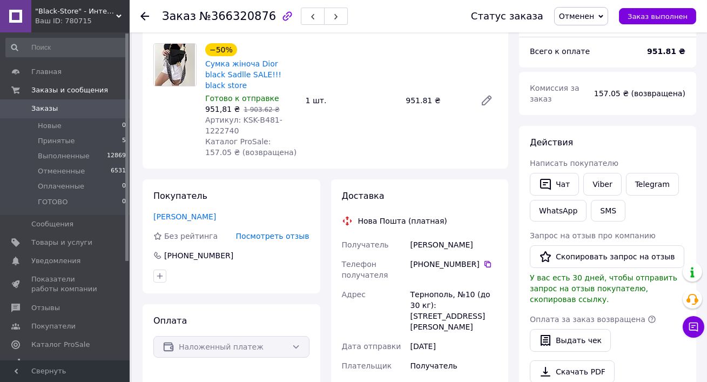
scroll to position [65, 0]
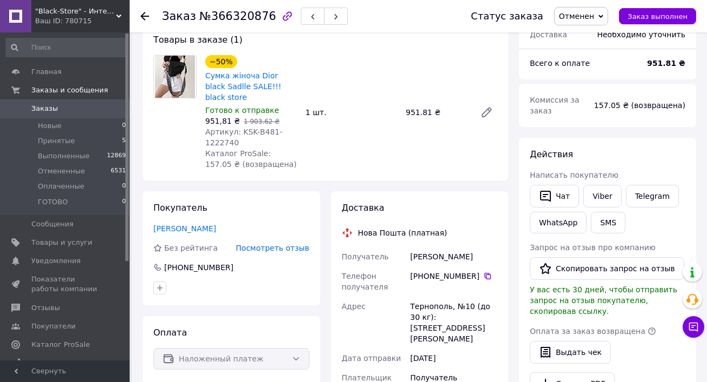
click at [165, 223] on div "Покупатель [PERSON_NAME] рейтинга Посмотреть отзыв [PHONE_NUMBER]" at bounding box center [232, 248] width 178 height 114
click at [156, 224] on link "[PERSON_NAME]" at bounding box center [184, 228] width 63 height 9
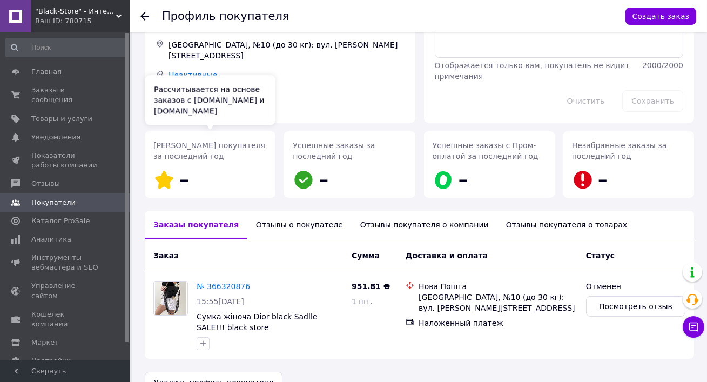
scroll to position [75, 0]
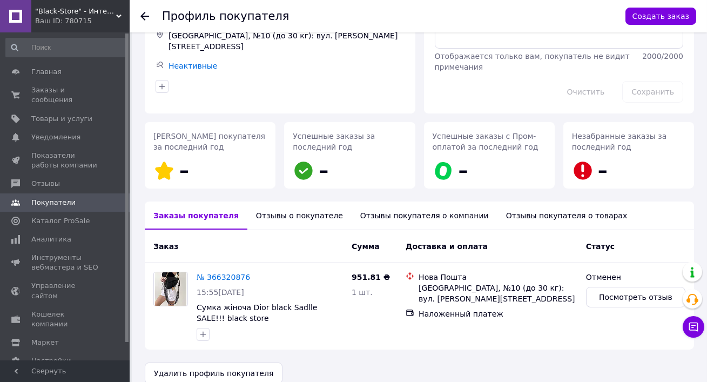
click at [274, 225] on div "Отзывы о покупателе" at bounding box center [300, 216] width 104 height 28
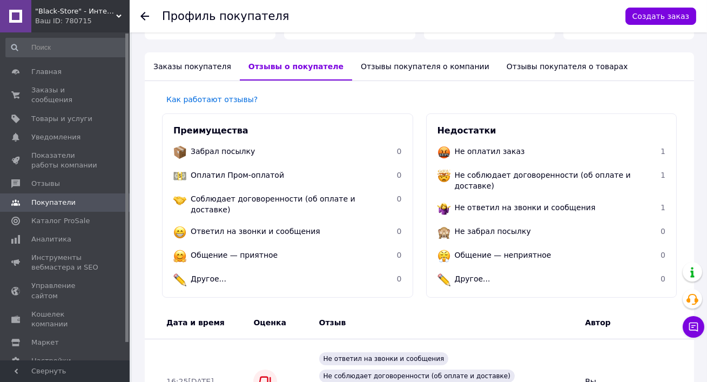
scroll to position [286, 0]
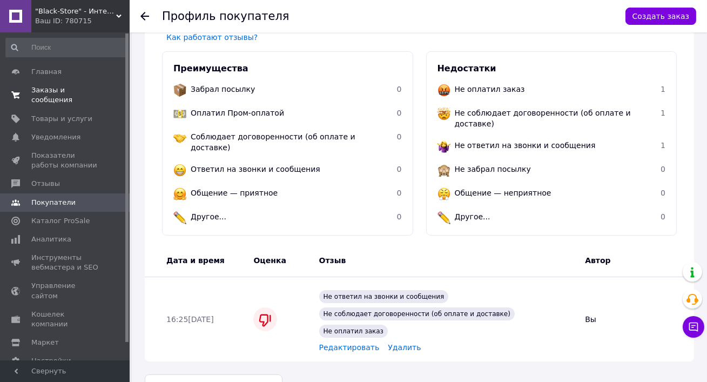
click at [68, 105] on span "Заказы и сообщения" at bounding box center [65, 94] width 69 height 19
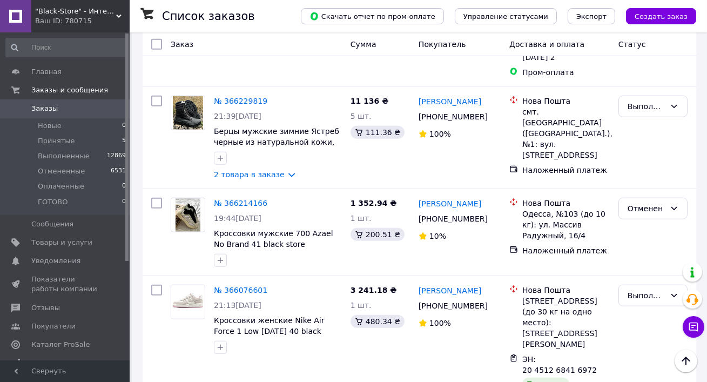
scroll to position [2002, 0]
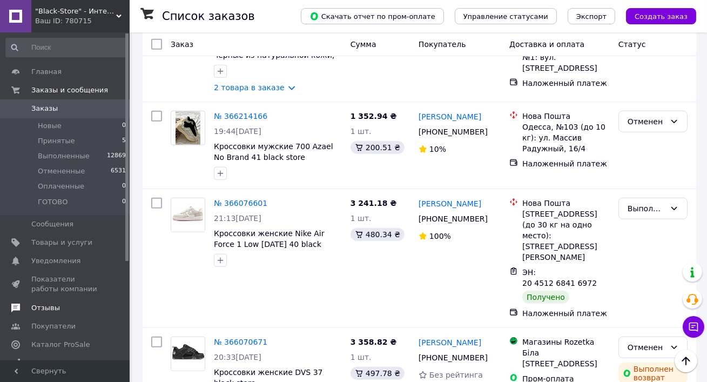
click at [61, 308] on span "Отзывы" at bounding box center [65, 308] width 69 height 10
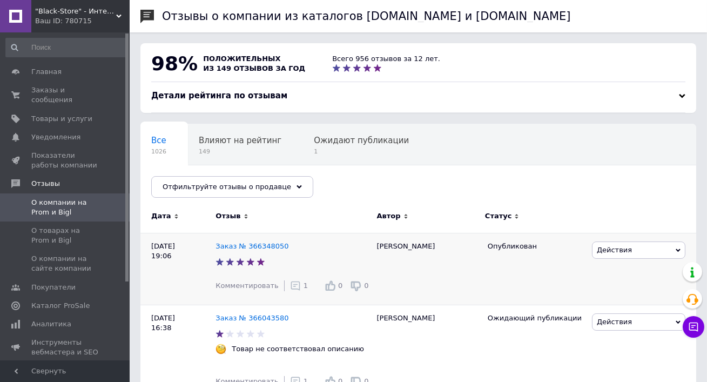
scroll to position [190, 0]
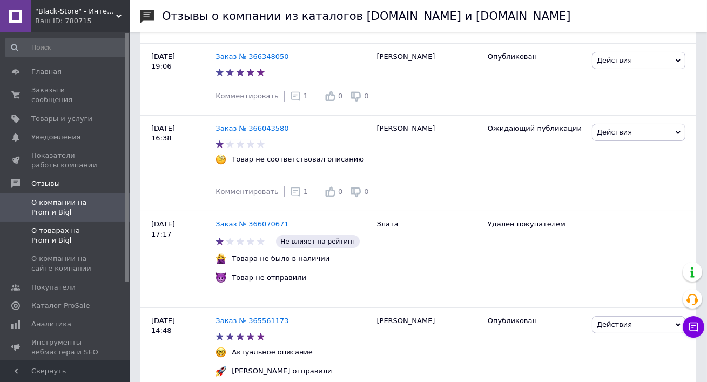
click at [59, 236] on span "О товарах на Prom и Bigl" at bounding box center [65, 235] width 69 height 19
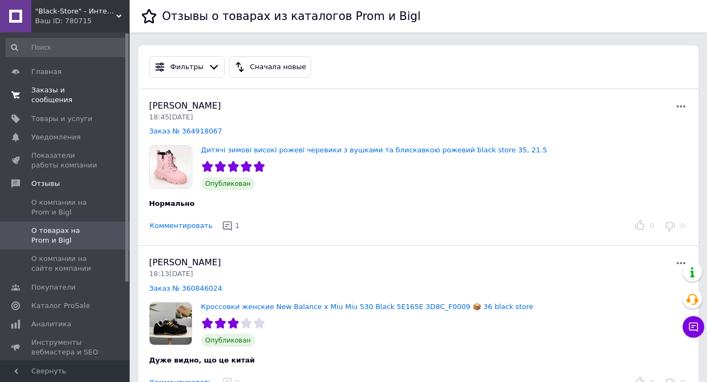
click at [55, 106] on link "Заказы и сообщения 0 0" at bounding box center [66, 95] width 132 height 28
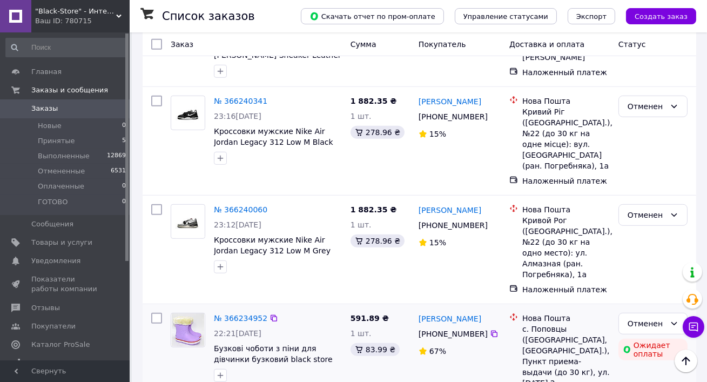
scroll to position [2002, 0]
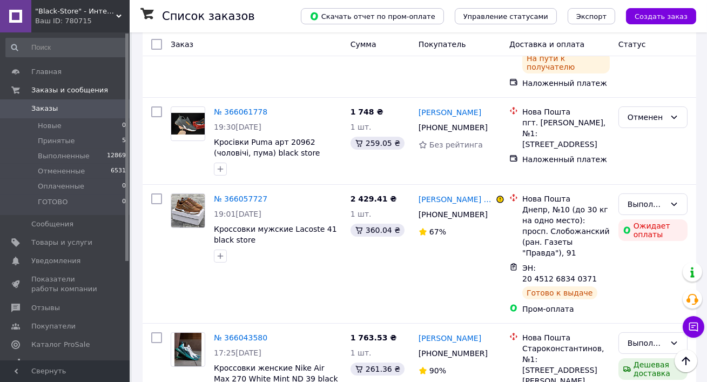
scroll to position [398, 0]
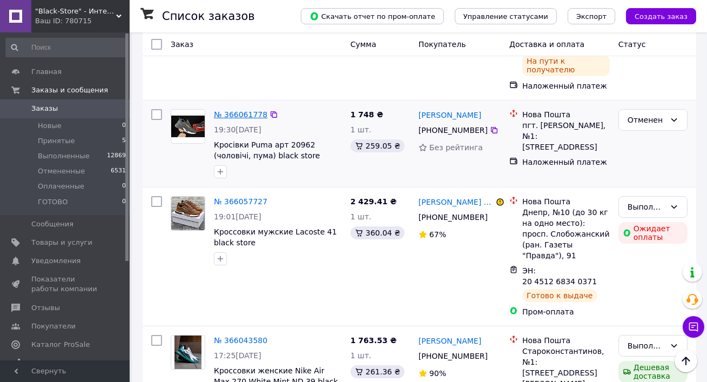
click at [236, 110] on link "№ 366061778" at bounding box center [241, 114] width 54 height 9
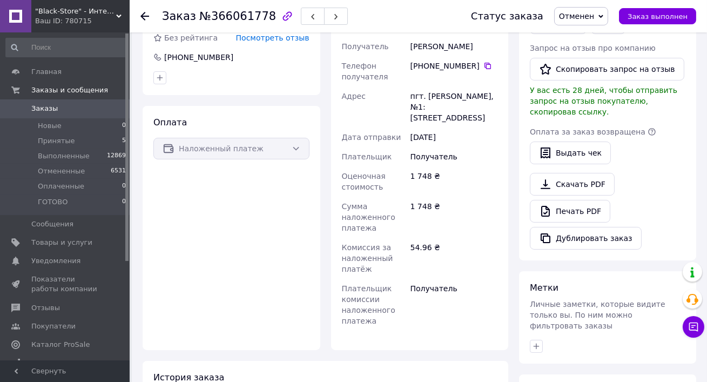
scroll to position [400, 0]
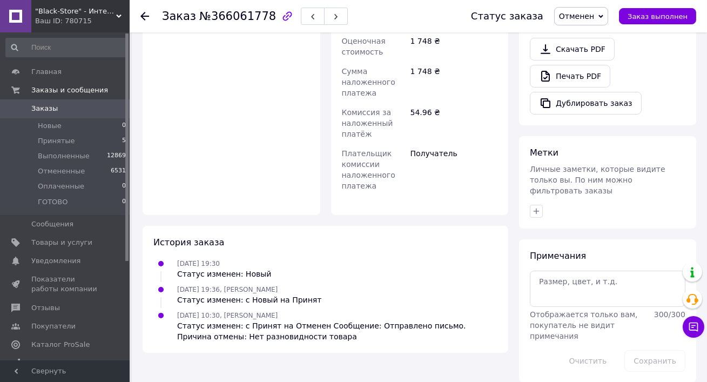
click at [58, 14] on span ""Black-Store" - Интернет-магазин" at bounding box center [75, 11] width 81 height 10
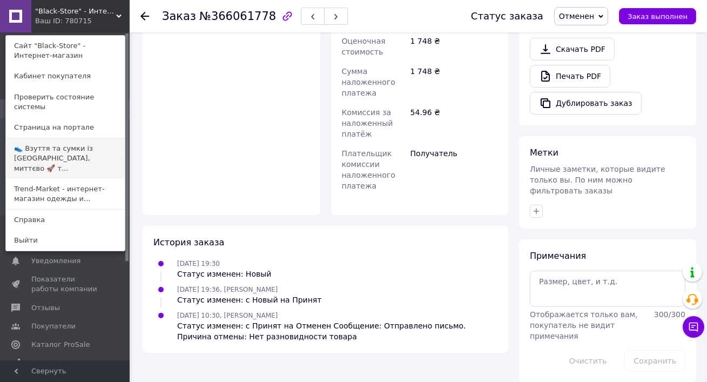
click at [39, 140] on link "👟 Взуття та сумки із [GEOGRAPHIC_DATA], миттєво 🚀 т..." at bounding box center [65, 158] width 119 height 41
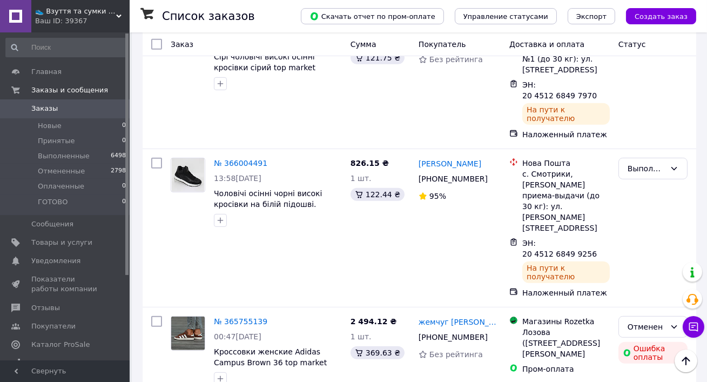
scroll to position [832, 0]
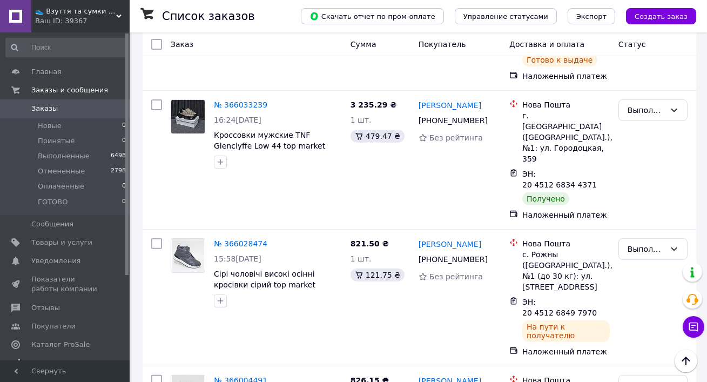
click at [72, 14] on span "👟 Взуття та сумки із [GEOGRAPHIC_DATA], миттєво 🚀 та без предоплат" at bounding box center [75, 11] width 81 height 10
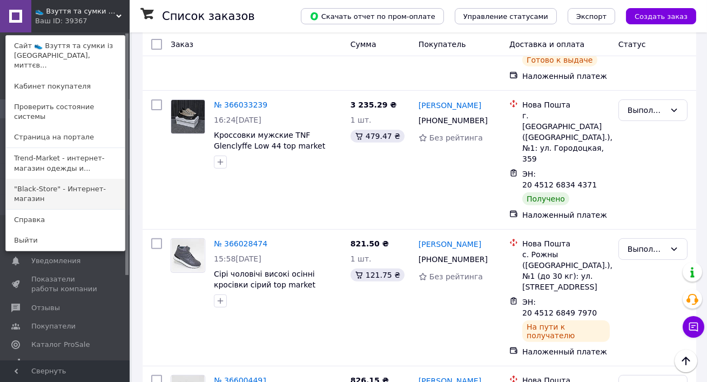
click at [72, 179] on link ""Black-Store" - Интернет-магазин" at bounding box center [65, 194] width 119 height 30
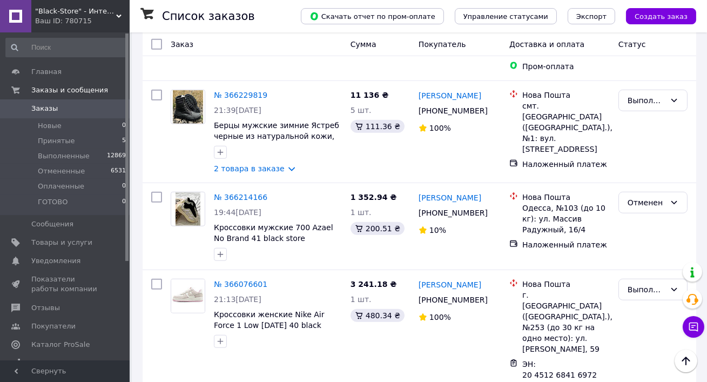
scroll to position [2002, 0]
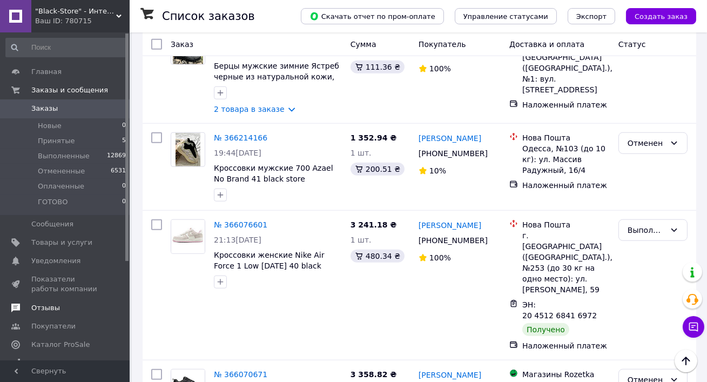
click at [54, 315] on link "Отзывы" at bounding box center [66, 308] width 132 height 18
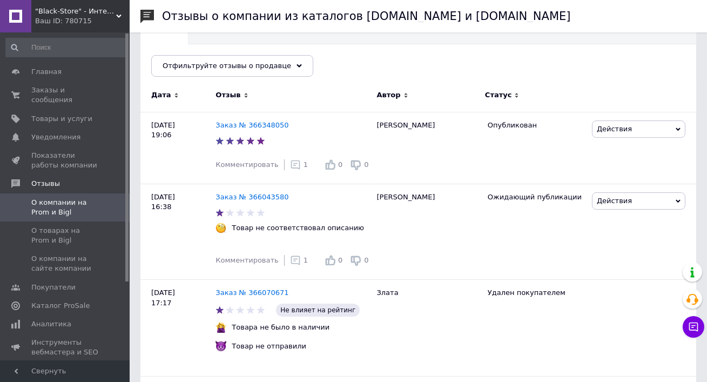
scroll to position [284, 0]
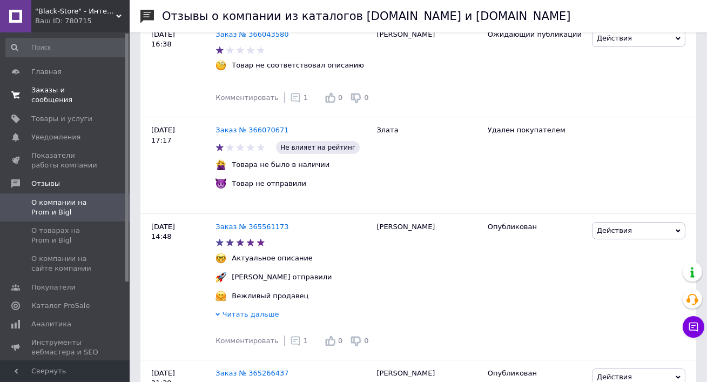
click at [52, 102] on span "Заказы и сообщения" at bounding box center [65, 94] width 69 height 19
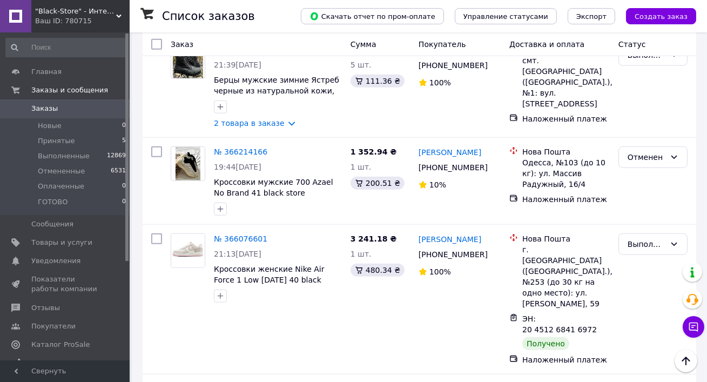
scroll to position [2002, 0]
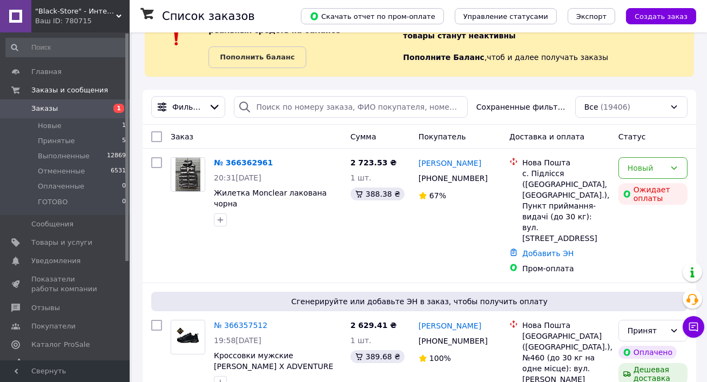
scroll to position [58, 0]
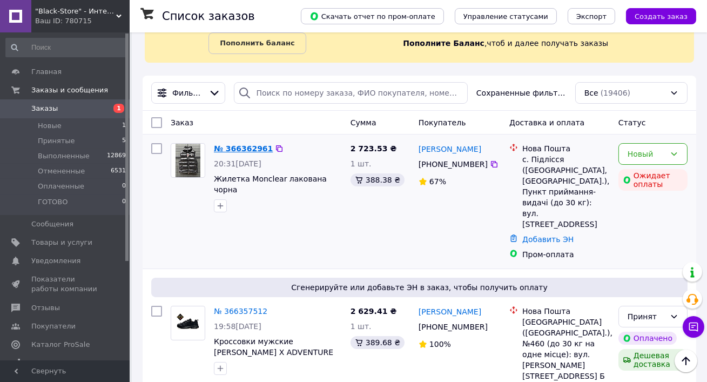
click at [236, 145] on link "№ 366362961" at bounding box center [243, 148] width 59 height 9
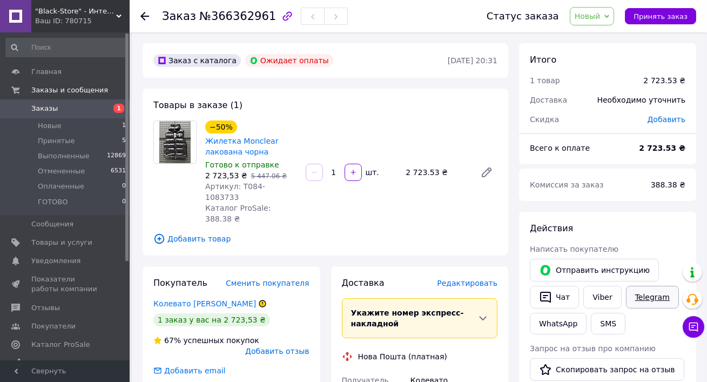
click at [651, 299] on link "Telegram" at bounding box center [652, 297] width 53 height 23
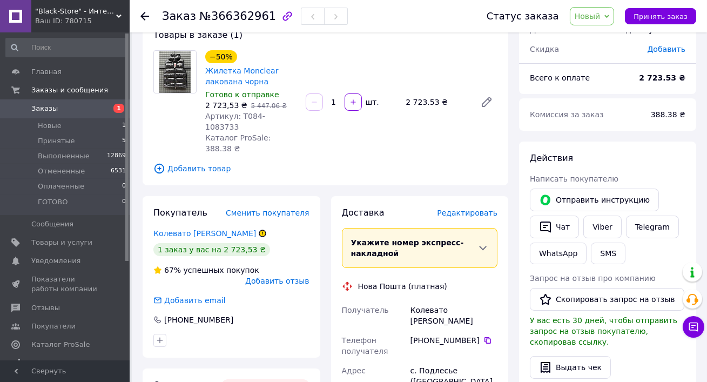
scroll to position [71, 0]
click at [56, 113] on link "Заказы 1" at bounding box center [66, 108] width 132 height 18
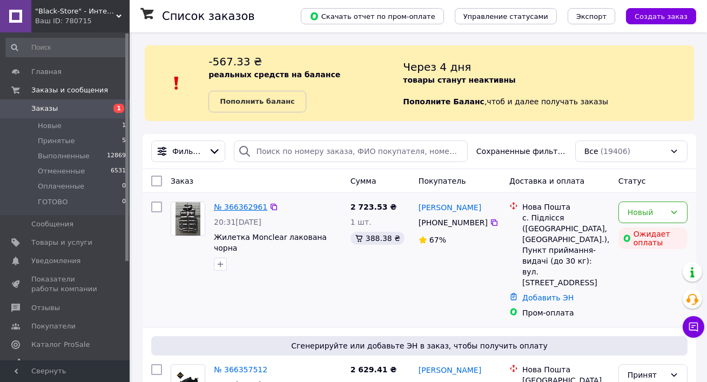
click at [235, 204] on link "№ 366362961" at bounding box center [241, 207] width 54 height 9
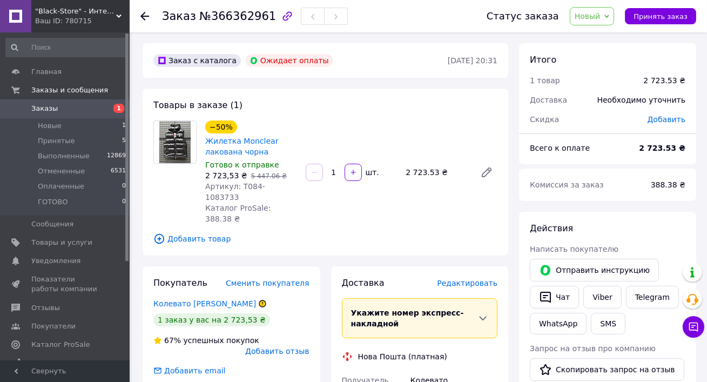
click at [595, 17] on span "Новый" at bounding box center [588, 16] width 26 height 9
click at [602, 62] on li "Отменен" at bounding box center [599, 70] width 57 height 16
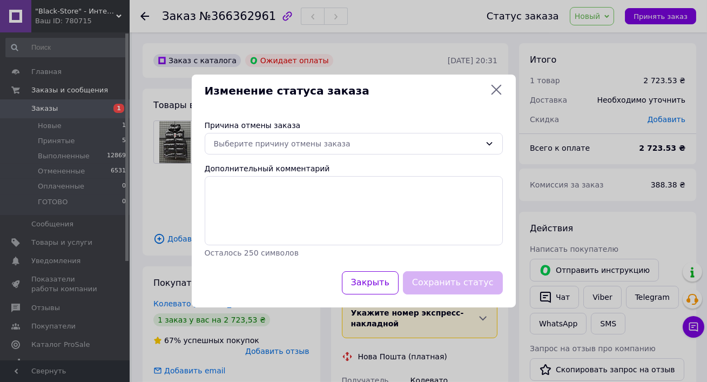
click at [266, 130] on div "Причина отмены заказа" at bounding box center [354, 125] width 298 height 11
click at [267, 145] on div "Выберите причину отмены заказа" at bounding box center [347, 144] width 267 height 12
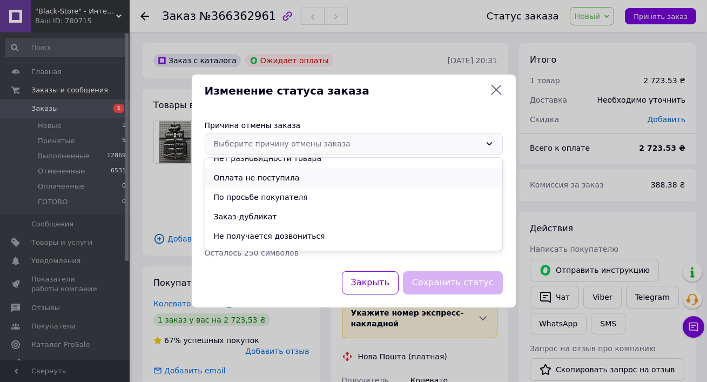
scroll to position [33, 0]
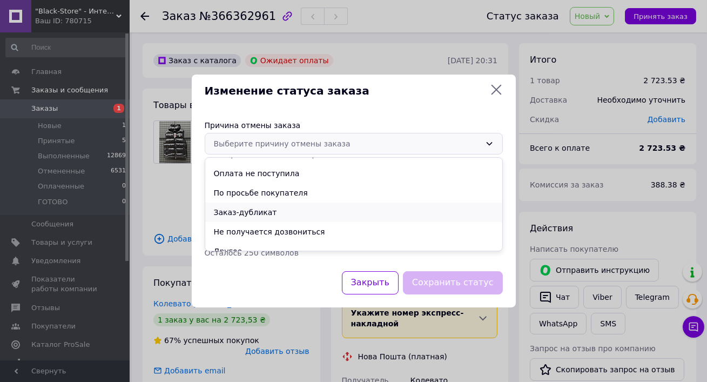
click at [252, 215] on li "Заказ-дубликат" at bounding box center [353, 212] width 297 height 19
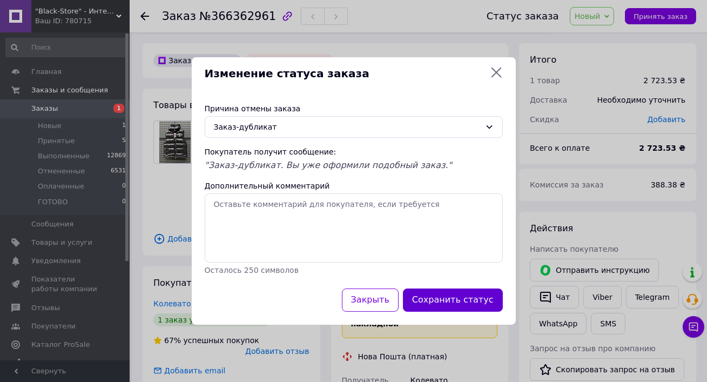
click at [456, 307] on button "Сохранить статус" at bounding box center [453, 300] width 100 height 23
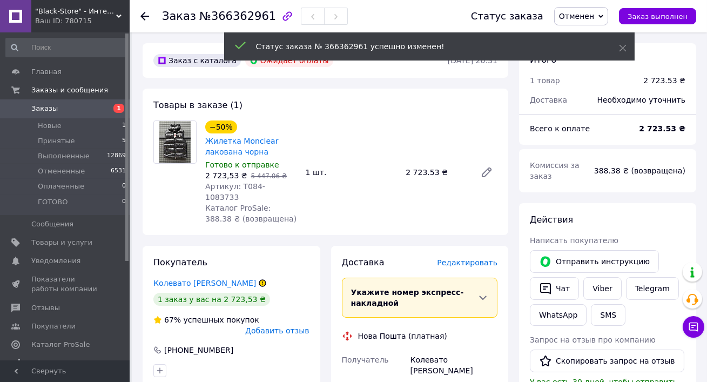
click at [196, 278] on div "Покупатель Колевато Назар 1 заказ у вас на 2 723,53 ₴ 67% успешных покупок Доба…" at bounding box center [232, 317] width 178 height 142
click at [187, 279] on link "Колевато Назар" at bounding box center [204, 283] width 103 height 9
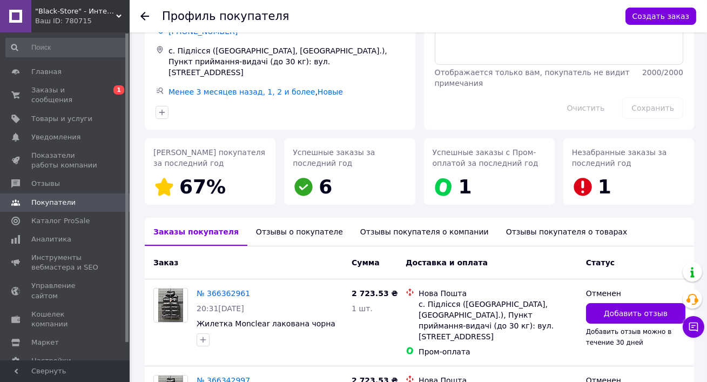
scroll to position [180, 0]
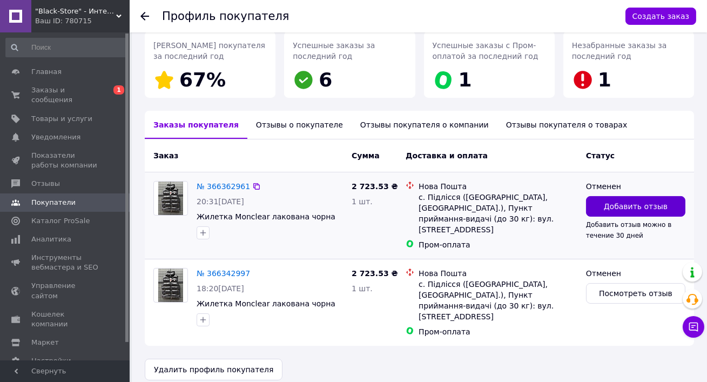
click at [636, 196] on button "Добавить отзыв" at bounding box center [635, 206] width 99 height 21
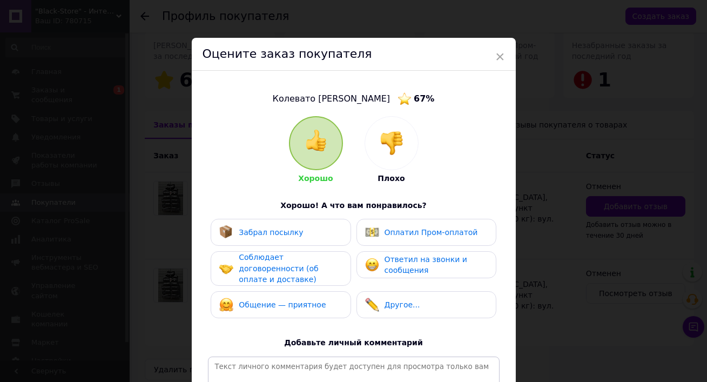
click at [376, 123] on div at bounding box center [391, 143] width 53 height 53
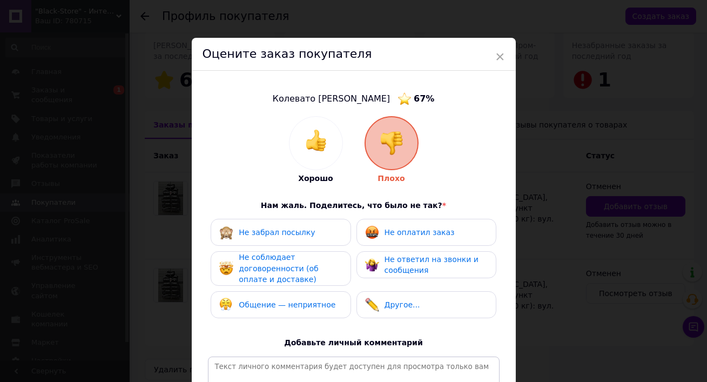
click at [268, 277] on span "Не соблюдает договоренности (об оплате и доставке)" at bounding box center [278, 268] width 79 height 31
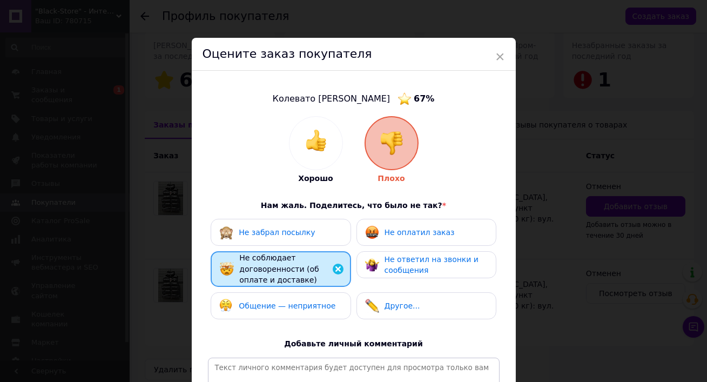
click at [380, 228] on div "Не оплатил заказ" at bounding box center [410, 232] width 90 height 14
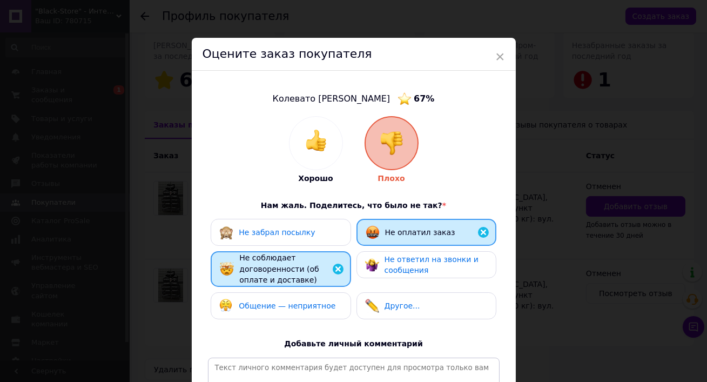
click at [289, 296] on div "Общение — неприятное" at bounding box center [281, 305] width 140 height 27
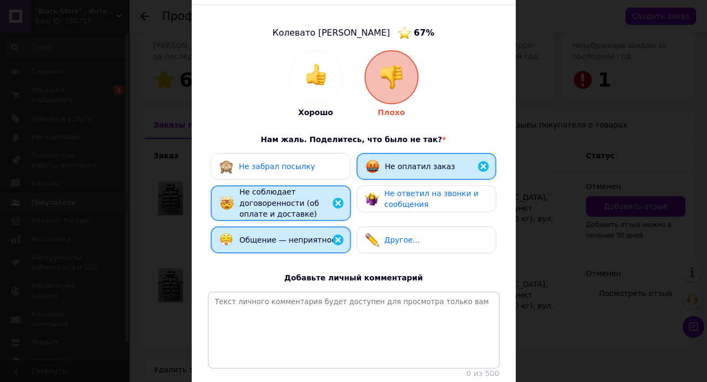
scroll to position [145, 0]
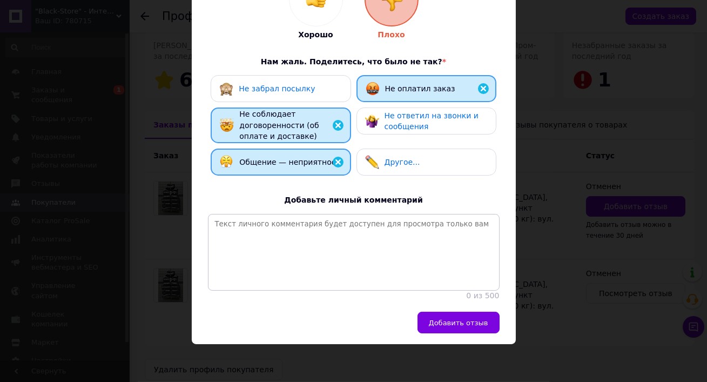
click at [447, 310] on div "Колевато Назар 67 % Хорошо Плохо Нам жаль. Поделитесь, что было не так? * Не за…" at bounding box center [354, 119] width 324 height 385
click at [447, 320] on span "Добавить отзыв" at bounding box center [458, 323] width 59 height 8
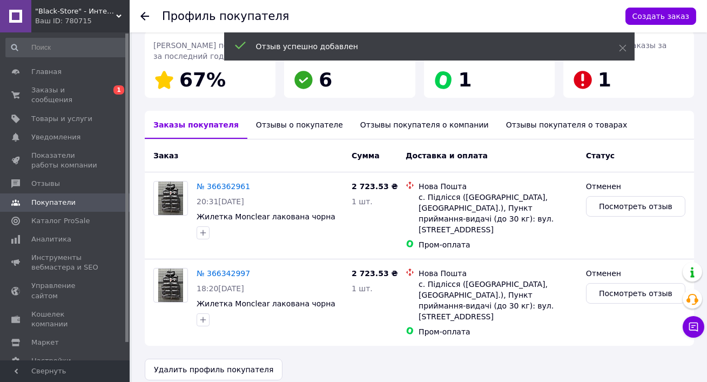
click at [273, 111] on div "Отзывы о покупателе" at bounding box center [300, 125] width 104 height 28
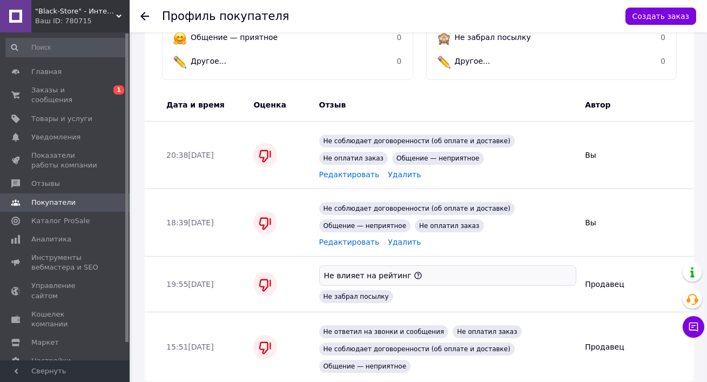
scroll to position [454, 0]
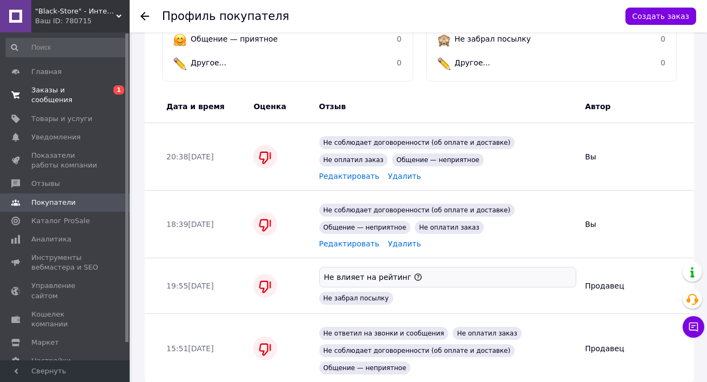
click at [69, 97] on span "Заказы и сообщения" at bounding box center [65, 94] width 69 height 19
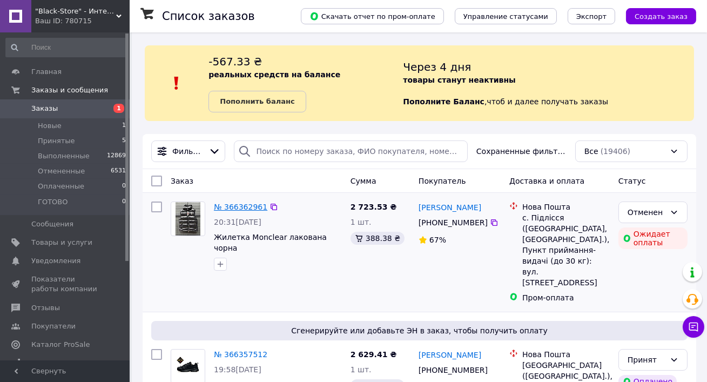
click at [223, 204] on link "№ 366362961" at bounding box center [241, 207] width 54 height 9
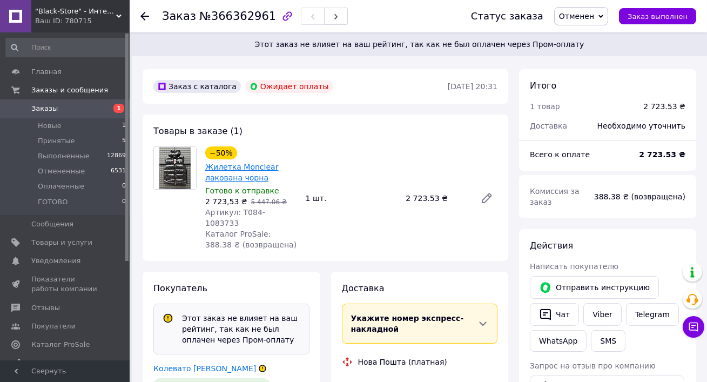
click at [251, 177] on link "Жилетка Monclear лакована чорна" at bounding box center [241, 172] width 73 height 19
click at [50, 118] on li "Новые 1" at bounding box center [66, 125] width 132 height 15
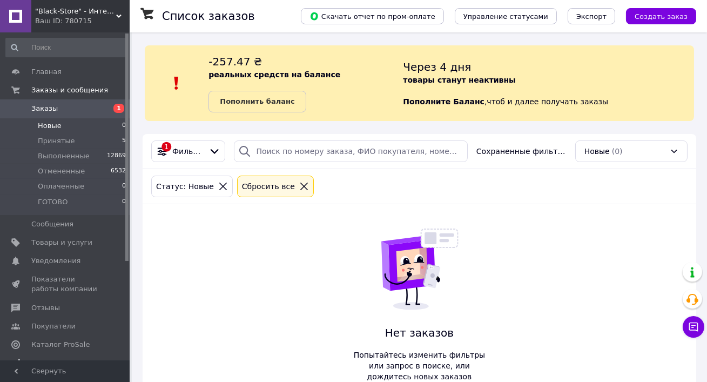
click at [71, 105] on span "Заказы" at bounding box center [65, 109] width 69 height 10
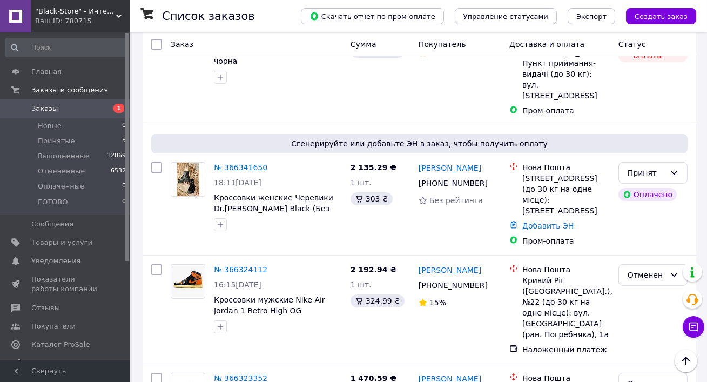
scroll to position [692, 0]
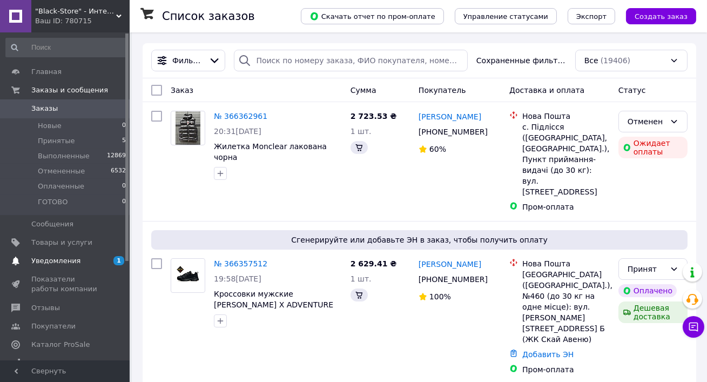
click at [82, 262] on span "Уведомления" at bounding box center [65, 261] width 69 height 10
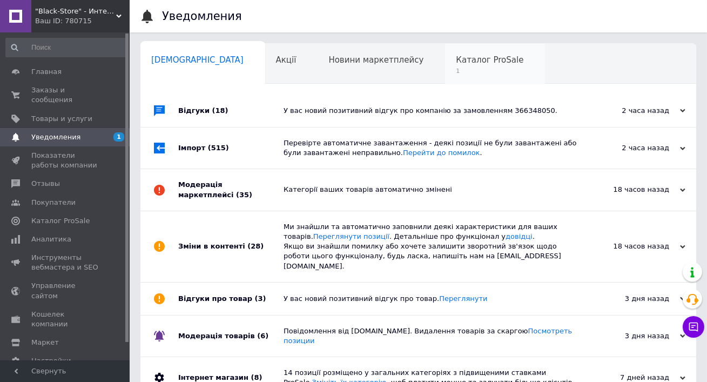
click at [445, 51] on div "Каталог ProSale 1" at bounding box center [495, 64] width 100 height 41
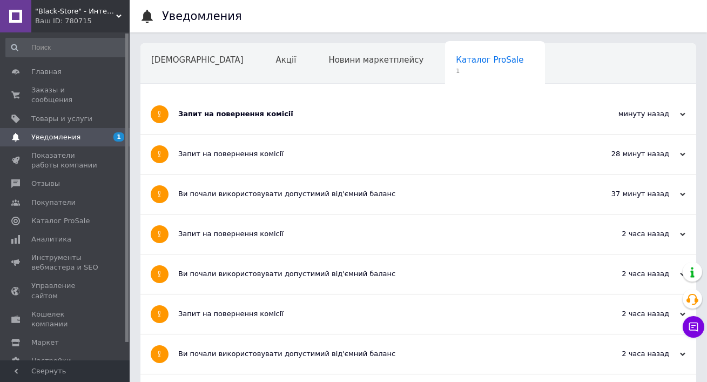
click at [377, 109] on div "Запит на повернення комісії" at bounding box center [377, 114] width 399 height 10
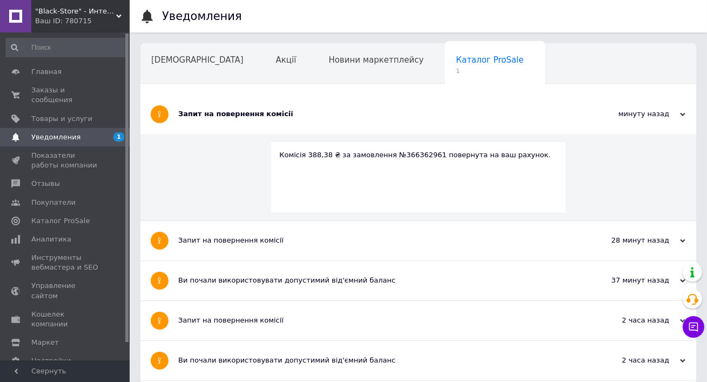
click at [377, 109] on div "Запит на повернення комісії" at bounding box center [377, 114] width 399 height 10
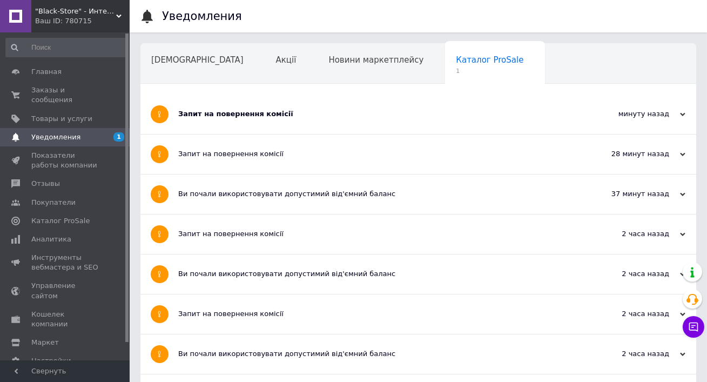
click at [342, 151] on div "Запит на повернення комісії" at bounding box center [377, 154] width 399 height 10
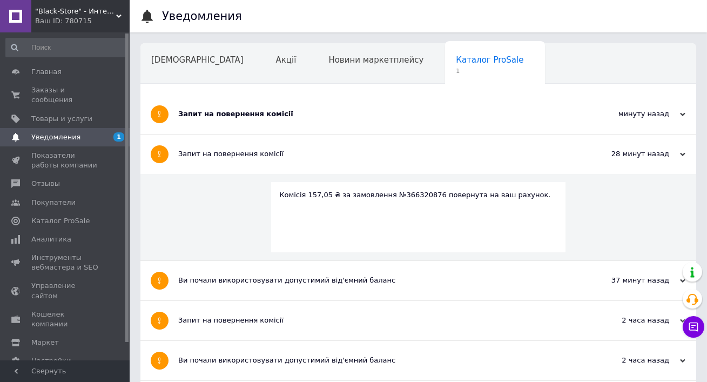
click at [284, 108] on div "Запит на повернення комісії" at bounding box center [377, 114] width 399 height 39
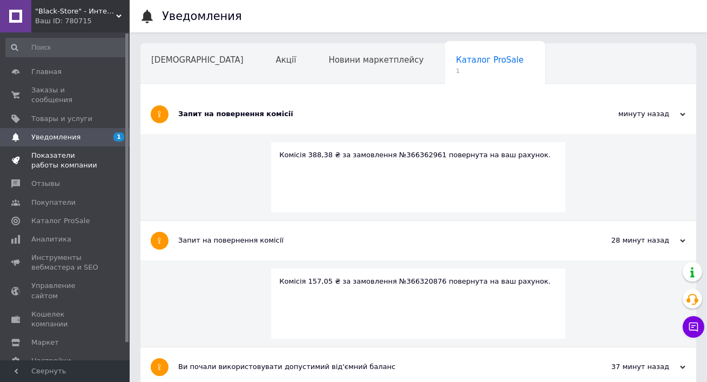
click at [95, 156] on span "Показатели работы компании" at bounding box center [65, 160] width 69 height 19
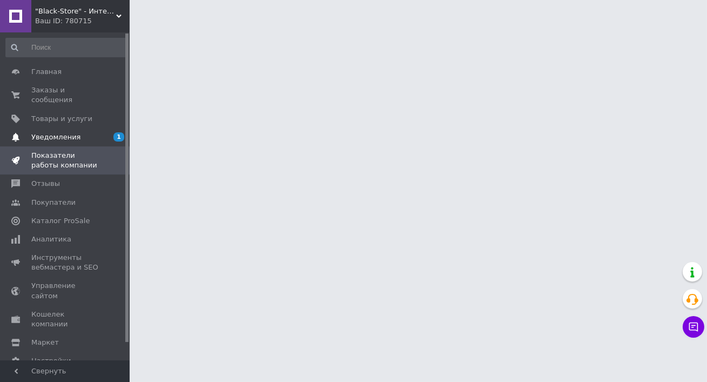
click at [77, 140] on span "Уведомления" at bounding box center [65, 137] width 69 height 10
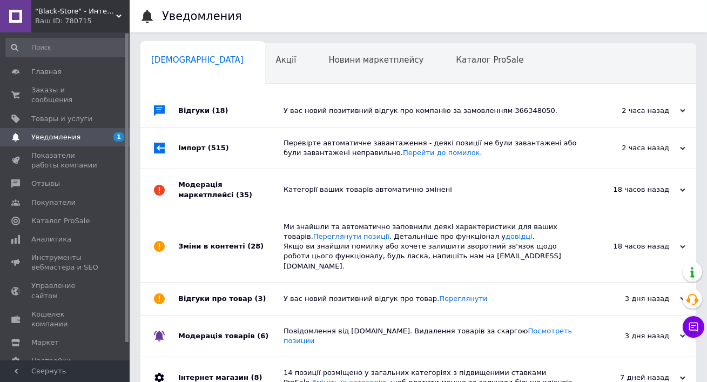
click at [325, 106] on div "У вас новий позитивний відгук про компанію за замовленням 366348050." at bounding box center [431, 111] width 294 height 10
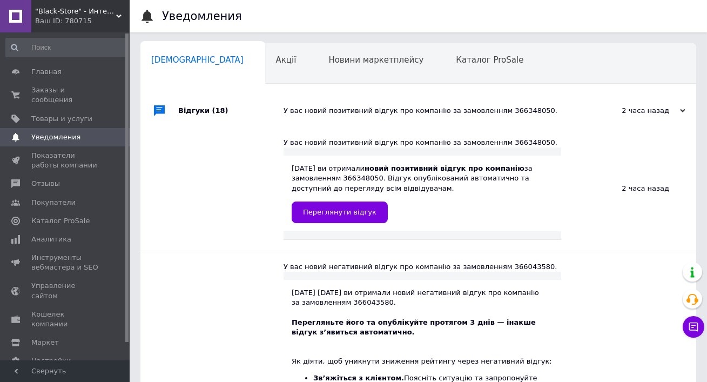
click at [325, 106] on div "У вас новий позитивний відгук про компанію за замовленням 366348050." at bounding box center [431, 111] width 294 height 10
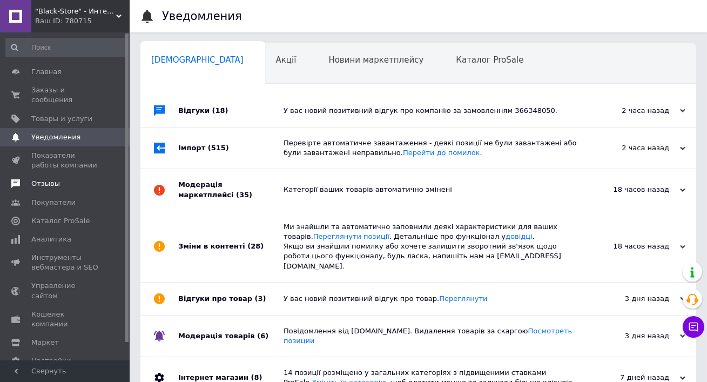
click at [54, 177] on link "Отзывы" at bounding box center [66, 184] width 132 height 18
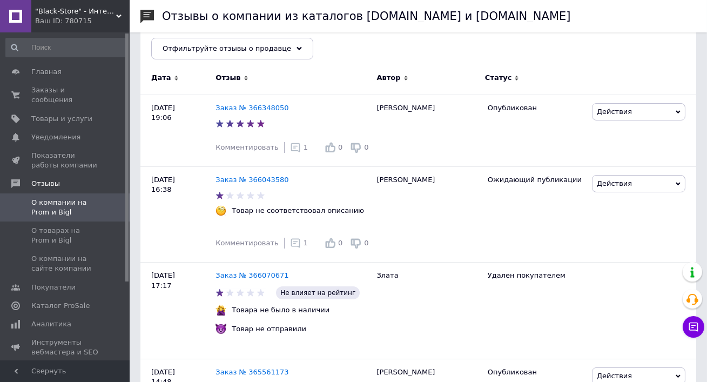
scroll to position [210, 0]
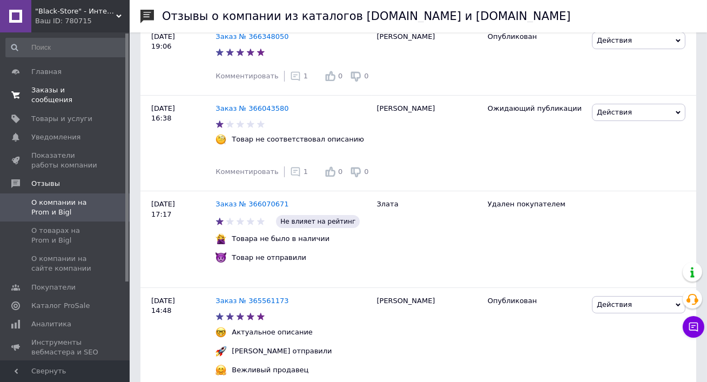
click at [37, 96] on span "Заказы и сообщения" at bounding box center [65, 94] width 69 height 19
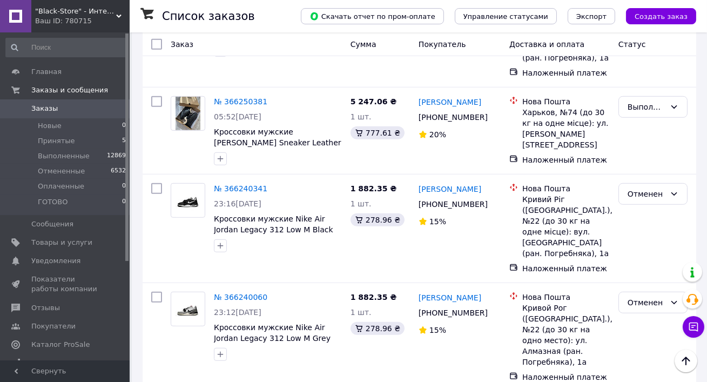
scroll to position [2024, 0]
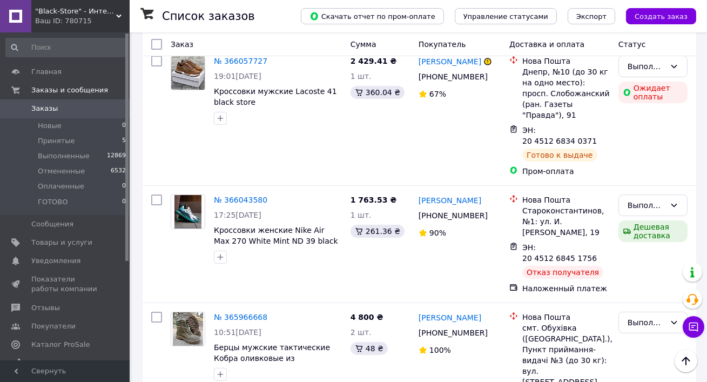
scroll to position [432, 0]
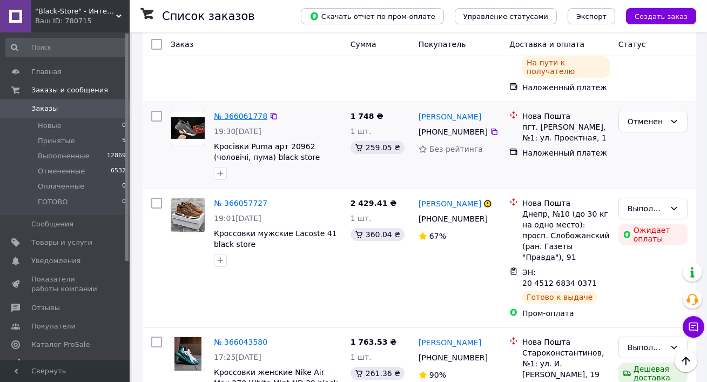
click at [239, 112] on link "№ 366061778" at bounding box center [241, 116] width 54 height 9
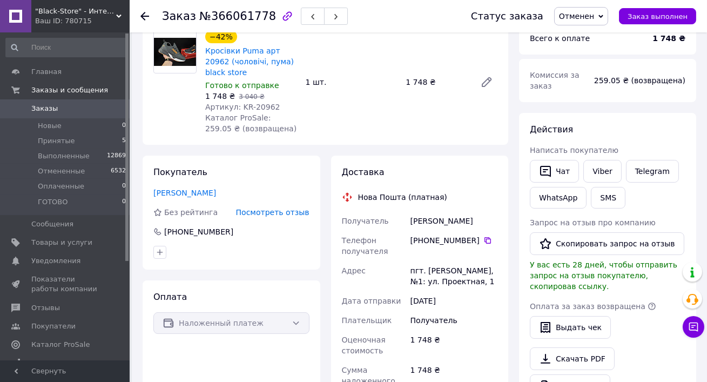
scroll to position [91, 0]
click at [207, 188] on link "[PERSON_NAME]" at bounding box center [184, 192] width 63 height 9
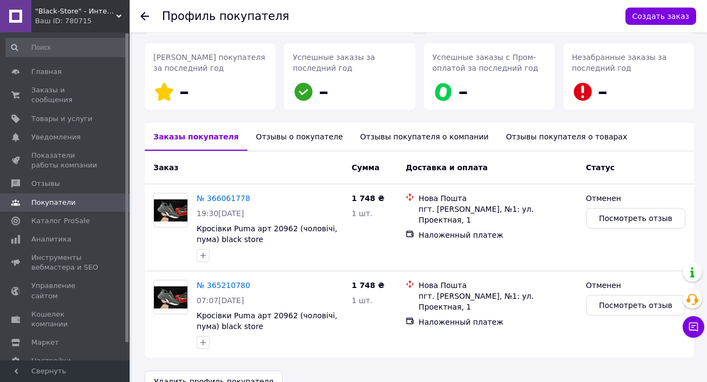
click at [269, 142] on div "Отзывы о покупателе" at bounding box center [300, 137] width 104 height 28
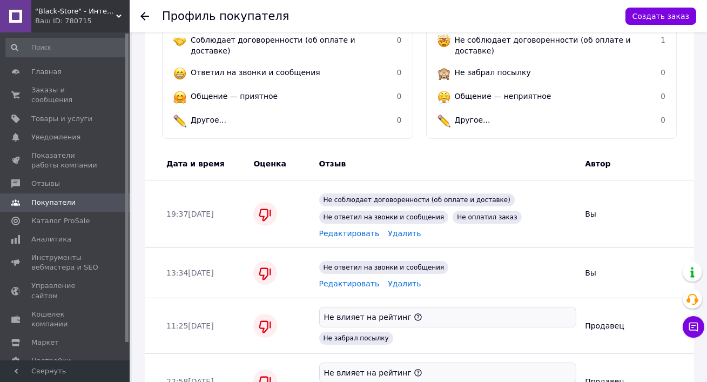
scroll to position [449, 0]
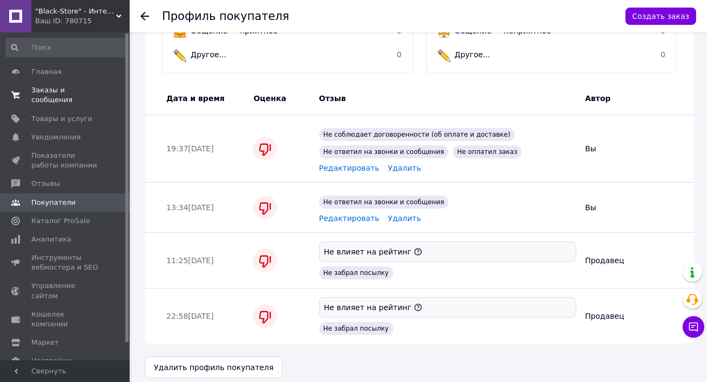
click at [77, 94] on span "Заказы и сообщения" at bounding box center [65, 94] width 69 height 19
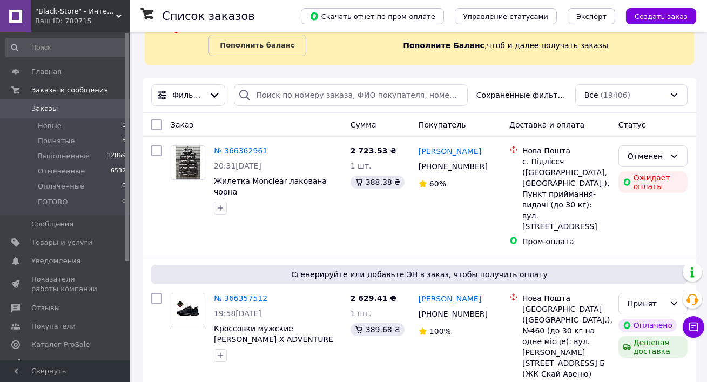
scroll to position [164, 0]
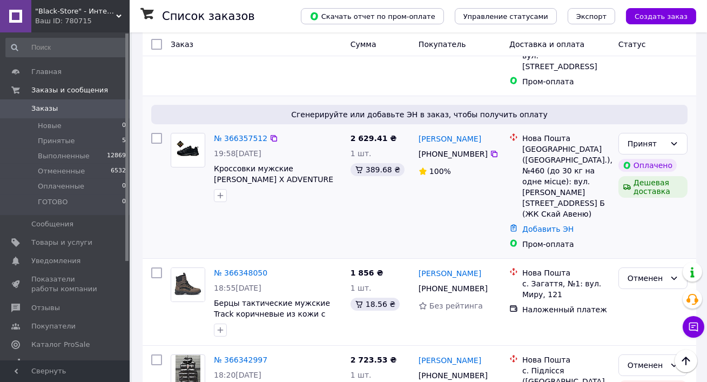
scroll to position [59, 0]
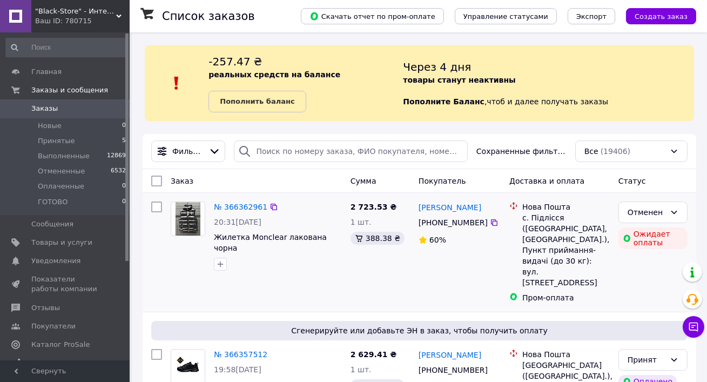
click at [205, 238] on div at bounding box center [187, 236] width 43 height 78
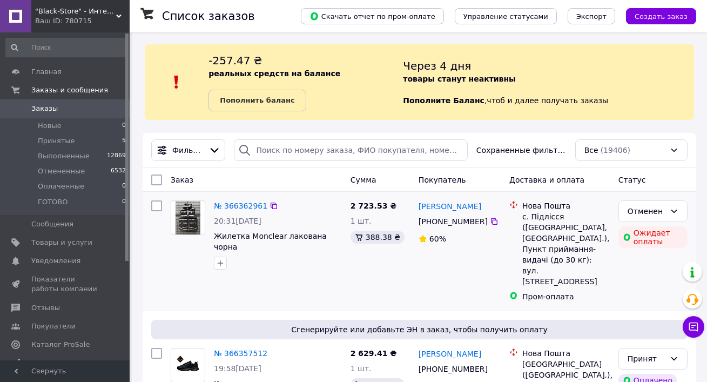
scroll to position [135, 0]
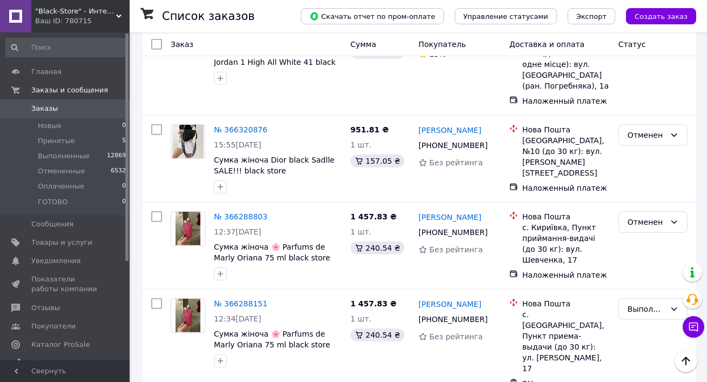
scroll to position [1065, 0]
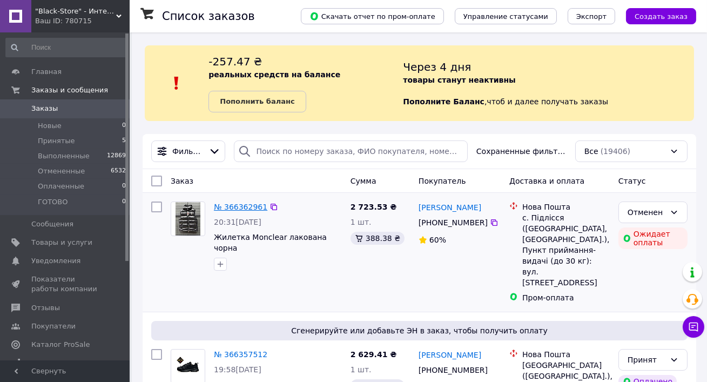
click at [235, 204] on link "№ 366362961" at bounding box center [241, 207] width 54 height 9
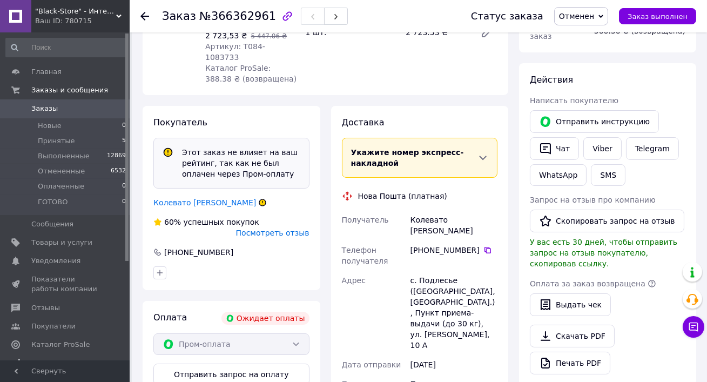
scroll to position [167, 0]
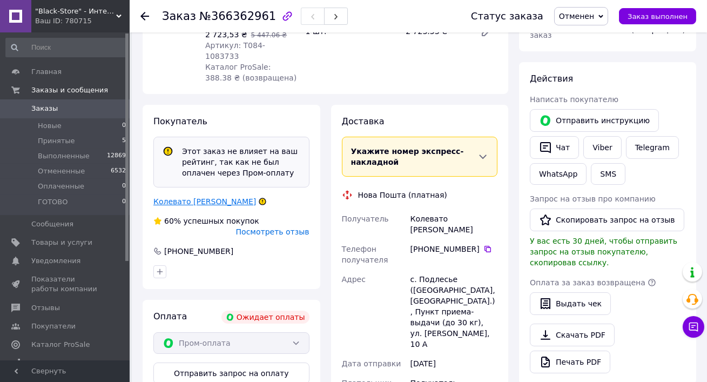
click at [169, 197] on link "Колевато [PERSON_NAME]" at bounding box center [204, 201] width 103 height 9
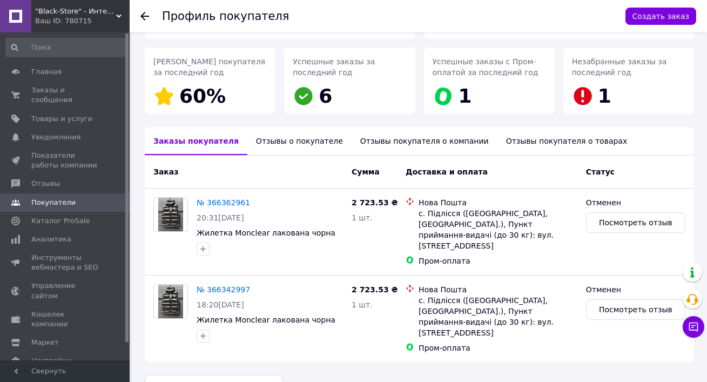
click at [278, 142] on div "Отзывы о покупателе" at bounding box center [300, 141] width 104 height 28
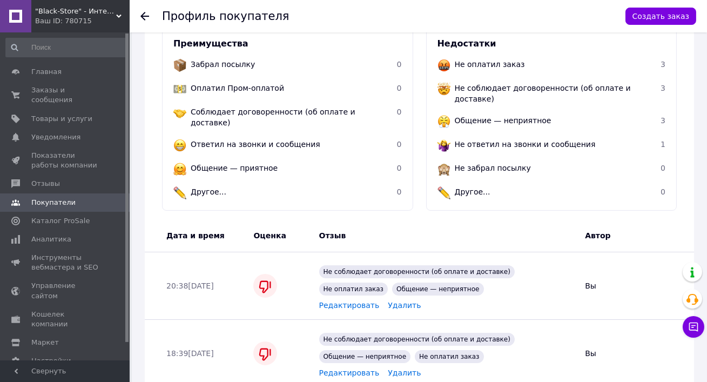
scroll to position [479, 0]
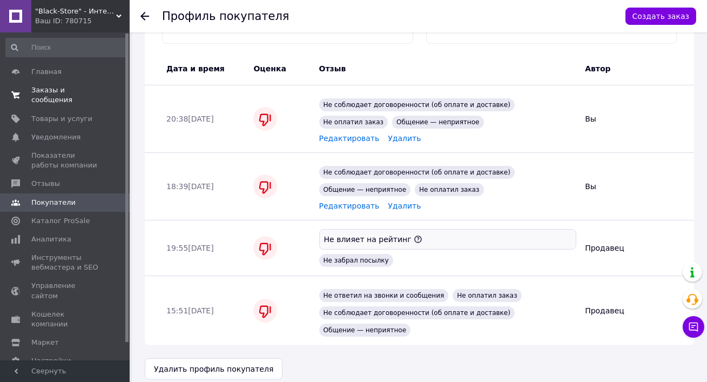
click at [70, 97] on span "Заказы и сообщения" at bounding box center [65, 94] width 69 height 19
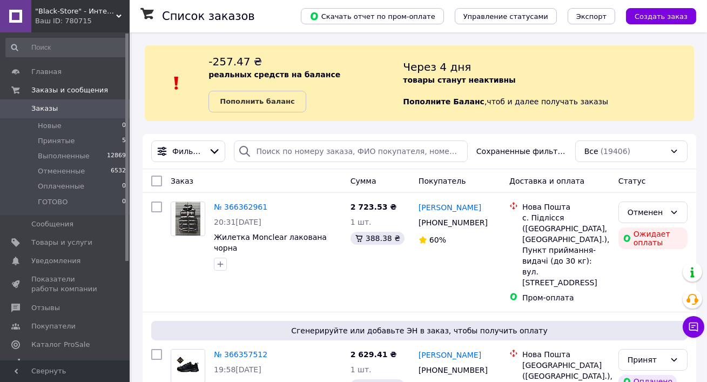
click at [67, 15] on span ""Black-Store" - Интернет-магазин" at bounding box center [75, 11] width 81 height 10
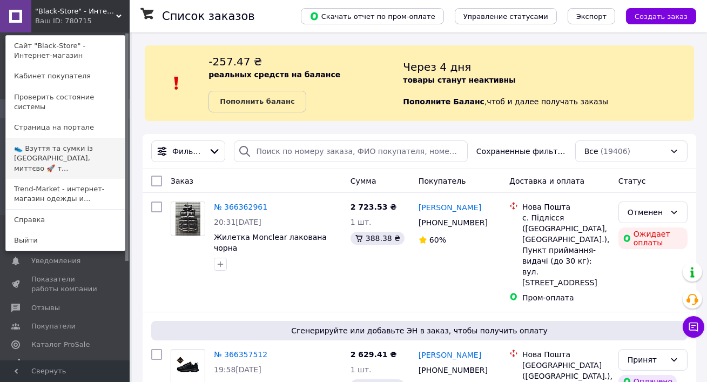
click at [65, 139] on link "👟 Взуття та сумки із [GEOGRAPHIC_DATA], миттєво 🚀 т..." at bounding box center [65, 158] width 119 height 41
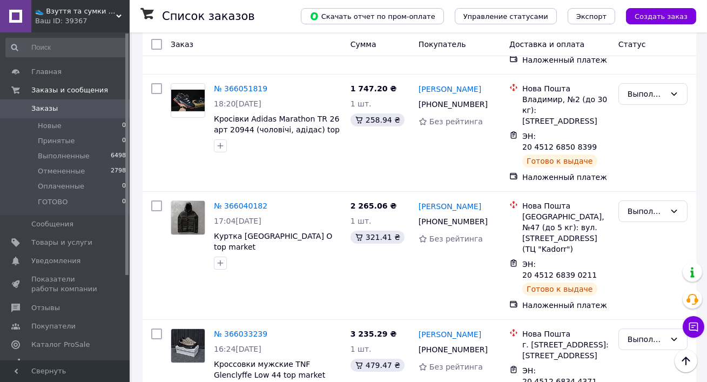
scroll to position [977, 0]
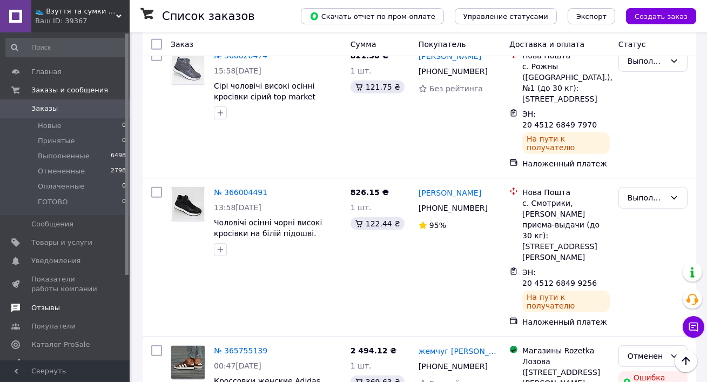
click at [31, 308] on span at bounding box center [15, 308] width 31 height 10
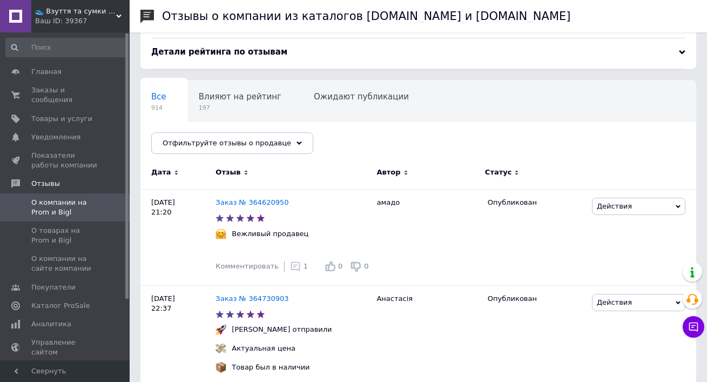
scroll to position [45, 0]
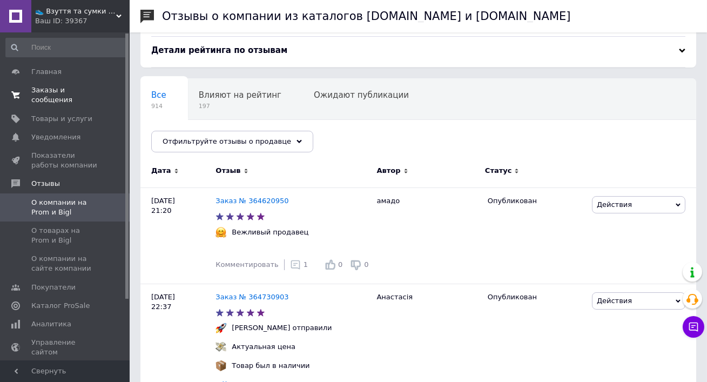
click at [84, 101] on span "Заказы и сообщения" at bounding box center [65, 94] width 69 height 19
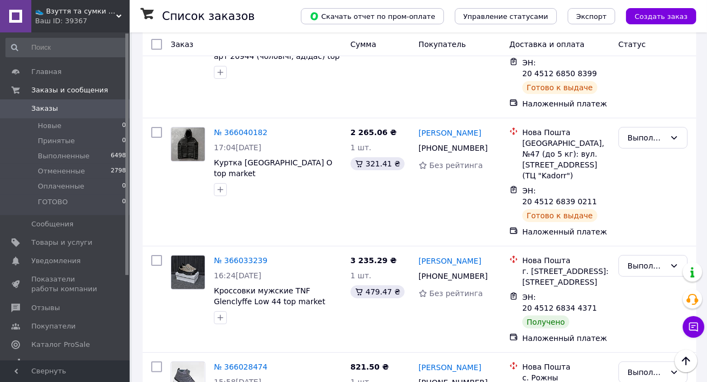
scroll to position [825, 0]
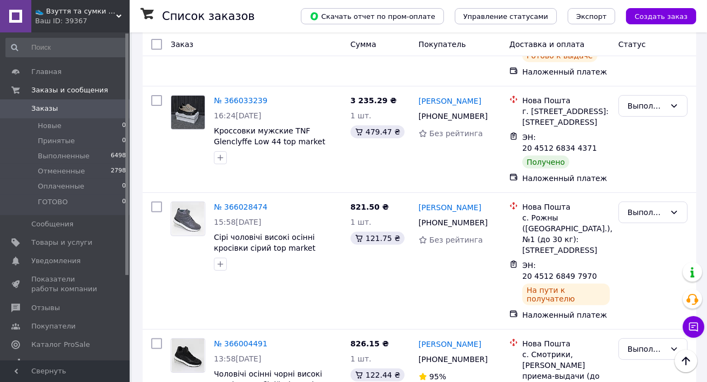
click at [516, 130] on div at bounding box center [513, 150] width 13 height 41
click at [81, 11] on span "👟 Взуття та сумки із Польщі, миттєво 🚀 та без предоплат" at bounding box center [75, 11] width 81 height 10
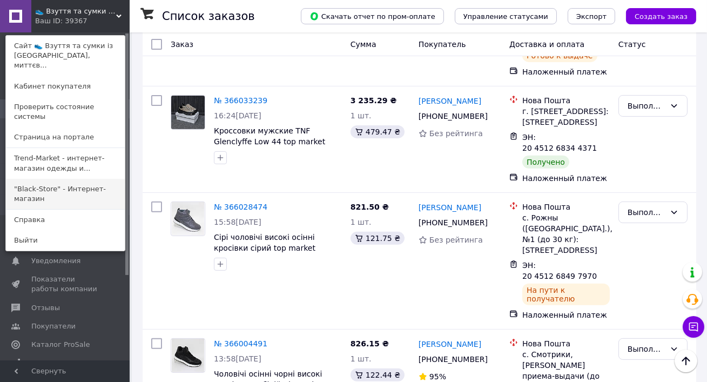
click at [71, 179] on link ""Black-Store" - Интернет-магазин" at bounding box center [65, 194] width 119 height 30
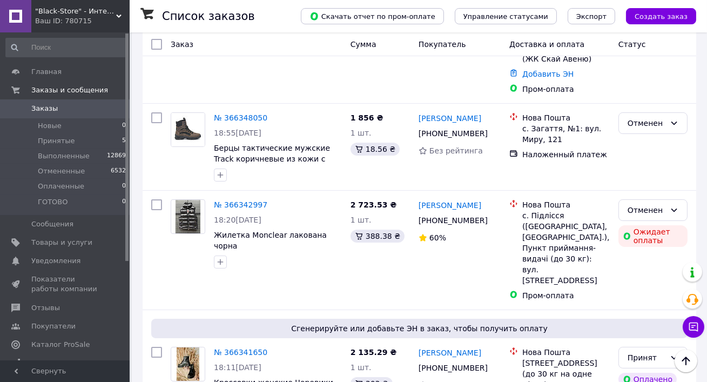
scroll to position [464, 0]
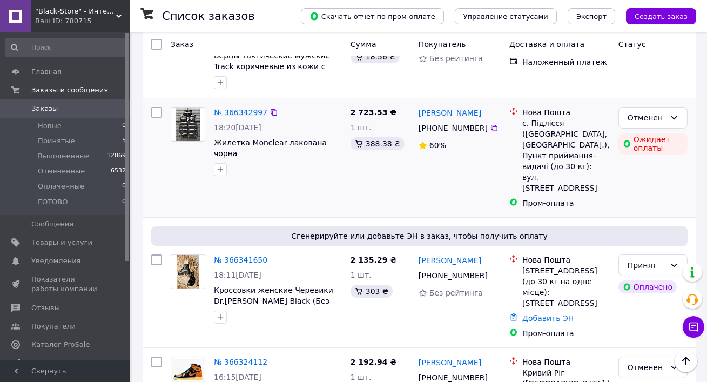
click at [230, 108] on link "№ 366342997" at bounding box center [241, 112] width 54 height 9
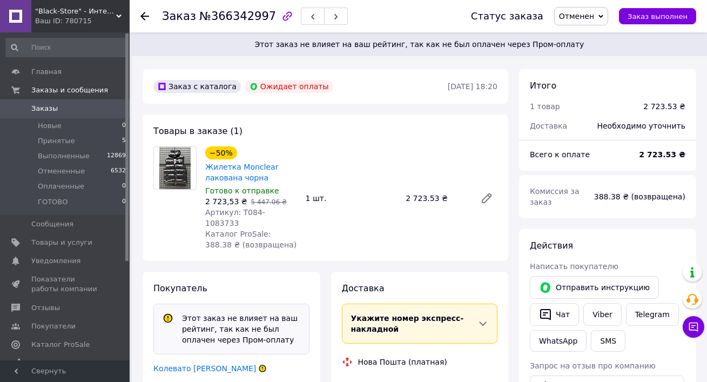
scroll to position [86, 0]
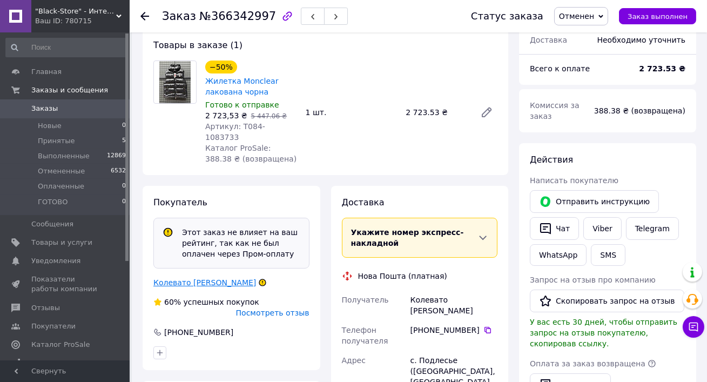
click at [182, 278] on link "Колевато Назар" at bounding box center [204, 282] width 103 height 9
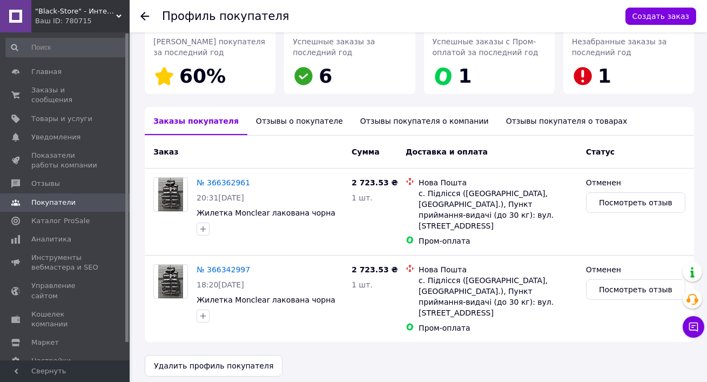
scroll to position [177, 0]
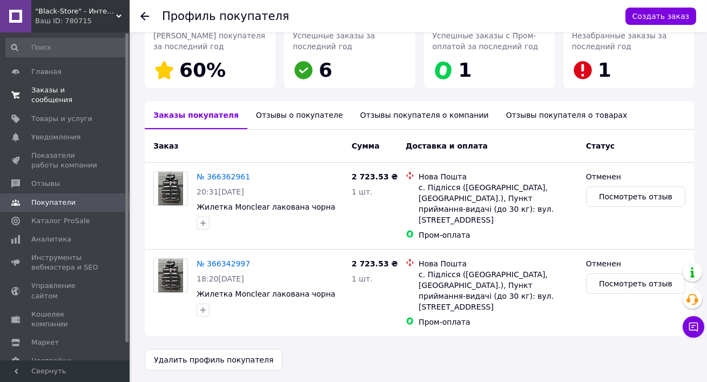
click at [61, 97] on span "Заказы и сообщения" at bounding box center [65, 94] width 69 height 19
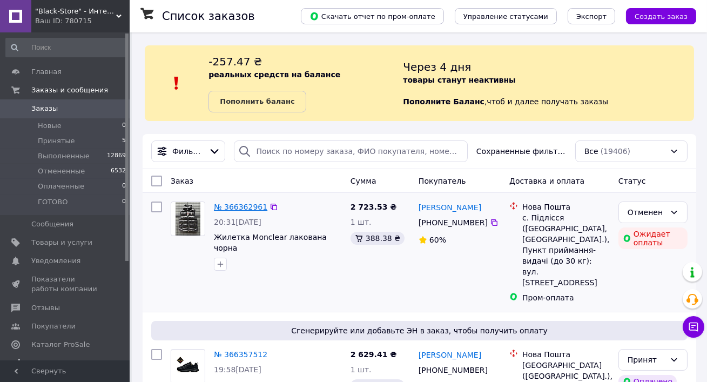
click at [248, 207] on link "№ 366362961" at bounding box center [241, 207] width 54 height 9
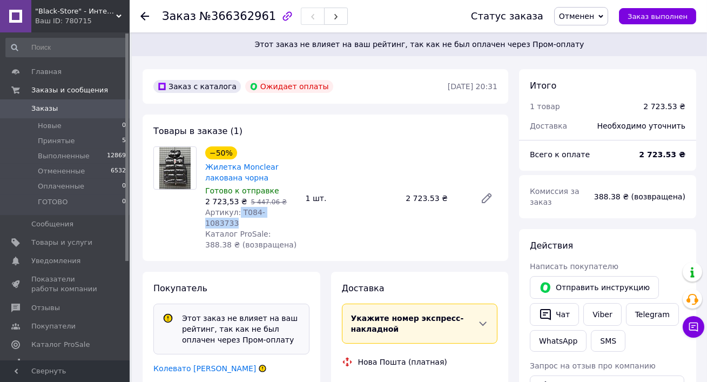
drag, startPoint x: 237, startPoint y: 212, endPoint x: 305, endPoint y: 211, distance: 68.1
click at [305, 211] on div "−50% Жилетка Monclear лакована чорна Готово к отправке 2 723,53 ₴   5 447.06 ₴ …" at bounding box center [351, 198] width 301 height 108
copy span "T084-1083733"
click at [73, 244] on span "Товары и услуги" at bounding box center [61, 243] width 61 height 10
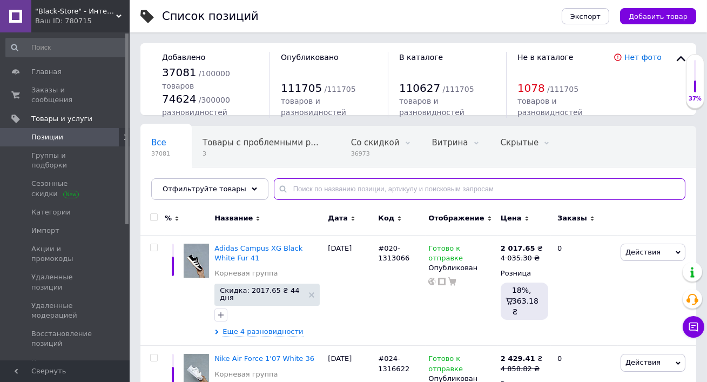
click at [297, 189] on input "text" at bounding box center [480, 189] width 412 height 22
paste input "T084-1083733"
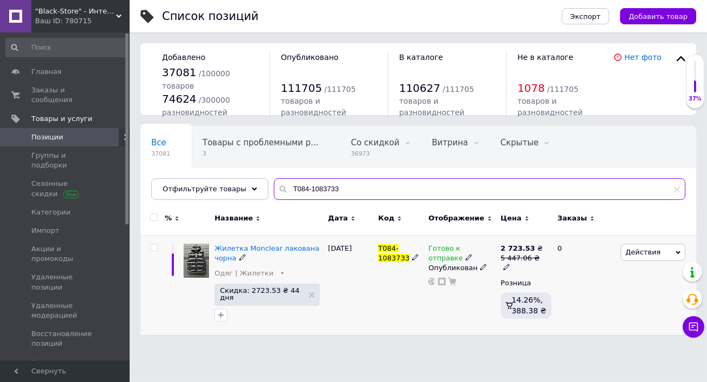
type input "T084-1083733"
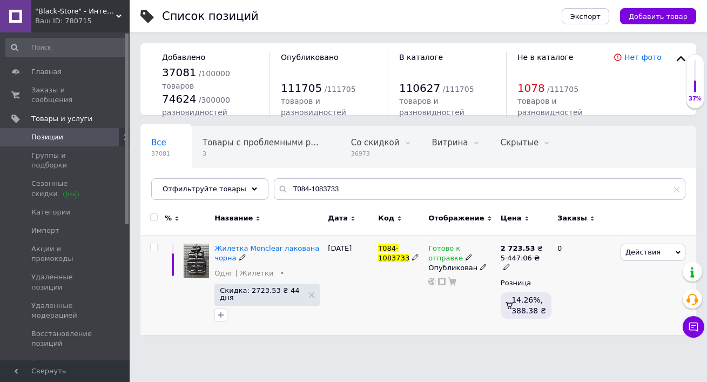
click at [634, 255] on span "Действия" at bounding box center [643, 252] width 35 height 8
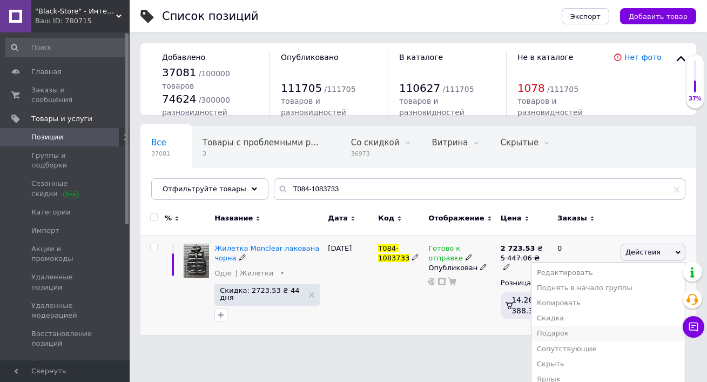
scroll to position [54, 0]
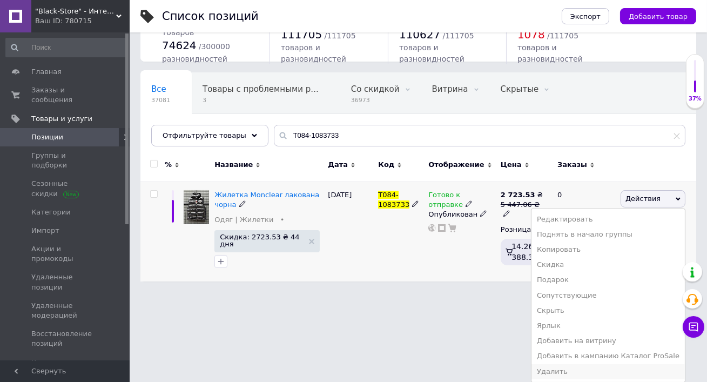
click at [576, 373] on li "Удалить" at bounding box center [608, 371] width 153 height 15
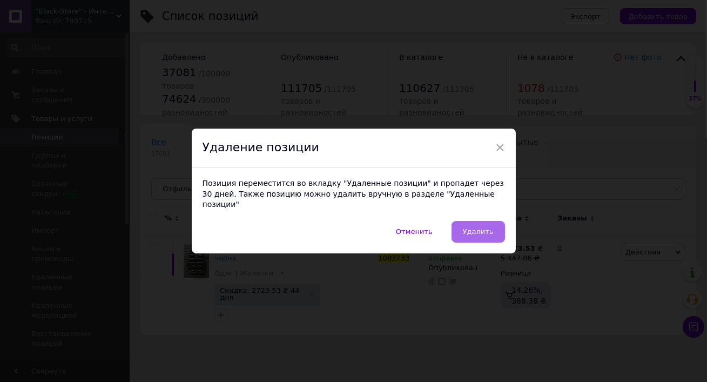
click at [464, 224] on button "Удалить" at bounding box center [479, 232] width 54 height 22
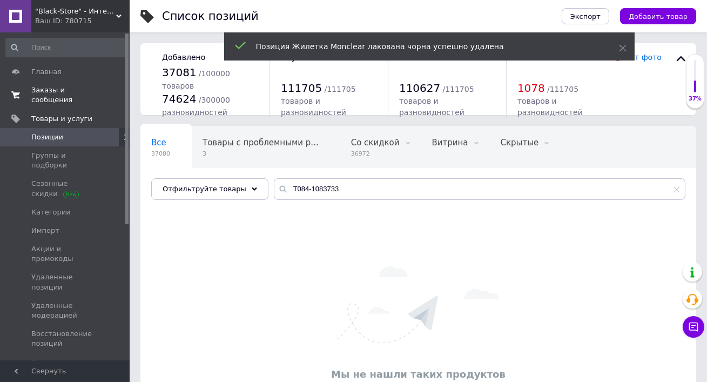
click at [51, 102] on span "Заказы и сообщения" at bounding box center [65, 94] width 69 height 19
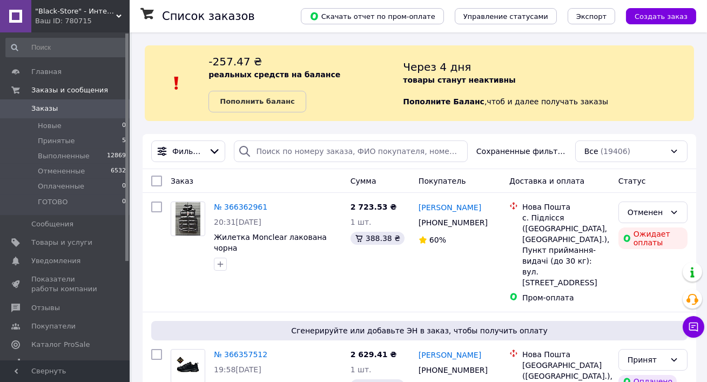
scroll to position [112, 0]
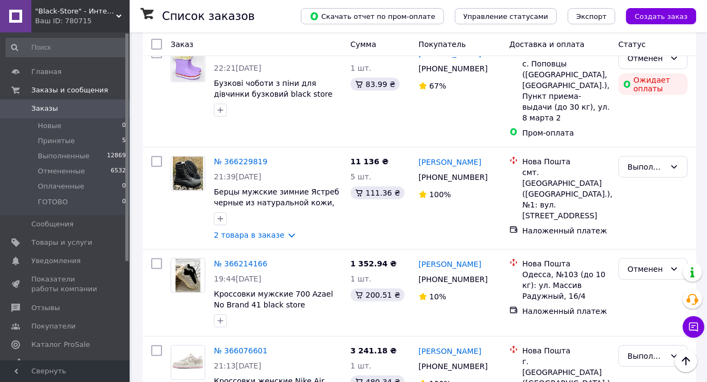
scroll to position [2024, 0]
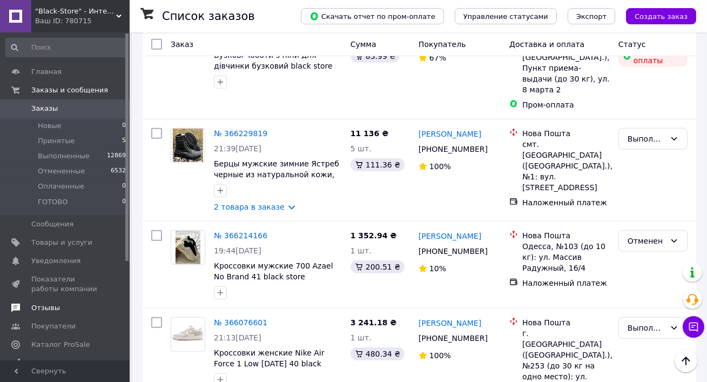
click at [43, 311] on span "Отзывы" at bounding box center [45, 308] width 29 height 10
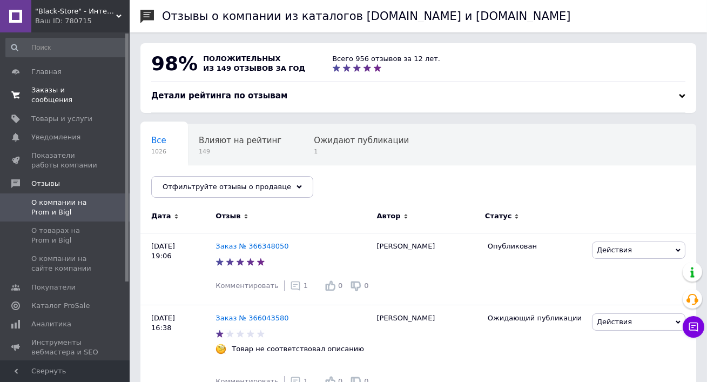
click at [51, 98] on span "Заказы и сообщения" at bounding box center [65, 94] width 69 height 19
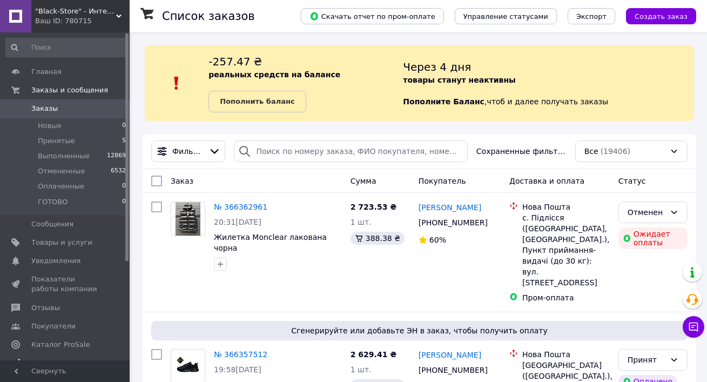
click at [65, 18] on div "Ваш ID: 780715" at bounding box center [82, 21] width 95 height 10
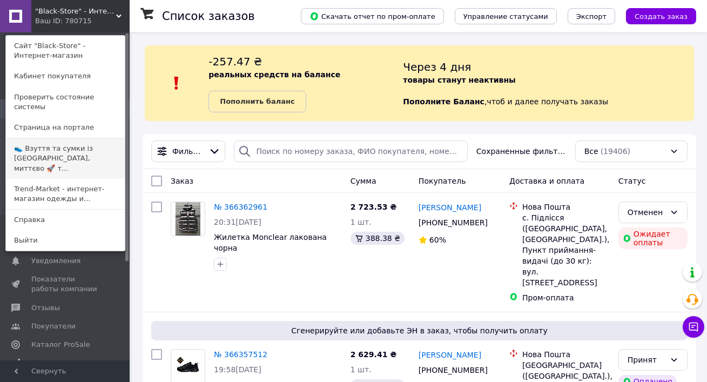
click at [47, 145] on link "👟 Взуття та сумки із [GEOGRAPHIC_DATA], миттєво 🚀 т..." at bounding box center [65, 158] width 119 height 41
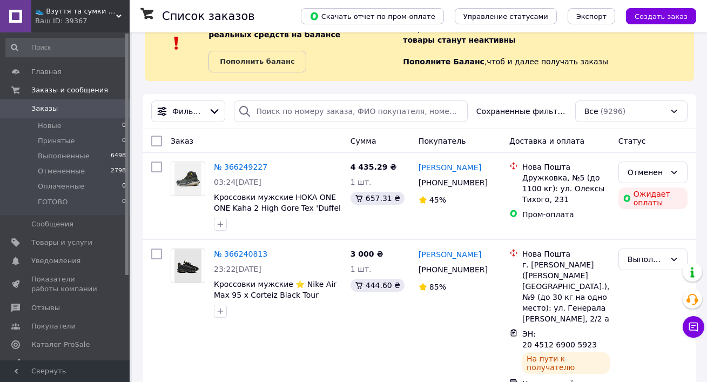
scroll to position [48, 0]
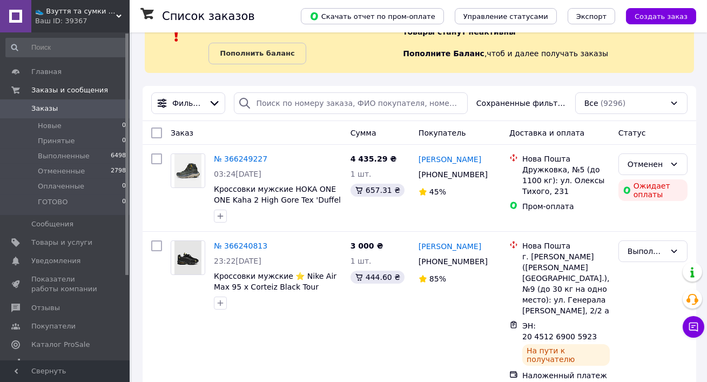
click at [59, 10] on span "👟 Взуття та сумки із [GEOGRAPHIC_DATA], миттєво 🚀 та без предоплат" at bounding box center [75, 11] width 81 height 10
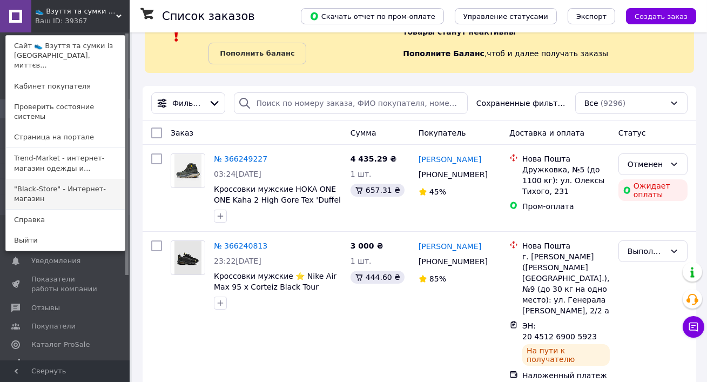
click at [60, 179] on link ""Black-Store" - Интернет-магазин" at bounding box center [65, 194] width 119 height 30
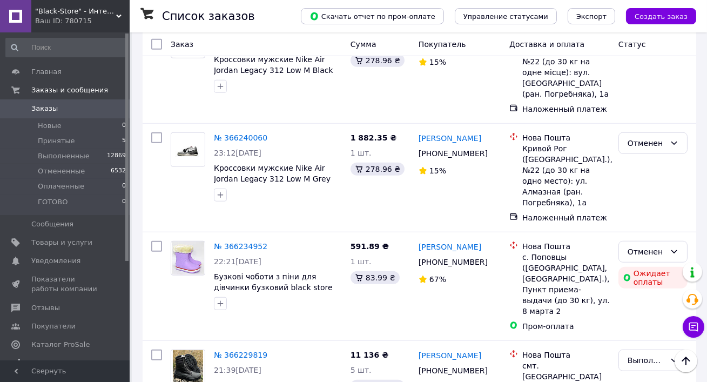
scroll to position [2024, 0]
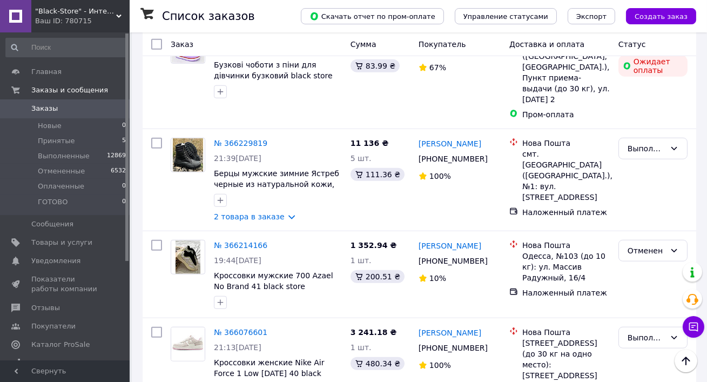
scroll to position [2024, 0]
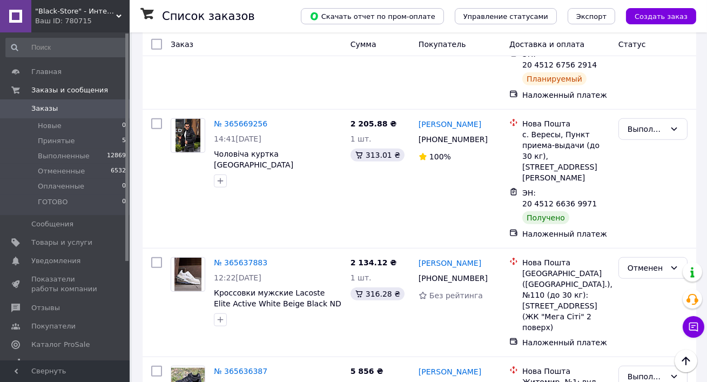
scroll to position [2013, 0]
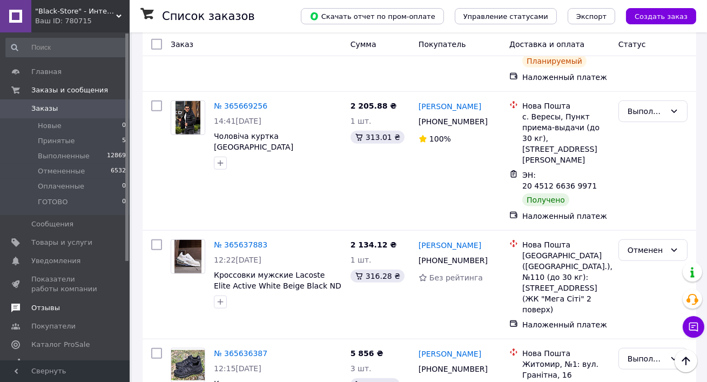
click at [51, 310] on span "Отзывы" at bounding box center [45, 308] width 29 height 10
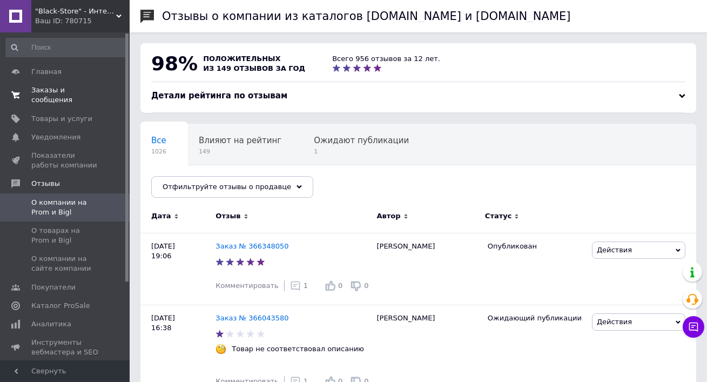
click at [65, 93] on span "Заказы и сообщения" at bounding box center [65, 94] width 69 height 19
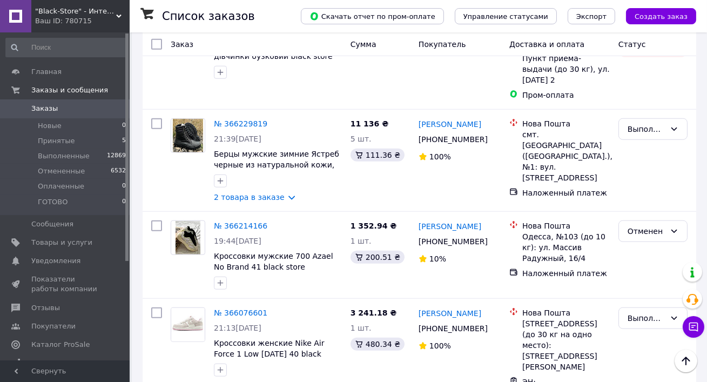
scroll to position [2024, 0]
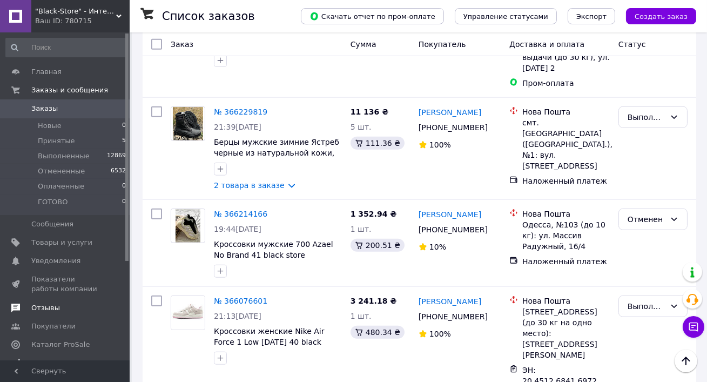
click at [48, 309] on span "Отзывы" at bounding box center [45, 308] width 29 height 10
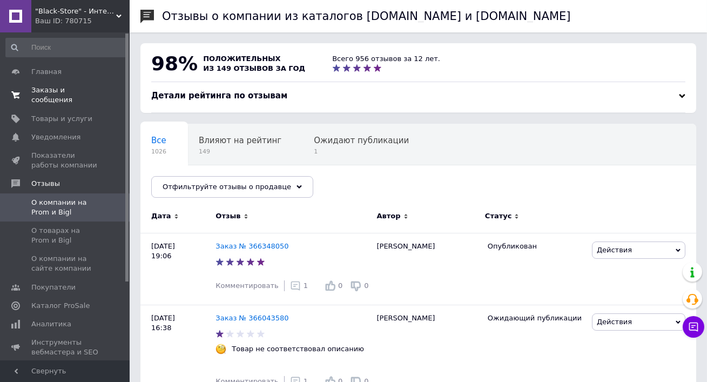
click at [43, 91] on span "Заказы и сообщения" at bounding box center [65, 94] width 69 height 19
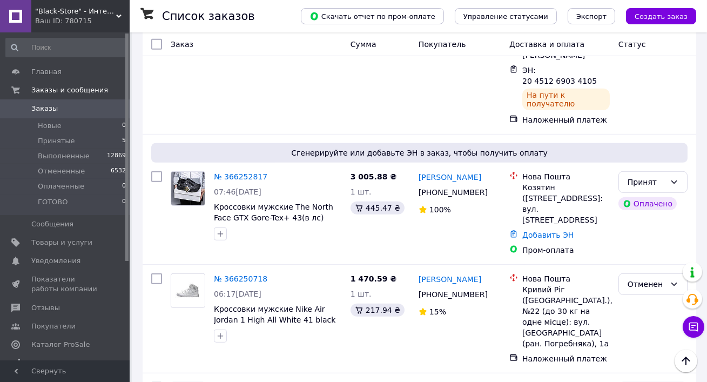
scroll to position [1376, 0]
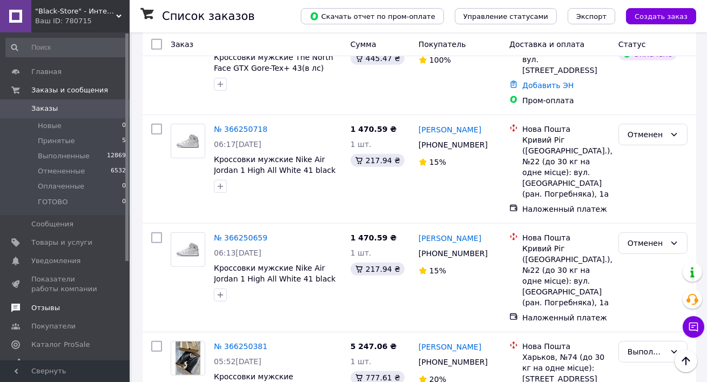
click at [63, 310] on span "Отзывы" at bounding box center [65, 308] width 69 height 10
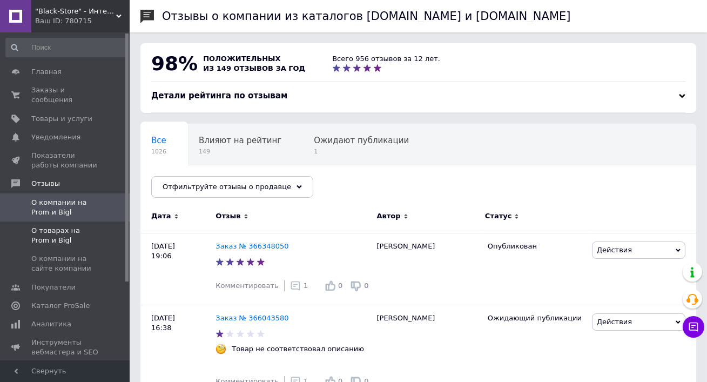
click at [85, 243] on span "О товарах на Prom и Bigl" at bounding box center [65, 235] width 69 height 19
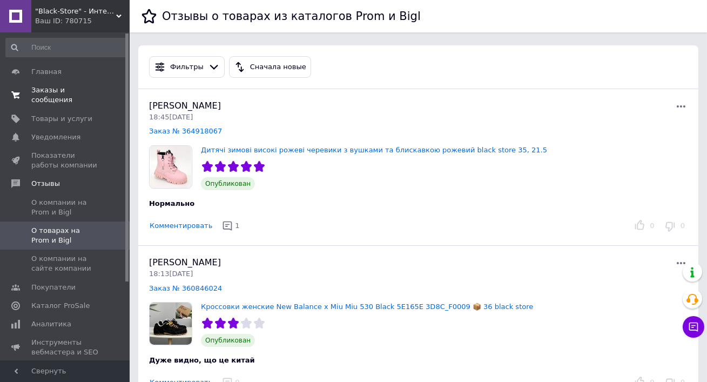
click at [67, 96] on span "Заказы и сообщения" at bounding box center [65, 94] width 69 height 19
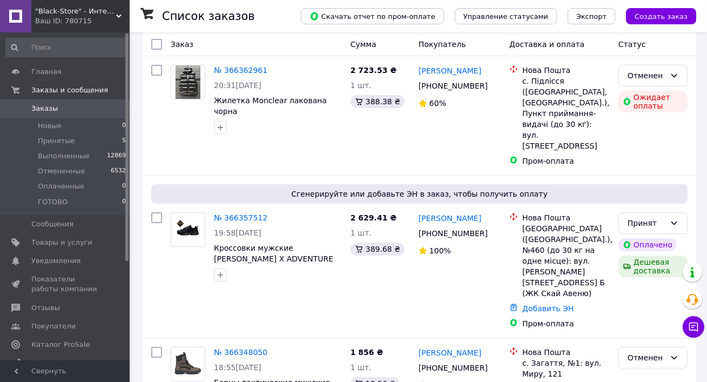
scroll to position [195, 0]
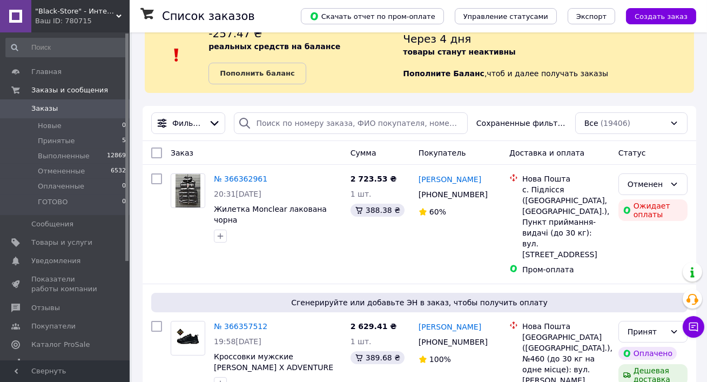
scroll to position [30, 0]
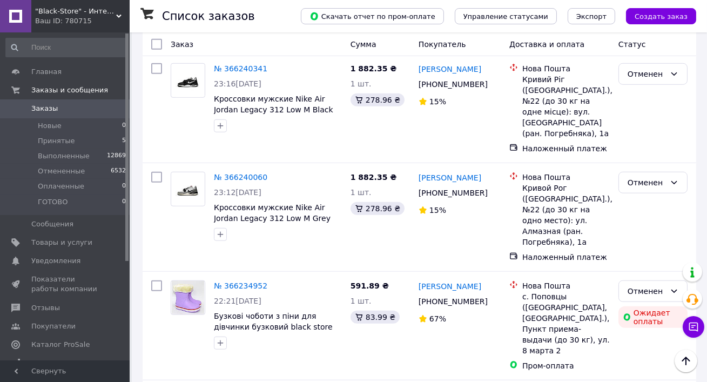
scroll to position [1759, 0]
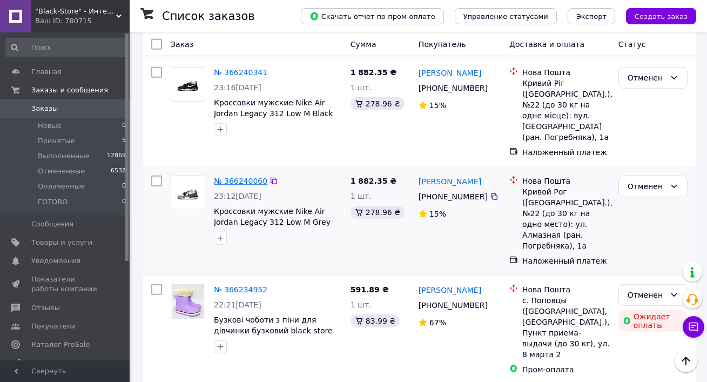
click at [221, 177] on link "№ 366240060" at bounding box center [241, 181] width 54 height 9
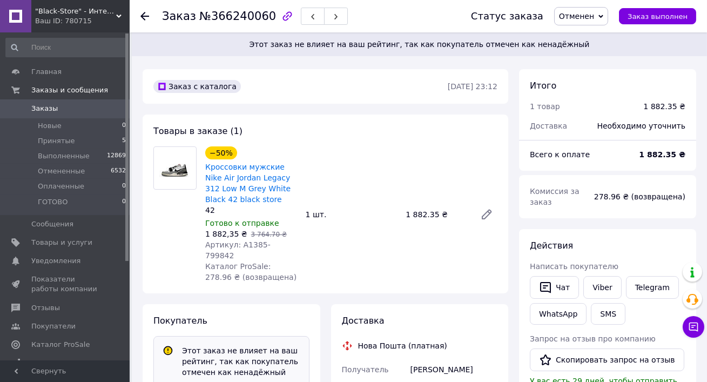
click at [88, 115] on link "Заказы 0" at bounding box center [66, 108] width 132 height 18
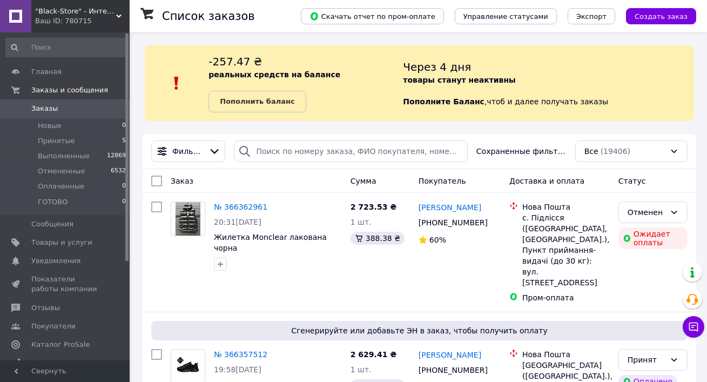
click at [70, 109] on span "Заказы" at bounding box center [65, 109] width 69 height 10
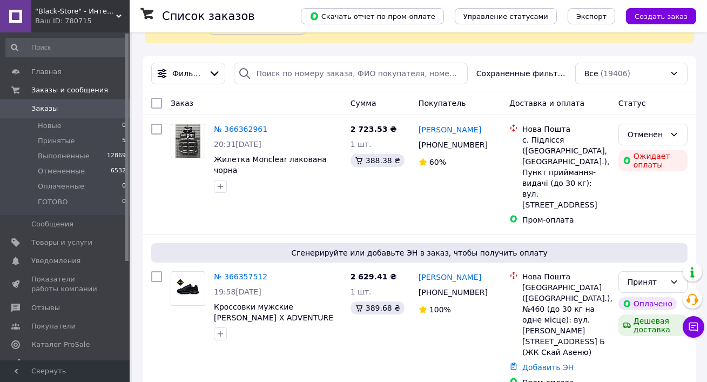
scroll to position [111, 0]
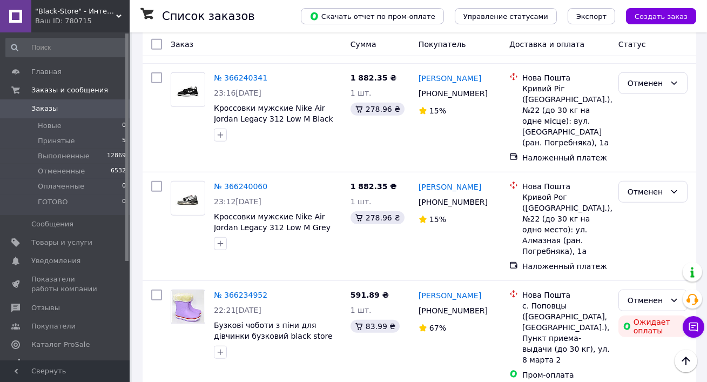
scroll to position [1819, 0]
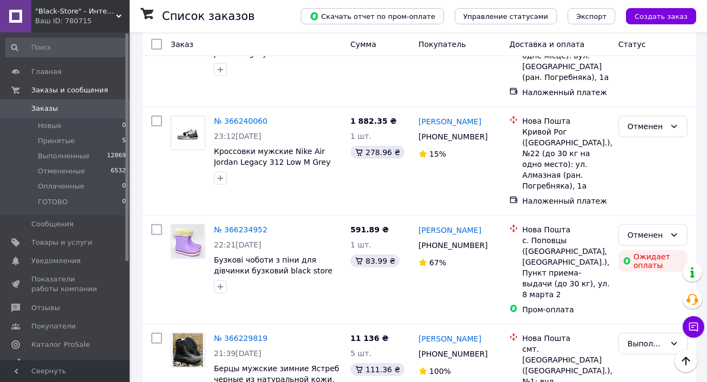
click at [83, 110] on span "Заказы" at bounding box center [65, 109] width 69 height 10
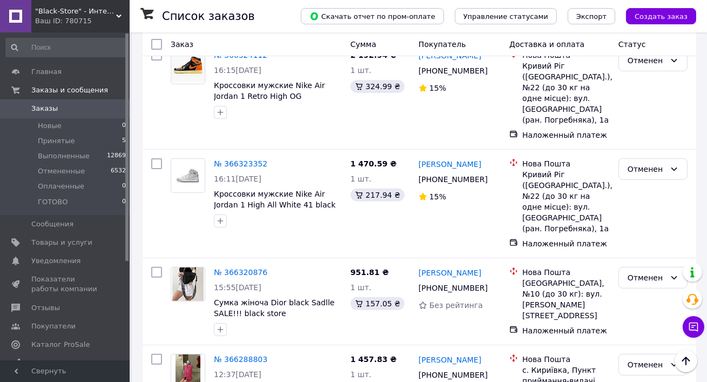
scroll to position [867, 0]
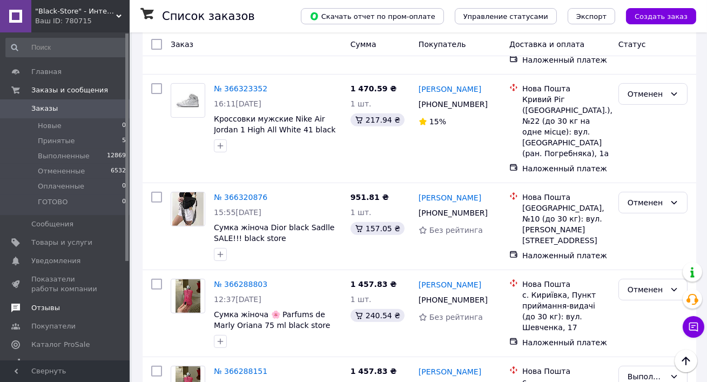
click at [68, 305] on span "Отзывы" at bounding box center [65, 308] width 69 height 10
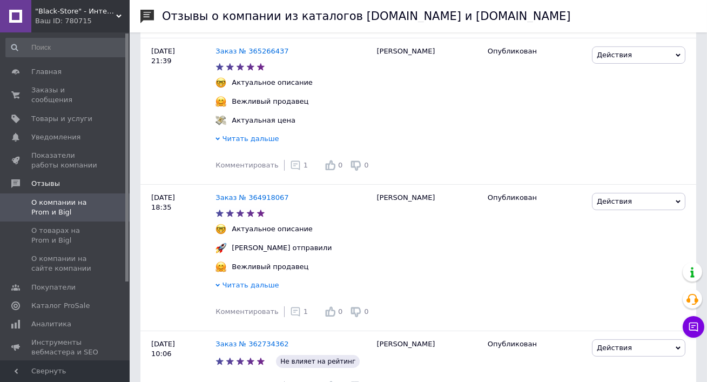
scroll to position [840, 0]
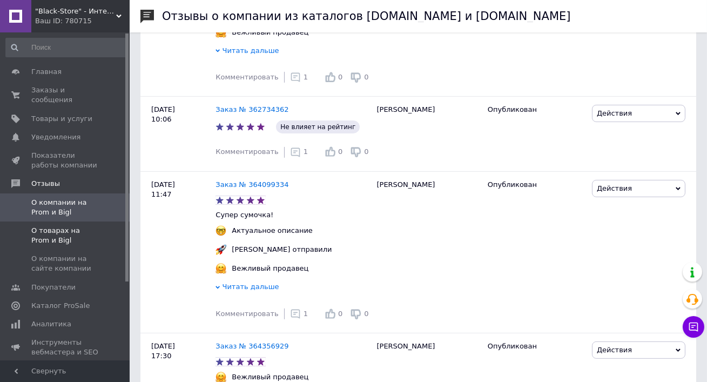
click at [68, 234] on span "О товарах на Prom и Bigl" at bounding box center [65, 235] width 69 height 19
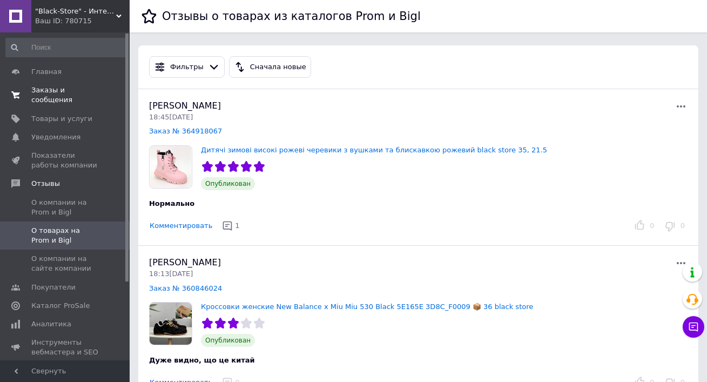
click at [59, 92] on span "Заказы и сообщения" at bounding box center [65, 94] width 69 height 19
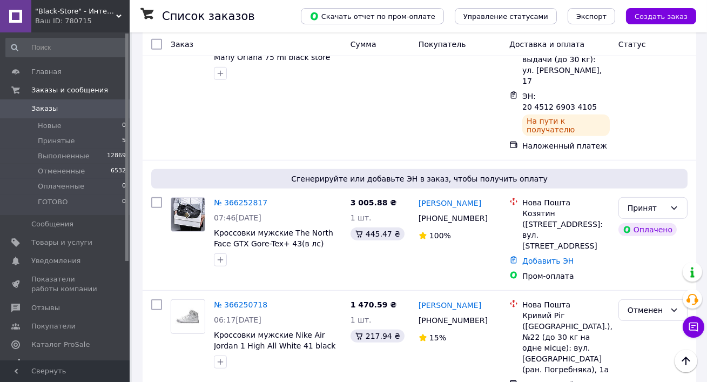
scroll to position [1864, 0]
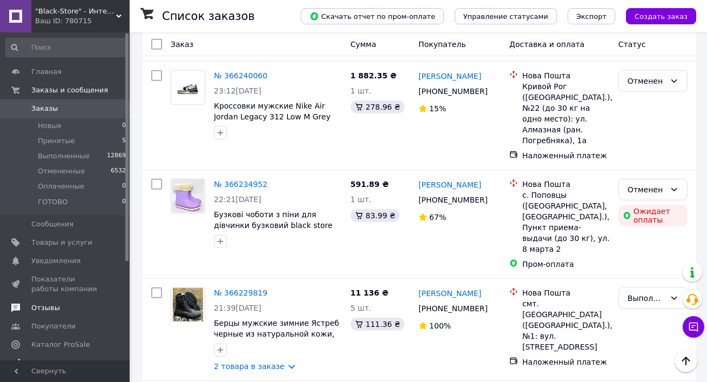
click at [32, 314] on link "Отзывы" at bounding box center [66, 308] width 132 height 18
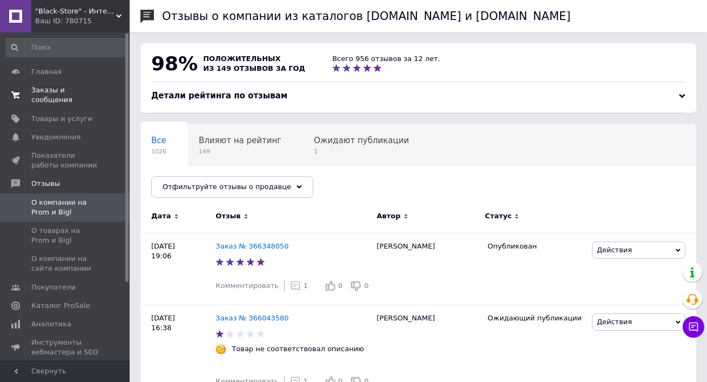
click at [62, 86] on span "Заказы и сообщения" at bounding box center [65, 94] width 69 height 19
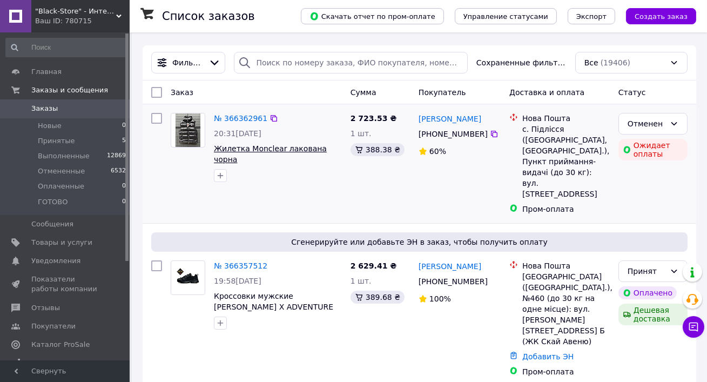
scroll to position [105, 0]
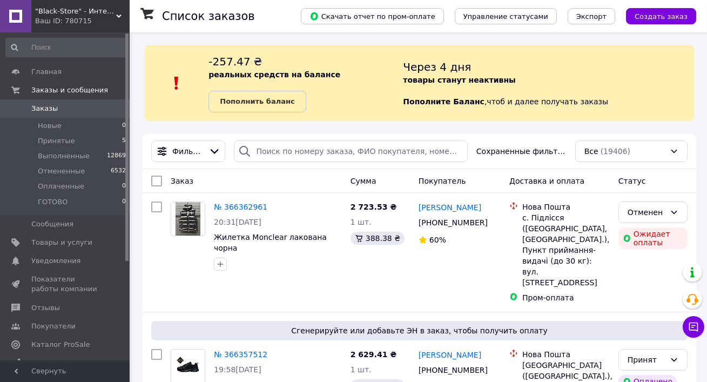
scroll to position [55, 0]
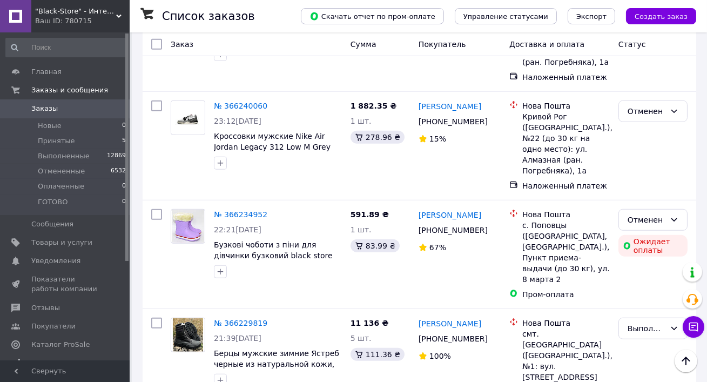
scroll to position [2024, 0]
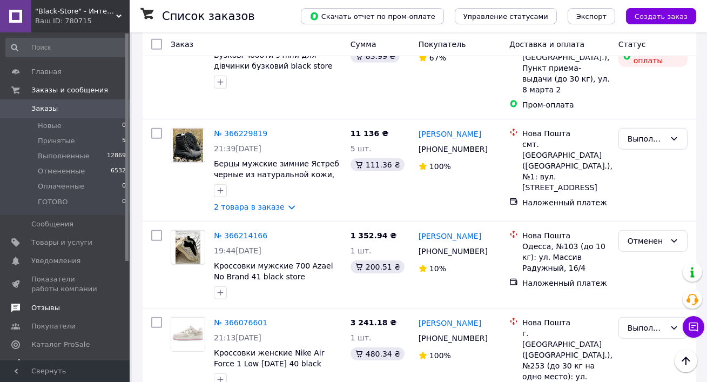
click at [70, 302] on link "Отзывы" at bounding box center [66, 308] width 132 height 18
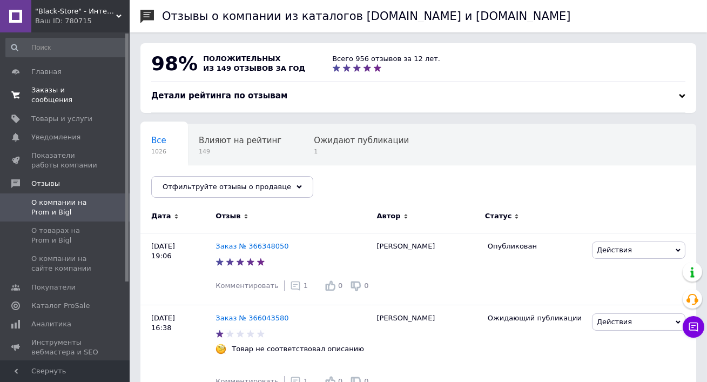
click at [94, 96] on span "Заказы и сообщения" at bounding box center [65, 94] width 69 height 19
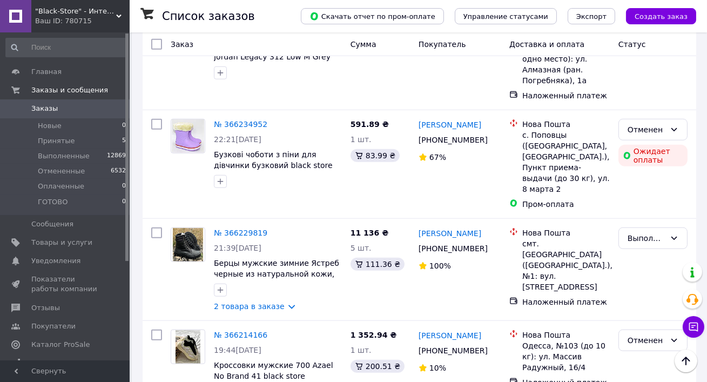
scroll to position [2024, 0]
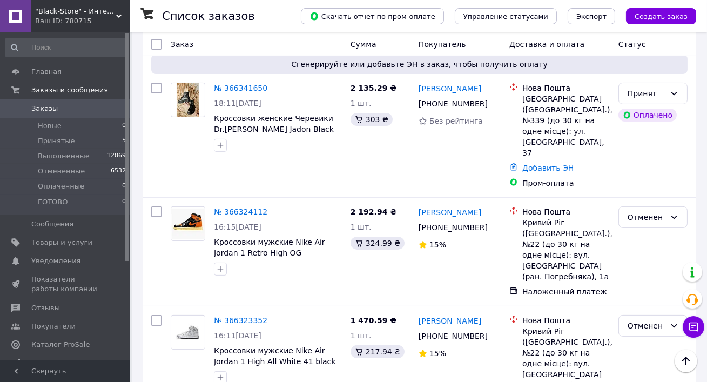
scroll to position [888, 0]
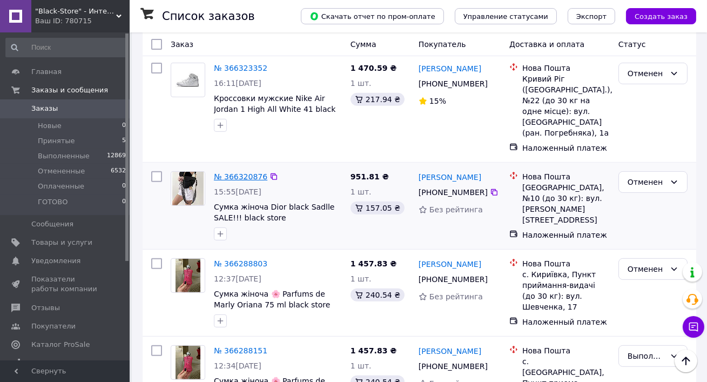
click at [235, 172] on link "№ 366320876" at bounding box center [241, 176] width 54 height 9
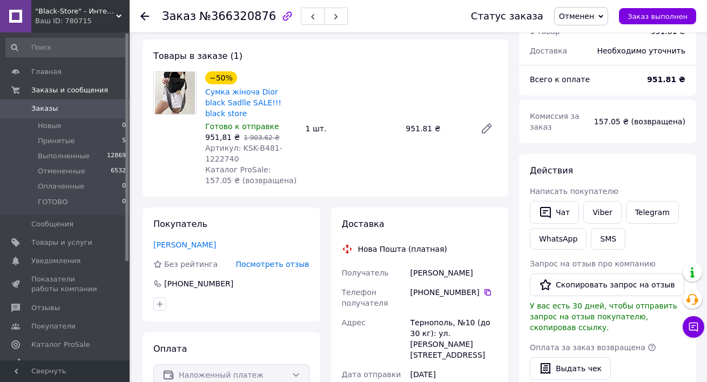
scroll to position [56, 0]
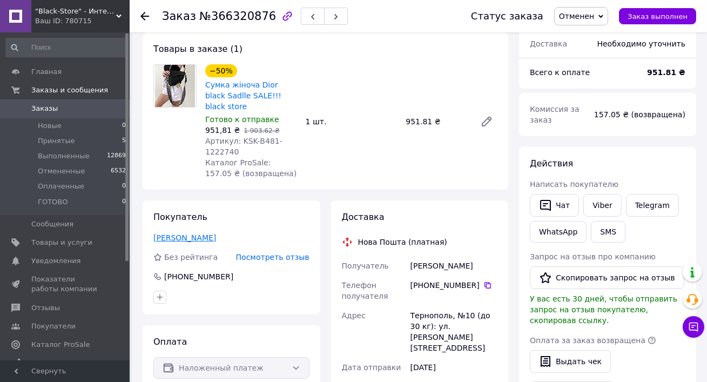
click at [179, 233] on link "[PERSON_NAME]" at bounding box center [184, 237] width 63 height 9
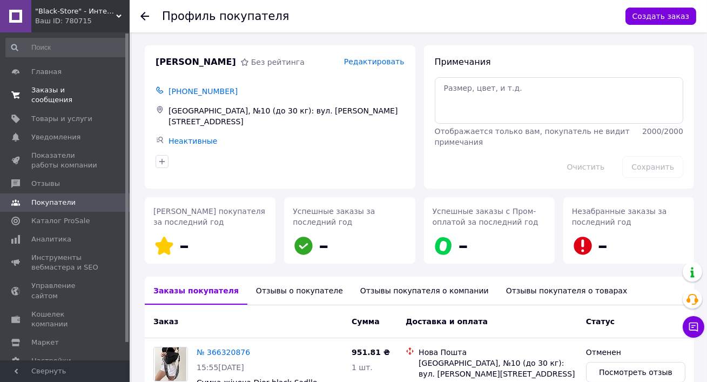
click at [59, 91] on span "Заказы и сообщения" at bounding box center [65, 94] width 69 height 19
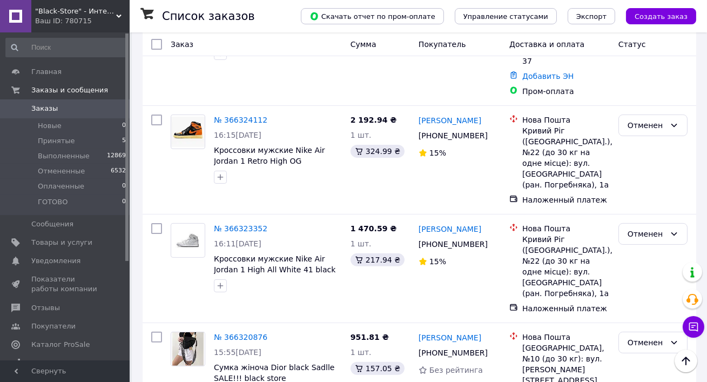
click at [291, 215] on div "№ 366323352 16:11, 12.10.2025 Кроссовки мужские Nike Air Jordan 1 High All Whit…" at bounding box center [420, 269] width 554 height 108
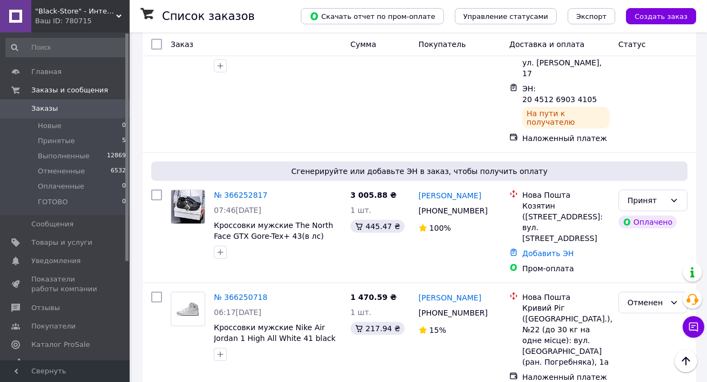
scroll to position [1664, 0]
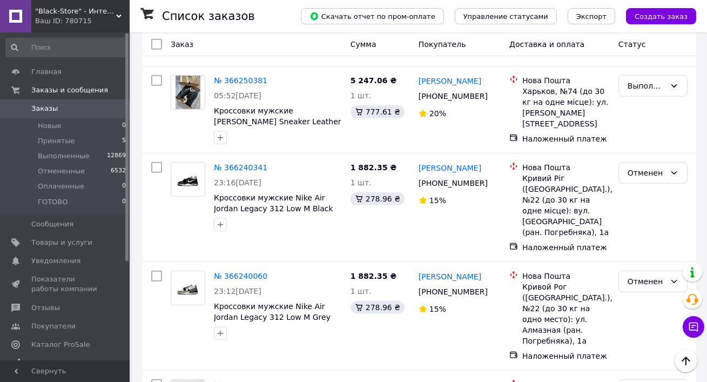
click at [63, 15] on span ""Black-Store" - Интернет-магазин" at bounding box center [75, 11] width 81 height 10
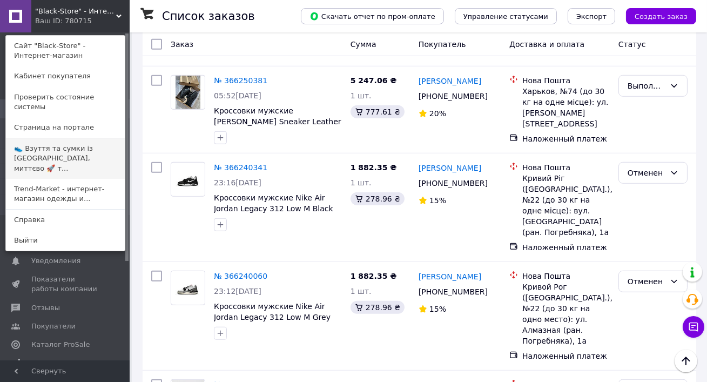
click at [63, 141] on link "👟 Взуття та сумки із [GEOGRAPHIC_DATA], миттєво 🚀 т..." at bounding box center [65, 158] width 119 height 41
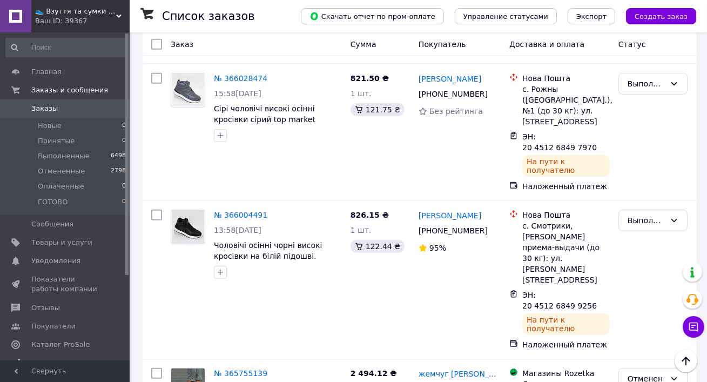
scroll to position [1186, 0]
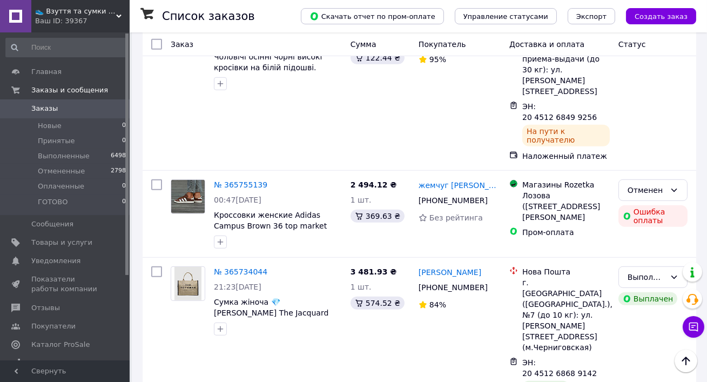
click at [36, 21] on div "Ваш ID: 39367" at bounding box center [82, 21] width 95 height 10
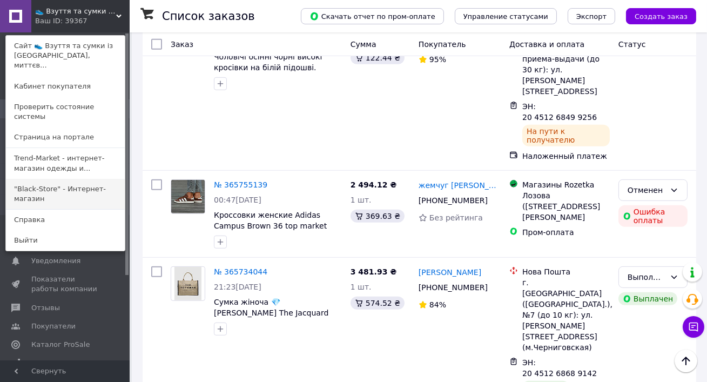
click at [61, 179] on link ""Black-Store" - Интернет-магазин" at bounding box center [65, 194] width 119 height 30
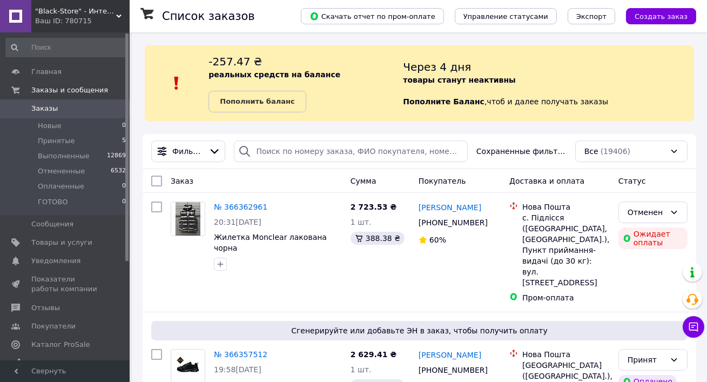
scroll to position [287, 0]
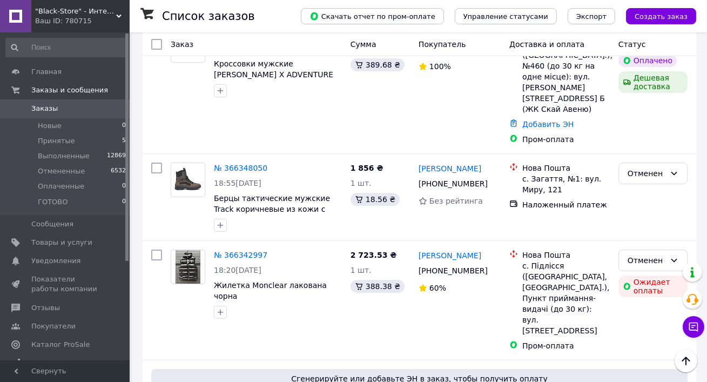
scroll to position [322, 0]
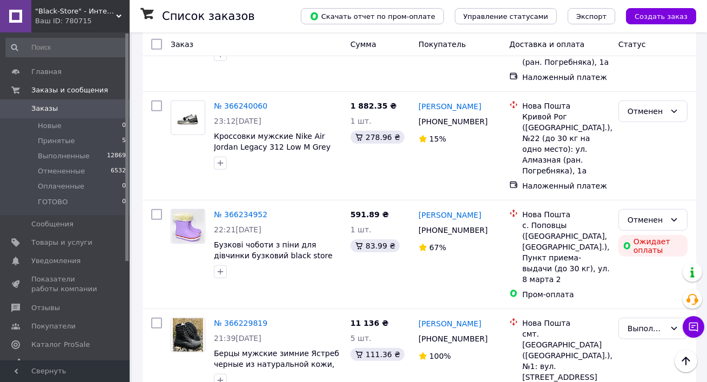
scroll to position [2024, 0]
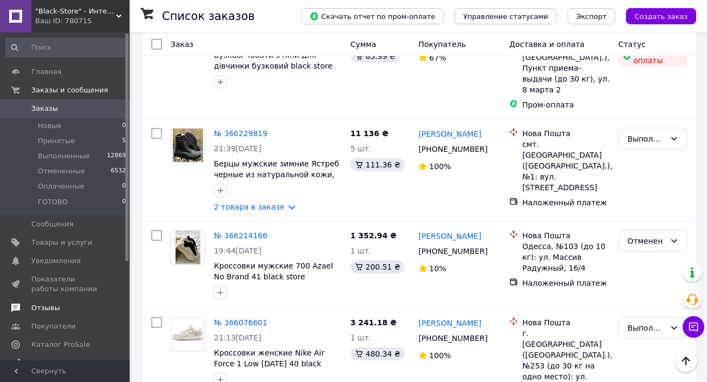
click at [54, 305] on span "Отзывы" at bounding box center [45, 308] width 29 height 10
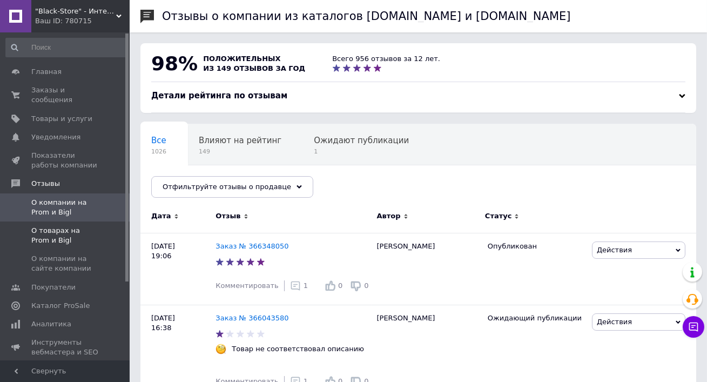
click at [79, 233] on span "О товарах на Prom и Bigl" at bounding box center [65, 235] width 69 height 19
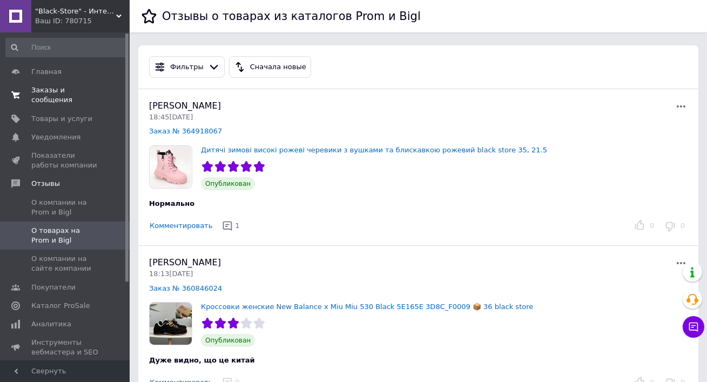
click at [62, 97] on span "Заказы и сообщения" at bounding box center [65, 94] width 69 height 19
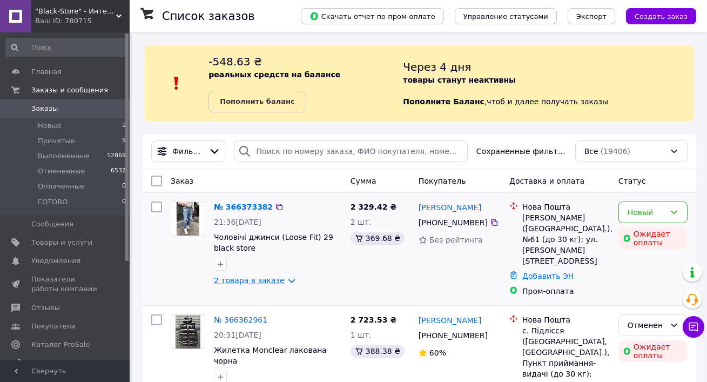
click at [250, 278] on link "2 товара в заказе" at bounding box center [249, 280] width 71 height 9
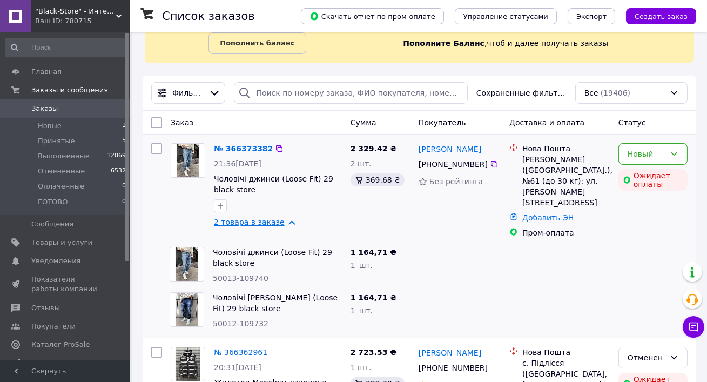
scroll to position [66, 0]
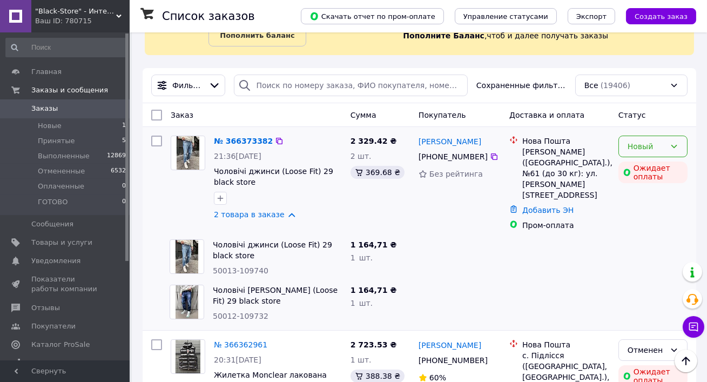
click at [656, 147] on div "Новый" at bounding box center [647, 147] width 38 height 12
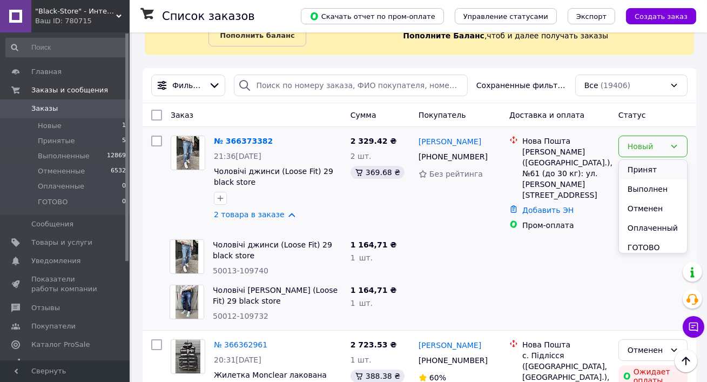
click at [651, 176] on li "Принят" at bounding box center [653, 169] width 68 height 19
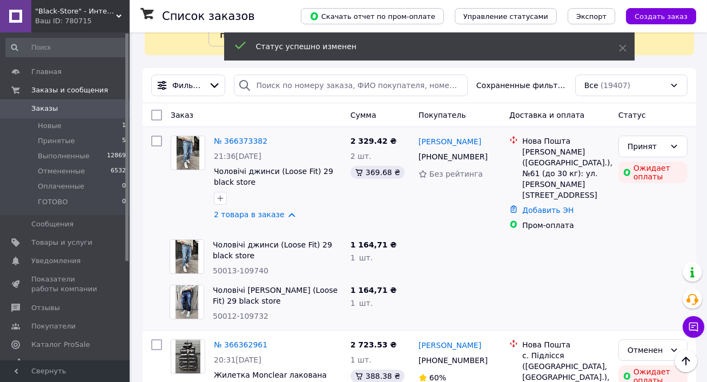
click at [45, 110] on span "Заказы" at bounding box center [44, 109] width 26 height 10
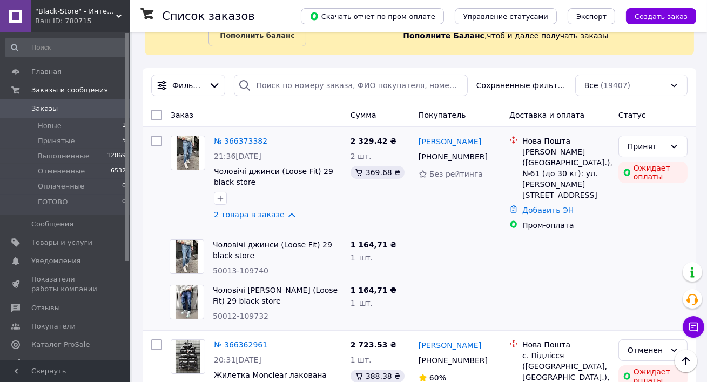
click at [38, 110] on span "Заказы" at bounding box center [44, 109] width 26 height 10
click at [280, 216] on link "2 товара в заказе" at bounding box center [249, 214] width 71 height 9
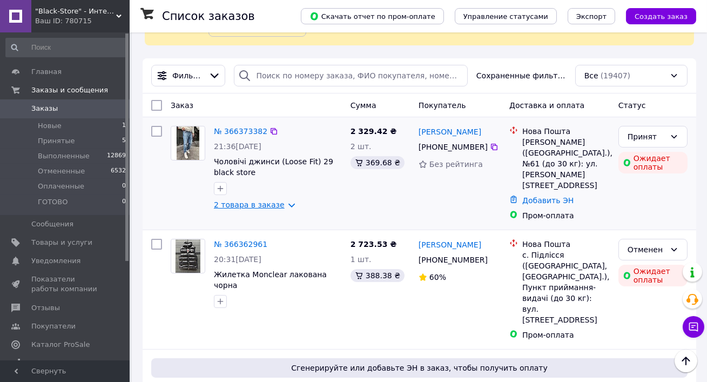
scroll to position [76, 0]
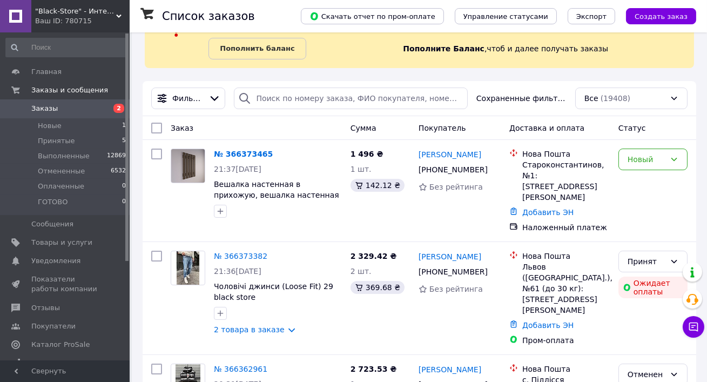
scroll to position [62, 0]
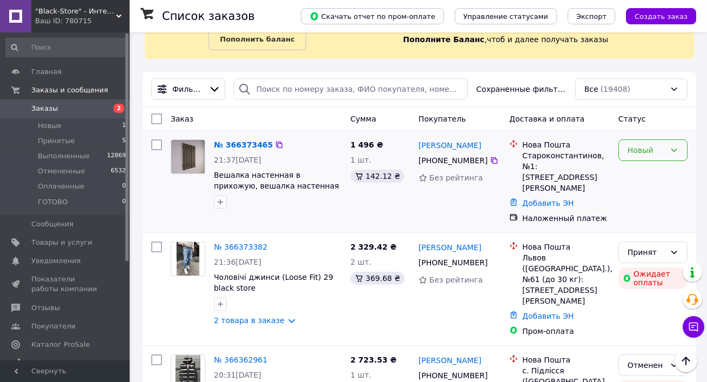
click at [633, 149] on div "Новый" at bounding box center [647, 150] width 38 height 12
click at [641, 171] on li "Принят" at bounding box center [653, 173] width 68 height 19
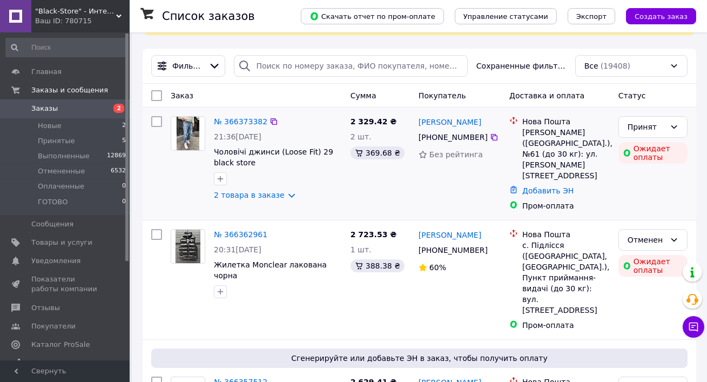
scroll to position [86, 0]
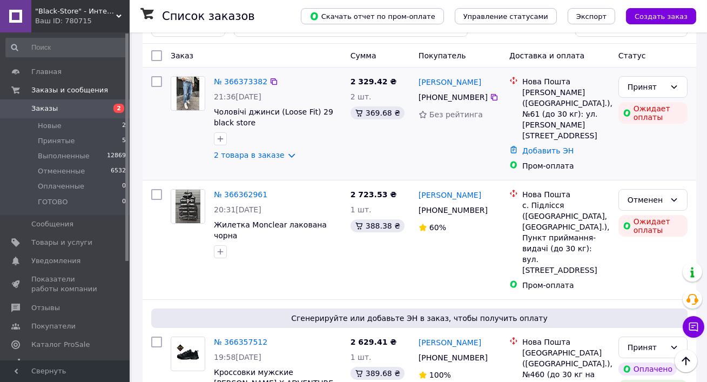
scroll to position [127, 0]
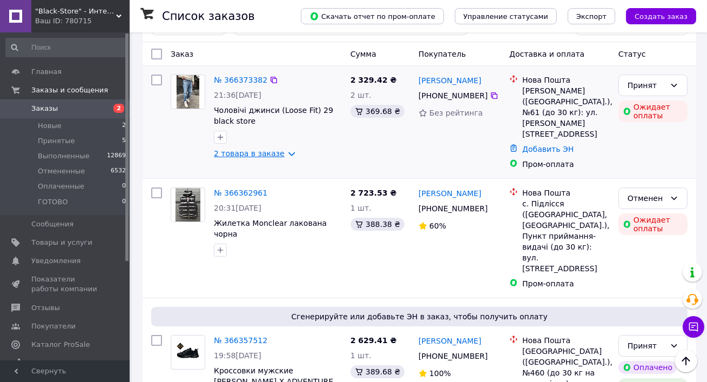
click at [263, 152] on link "2 товара в заказе" at bounding box center [249, 153] width 71 height 9
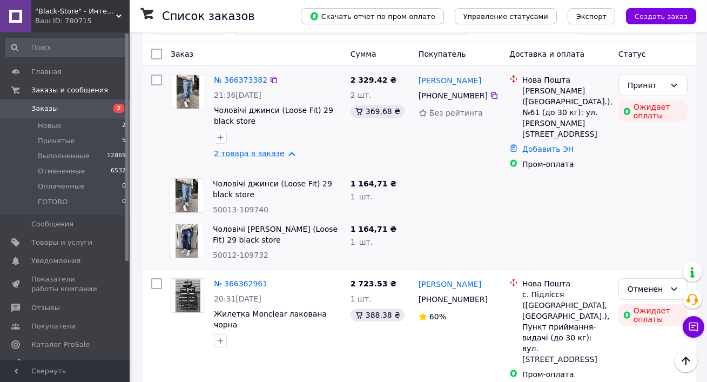
click at [263, 152] on link "2 товара в заказе" at bounding box center [249, 153] width 71 height 9
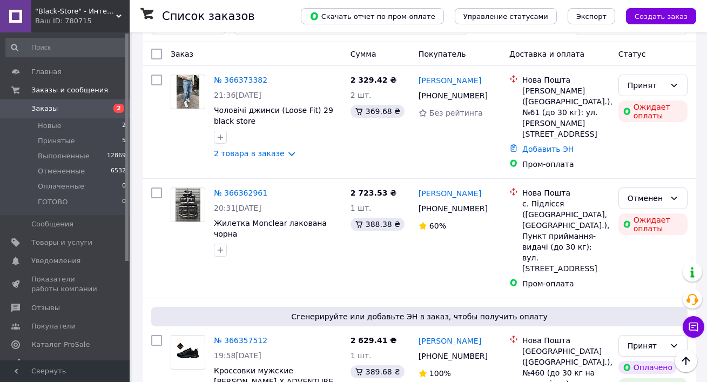
click at [78, 108] on span "Заказы" at bounding box center [65, 109] width 69 height 10
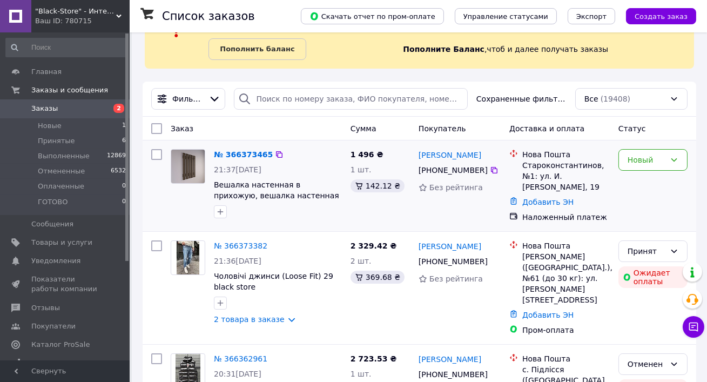
scroll to position [83, 0]
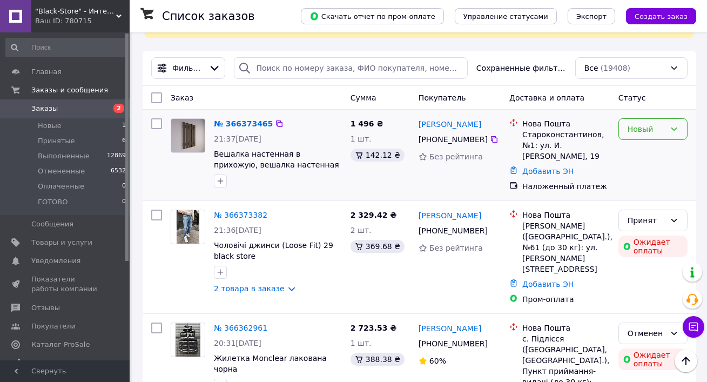
click at [653, 139] on div "Новый" at bounding box center [653, 129] width 69 height 22
click at [652, 150] on li "Принят" at bounding box center [653, 152] width 68 height 19
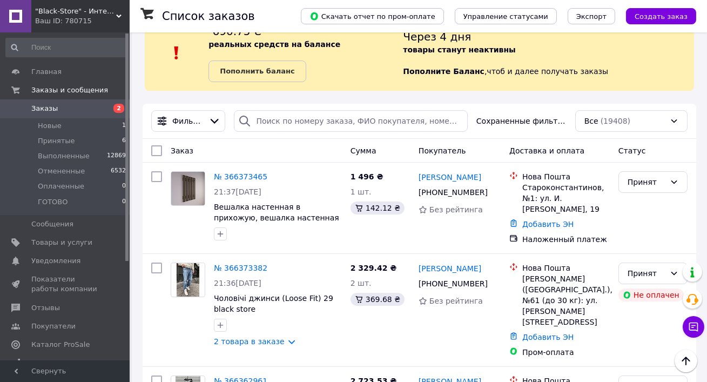
scroll to position [0, 0]
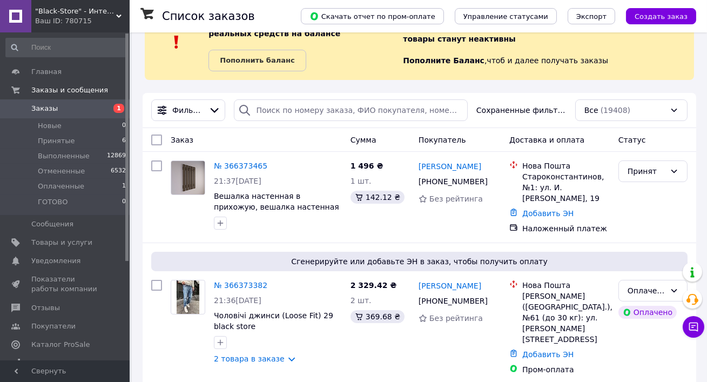
scroll to position [345, 0]
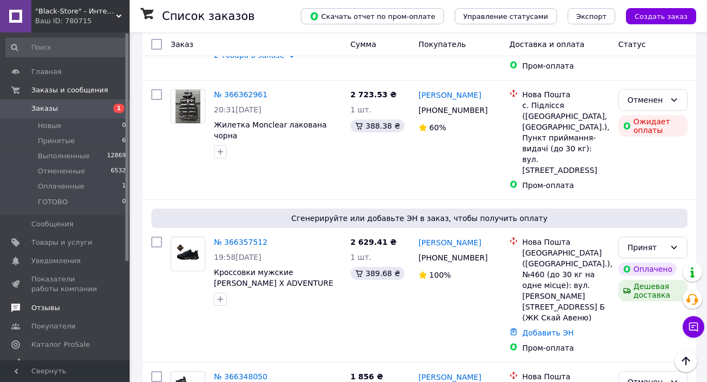
click at [58, 300] on link "Отзывы" at bounding box center [66, 308] width 132 height 18
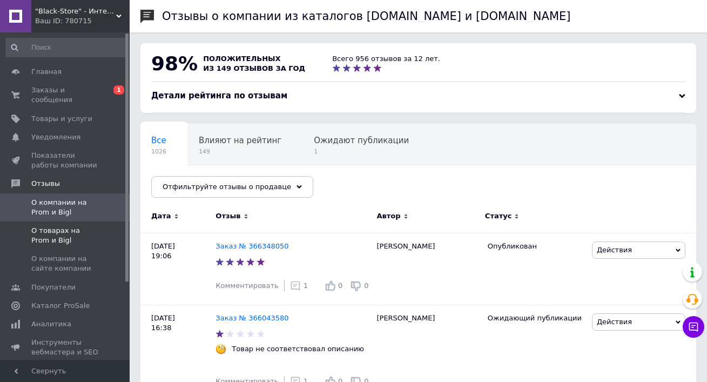
click at [104, 229] on span at bounding box center [115, 235] width 30 height 19
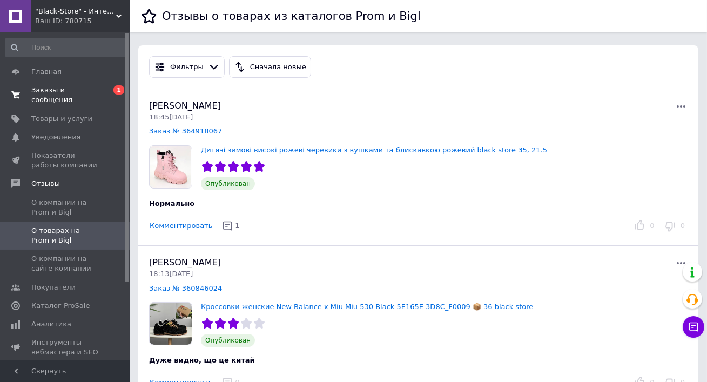
click at [52, 98] on span "Заказы и сообщения" at bounding box center [65, 94] width 69 height 19
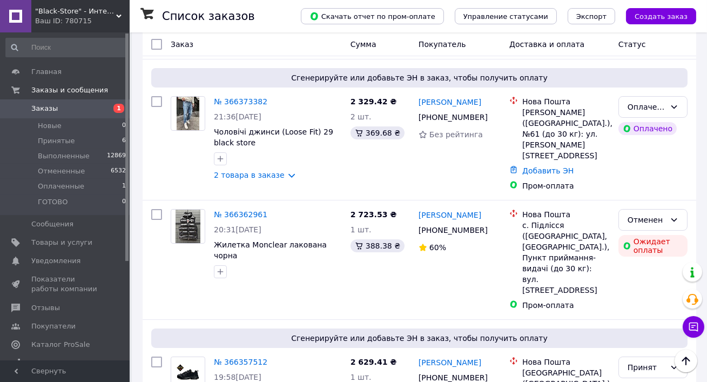
scroll to position [243, 0]
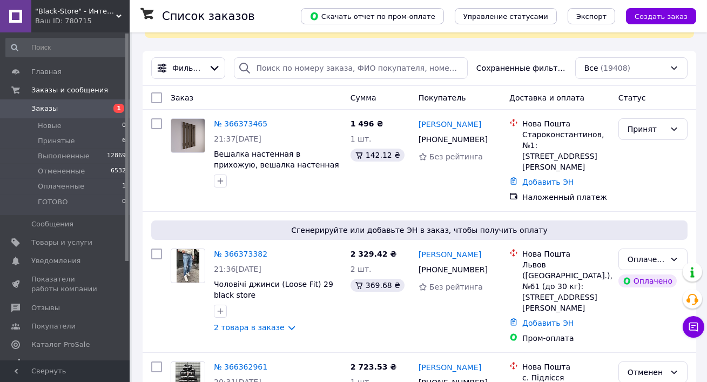
scroll to position [186, 0]
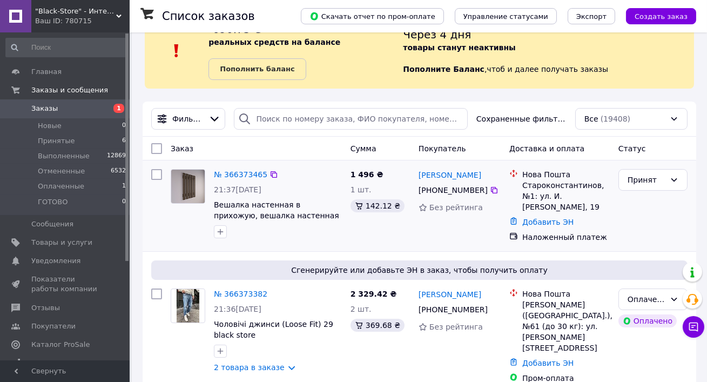
scroll to position [37, 0]
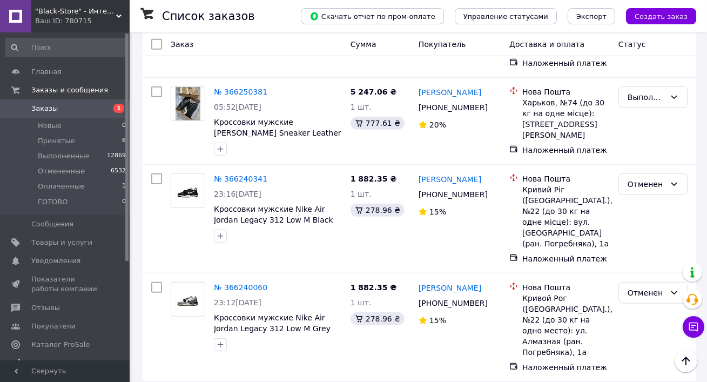
scroll to position [2016, 0]
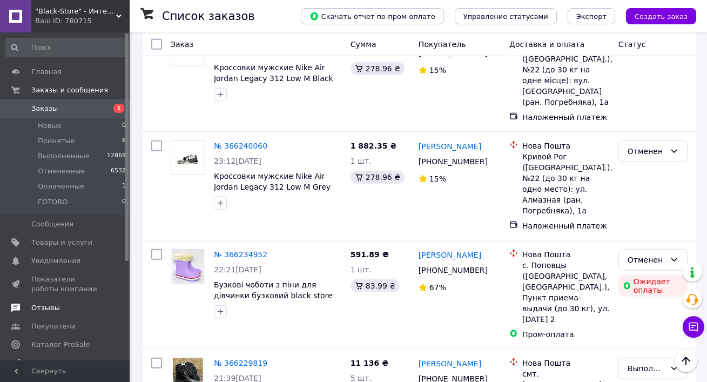
click at [44, 311] on span "Отзывы" at bounding box center [45, 308] width 29 height 10
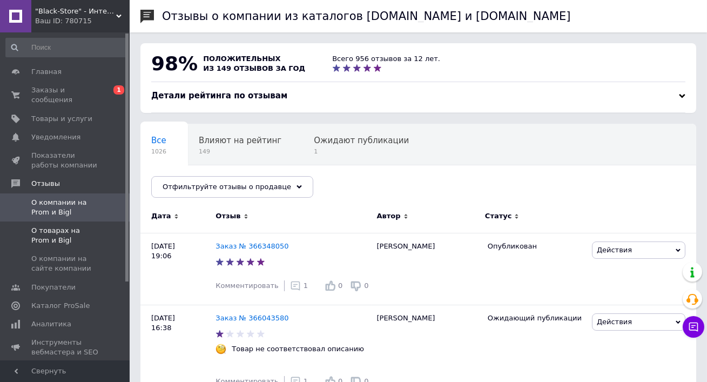
click at [77, 240] on span "О товарах на Prom и Bigl" at bounding box center [65, 235] width 69 height 19
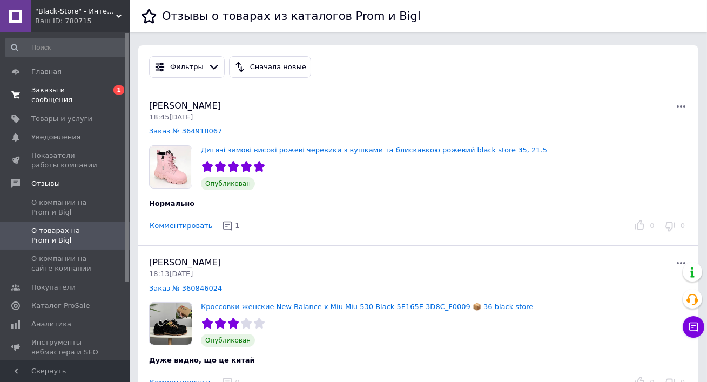
click at [51, 90] on span "Заказы и сообщения" at bounding box center [65, 94] width 69 height 19
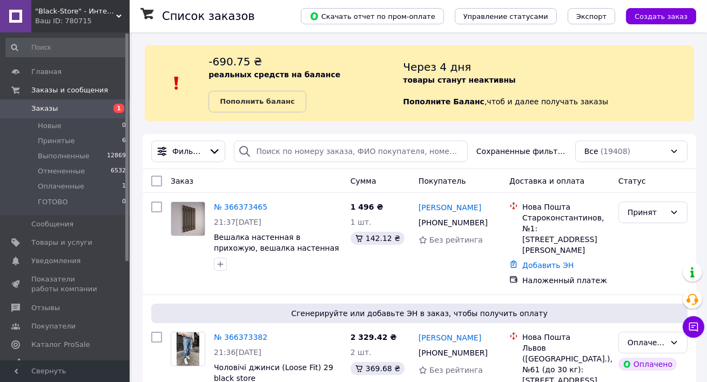
click at [48, 15] on span ""Black-Store" - Интернет-магазин" at bounding box center [75, 11] width 81 height 10
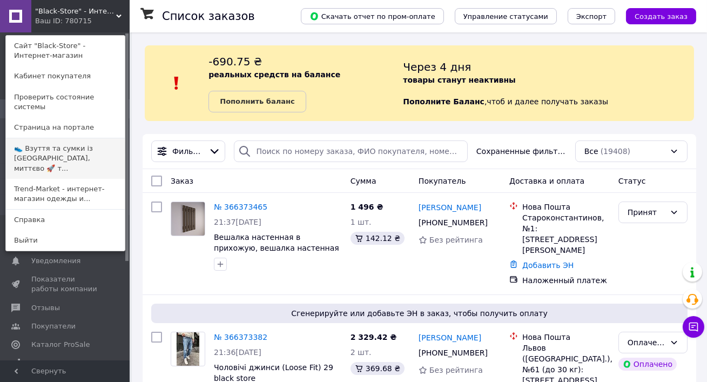
click at [52, 144] on link "👟 Взуття та сумки із [GEOGRAPHIC_DATA], миттєво 🚀 т..." at bounding box center [65, 158] width 119 height 41
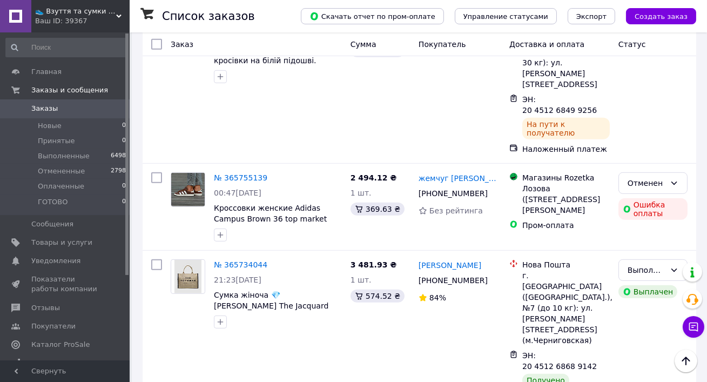
scroll to position [1402, 0]
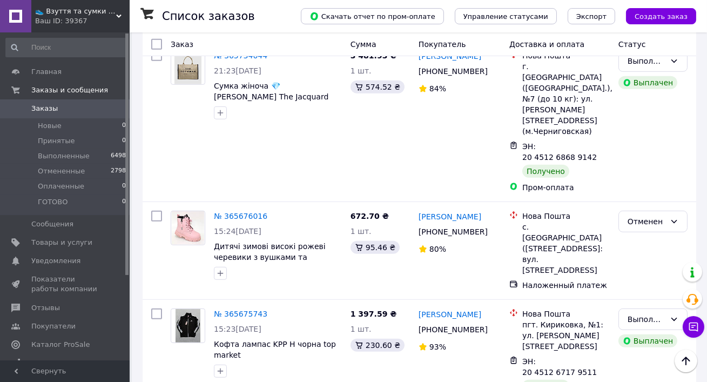
click at [63, 22] on div "Ваш ID: 39367" at bounding box center [82, 21] width 95 height 10
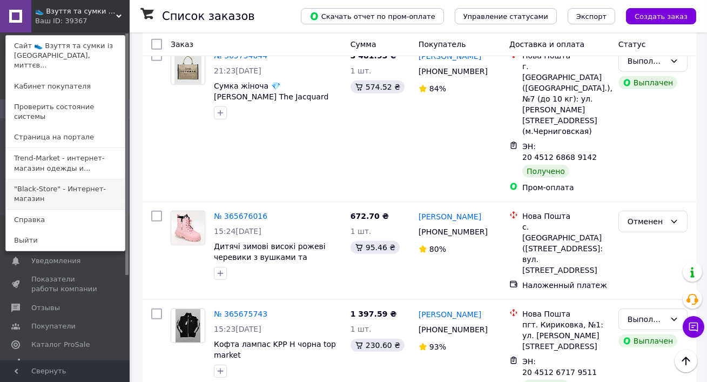
click at [55, 179] on link ""Black-Store" - Интернет-магазин" at bounding box center [65, 194] width 119 height 30
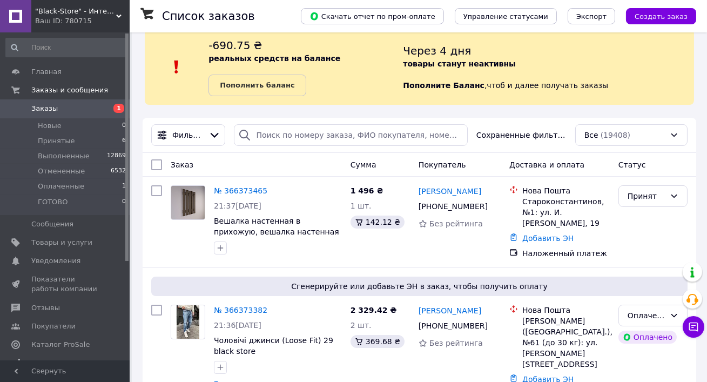
scroll to position [16, 0]
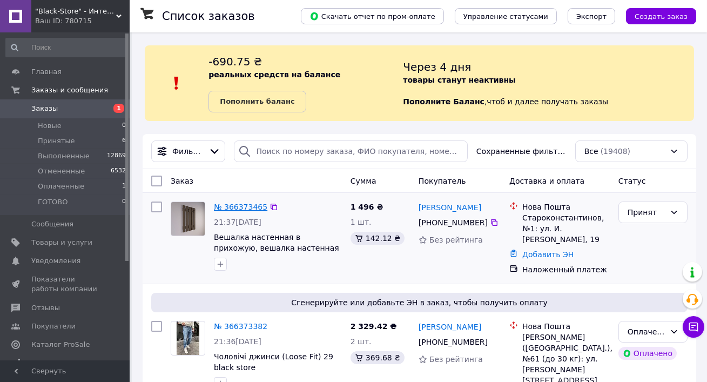
click at [240, 211] on link "№ 366373465" at bounding box center [241, 207] width 54 height 9
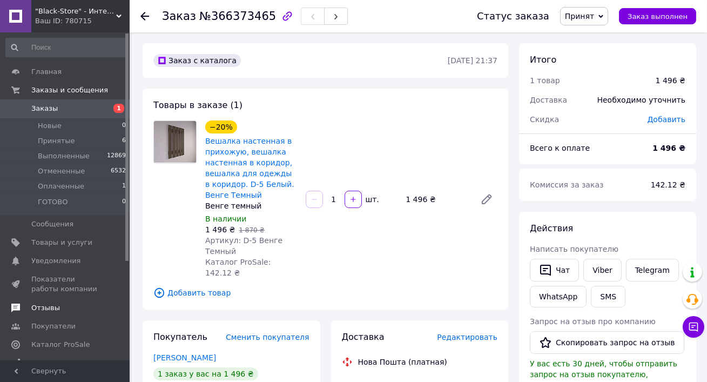
click at [82, 305] on span "Отзывы" at bounding box center [65, 308] width 69 height 10
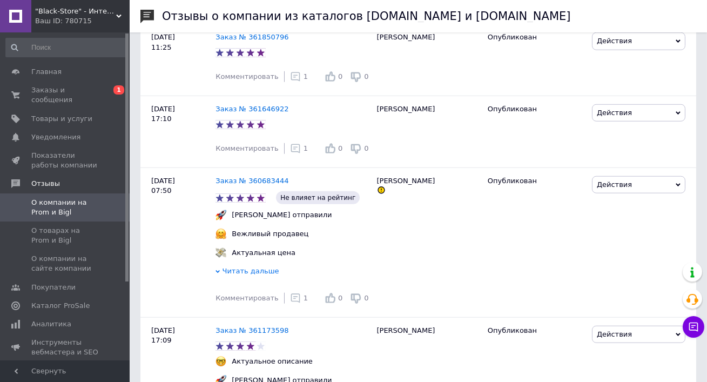
scroll to position [2189, 0]
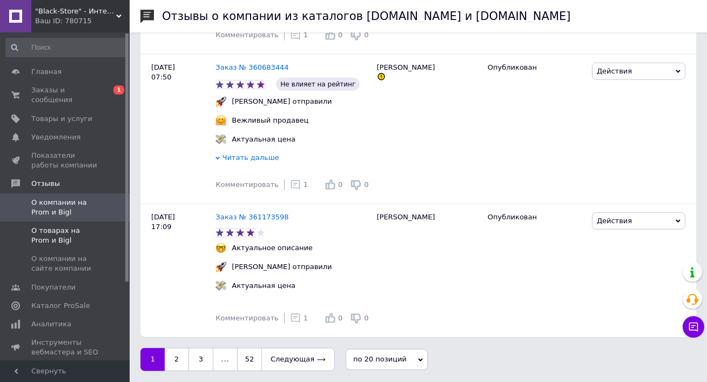
click at [74, 229] on span "О товарах на Prom и Bigl" at bounding box center [65, 235] width 69 height 19
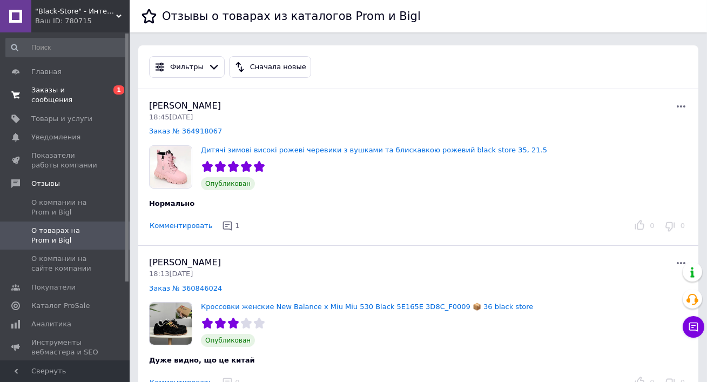
click at [61, 98] on span "Заказы и сообщения" at bounding box center [65, 94] width 69 height 19
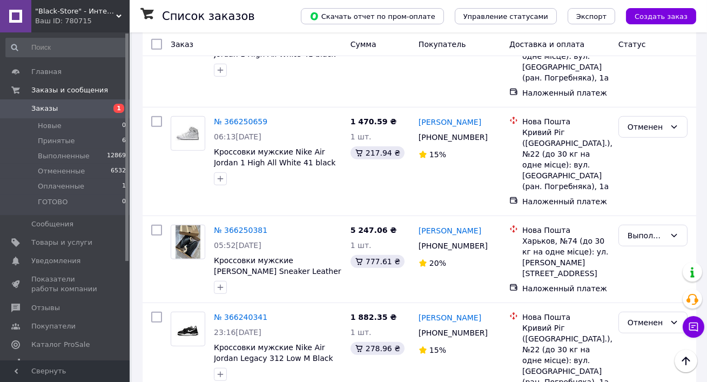
scroll to position [2016, 0]
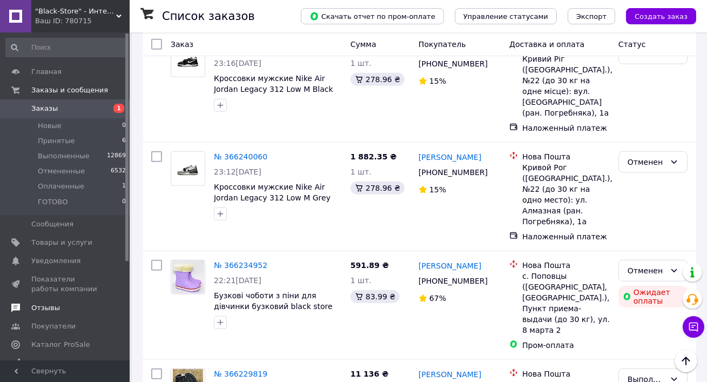
click at [42, 308] on span "Отзывы" at bounding box center [45, 308] width 29 height 10
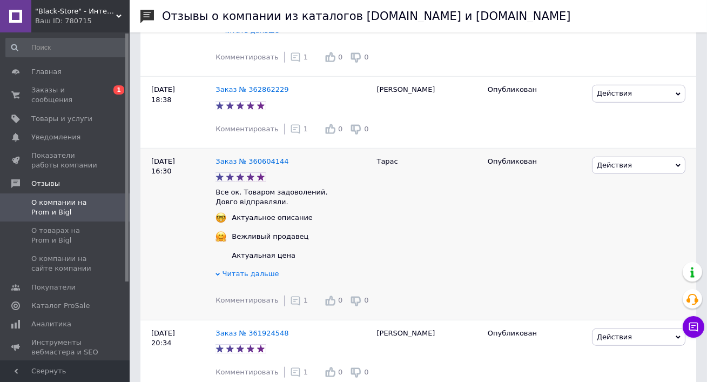
scroll to position [1717, 0]
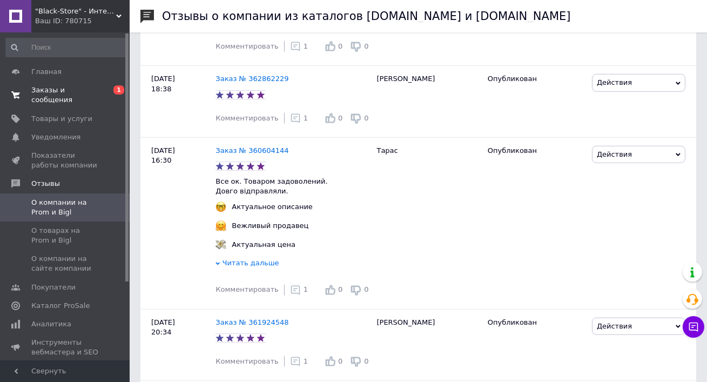
click at [81, 90] on span "Заказы и сообщения" at bounding box center [65, 94] width 69 height 19
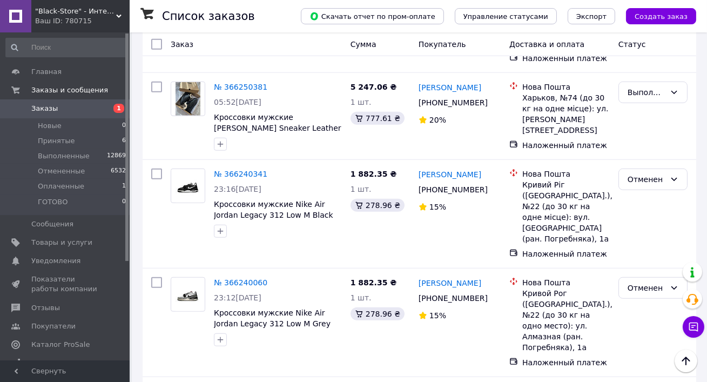
scroll to position [2016, 0]
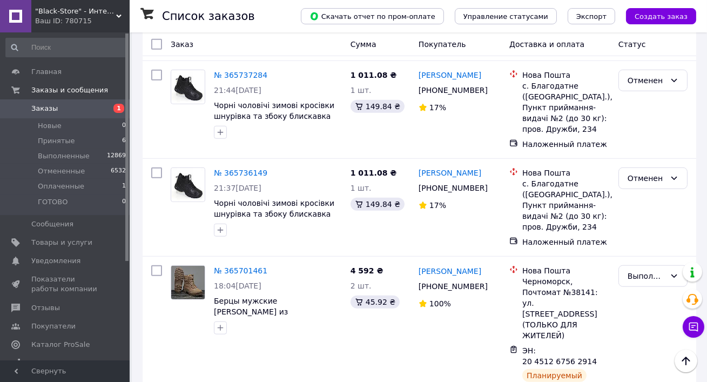
scroll to position [2054, 0]
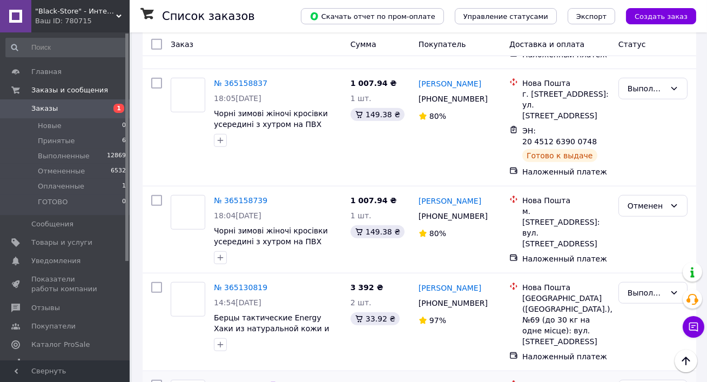
scroll to position [1749, 0]
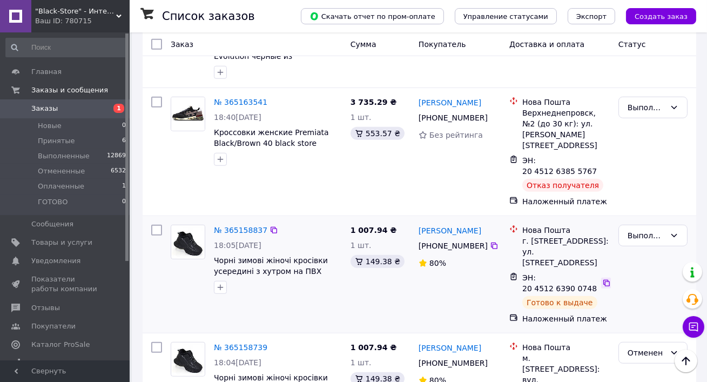
click at [609, 279] on icon at bounding box center [607, 283] width 9 height 9
click at [248, 226] on link "№ 365158837" at bounding box center [241, 230] width 54 height 9
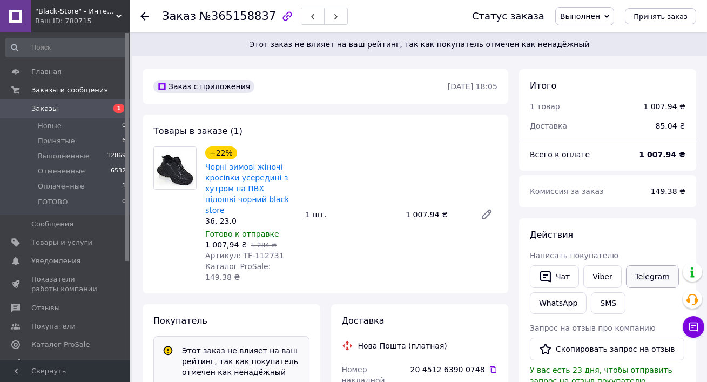
click at [644, 278] on link "Telegram" at bounding box center [652, 276] width 53 height 23
click at [72, 101] on link "Заказы 1" at bounding box center [66, 108] width 132 height 18
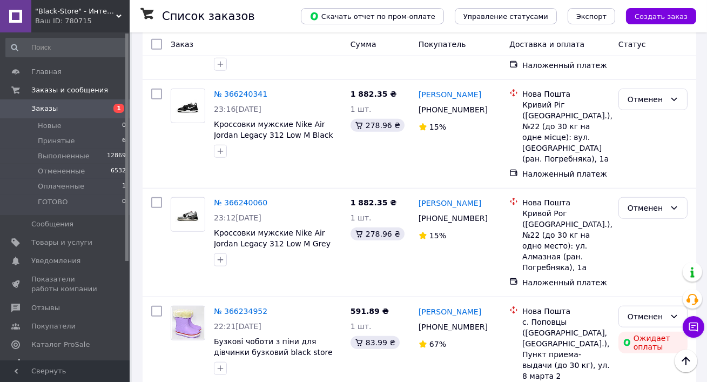
scroll to position [2016, 0]
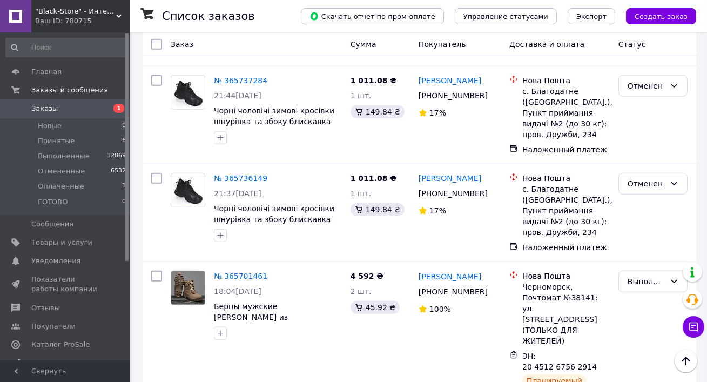
scroll to position [2054, 0]
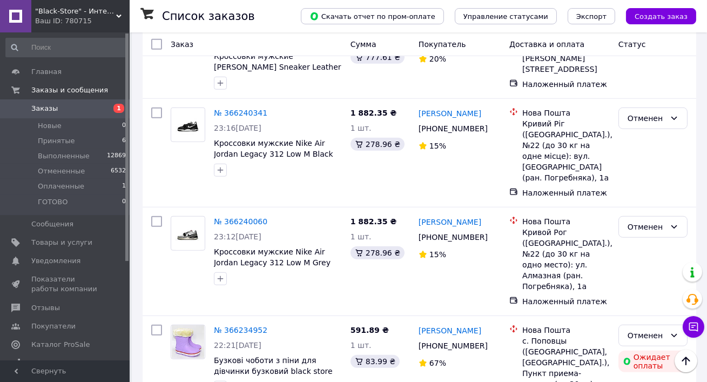
scroll to position [2016, 0]
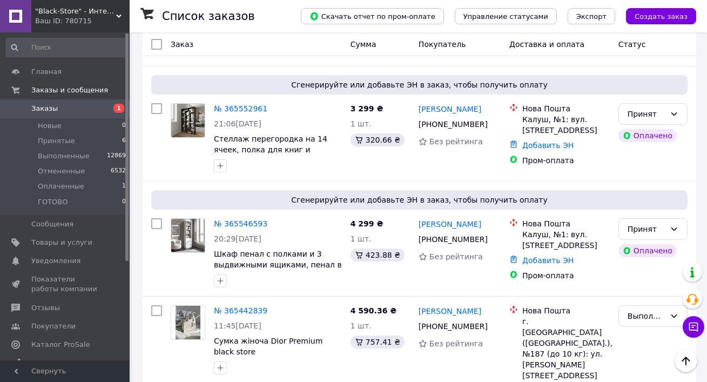
scroll to position [463, 0]
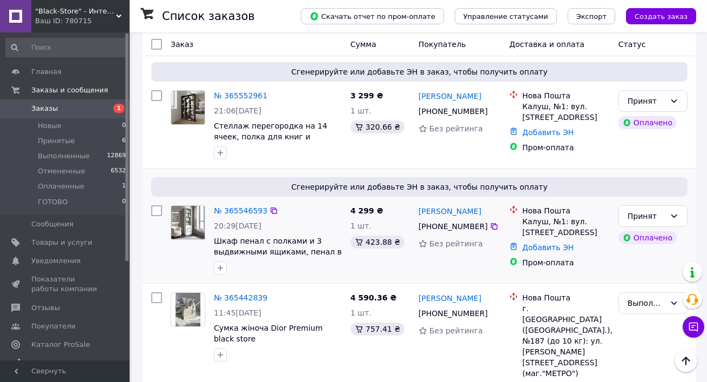
click at [237, 97] on link "№ 365552961" at bounding box center [241, 95] width 54 height 9
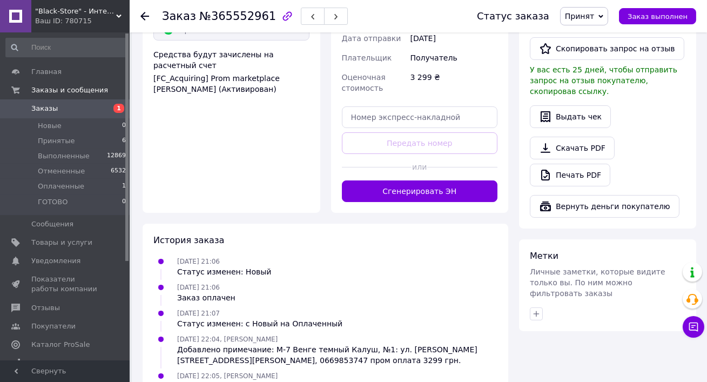
scroll to position [486, 0]
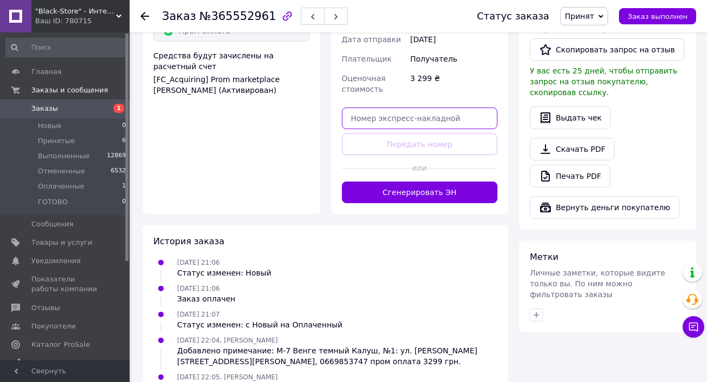
click at [357, 108] on input "text" at bounding box center [420, 119] width 156 height 22
paste input "20451269247340"
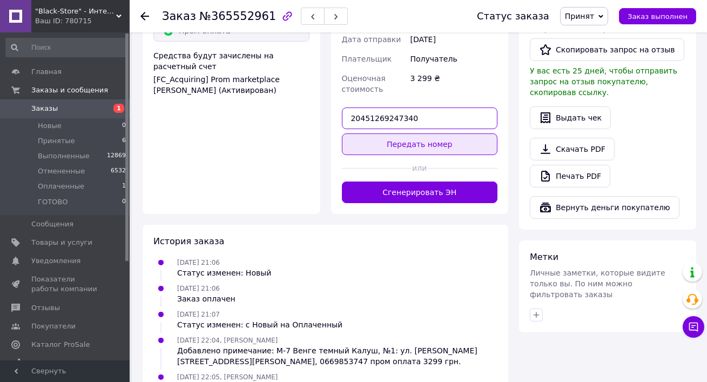
type input "20451269247340"
click at [397, 133] on button "Передать номер" at bounding box center [420, 144] width 156 height 22
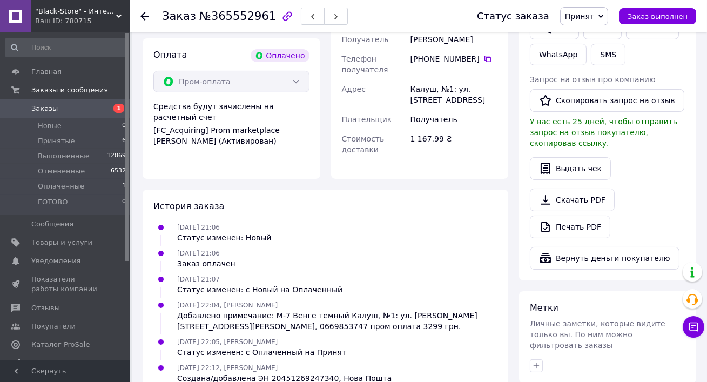
scroll to position [438, 0]
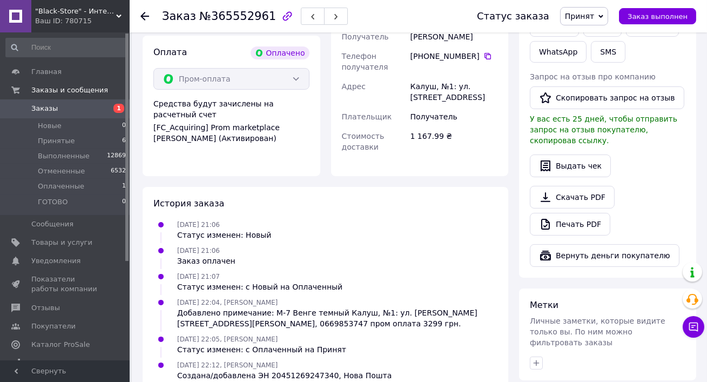
click at [590, 22] on span "Принят" at bounding box center [584, 16] width 48 height 18
click at [590, 37] on li "Выполнен" at bounding box center [589, 38] width 57 height 16
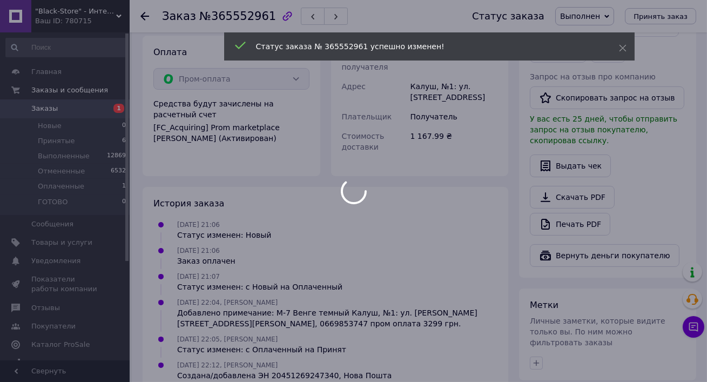
scroll to position [465, 0]
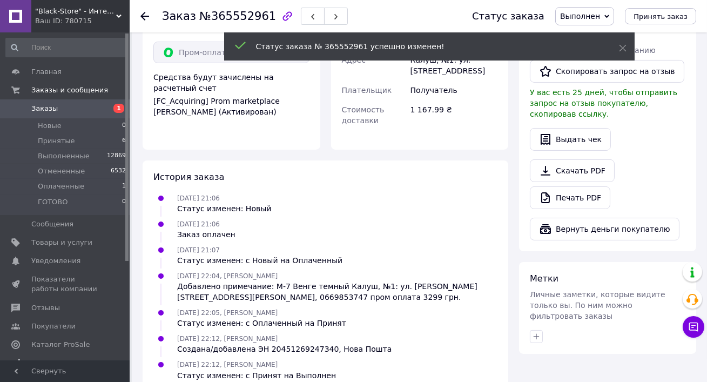
click at [73, 113] on span "Заказы" at bounding box center [65, 109] width 69 height 10
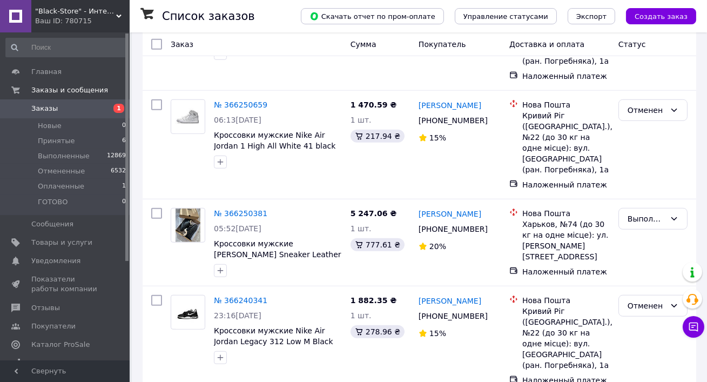
scroll to position [2016, 0]
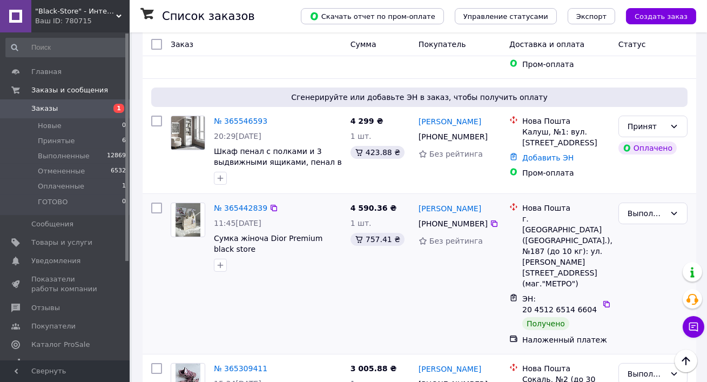
scroll to position [545, 0]
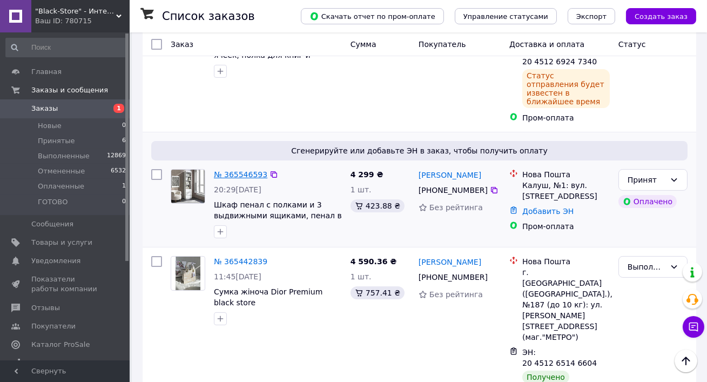
click at [230, 170] on link "№ 365546593" at bounding box center [241, 174] width 54 height 9
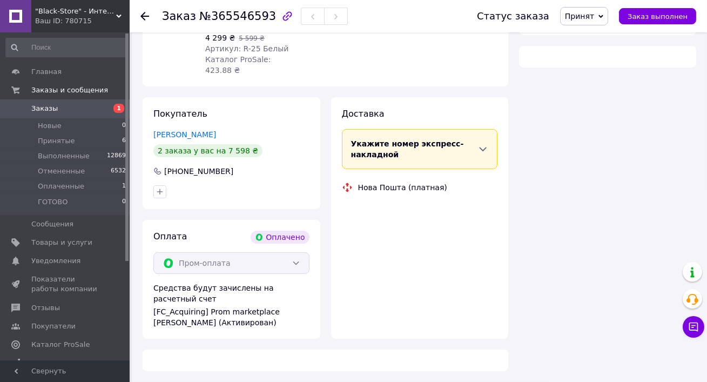
scroll to position [459, 0]
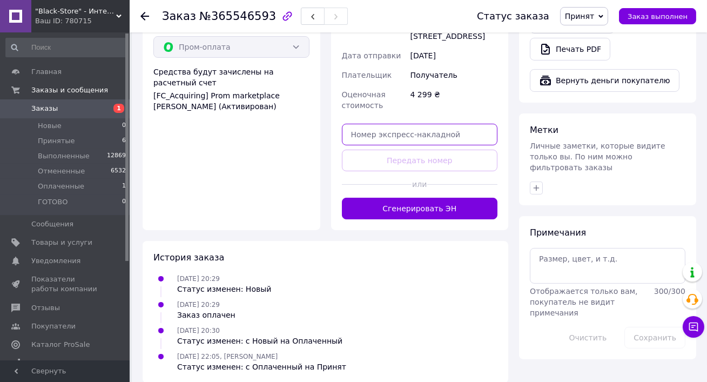
click at [388, 131] on input "text" at bounding box center [420, 135] width 156 height 22
paste input "20451269247340"
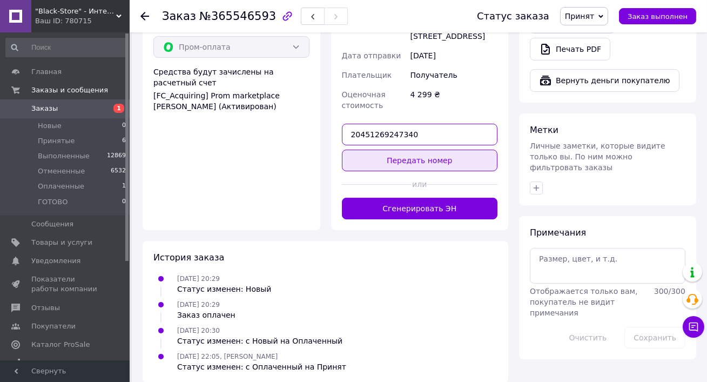
type input "20451269247340"
click at [403, 150] on button "Передать номер" at bounding box center [420, 161] width 156 height 22
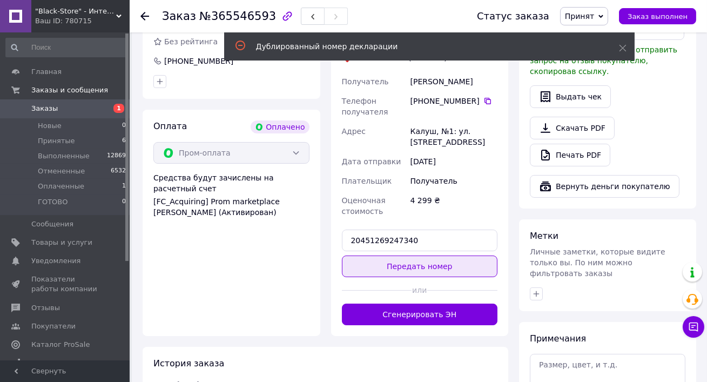
scroll to position [345, 0]
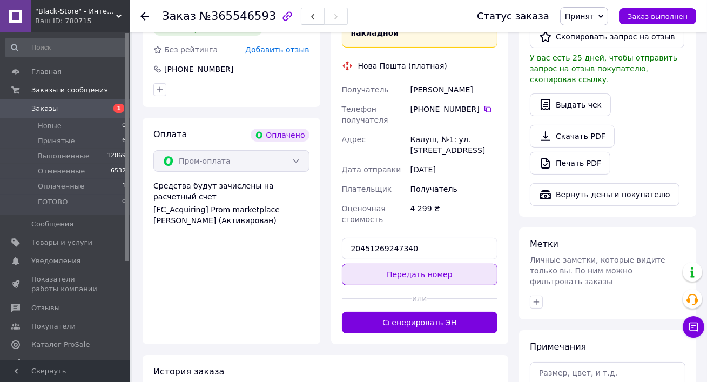
click at [405, 272] on button "Передать номер" at bounding box center [420, 275] width 156 height 22
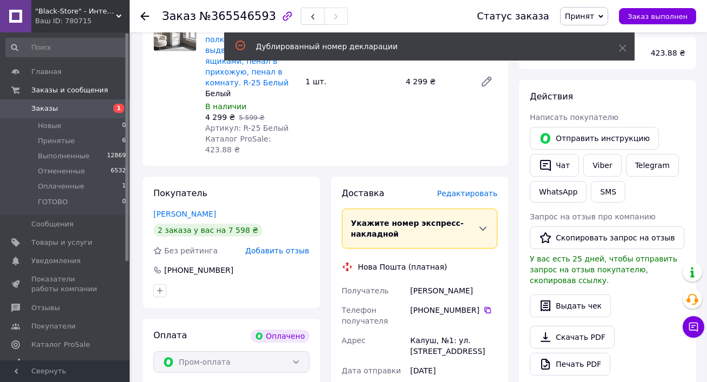
scroll to position [0, 0]
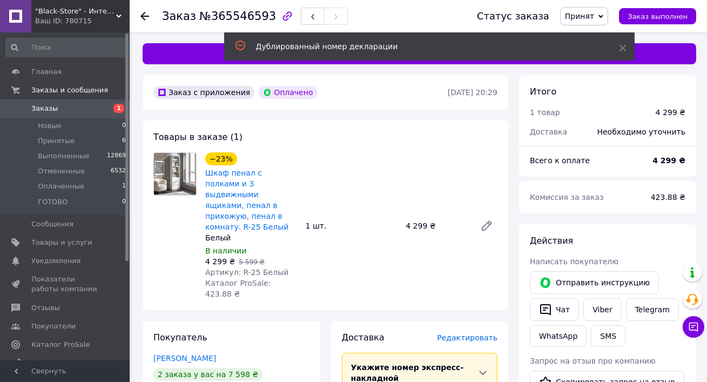
click at [49, 113] on span "Заказы" at bounding box center [44, 109] width 26 height 10
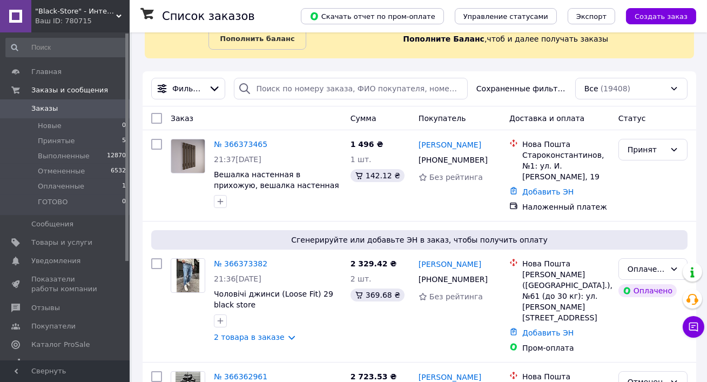
scroll to position [160, 0]
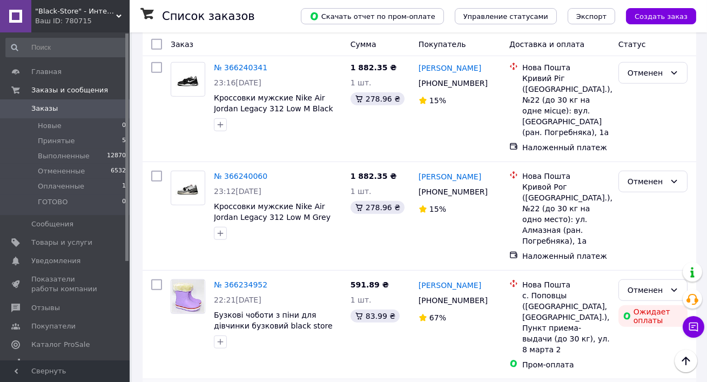
scroll to position [2016, 0]
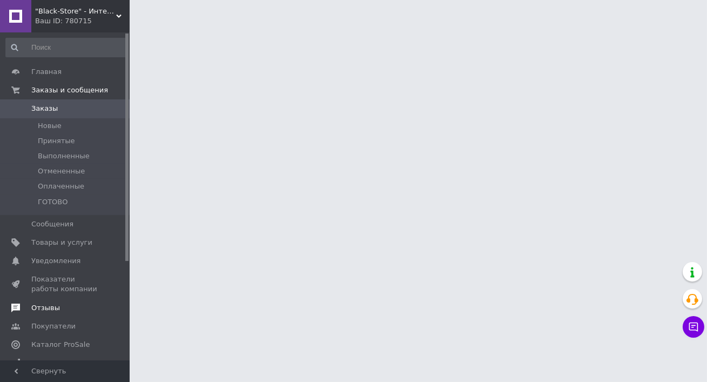
click at [48, 310] on span "Отзывы" at bounding box center [45, 308] width 29 height 10
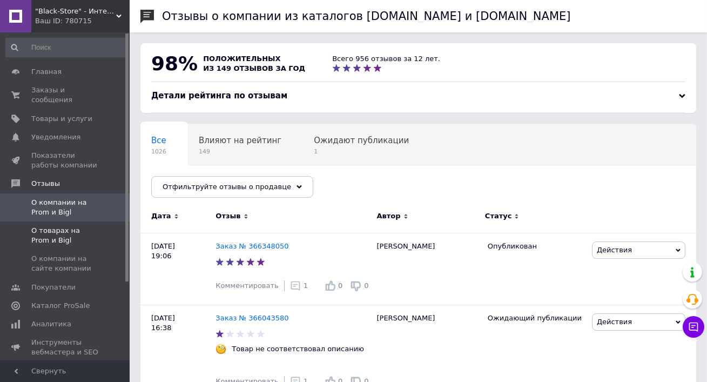
click at [62, 244] on span "О товарах на Prom и Bigl" at bounding box center [65, 235] width 69 height 19
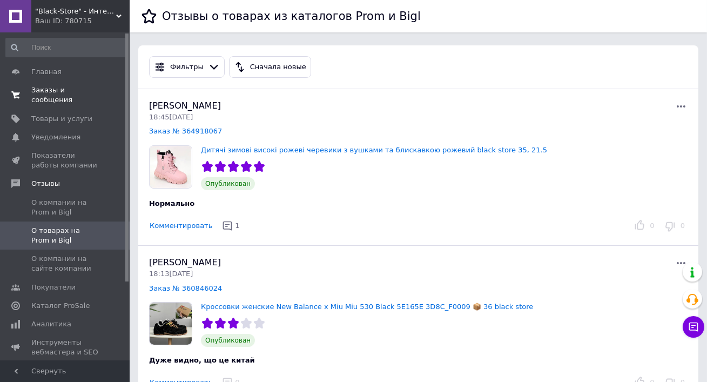
click at [46, 102] on span "Заказы и сообщения" at bounding box center [65, 94] width 69 height 19
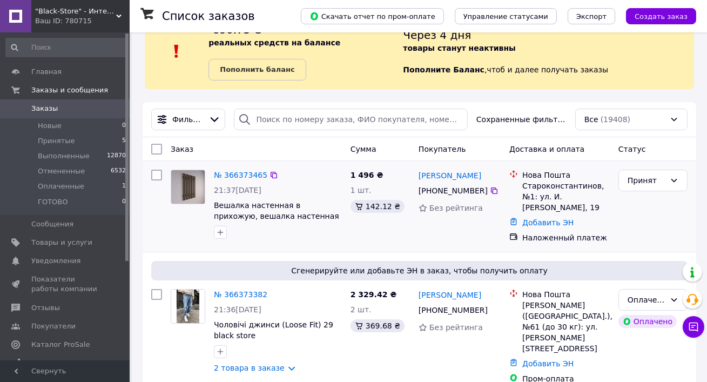
scroll to position [38, 0]
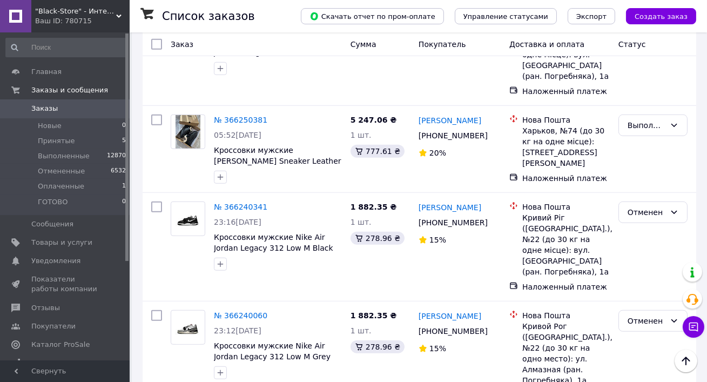
scroll to position [2016, 0]
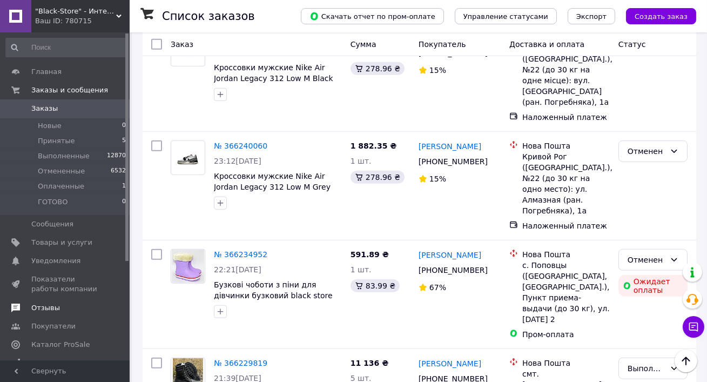
click at [43, 304] on span "Отзывы" at bounding box center [45, 308] width 29 height 10
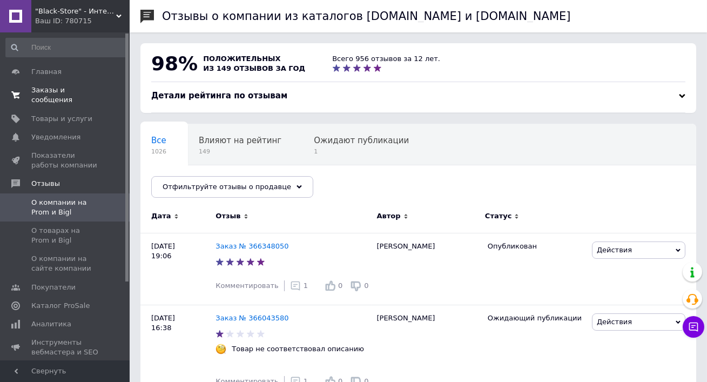
click at [60, 96] on span "Заказы и сообщения" at bounding box center [65, 94] width 69 height 19
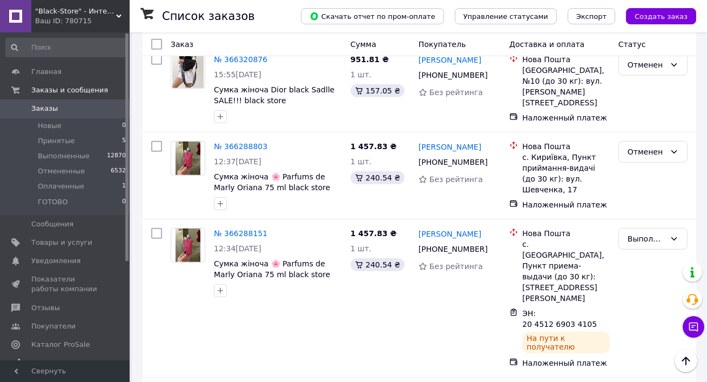
scroll to position [839, 0]
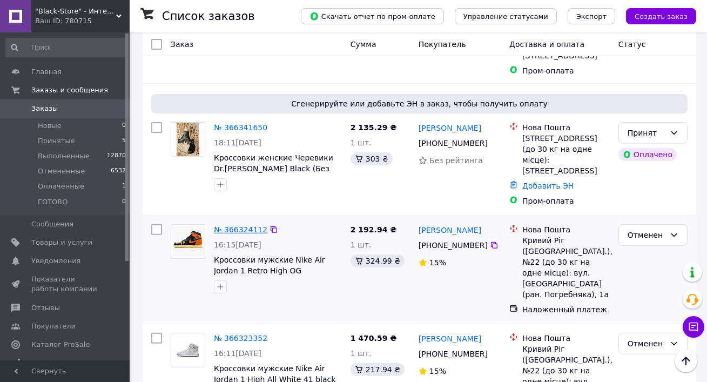
click at [232, 225] on link "№ 366324112" at bounding box center [241, 229] width 54 height 9
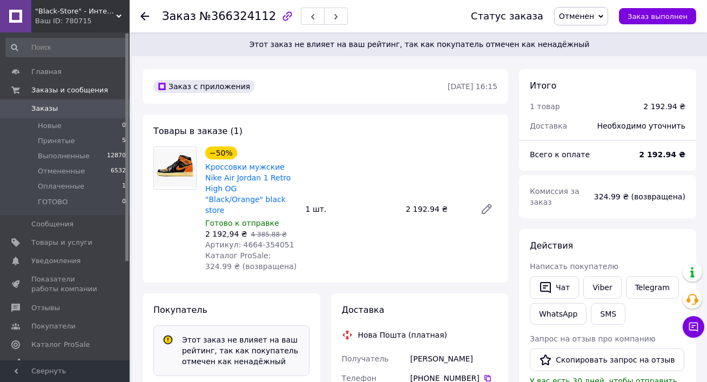
click at [61, 106] on span "Заказы" at bounding box center [65, 109] width 69 height 10
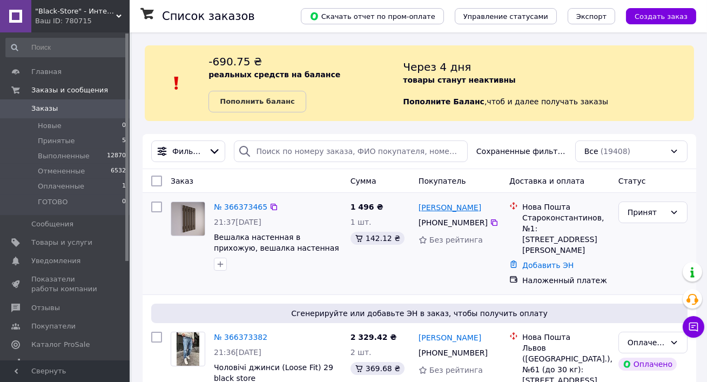
scroll to position [134, 0]
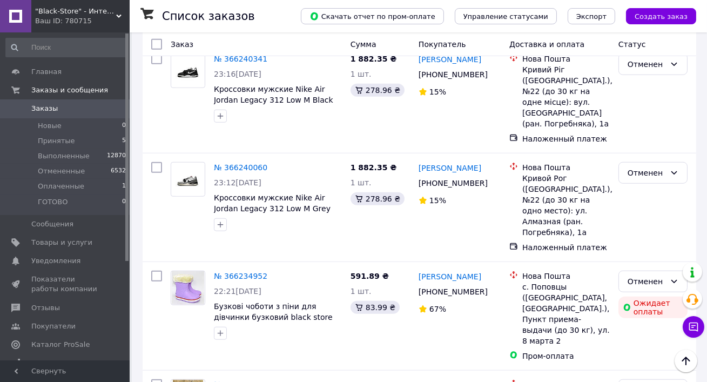
scroll to position [2016, 0]
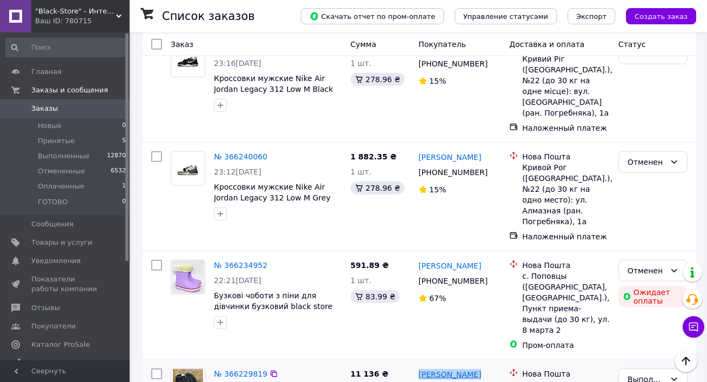
click at [71, 19] on div "Ваш ID: 780715" at bounding box center [82, 21] width 95 height 10
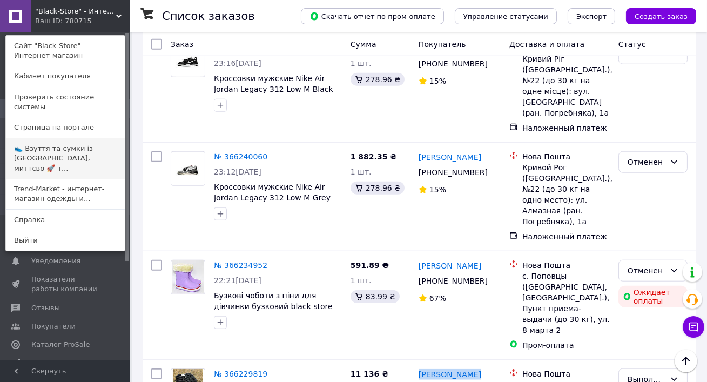
click at [68, 138] on link "👟 Взуття та сумки із [GEOGRAPHIC_DATA], миттєво 🚀 т..." at bounding box center [65, 158] width 119 height 41
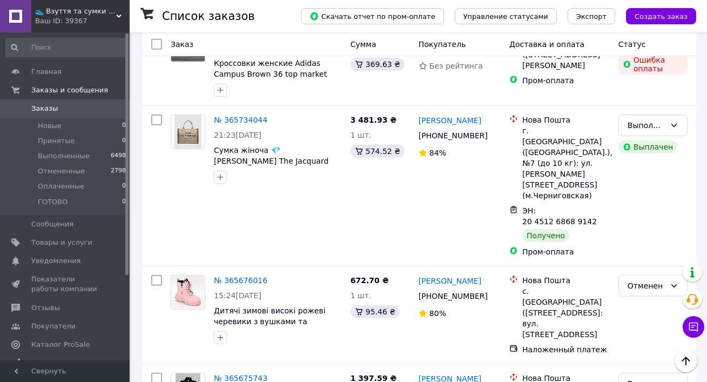
scroll to position [1332, 0]
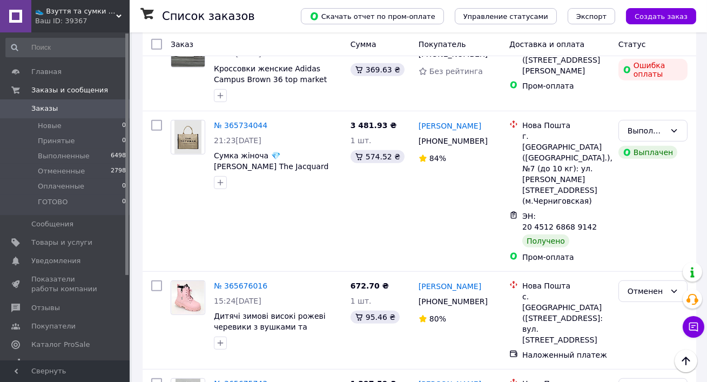
click at [51, 3] on div "👟 Взуття та сумки із [GEOGRAPHIC_DATA], миттєво 🚀 та без предоплат Ваш ID: 39367" at bounding box center [80, 16] width 98 height 32
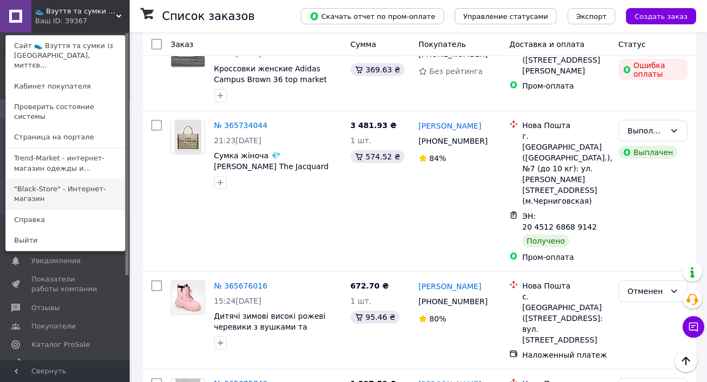
click at [66, 179] on link ""Black-Store" - Интернет-магазин" at bounding box center [65, 194] width 119 height 30
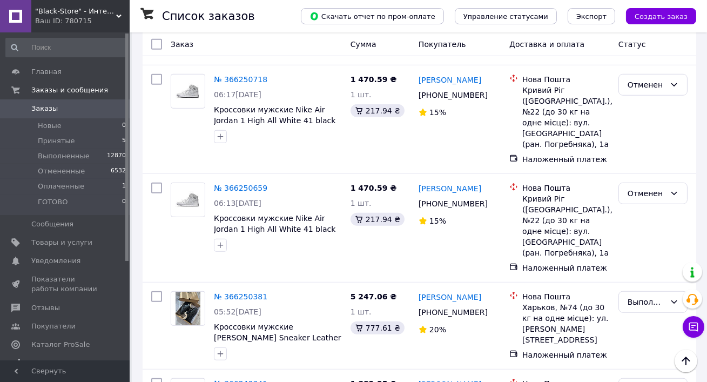
scroll to position [2016, 0]
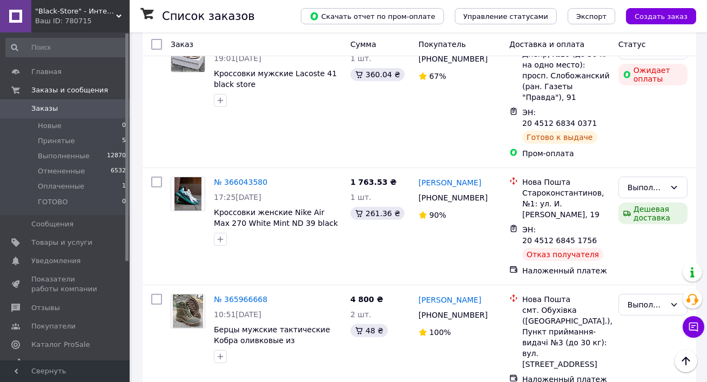
scroll to position [831, 0]
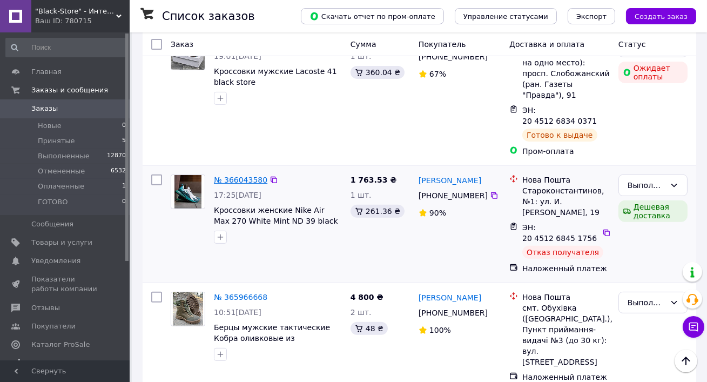
click at [228, 176] on link "№ 366043580" at bounding box center [241, 180] width 54 height 9
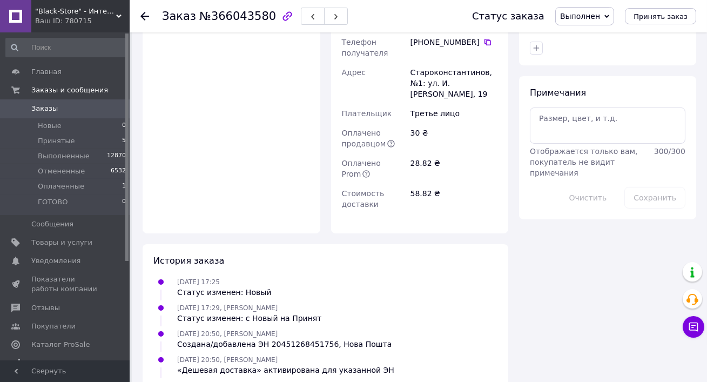
scroll to position [702, 0]
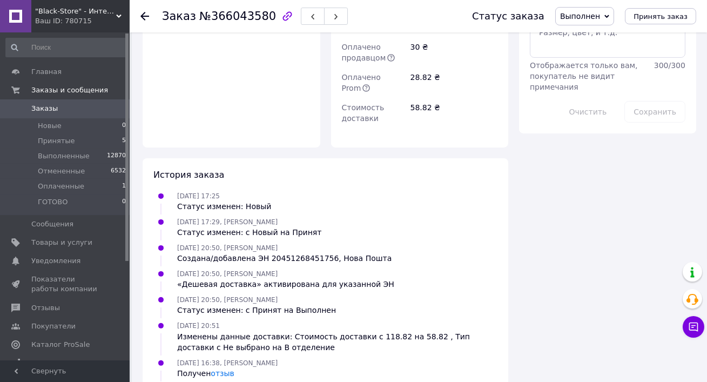
copy div "59001474845674"
click at [65, 106] on span "Заказы" at bounding box center [65, 109] width 69 height 10
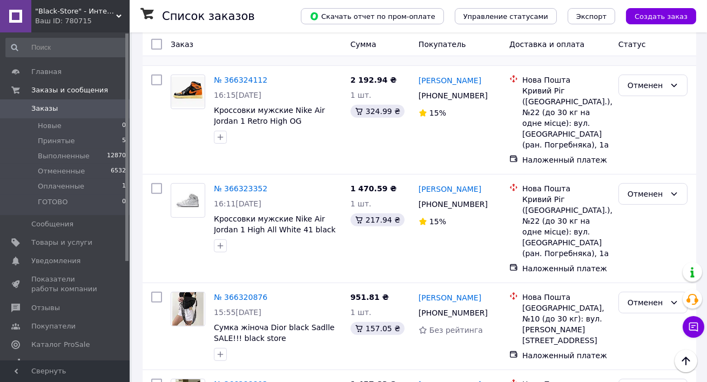
scroll to position [988, 0]
click at [219, 185] on link "№ 366323352" at bounding box center [241, 189] width 54 height 9
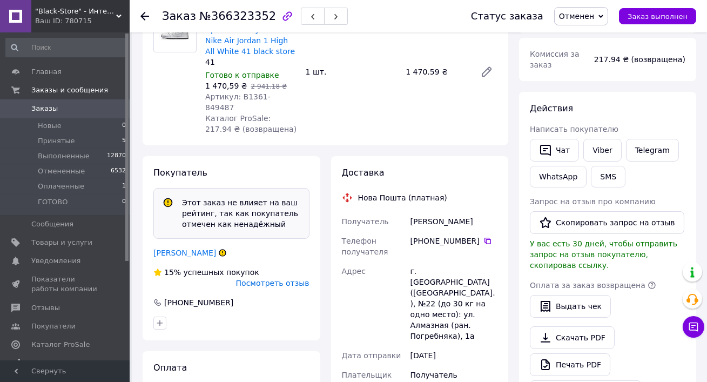
scroll to position [173, 0]
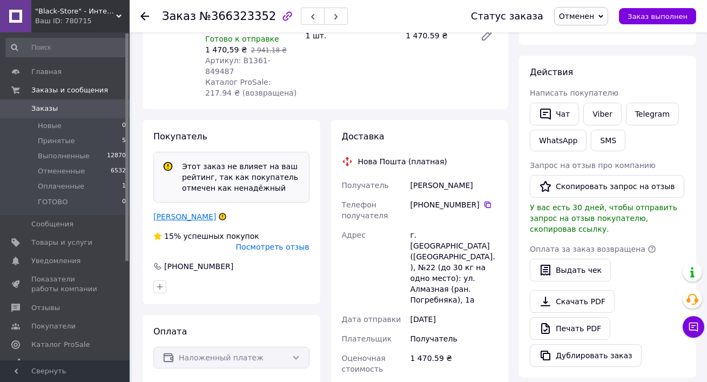
click at [192, 212] on link "[PERSON_NAME]" at bounding box center [184, 216] width 63 height 9
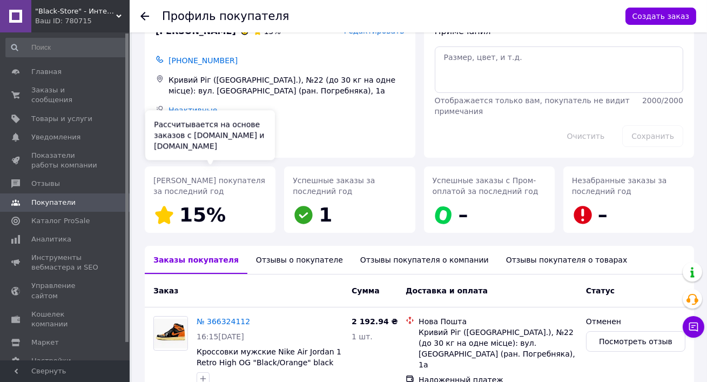
scroll to position [179, 0]
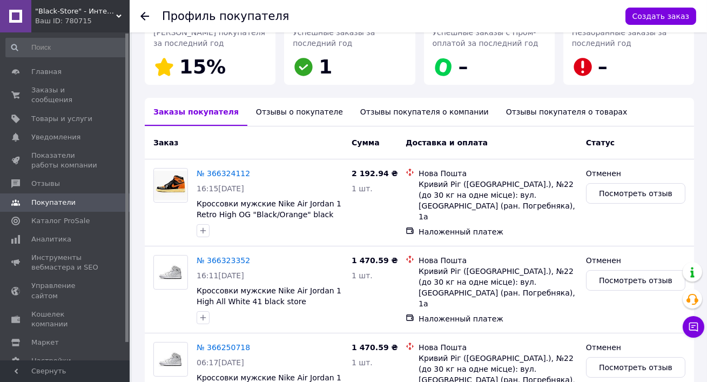
click at [248, 123] on div "Отзывы о покупателе" at bounding box center [300, 112] width 104 height 28
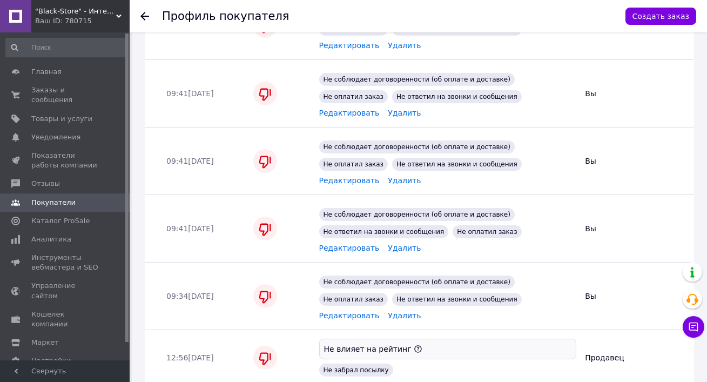
scroll to position [680, 0]
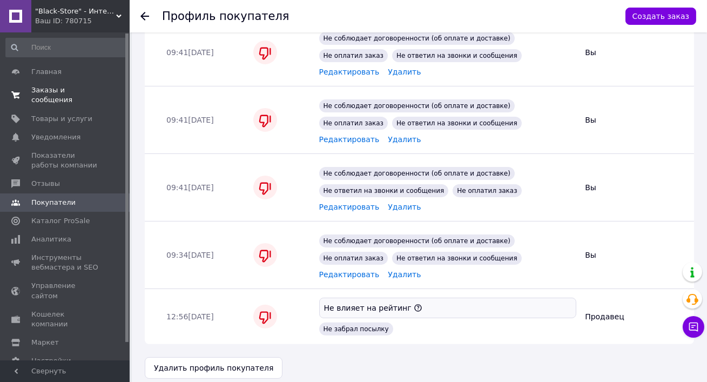
click at [46, 95] on span "Заказы и сообщения" at bounding box center [65, 94] width 69 height 19
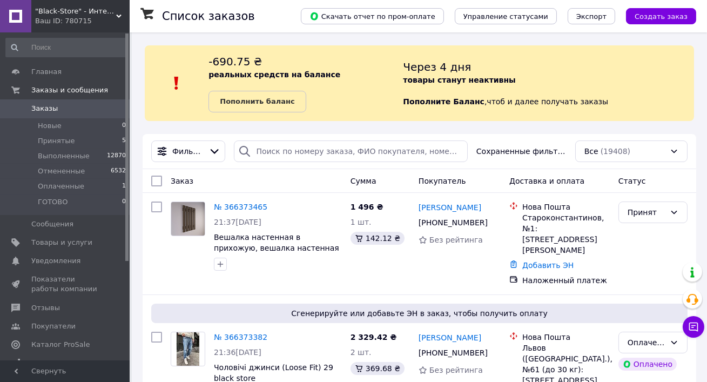
click at [65, 24] on div "Ваш ID: 780715" at bounding box center [82, 21] width 95 height 10
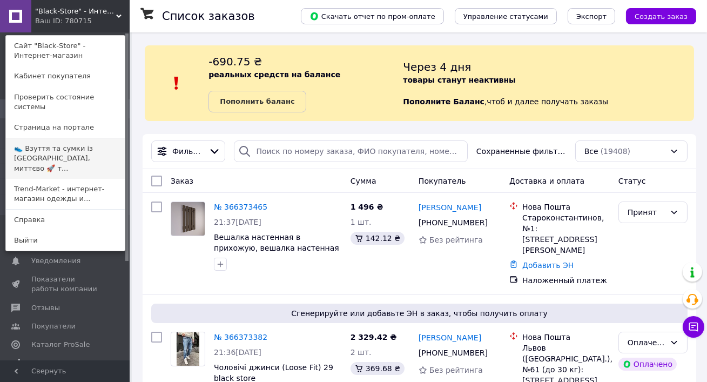
click at [64, 150] on link "👟 Взуття та сумки із Польщі, миттєво 🚀 т..." at bounding box center [65, 158] width 119 height 41
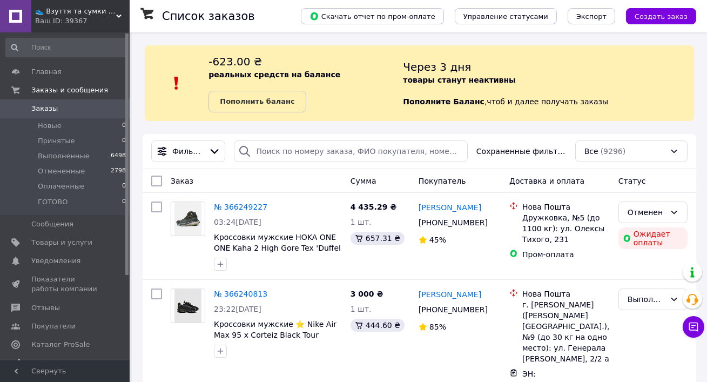
click at [60, 7] on span "👟 Взуття та сумки із Польщі, миттєво 🚀 та без предоплат" at bounding box center [75, 11] width 81 height 10
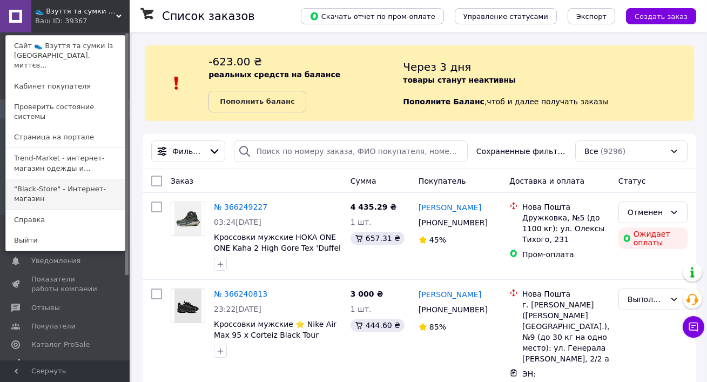
click at [55, 179] on link ""Black-Store" - Интернет-магазин" at bounding box center [65, 194] width 119 height 30
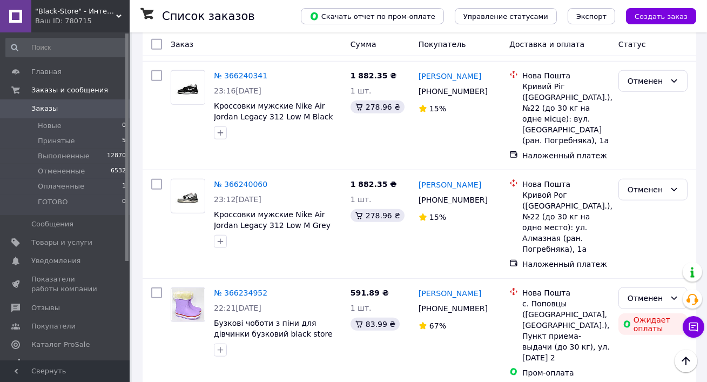
scroll to position [2016, 0]
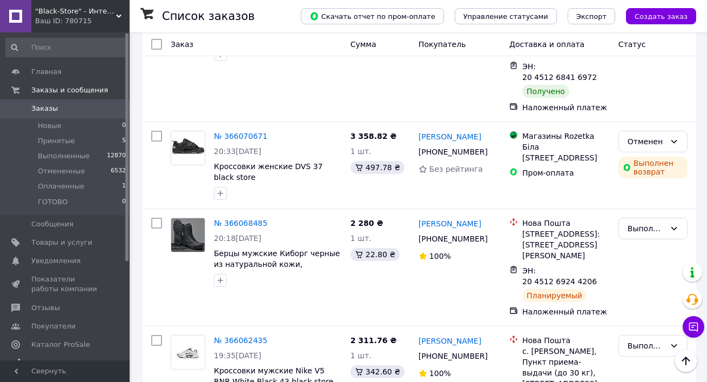
scroll to position [456, 0]
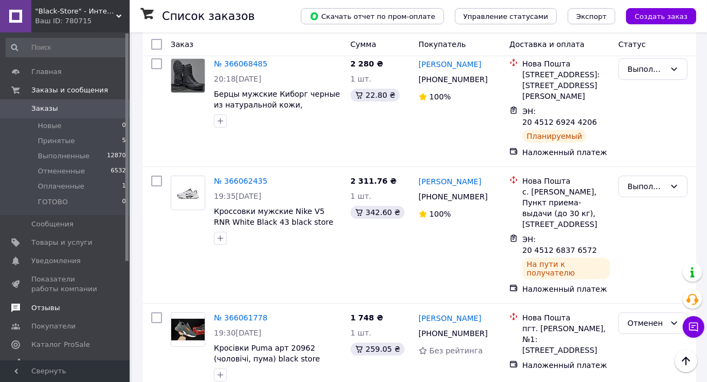
click at [43, 302] on link "Отзывы" at bounding box center [66, 308] width 132 height 18
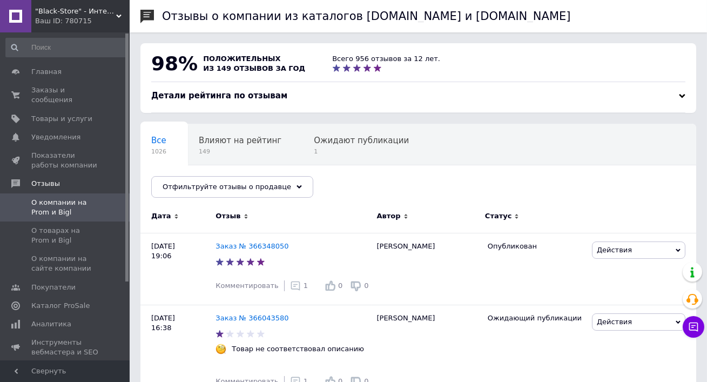
scroll to position [28, 0]
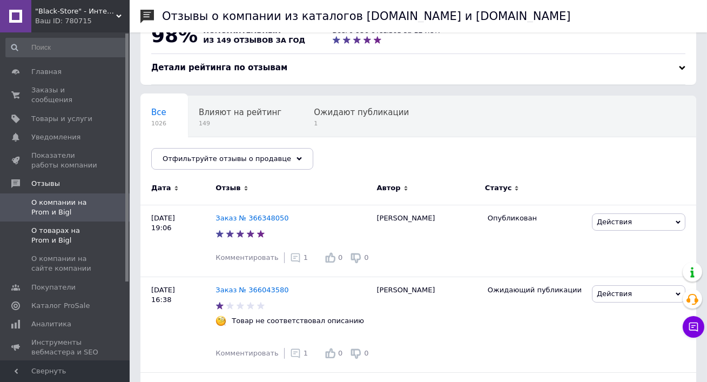
click at [74, 232] on span "О товарах на Prom и Bigl" at bounding box center [65, 235] width 69 height 19
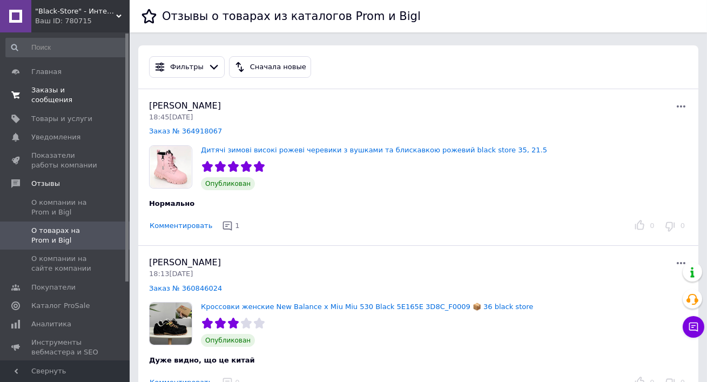
click at [77, 106] on link "Заказы и сообщения 0 0" at bounding box center [66, 95] width 132 height 28
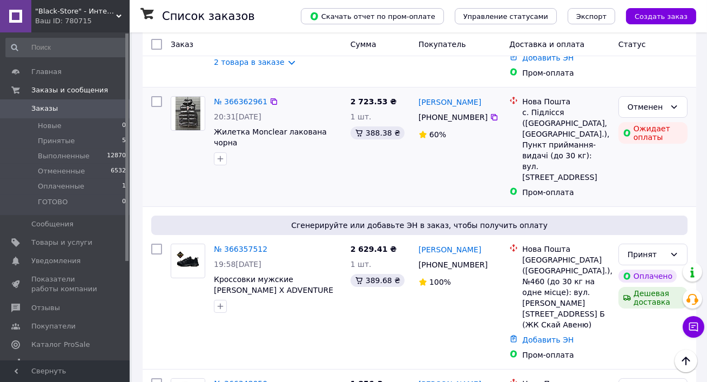
scroll to position [957, 0]
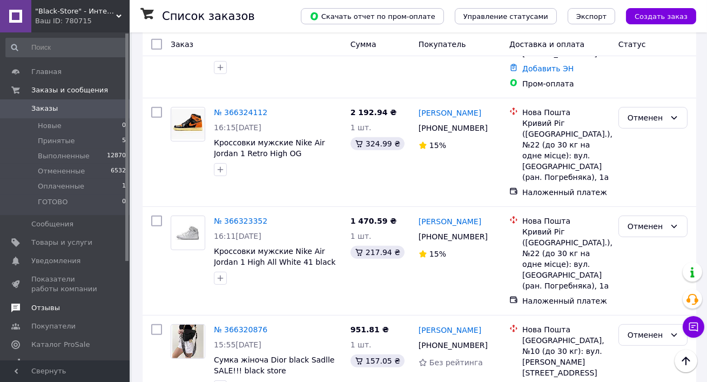
click at [65, 303] on span "Отзывы" at bounding box center [65, 308] width 69 height 10
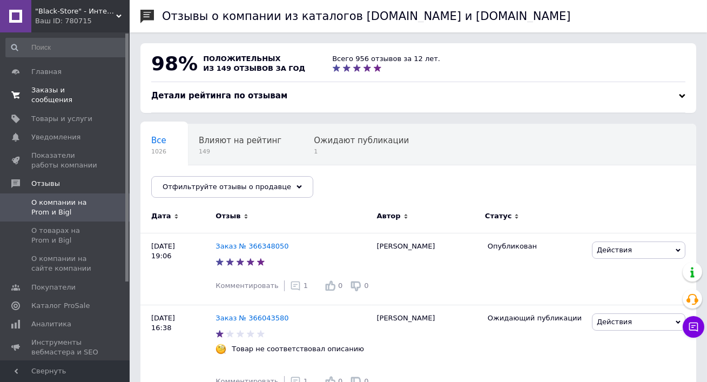
click at [70, 90] on span "Заказы и сообщения" at bounding box center [65, 94] width 69 height 19
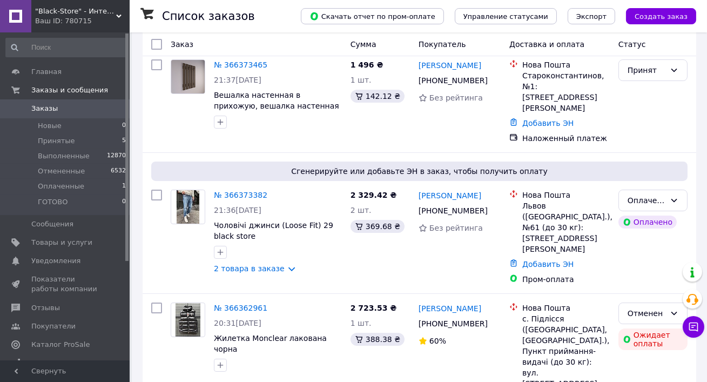
scroll to position [292, 0]
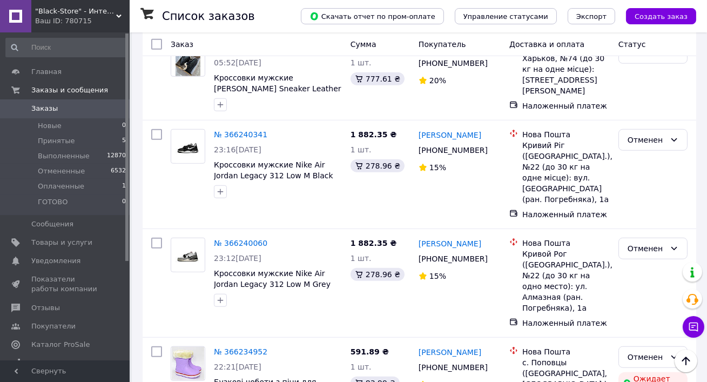
scroll to position [1924, 0]
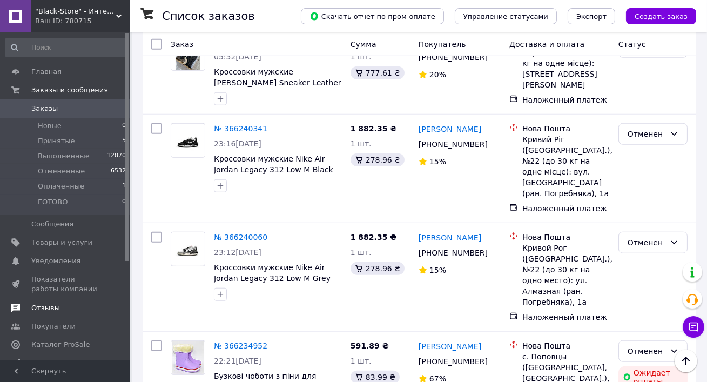
click at [43, 312] on span "Отзывы" at bounding box center [45, 308] width 29 height 10
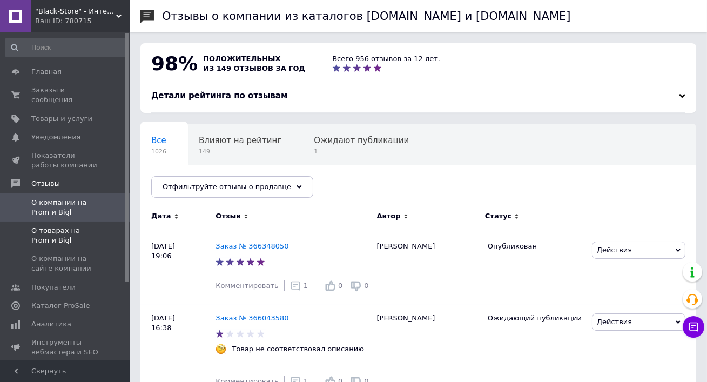
click at [54, 232] on span "О товарах на Prom и Bigl" at bounding box center [65, 235] width 69 height 19
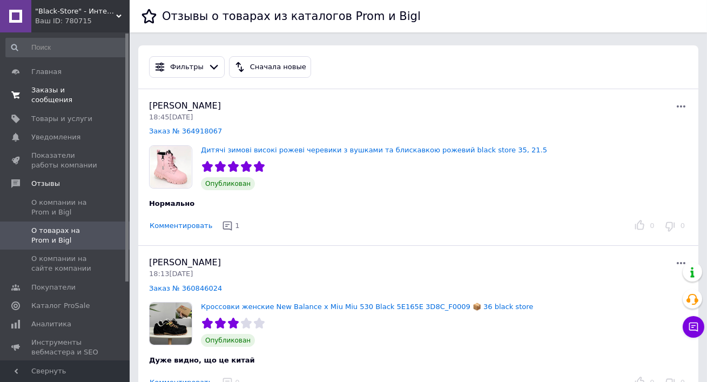
click at [54, 84] on link "Заказы и сообщения 0 0" at bounding box center [66, 95] width 132 height 28
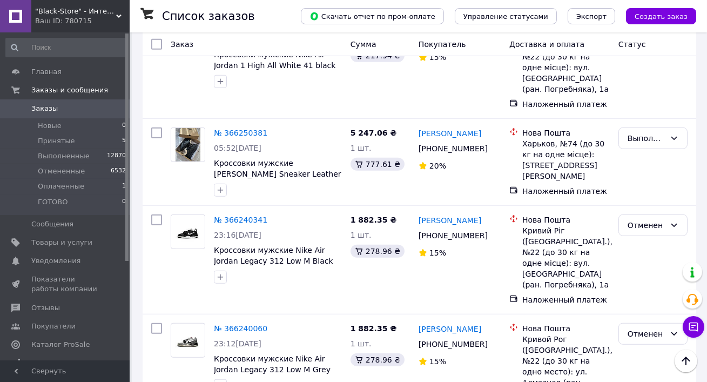
scroll to position [2016, 0]
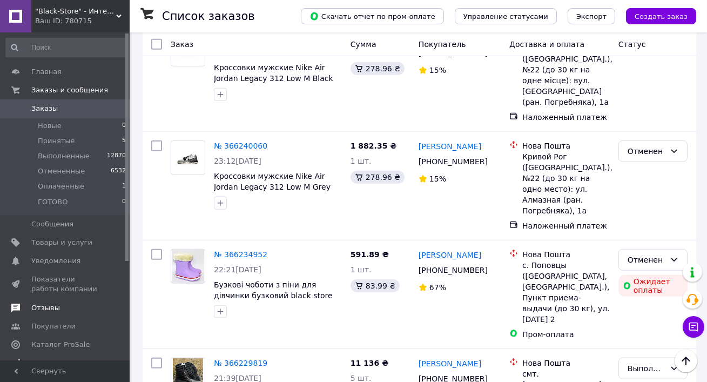
click at [53, 301] on link "Отзывы" at bounding box center [66, 308] width 132 height 18
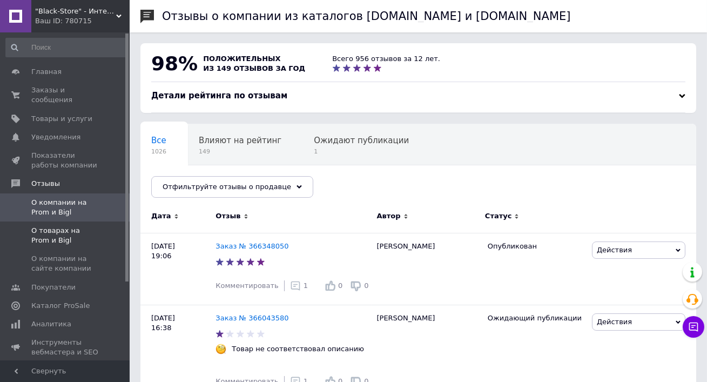
click at [54, 231] on span "О товарах на Prom и Bigl" at bounding box center [65, 235] width 69 height 19
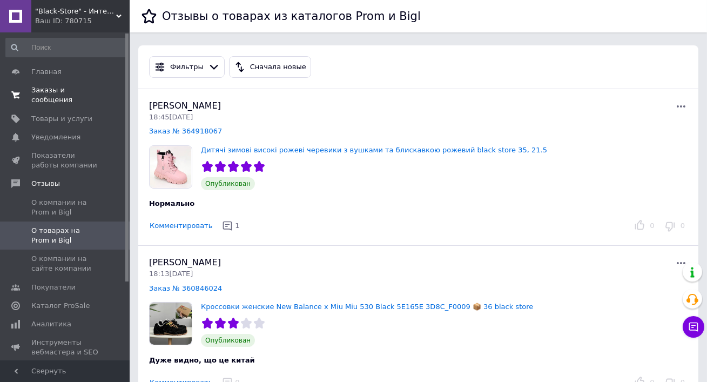
click at [64, 92] on span "Заказы и сообщения" at bounding box center [65, 94] width 69 height 19
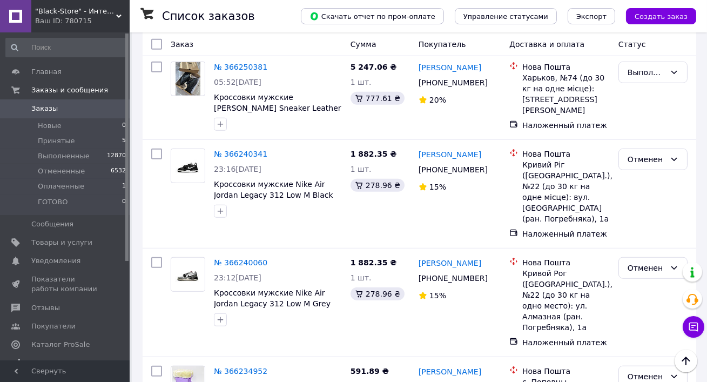
scroll to position [2016, 0]
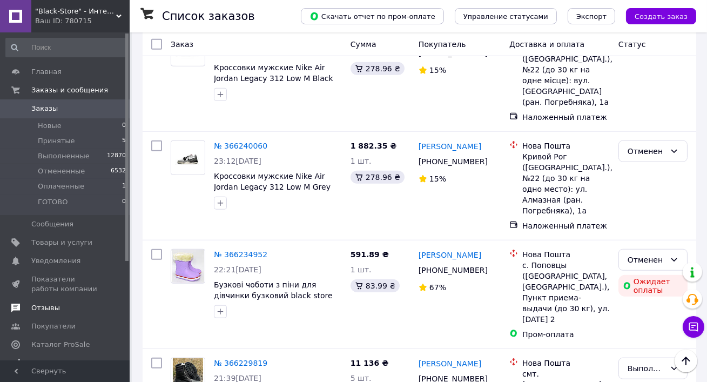
click at [52, 313] on link "Отзывы" at bounding box center [66, 308] width 132 height 18
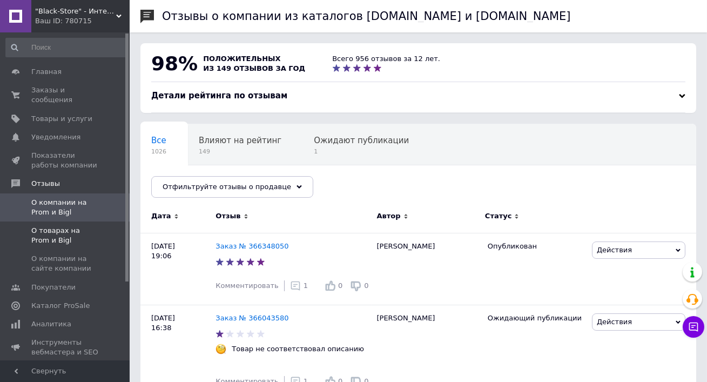
click at [83, 230] on span "О товарах на Prom и Bigl" at bounding box center [65, 235] width 69 height 19
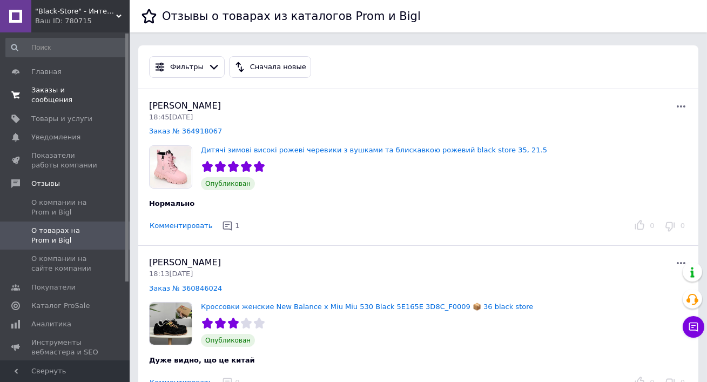
click at [91, 101] on span "Заказы и сообщения" at bounding box center [65, 94] width 69 height 19
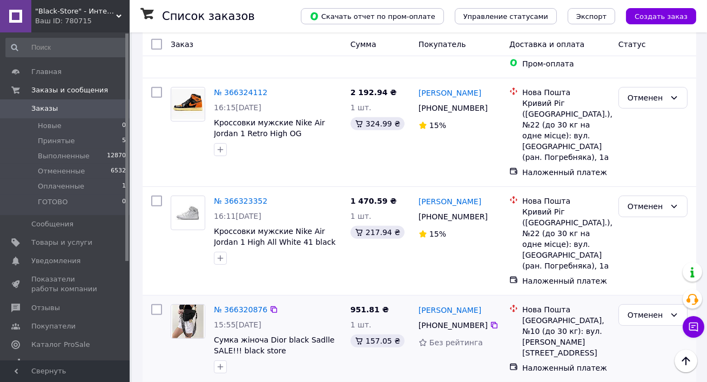
scroll to position [771, 0]
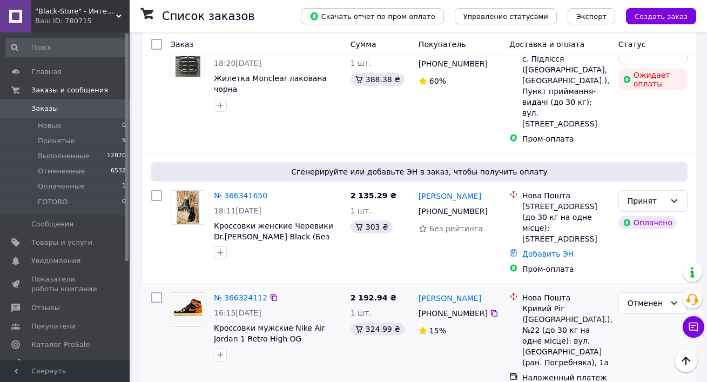
click at [227, 291] on div "№ 366324112" at bounding box center [241, 297] width 56 height 13
click at [229, 293] on link "№ 366324112" at bounding box center [241, 297] width 54 height 9
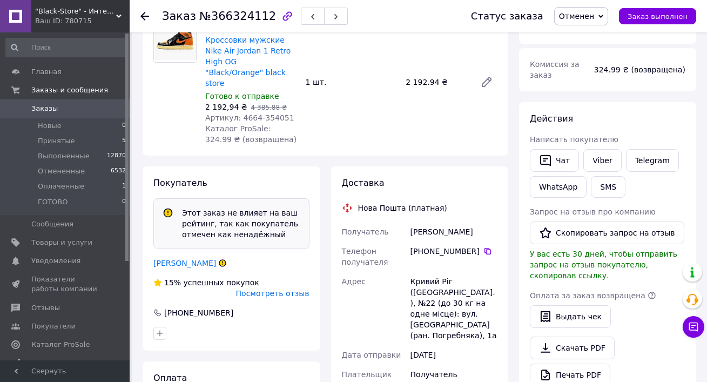
scroll to position [128, 0]
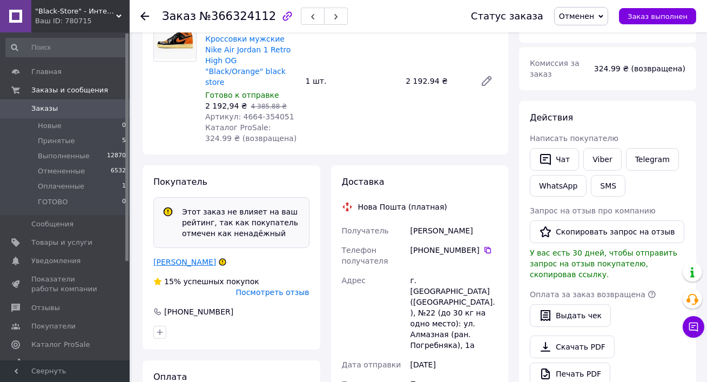
click at [183, 258] on link "Бойченко Мыкола" at bounding box center [184, 262] width 63 height 9
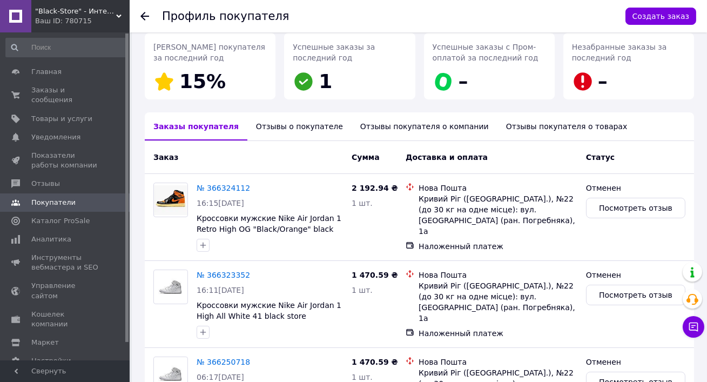
scroll to position [241, 0]
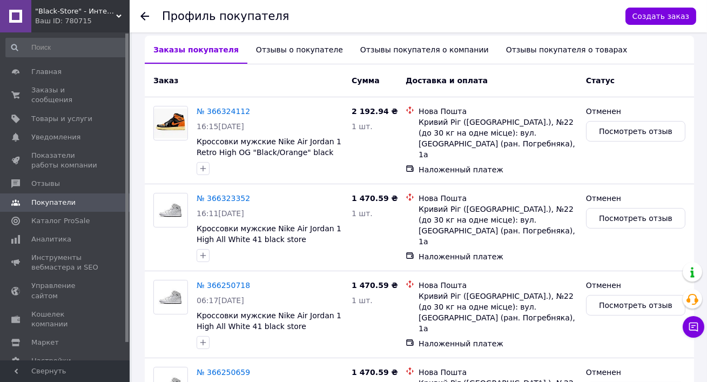
click at [269, 47] on div "Отзывы о покупателе" at bounding box center [300, 50] width 104 height 28
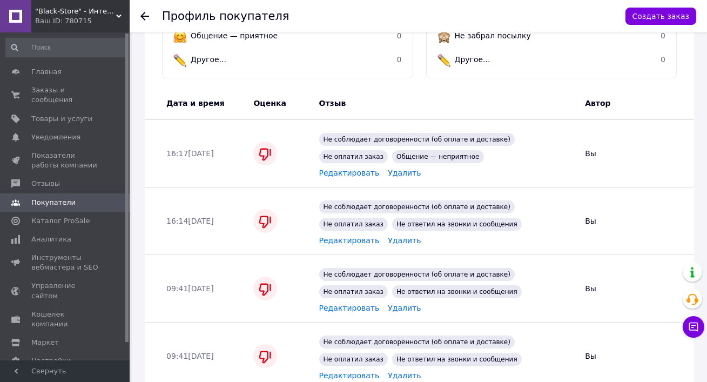
scroll to position [439, 0]
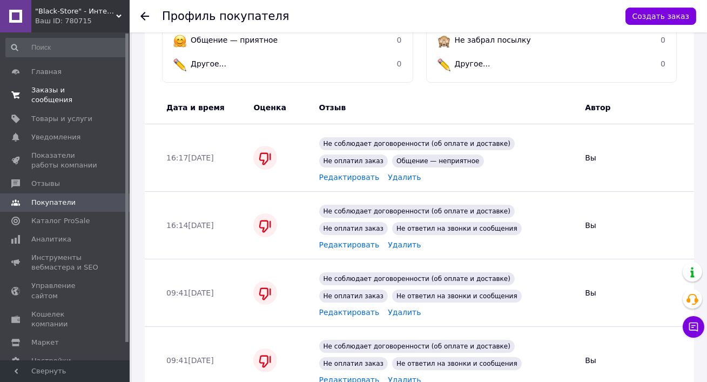
click at [66, 91] on span "Заказы и сообщения" at bounding box center [65, 94] width 69 height 19
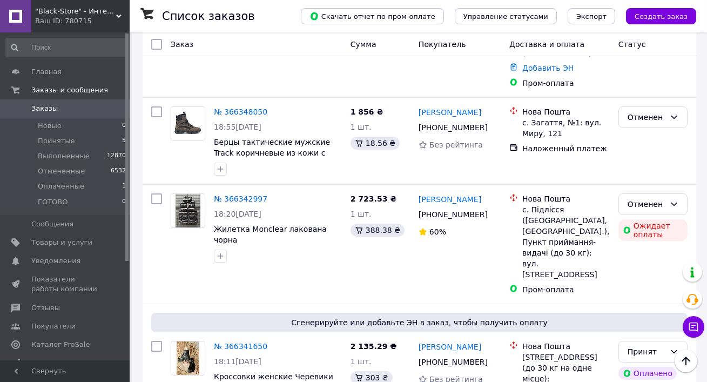
scroll to position [488, 0]
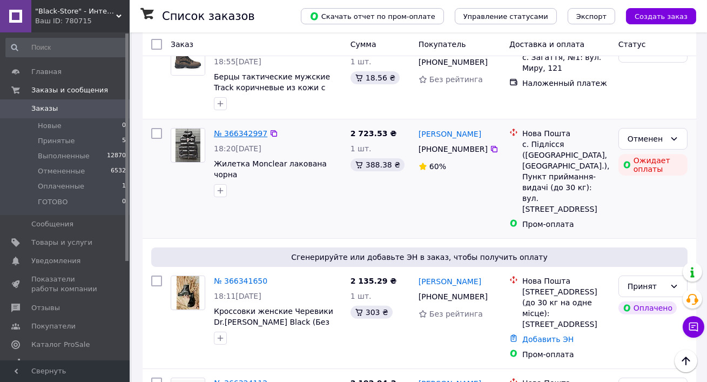
click at [259, 129] on link "№ 366342997" at bounding box center [241, 133] width 54 height 9
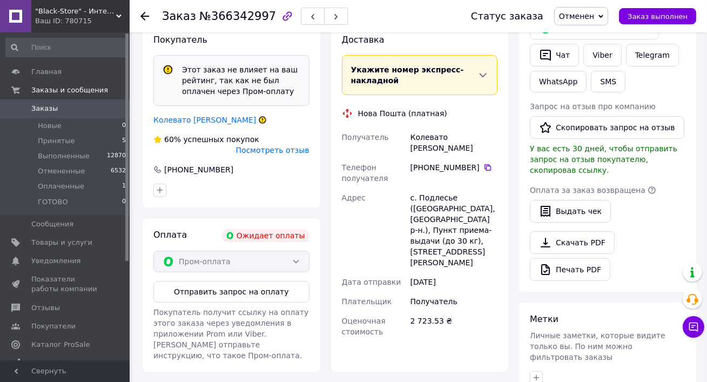
scroll to position [146, 0]
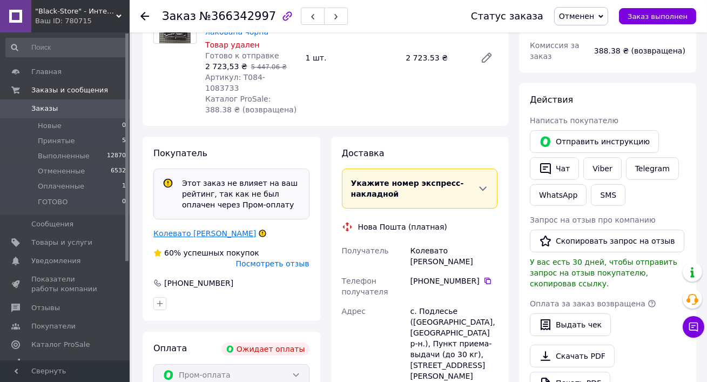
click at [190, 229] on link "Колевато Назар" at bounding box center [204, 233] width 103 height 9
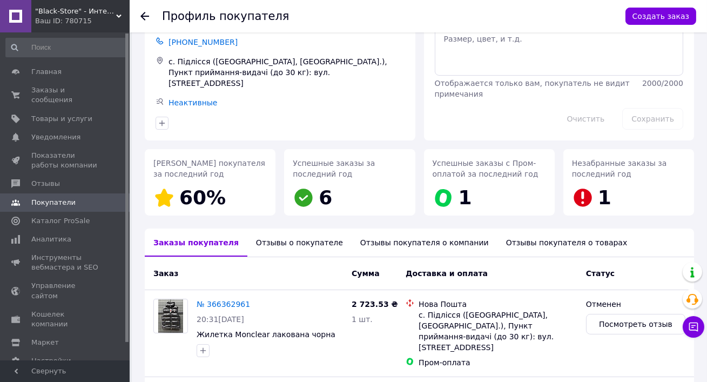
scroll to position [103, 0]
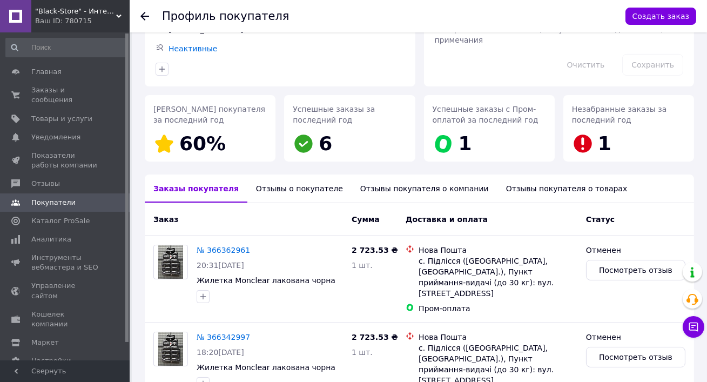
click at [304, 176] on div "Отзывы о покупателе" at bounding box center [300, 189] width 104 height 28
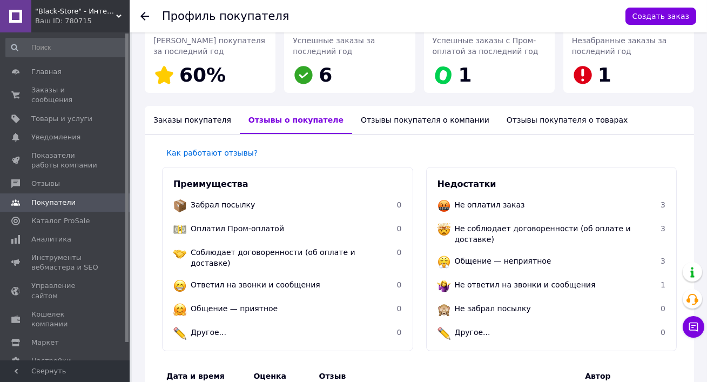
scroll to position [101, 0]
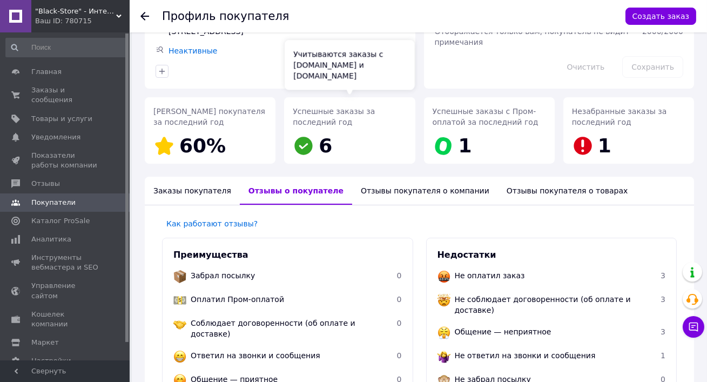
click at [308, 148] on icon at bounding box center [304, 146] width 18 height 18
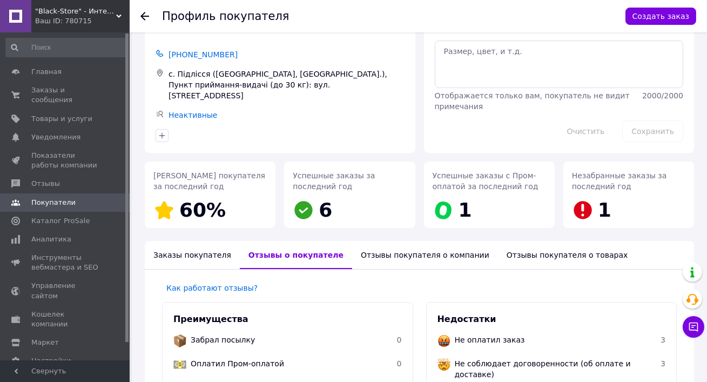
scroll to position [0, 0]
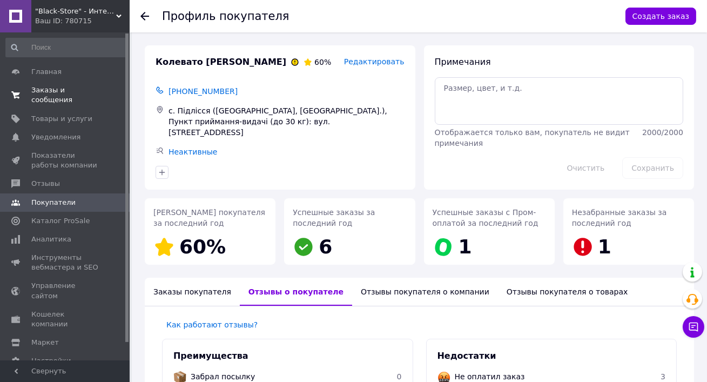
click at [61, 90] on span "Заказы и сообщения" at bounding box center [65, 94] width 69 height 19
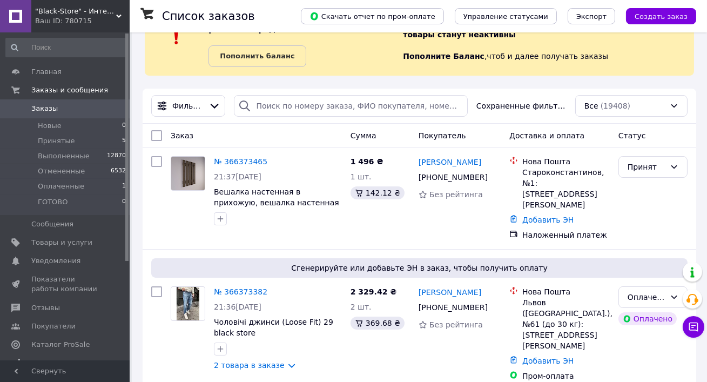
scroll to position [46, 0]
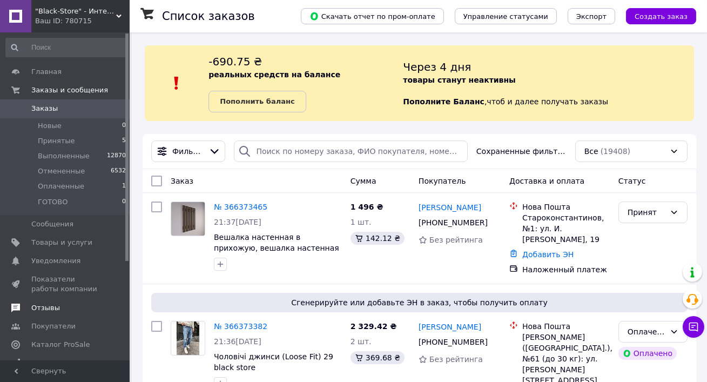
click at [47, 313] on link "Отзывы" at bounding box center [66, 308] width 132 height 18
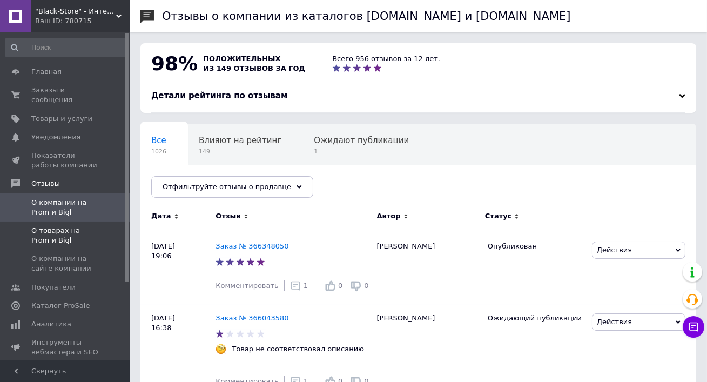
click at [34, 228] on span "О товарах на Prom и Bigl" at bounding box center [65, 235] width 69 height 19
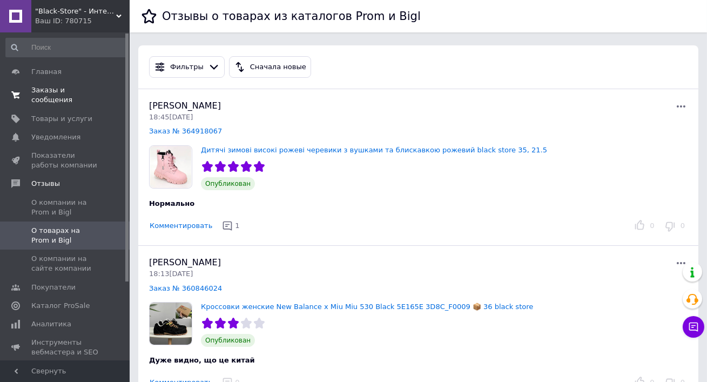
click at [54, 94] on span "Заказы и сообщения" at bounding box center [65, 94] width 69 height 19
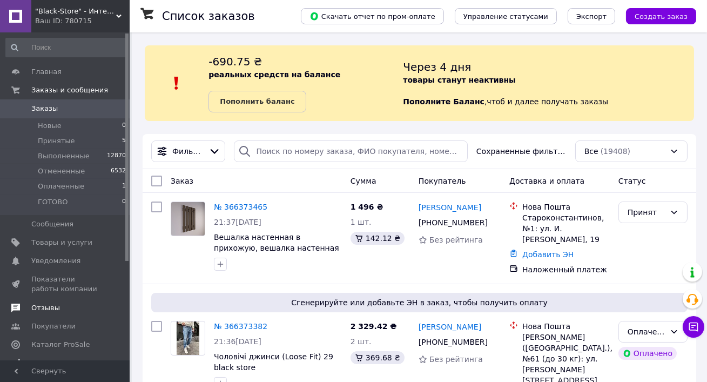
click at [52, 306] on span "Отзывы" at bounding box center [45, 308] width 29 height 10
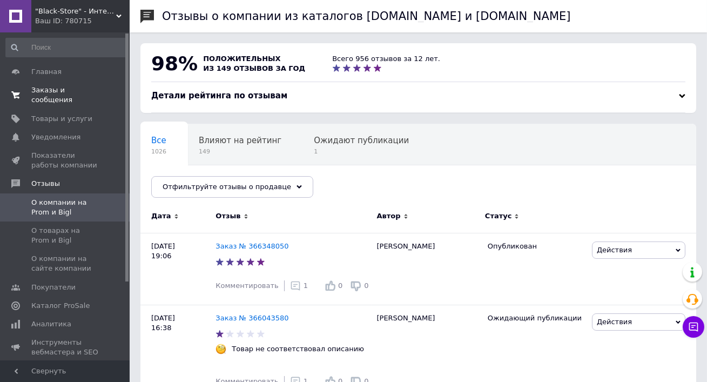
click at [59, 98] on span "Заказы и сообщения" at bounding box center [65, 94] width 69 height 19
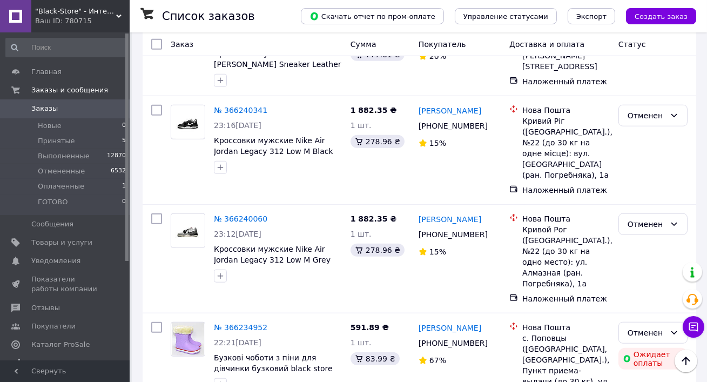
scroll to position [2016, 0]
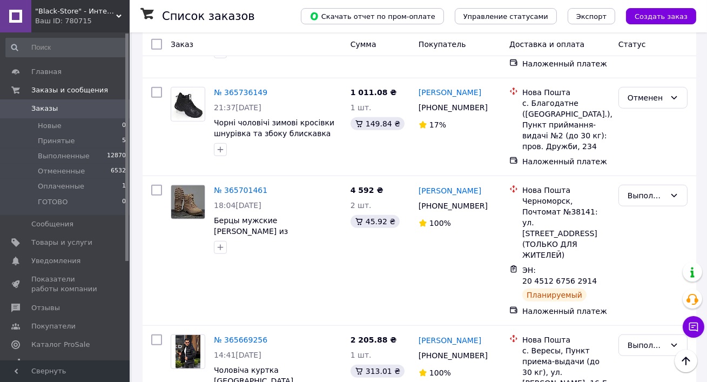
scroll to position [2054, 0]
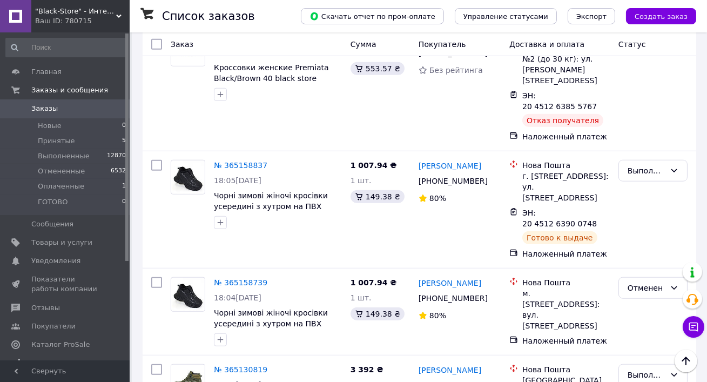
scroll to position [2075, 0]
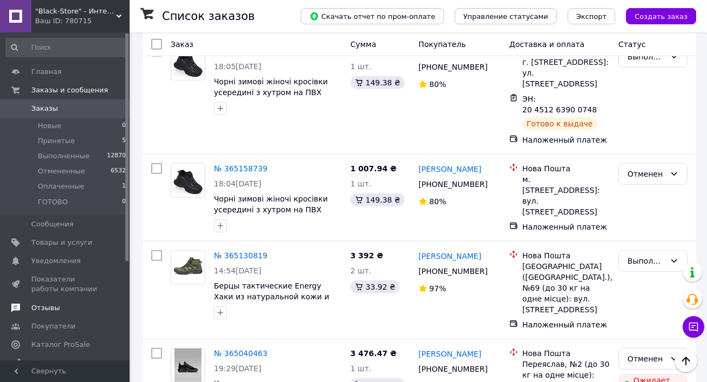
click at [48, 310] on span "Отзывы" at bounding box center [45, 308] width 29 height 10
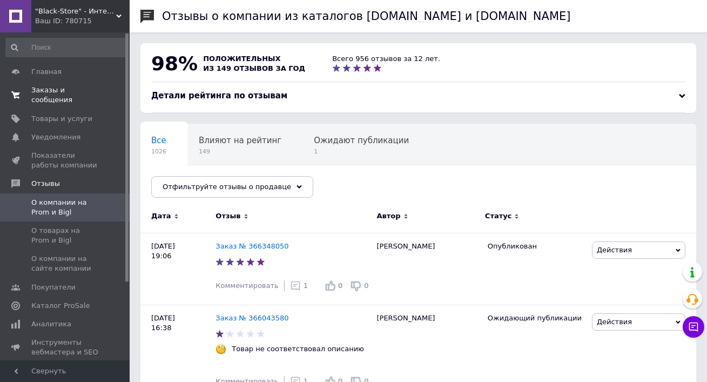
click at [56, 101] on span "Заказы и сообщения" at bounding box center [65, 94] width 69 height 19
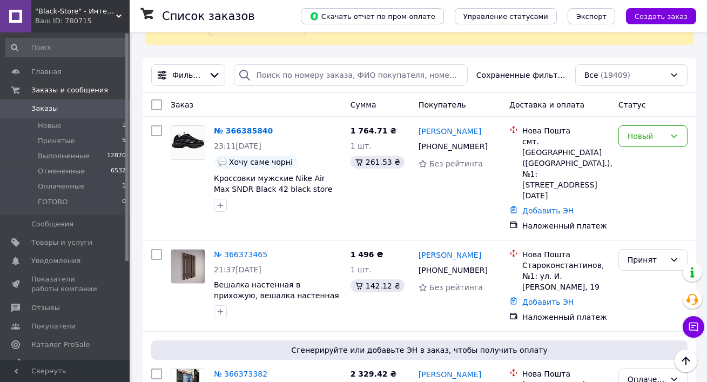
scroll to position [79, 0]
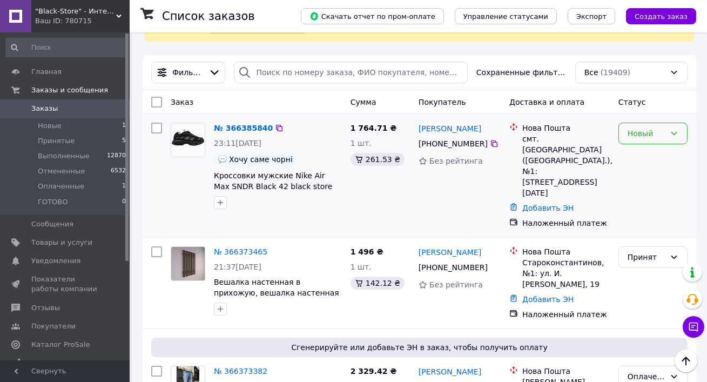
click at [651, 137] on div "Новый" at bounding box center [647, 134] width 38 height 12
click at [636, 158] on li "Принят" at bounding box center [653, 156] width 68 height 19
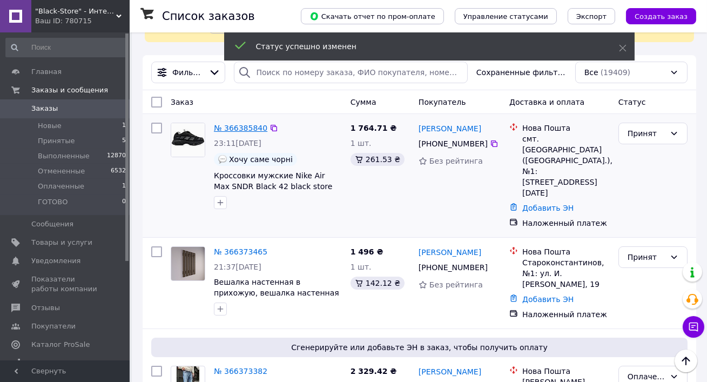
click at [235, 124] on link "№ 366385840" at bounding box center [241, 128] width 54 height 9
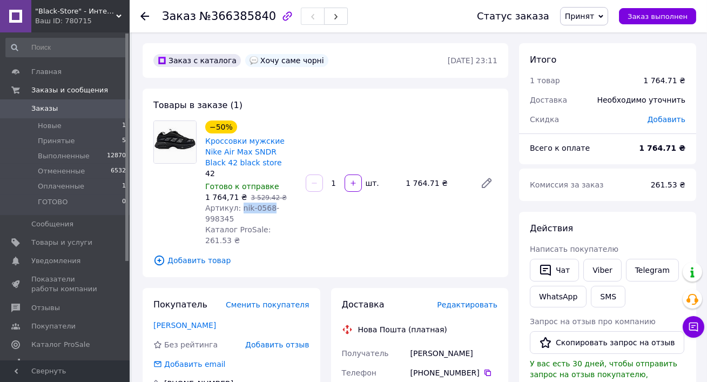
drag, startPoint x: 240, startPoint y: 208, endPoint x: 271, endPoint y: 205, distance: 30.4
click at [271, 205] on span "Артикул: nik-0568-998345" at bounding box center [242, 213] width 74 height 19
copy span "nik-0568"
click at [593, 271] on link "Viber" at bounding box center [603, 270] width 38 height 23
click at [219, 141] on link "Кроссовки мужские Nike Air Max SNDR Black 42 black store" at bounding box center [244, 152] width 79 height 30
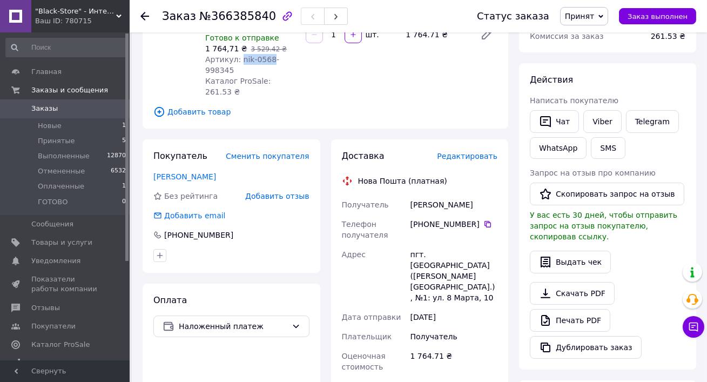
scroll to position [81, 0]
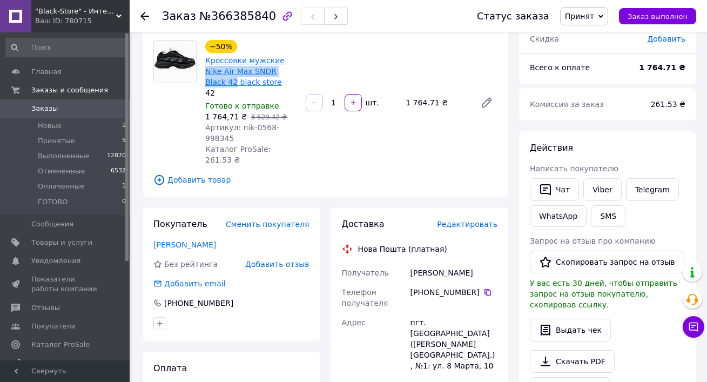
drag, startPoint x: 296, startPoint y: 69, endPoint x: 281, endPoint y: 59, distance: 17.8
click at [281, 59] on div "Кроссовки мужские Nike Air Max SNDR Black 42 black store" at bounding box center [251, 71] width 94 height 35
copy link "Nike Air Max SNDR Black 42"
click at [239, 75] on link "Кроссовки мужские Nike Air Max SNDR Black 42 black store" at bounding box center [244, 71] width 79 height 30
click at [345, 156] on div "−50% Кроссовки мужские Nike Air Max SNDR Black 42 black store 42 Готово к отпра…" at bounding box center [351, 103] width 301 height 130
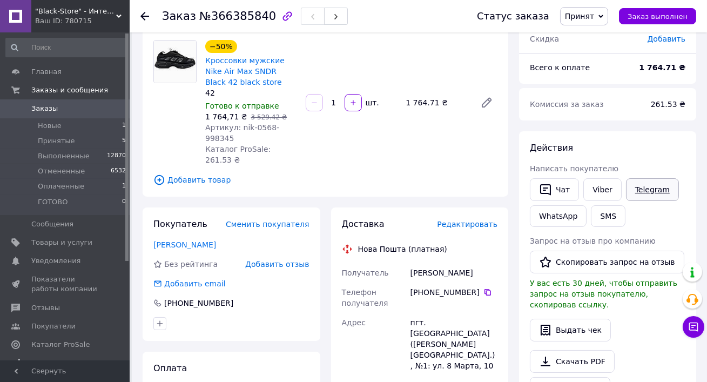
click at [651, 189] on link "Telegram" at bounding box center [652, 189] width 53 height 23
click at [179, 240] on link "Сидчук Павло" at bounding box center [184, 244] width 63 height 9
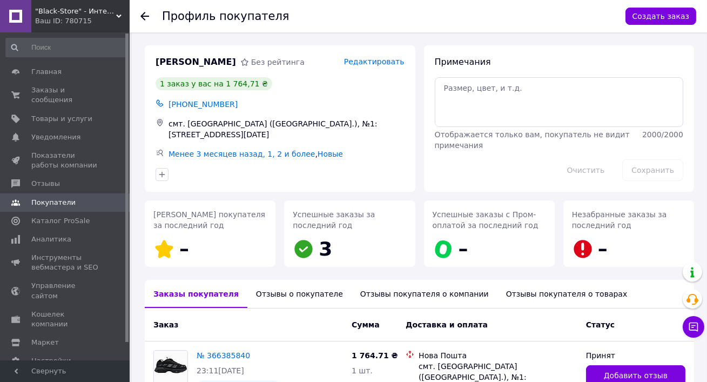
scroll to position [108, 0]
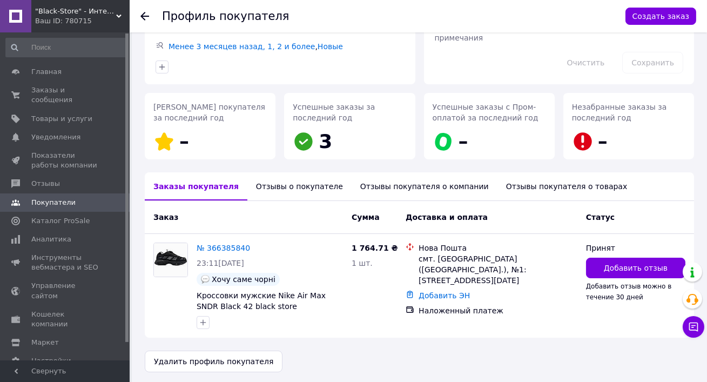
click at [298, 181] on div "Отзывы о покупателе" at bounding box center [300, 186] width 104 height 28
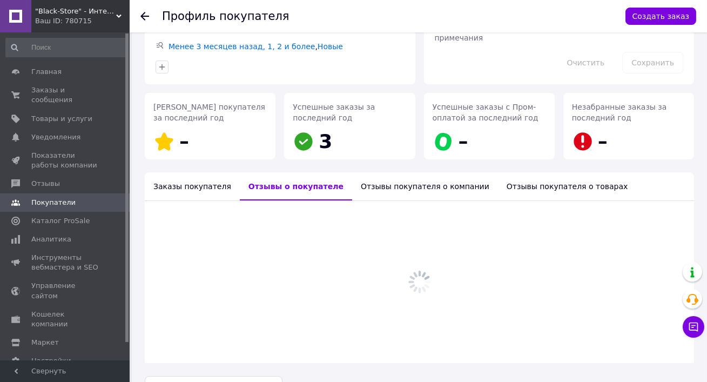
scroll to position [159, 0]
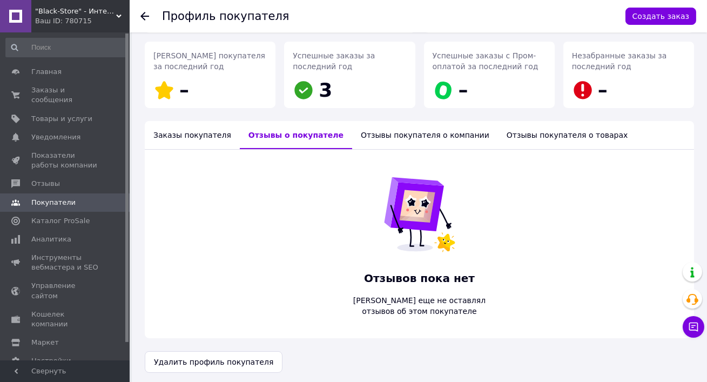
click at [181, 137] on div "Заказы покупателя" at bounding box center [192, 135] width 95 height 28
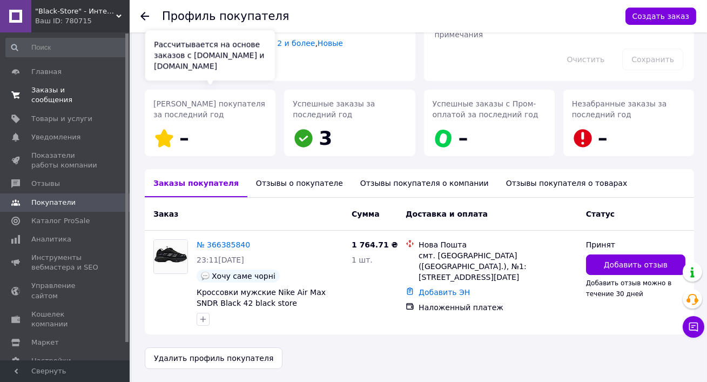
scroll to position [108, 0]
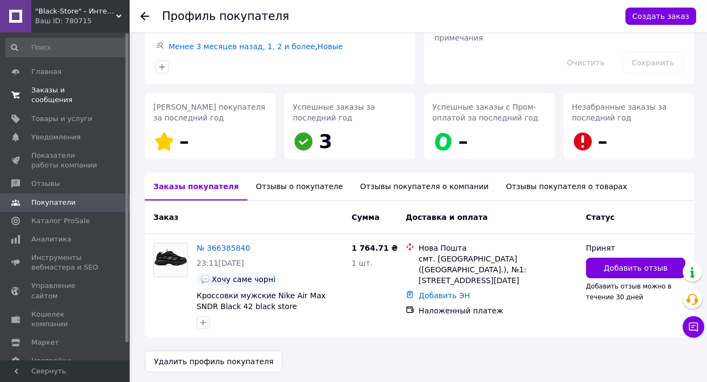
click at [68, 93] on span "Заказы и сообщения" at bounding box center [65, 94] width 69 height 19
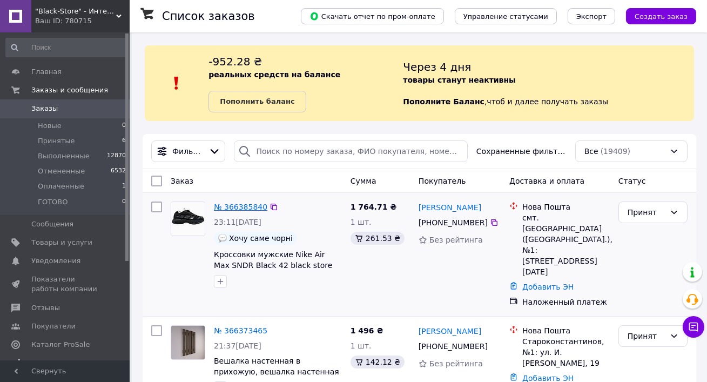
click at [256, 206] on link "№ 366385840" at bounding box center [241, 207] width 54 height 9
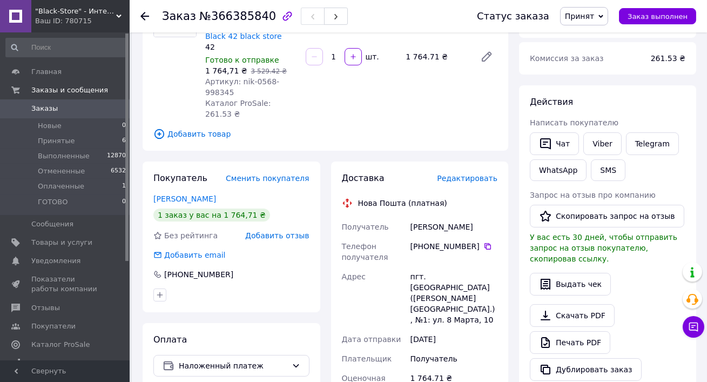
scroll to position [175, 0]
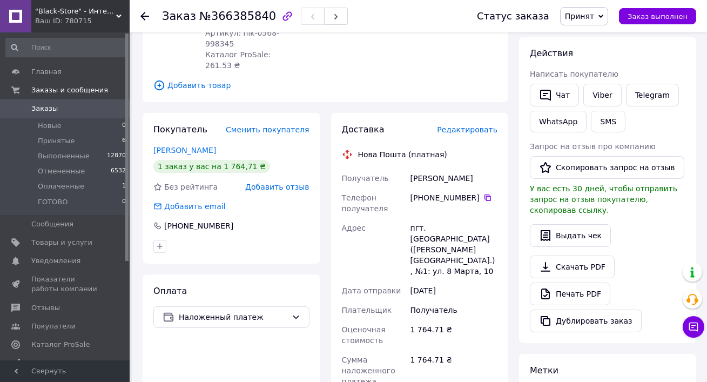
click at [430, 178] on div "Сидчук Павло" at bounding box center [454, 178] width 91 height 19
copy div "Сидчук Павло"
click at [487, 196] on icon at bounding box center [488, 198] width 6 height 6
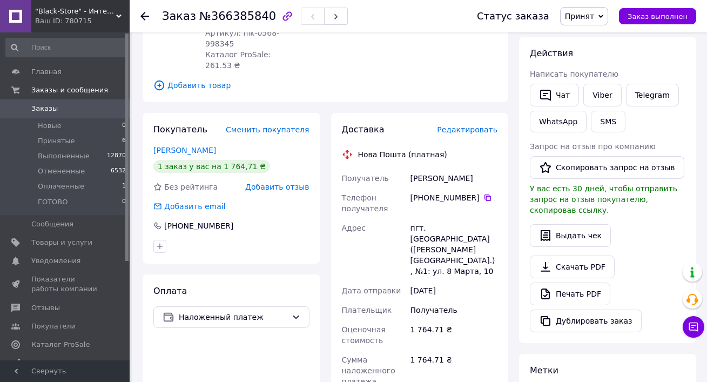
click at [146, 23] on div at bounding box center [152, 16] width 22 height 32
click at [145, 17] on icon at bounding box center [145, 16] width 9 height 9
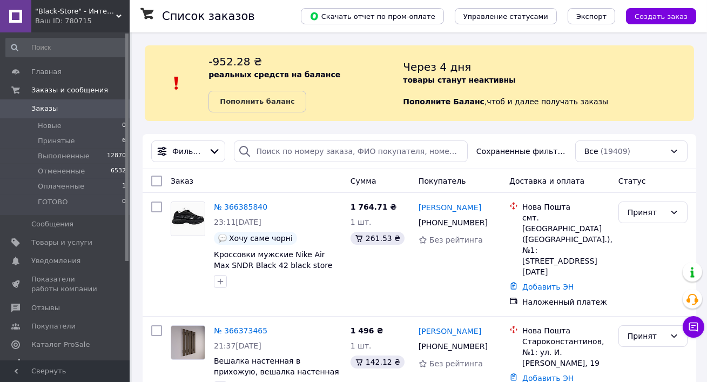
scroll to position [16, 0]
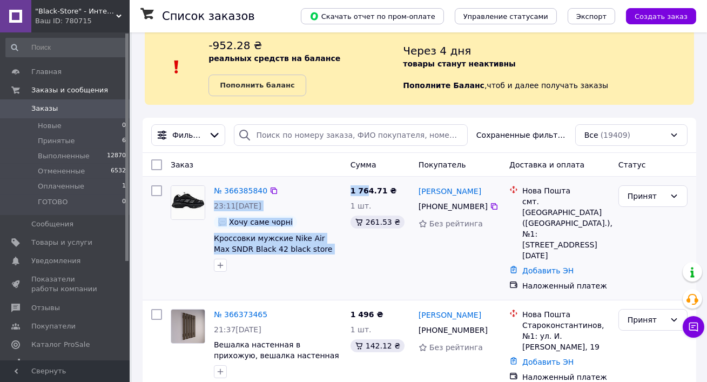
drag, startPoint x: 339, startPoint y: 186, endPoint x: 368, endPoint y: 186, distance: 28.6
click at [368, 186] on div "№ 366385840 23:11, 12.10.2025 Хочу саме чорні Кроссовки мужские Nike Air Max SN…" at bounding box center [419, 238] width 545 height 115
click at [238, 188] on link "№ 366385840" at bounding box center [241, 190] width 54 height 9
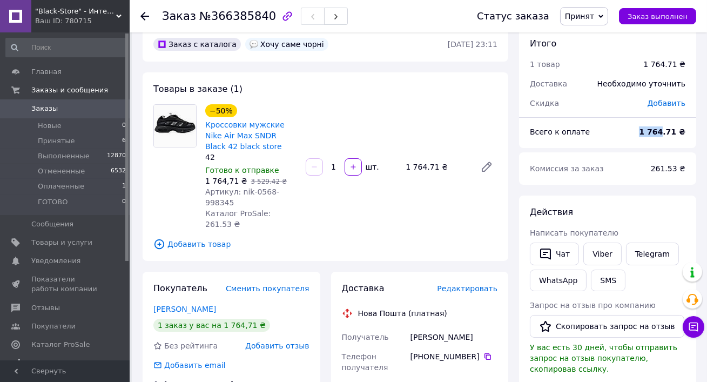
drag, startPoint x: 644, startPoint y: 130, endPoint x: 666, endPoint y: 127, distance: 21.8
click at [666, 127] on div "1 764.71 ₴" at bounding box center [662, 132] width 59 height 24
copy b "1 764"
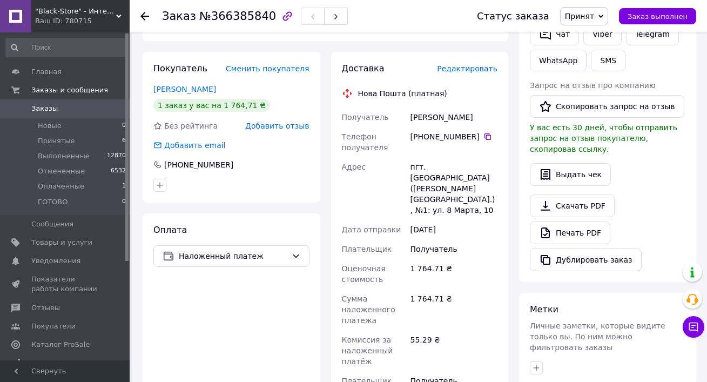
click at [433, 113] on div "Сидчук Павло" at bounding box center [454, 117] width 91 height 19
copy div "Сидчук Павло"
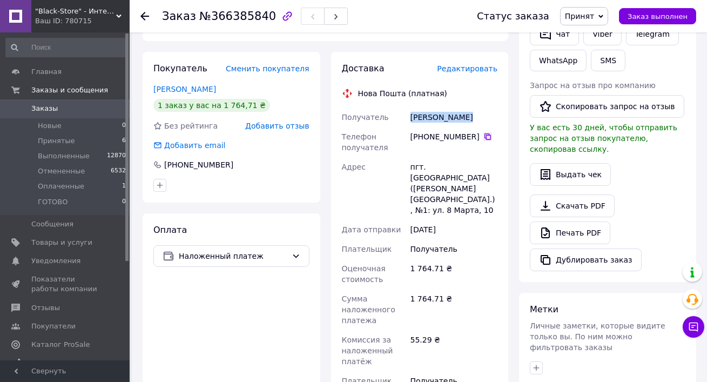
click at [485, 135] on icon at bounding box center [488, 136] width 6 height 6
drag, startPoint x: 411, startPoint y: 169, endPoint x: 489, endPoint y: 175, distance: 78.0
click at [489, 175] on div "пгт. Иваничи (Волынская обл.), №1: ул. 8 Марта, 10" at bounding box center [454, 188] width 91 height 63
copy div "пгт. Иваничи (Волынская обл.), №1"
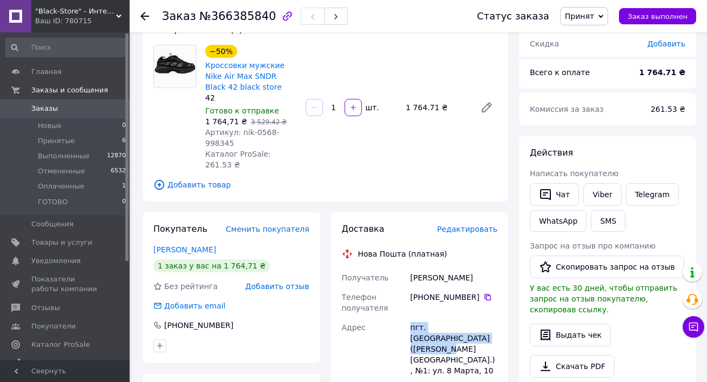
scroll to position [59, 0]
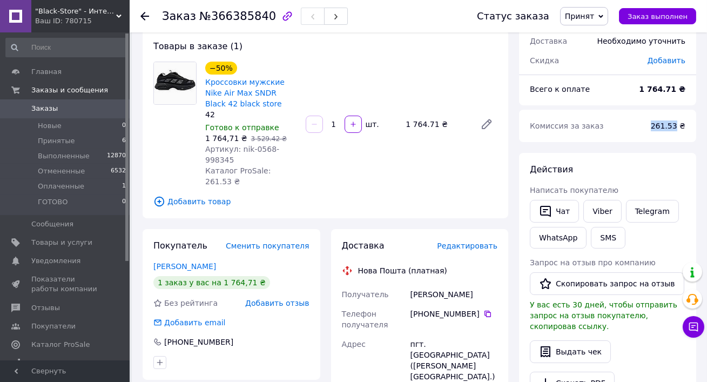
drag, startPoint x: 656, startPoint y: 127, endPoint x: 679, endPoint y: 126, distance: 23.3
click at [679, 126] on span "261.53 ₴" at bounding box center [668, 126] width 35 height 9
copy span "261.53"
click at [604, 18] on icon at bounding box center [601, 16] width 5 height 5
click at [600, 38] on li "Выполнен" at bounding box center [589, 38] width 57 height 16
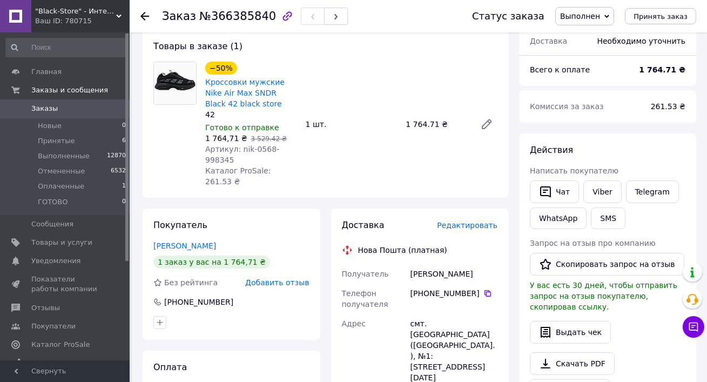
click at [52, 111] on span "Заказы" at bounding box center [44, 109] width 26 height 10
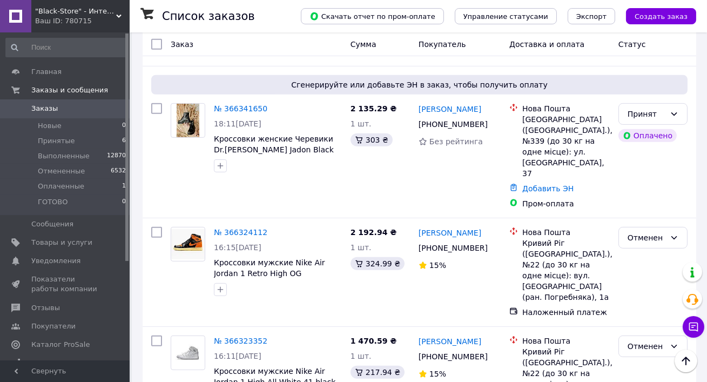
scroll to position [964, 0]
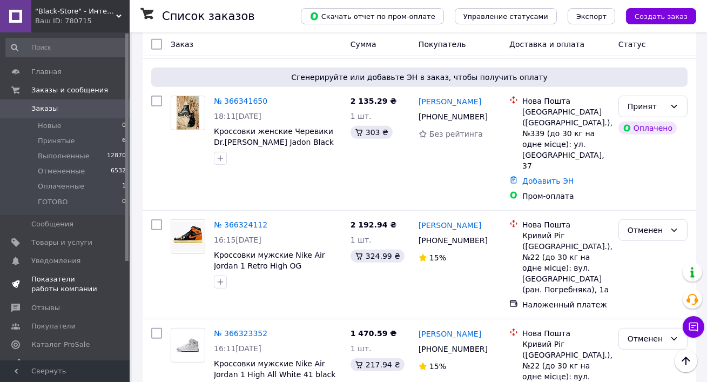
click at [71, 288] on span "Показатели работы компании" at bounding box center [65, 284] width 69 height 19
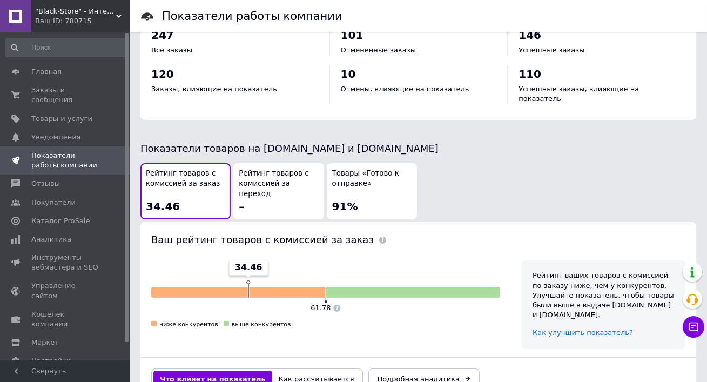
scroll to position [604, 0]
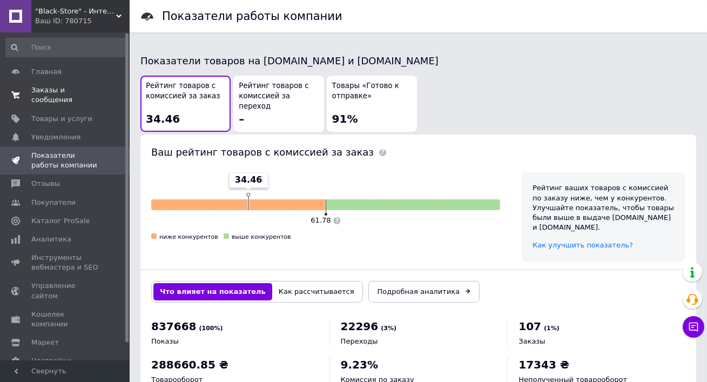
click at [52, 96] on span "Заказы и сообщения" at bounding box center [65, 94] width 69 height 19
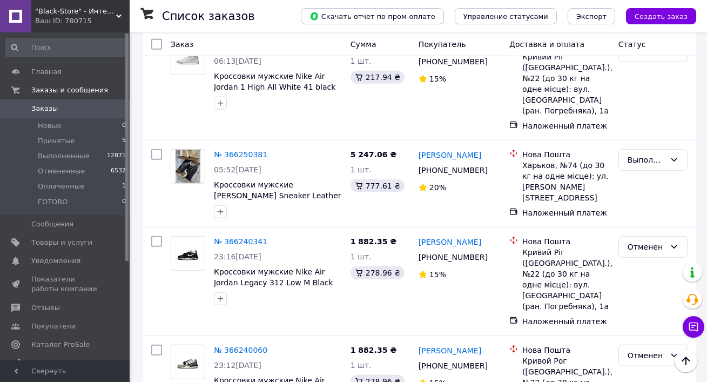
scroll to position [2017, 0]
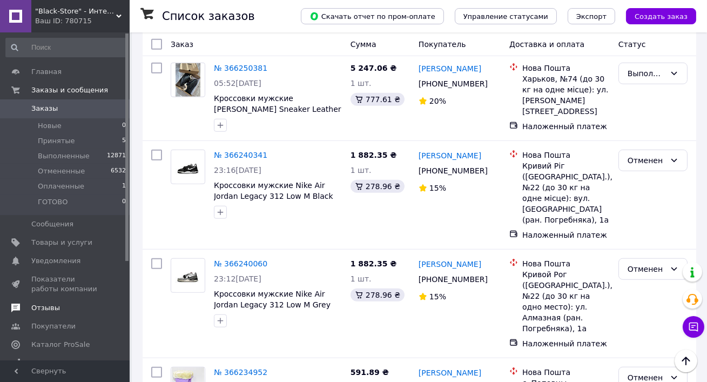
click at [61, 309] on span "Отзывы" at bounding box center [65, 308] width 69 height 10
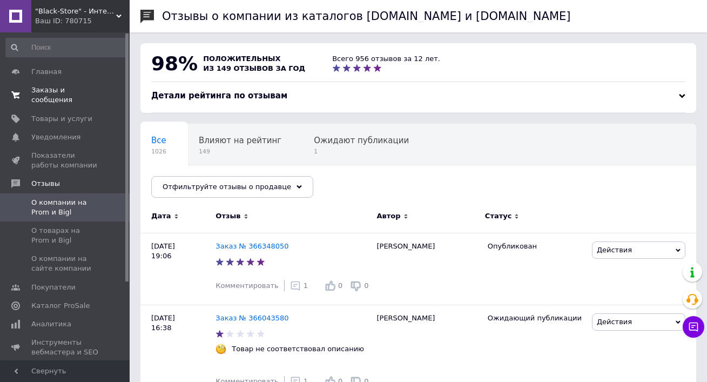
click at [74, 95] on span "Заказы и сообщения" at bounding box center [65, 94] width 69 height 19
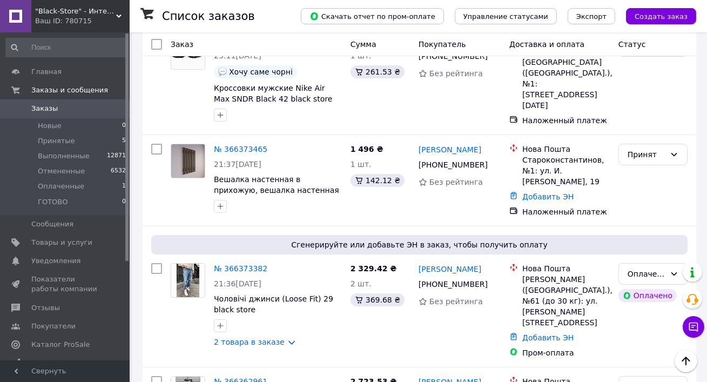
scroll to position [53, 0]
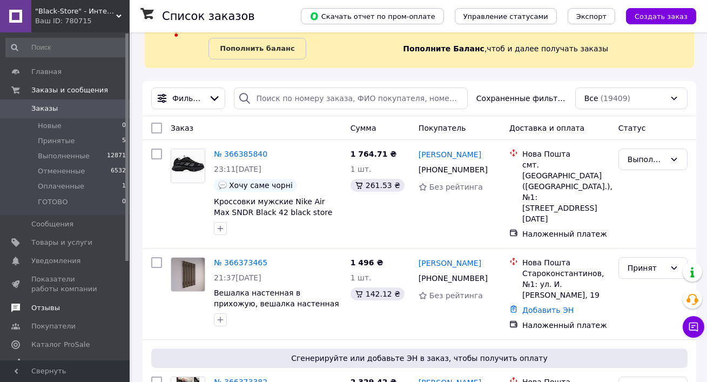
click at [61, 304] on span "Отзывы" at bounding box center [65, 308] width 69 height 10
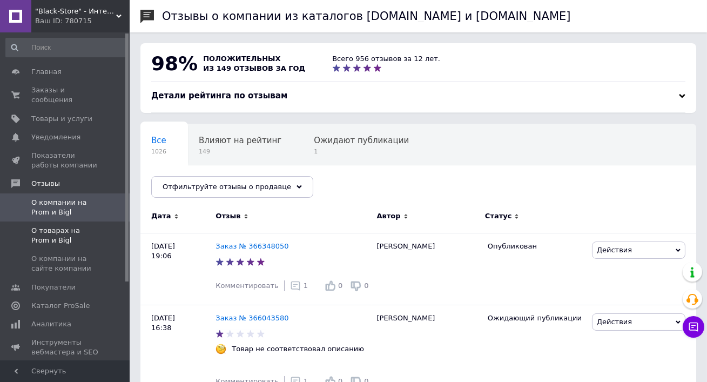
click at [61, 233] on span "О товарах на Prom и Bigl" at bounding box center [65, 235] width 69 height 19
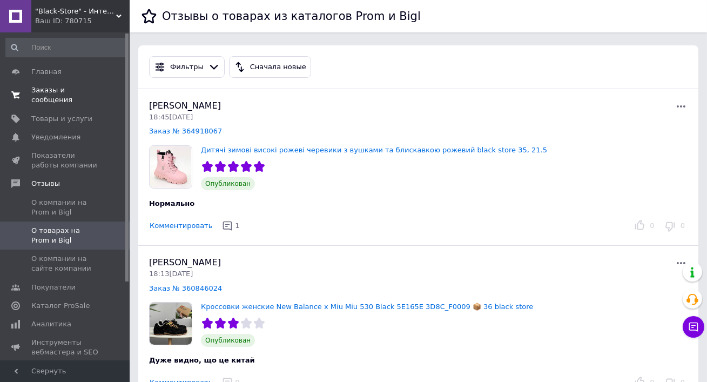
click at [70, 103] on span "Заказы и сообщения" at bounding box center [65, 94] width 69 height 19
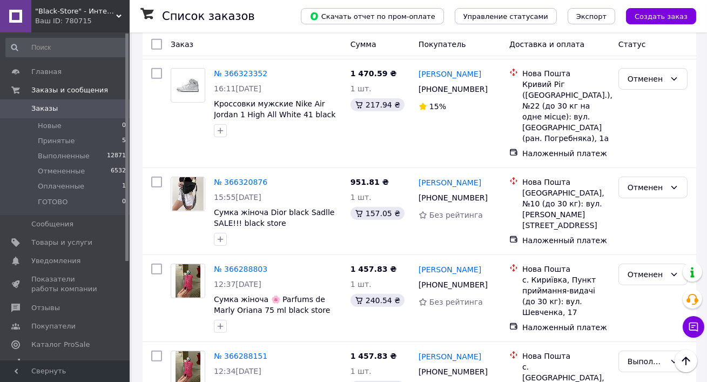
scroll to position [1122, 0]
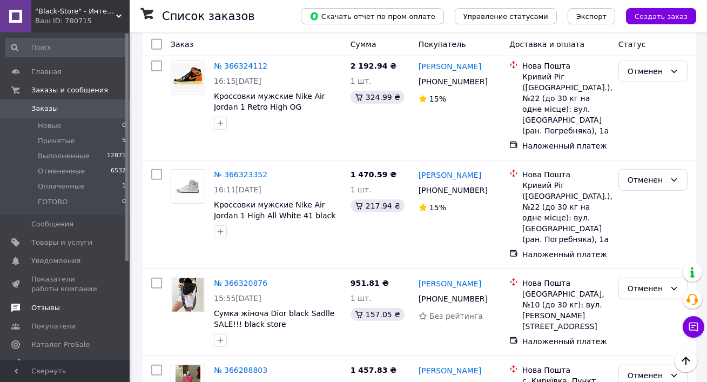
click at [55, 311] on span "Отзывы" at bounding box center [45, 308] width 29 height 10
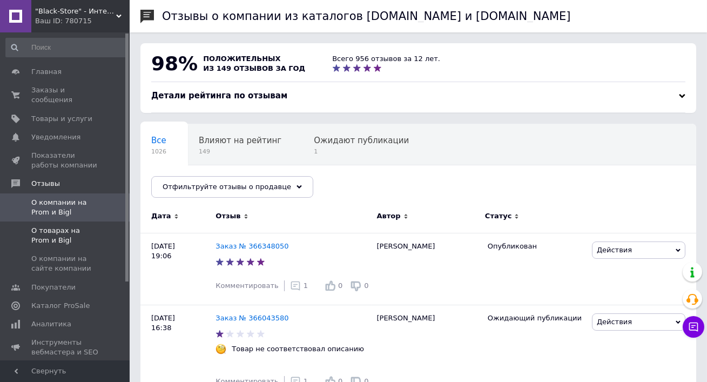
click at [77, 228] on span "О товарах на Prom и Bigl" at bounding box center [65, 235] width 69 height 19
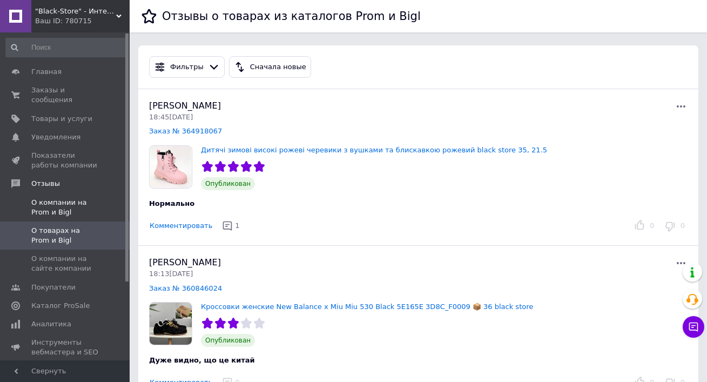
click at [69, 217] on span "О компании на Prom и Bigl" at bounding box center [65, 207] width 69 height 19
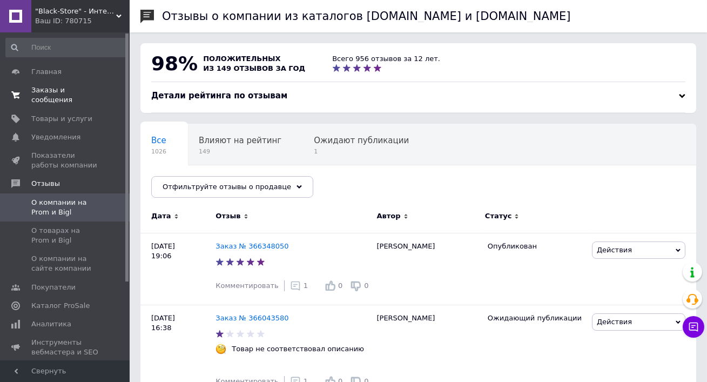
click at [50, 90] on span "Заказы и сообщения" at bounding box center [65, 94] width 69 height 19
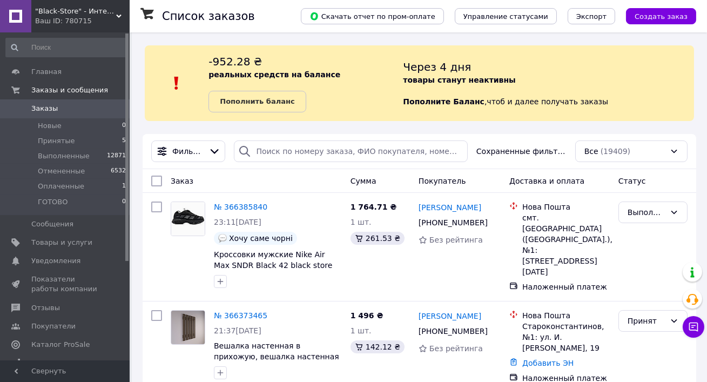
click at [316, 182] on div "Заказ" at bounding box center [256, 180] width 180 height 19
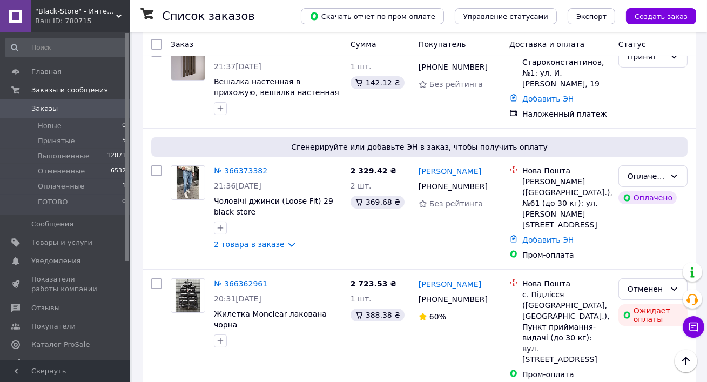
scroll to position [115, 0]
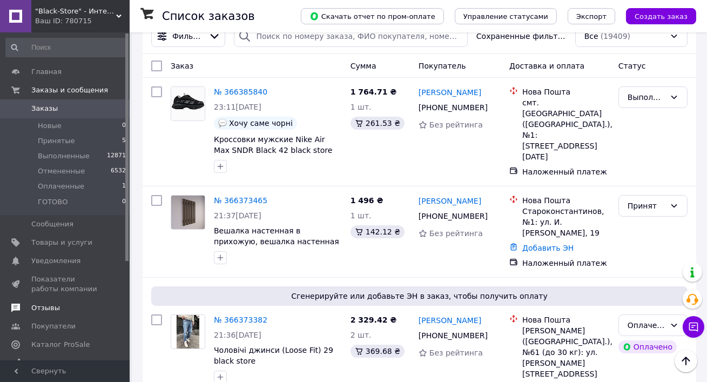
click at [54, 304] on span "Отзывы" at bounding box center [45, 308] width 29 height 10
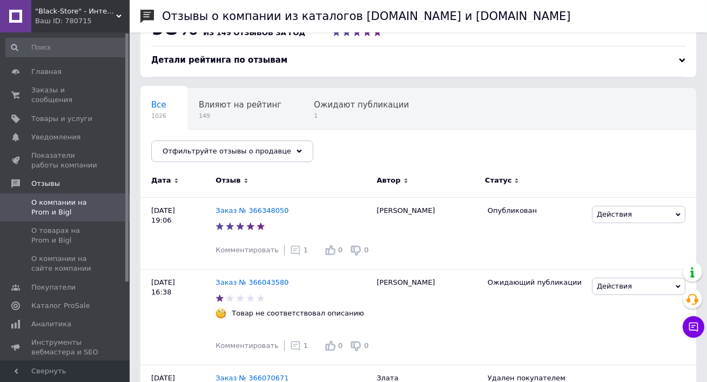
scroll to position [42, 0]
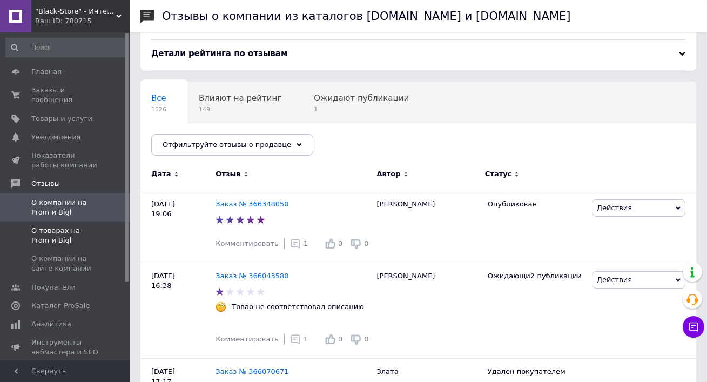
click at [63, 228] on span "О товарах на Prom и Bigl" at bounding box center [65, 235] width 69 height 19
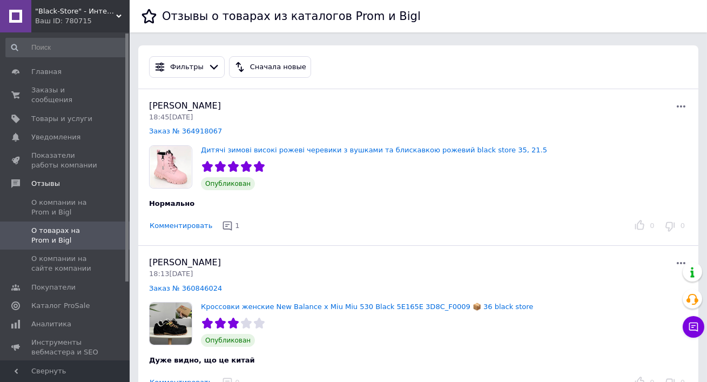
click at [54, 7] on span ""Black-Store" - Интернет-магазин" at bounding box center [75, 11] width 81 height 10
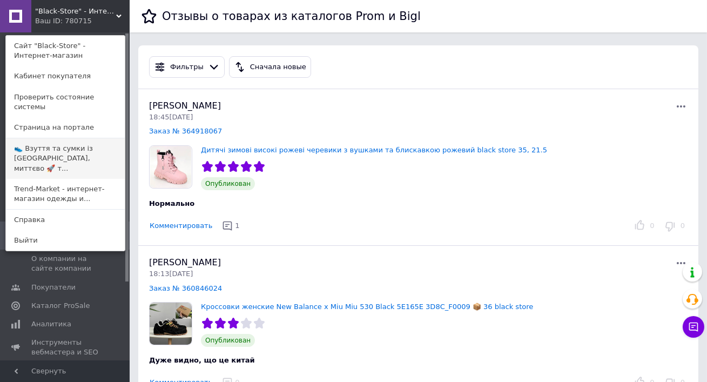
click at [55, 138] on link "👟 Взуття та сумки із Польщі, миттєво 🚀 т..." at bounding box center [65, 158] width 119 height 41
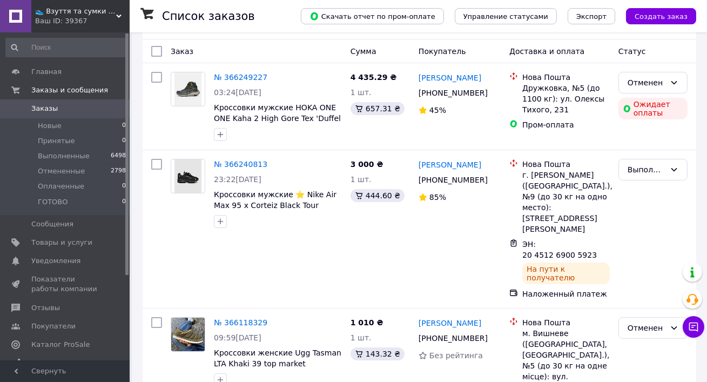
scroll to position [270, 0]
